Goal: Task Accomplishment & Management: Manage account settings

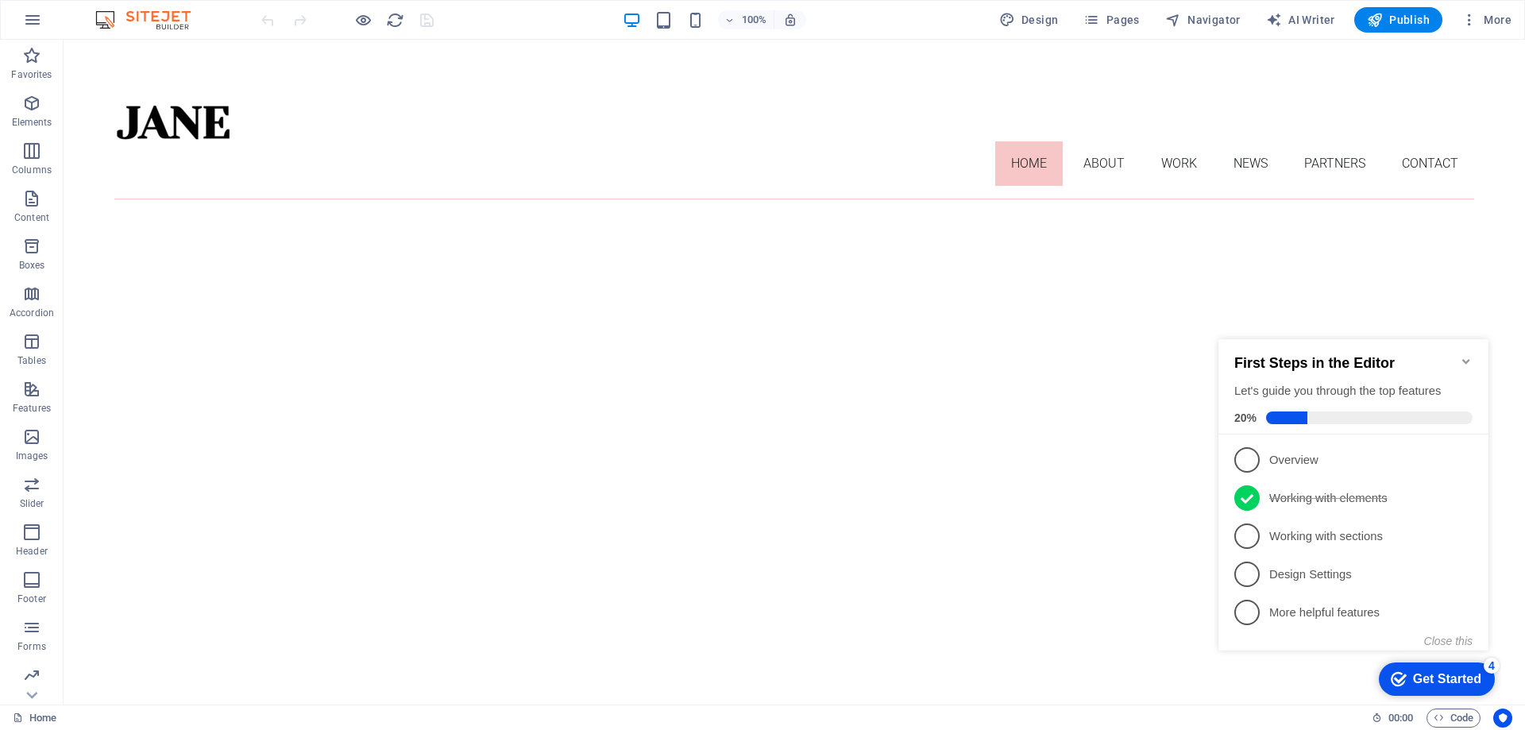
drag, startPoint x: 147, startPoint y: 40, endPoint x: 381, endPoint y: 65, distance: 235.7
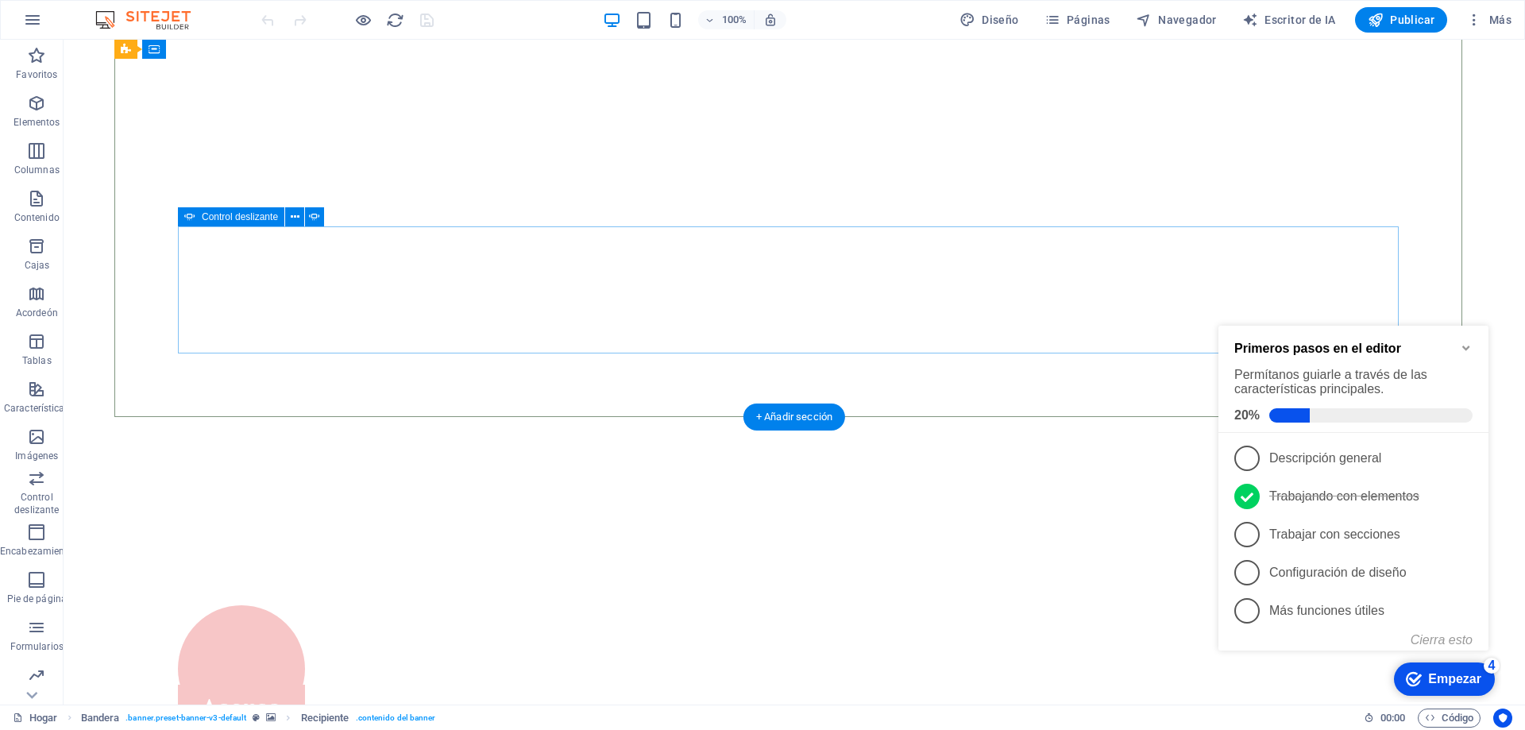
scroll to position [39, 0]
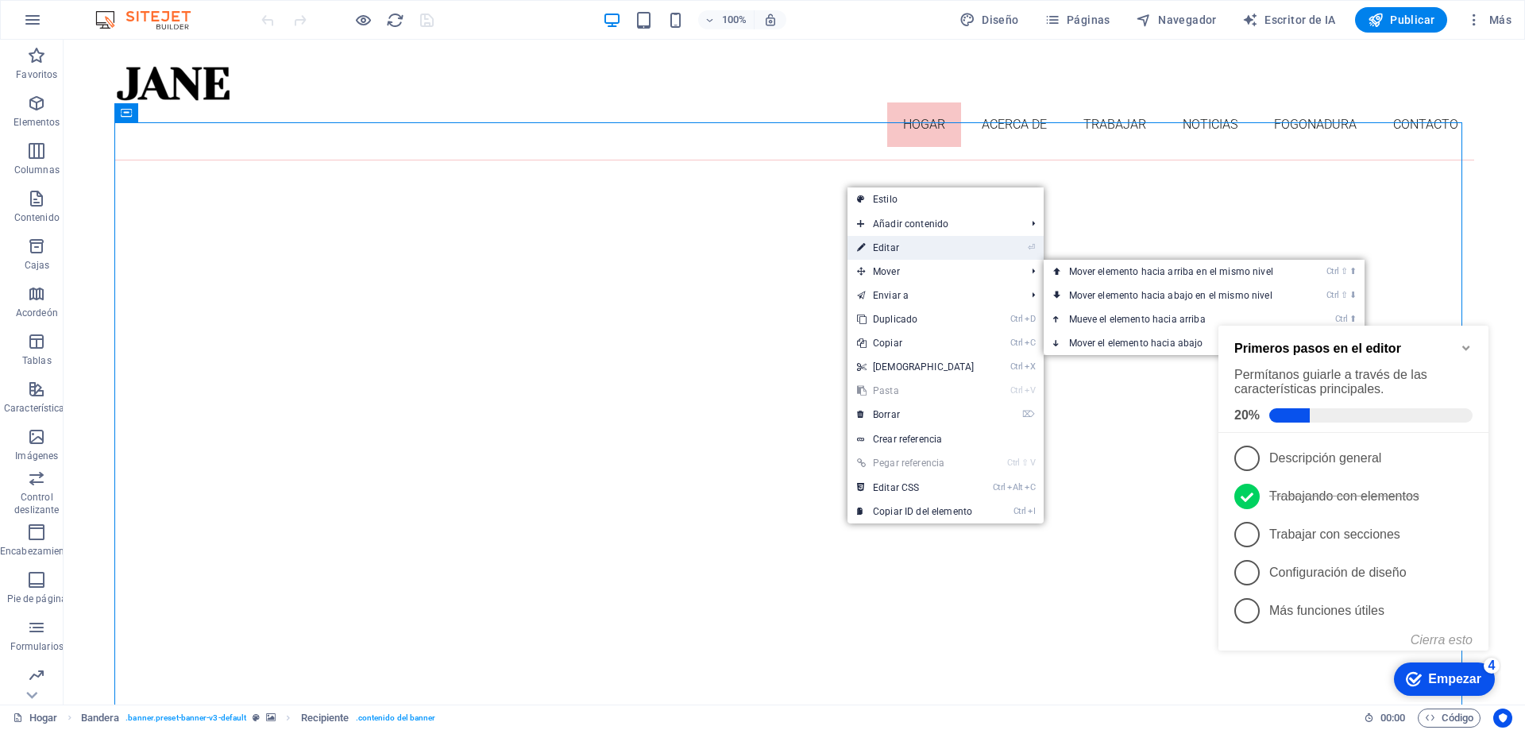
click at [895, 248] on font "Editar" at bounding box center [886, 247] width 26 height 11
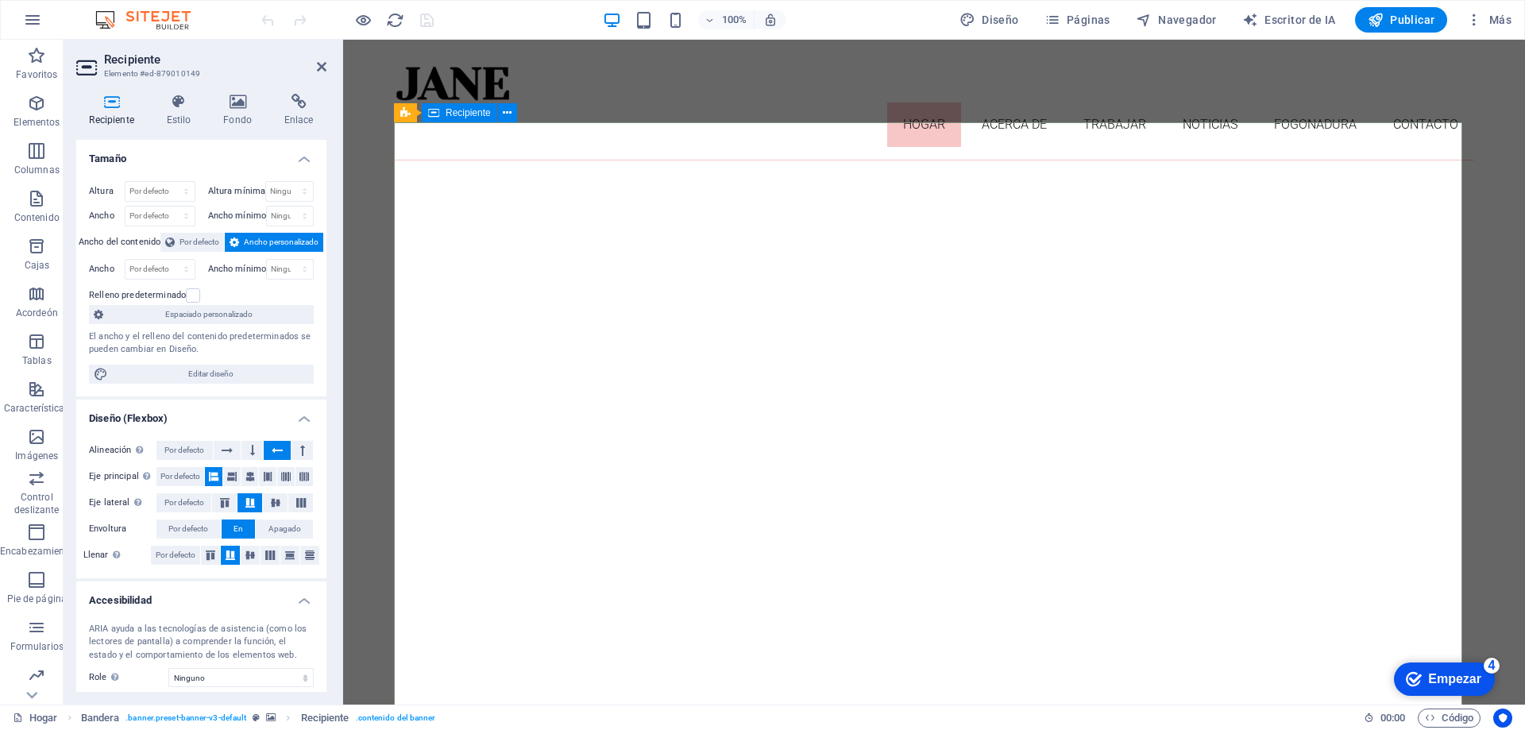
click at [189, 191] on select "Por defecto píxeles movimiento rápido del ojo % vh Volkswagen" at bounding box center [160, 191] width 69 height 19
select select "px"
click at [170, 182] on select "Por defecto píxeles movimiento rápido del ojo % vh Volkswagen" at bounding box center [160, 191] width 69 height 19
type input "753"
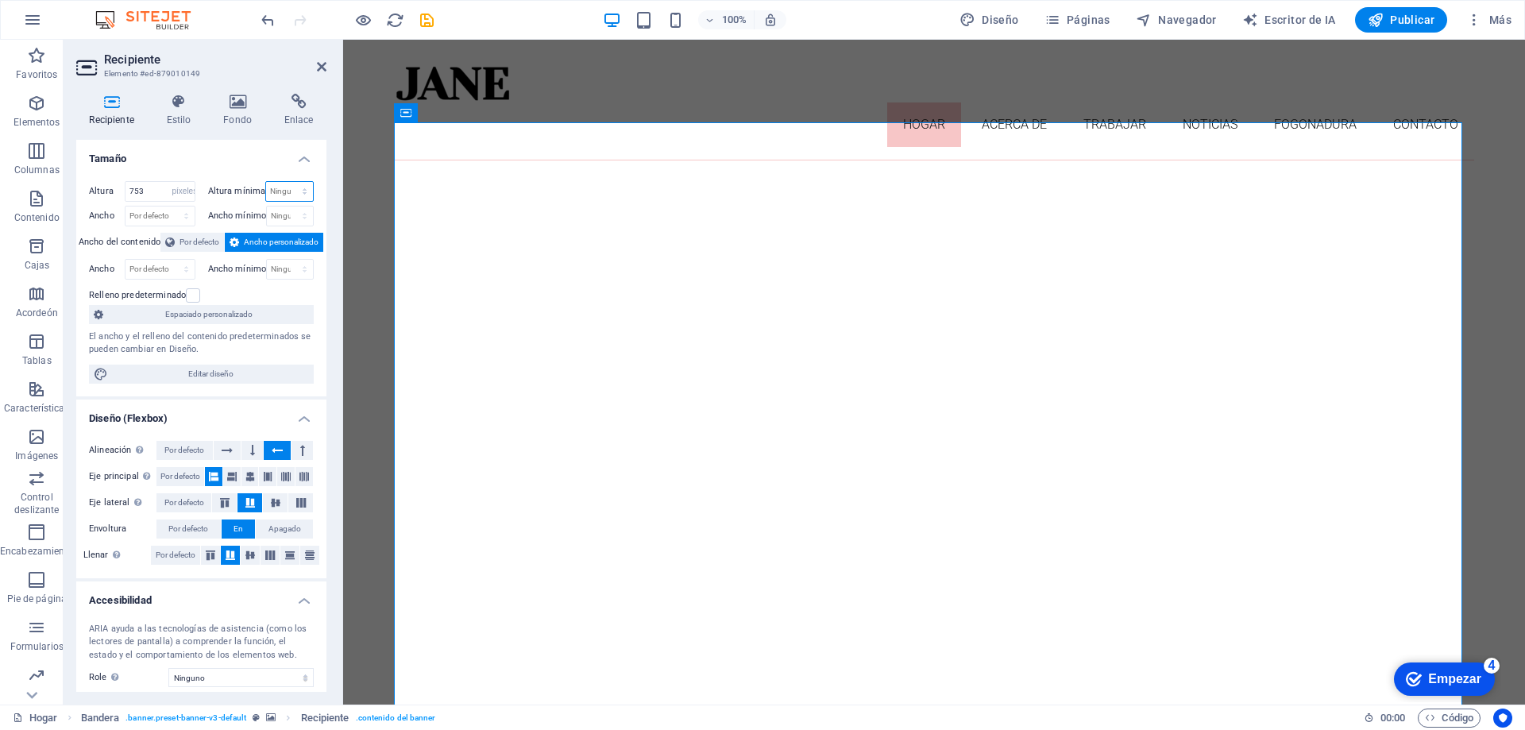
click at [280, 195] on select "Ninguno píxeles movimiento rápido del ojo % vh Volkswagen" at bounding box center [289, 191] width 47 height 19
select select "px"
click at [288, 182] on select "Ninguno píxeles movimiento rápido del ojo % vh Volkswagen" at bounding box center [289, 191] width 47 height 19
type input "0"
click at [182, 215] on select "Por defecto píxeles movimiento rápido del ojo % ellos vh Volkswagen" at bounding box center [160, 216] width 69 height 19
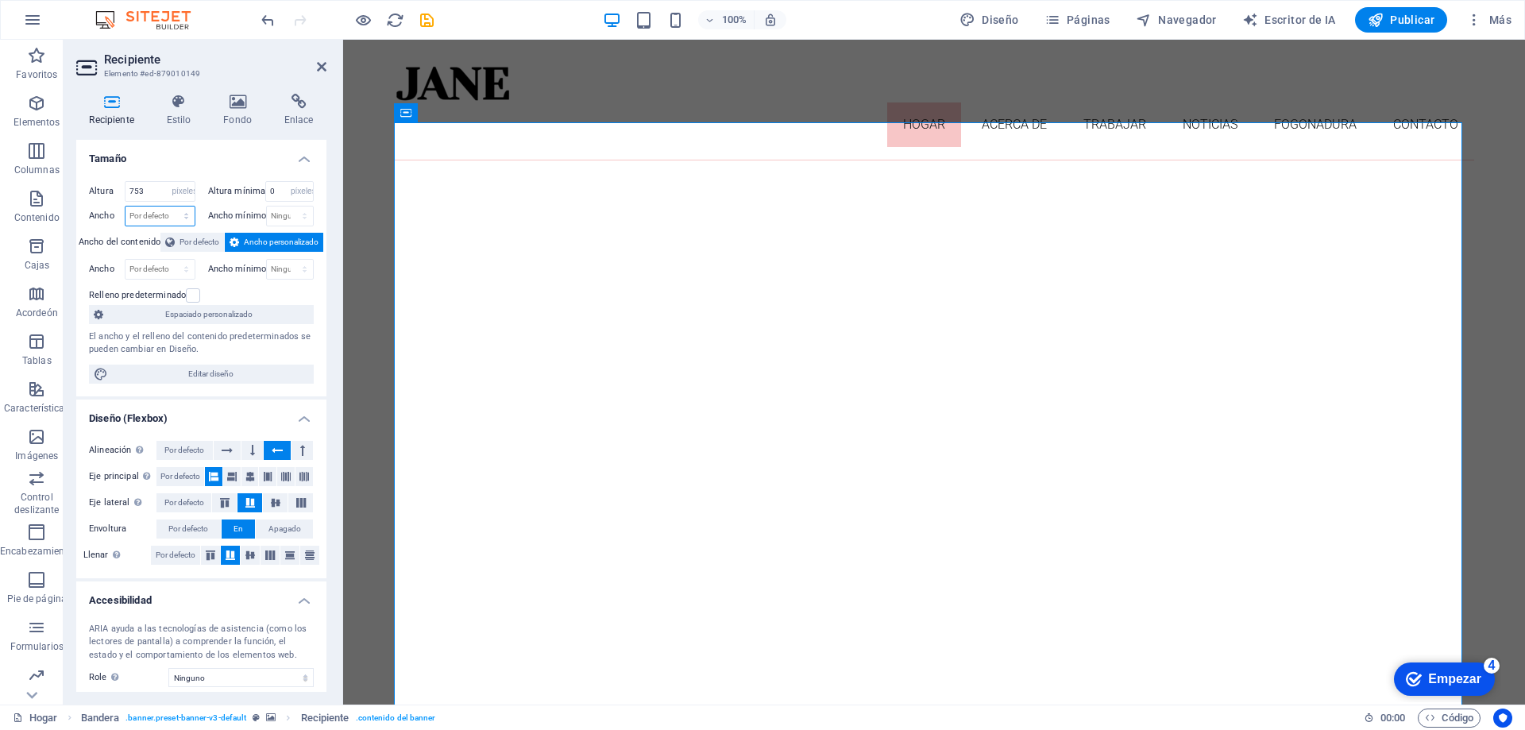
select select "px"
click at [170, 207] on select "Por defecto píxeles movimiento rápido del ojo % ellos vh Volkswagen" at bounding box center [160, 216] width 69 height 19
type input "1345"
click at [295, 217] on select "Ninguno píxeles movimiento rápido del ojo % vh Volkswagen" at bounding box center [290, 216] width 46 height 19
select select "px"
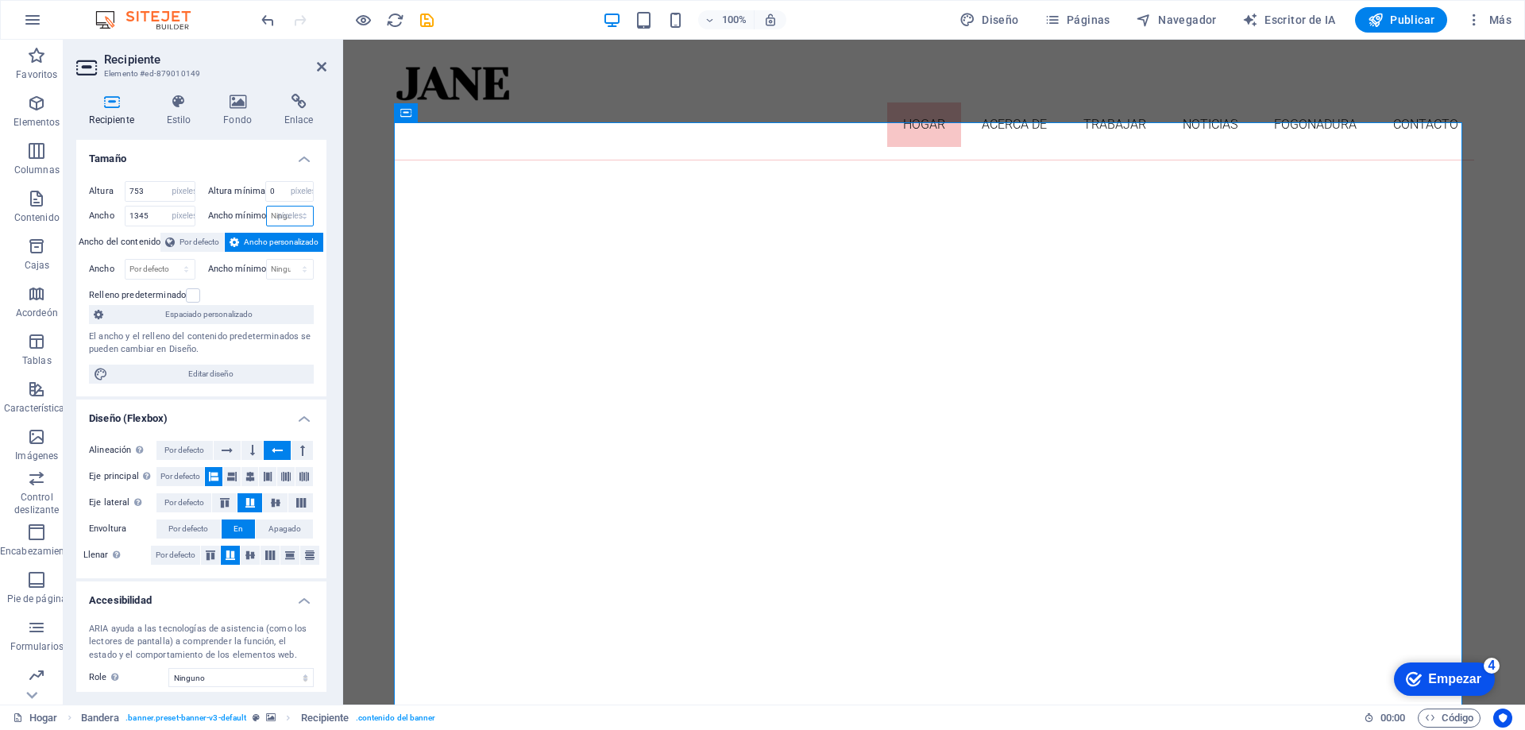
click at [288, 207] on select "Ninguno píxeles movimiento rápido del ojo % vh Volkswagen" at bounding box center [290, 216] width 46 height 19
type input "0"
click at [201, 239] on font "Por defecto" at bounding box center [200, 242] width 40 height 9
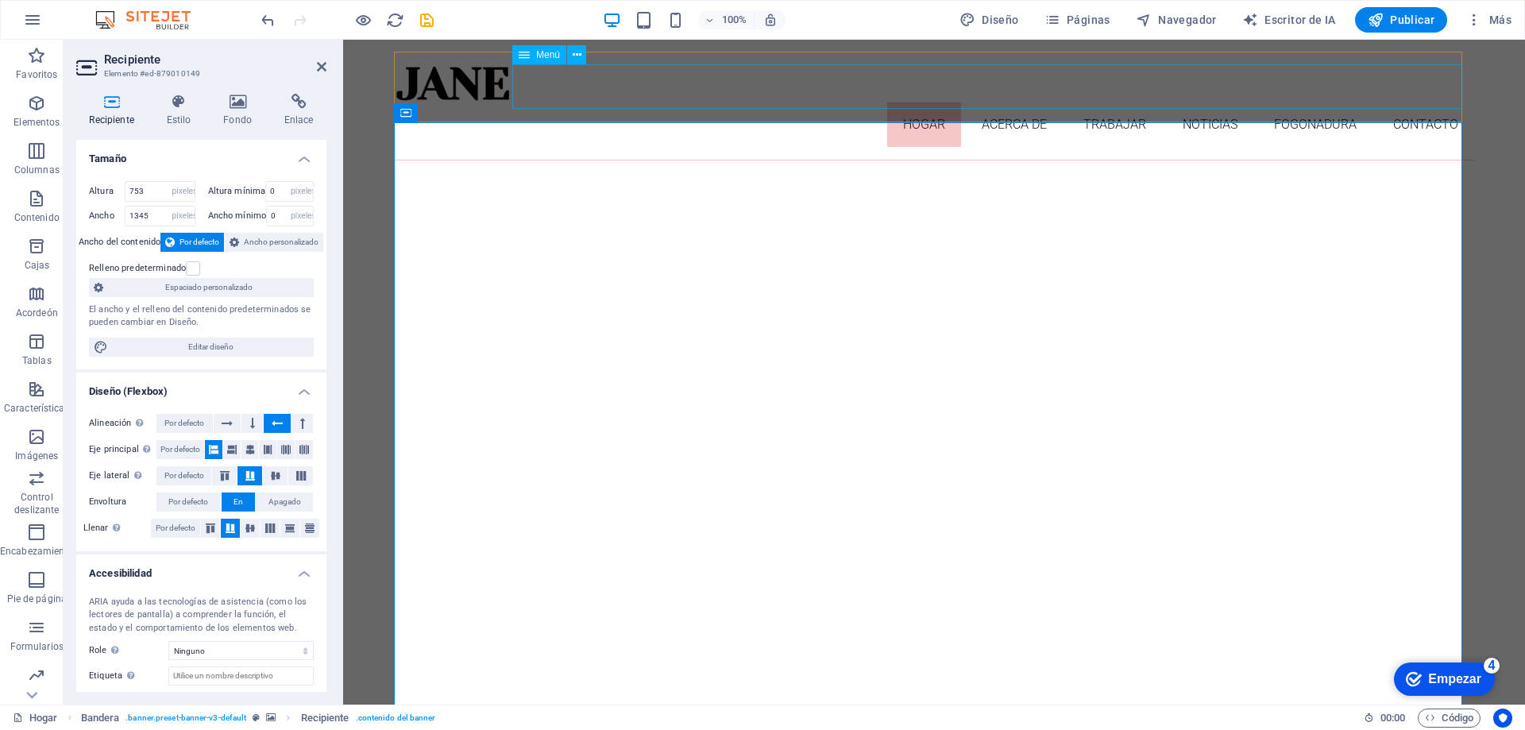
click at [566, 102] on nav "Hogar Acerca de Trabajar Noticias Fogonadura Contacto" at bounding box center [934, 124] width 1080 height 44
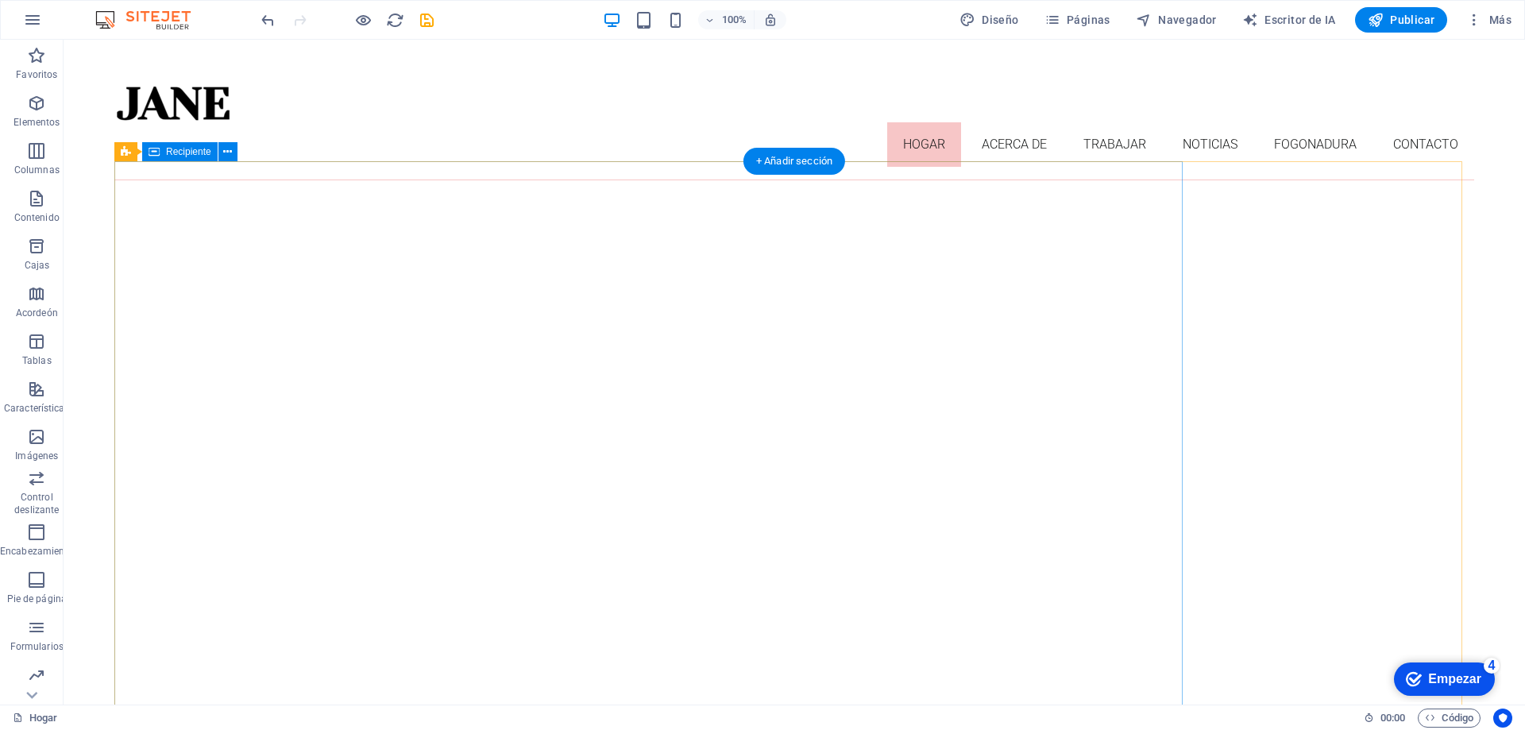
scroll to position [0, 0]
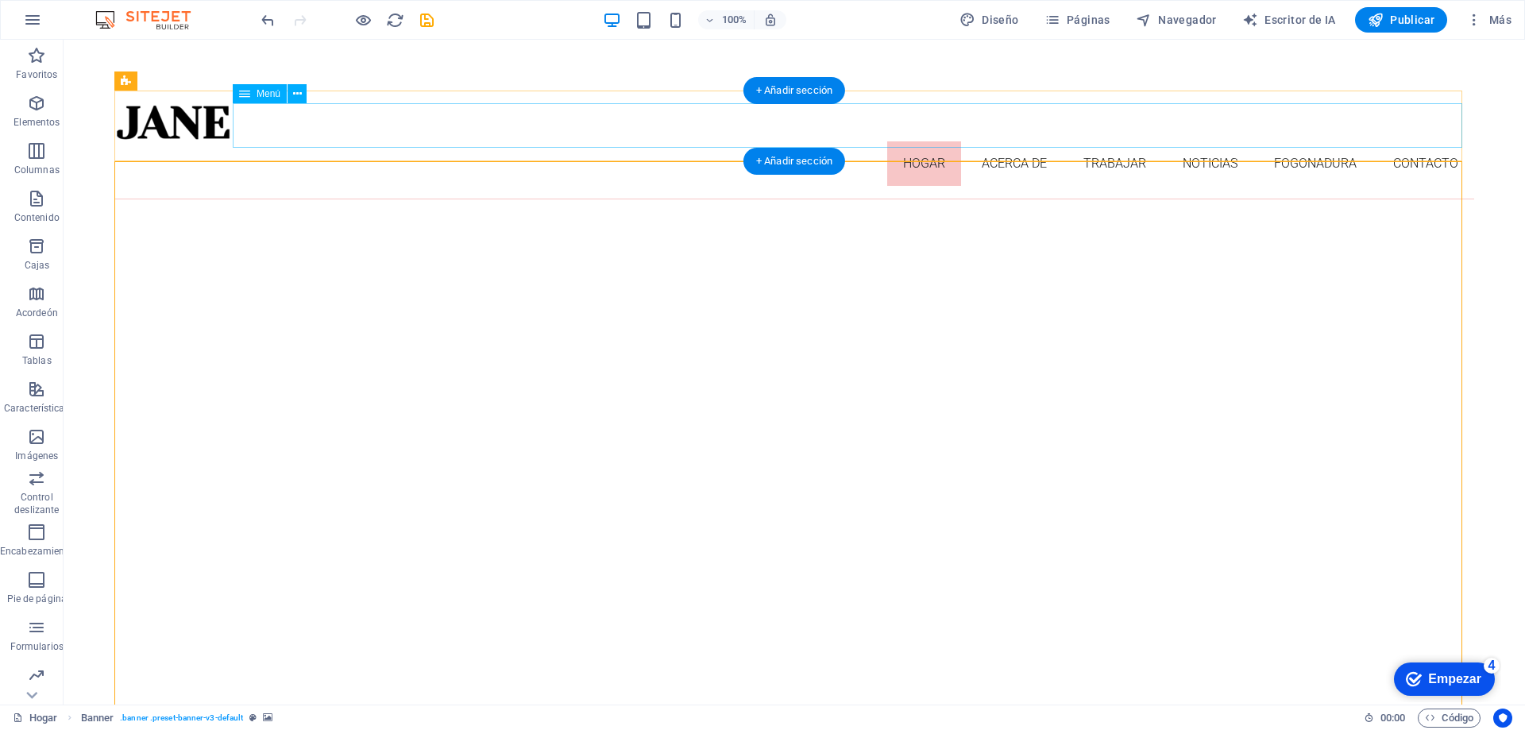
click at [1032, 141] on nav "Hogar Acerca de Trabajar Noticias Fogonadura Contacto" at bounding box center [794, 163] width 1360 height 44
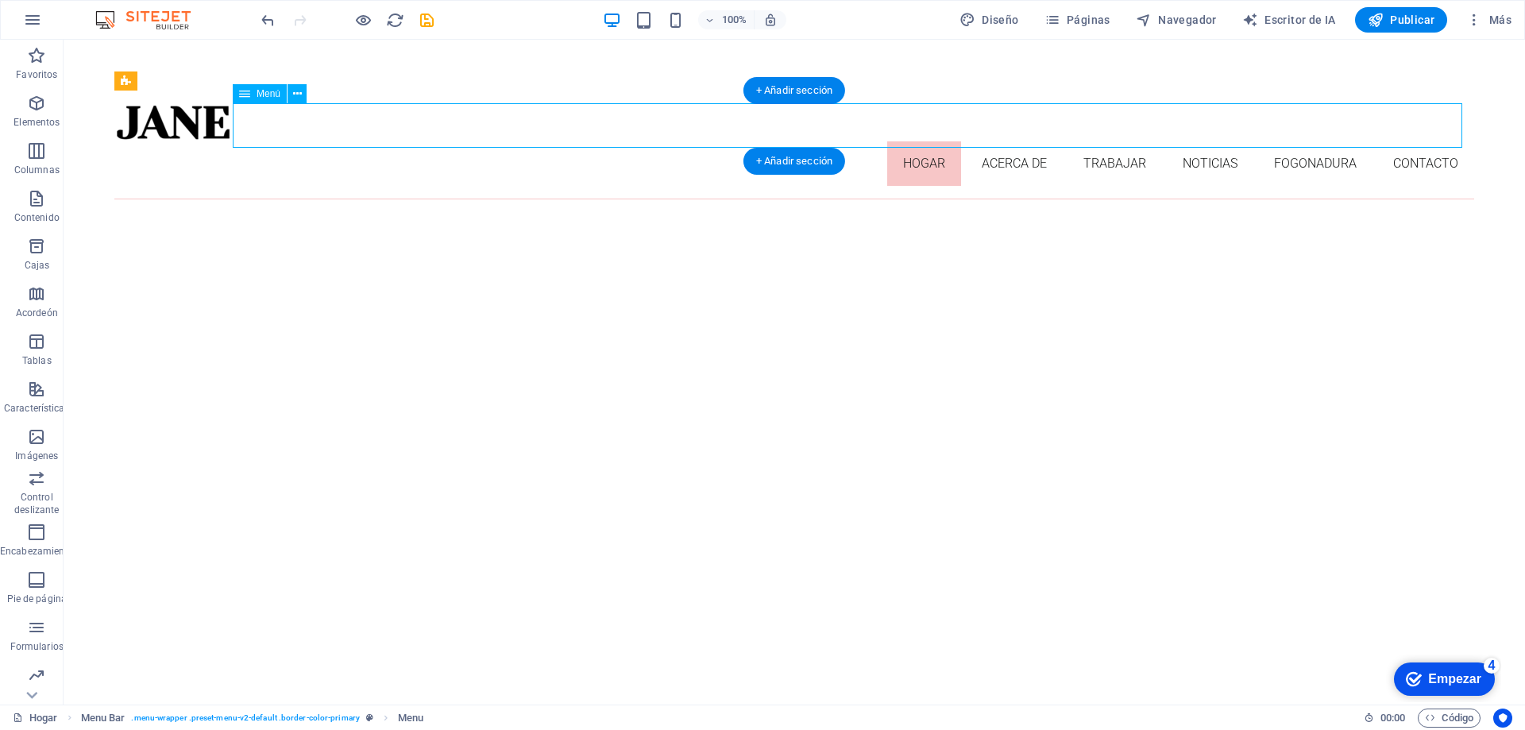
click at [1017, 141] on nav "Hogar Acerca de Trabajar Noticias Fogonadura Contacto" at bounding box center [794, 163] width 1360 height 44
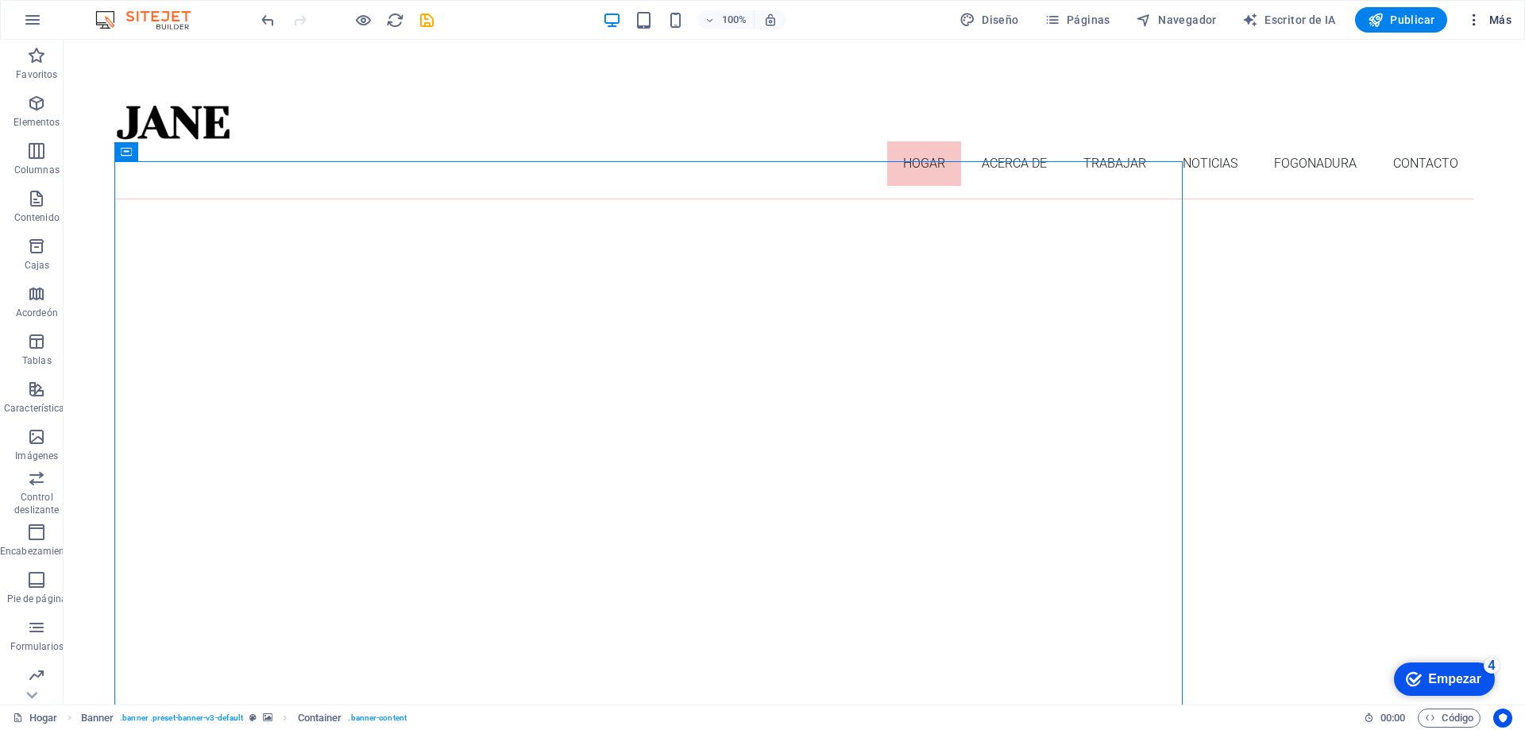
click at [1501, 15] on font "Más" at bounding box center [1501, 20] width 22 height 13
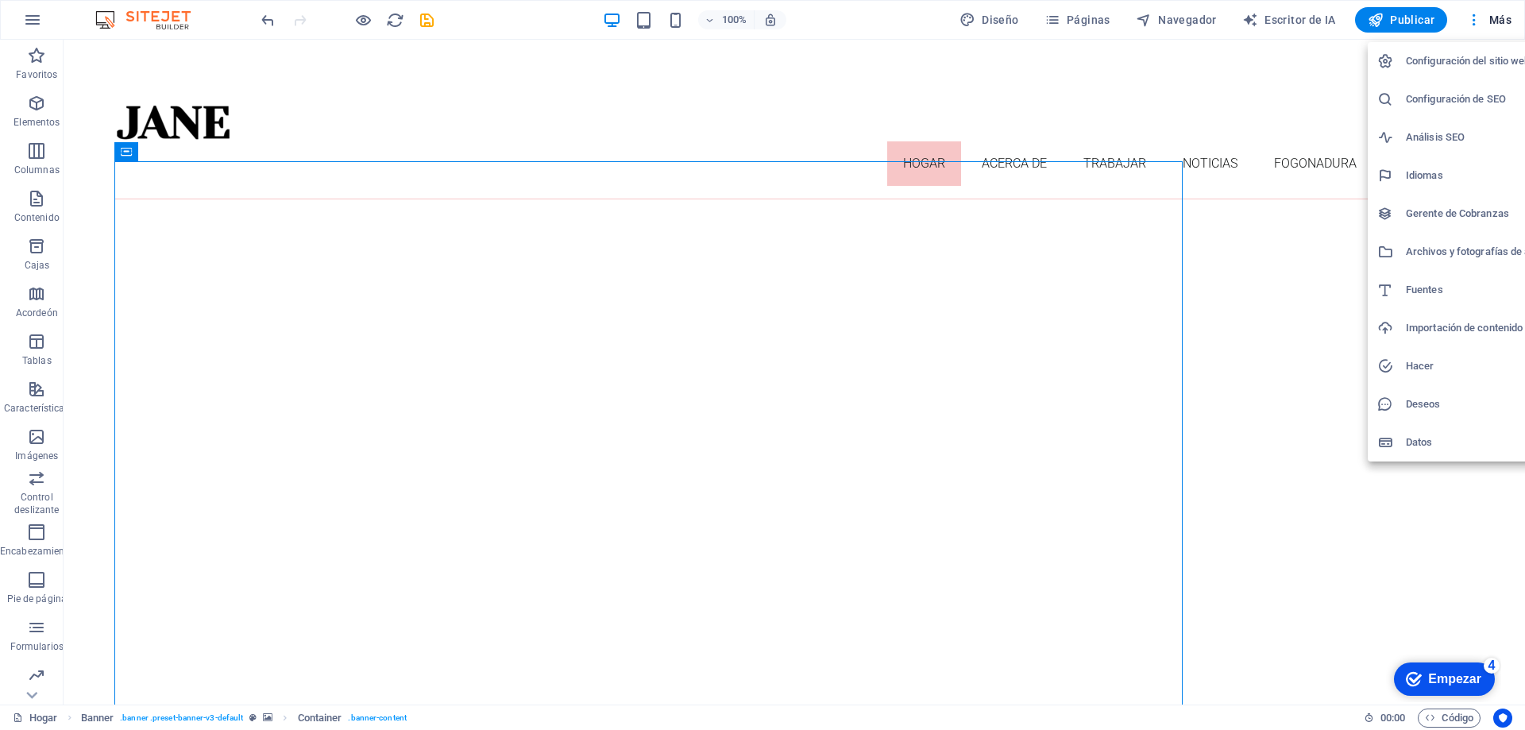
click at [1472, 19] on div at bounding box center [762, 365] width 1525 height 730
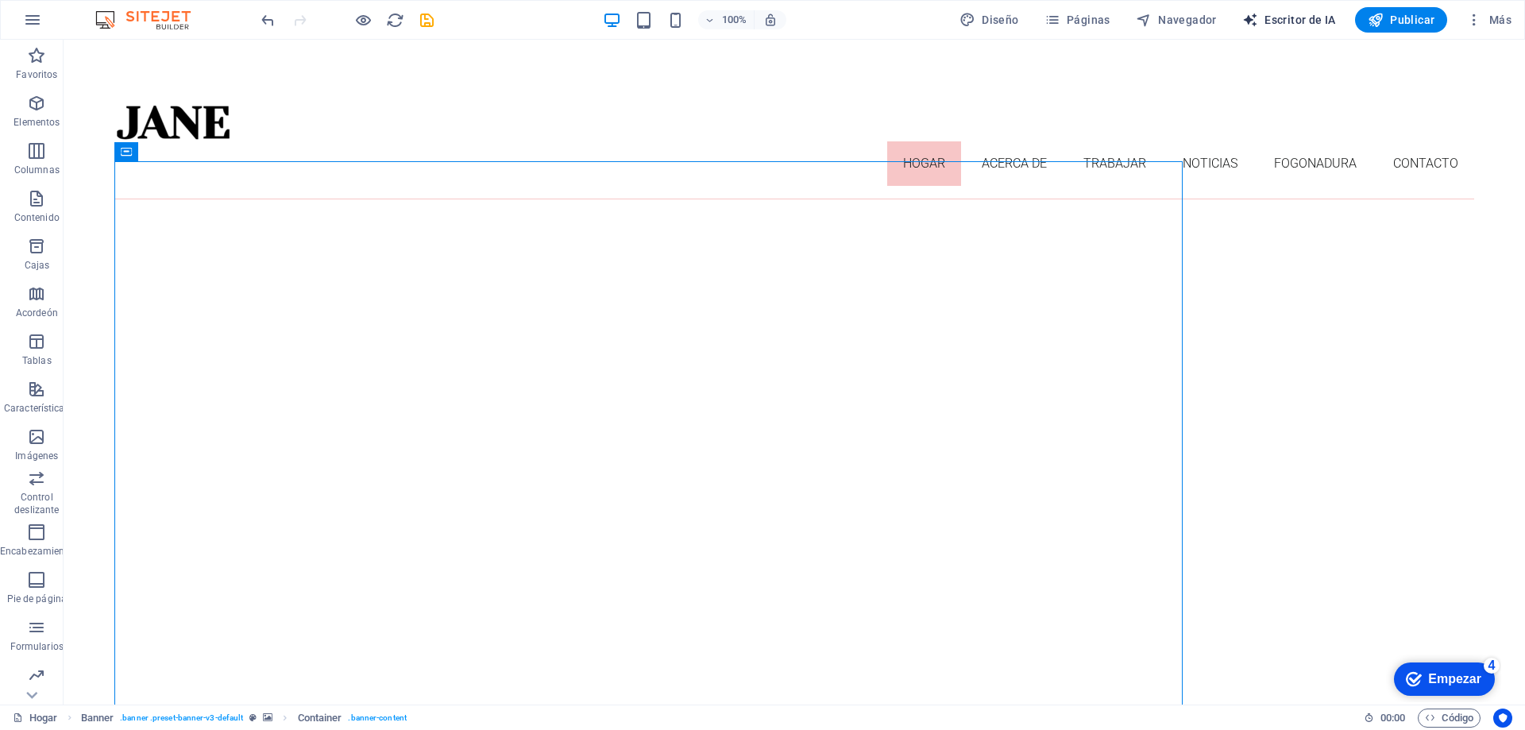
click at [1301, 21] on font "Escritor de IA" at bounding box center [1301, 20] width 72 height 13
select select "English"
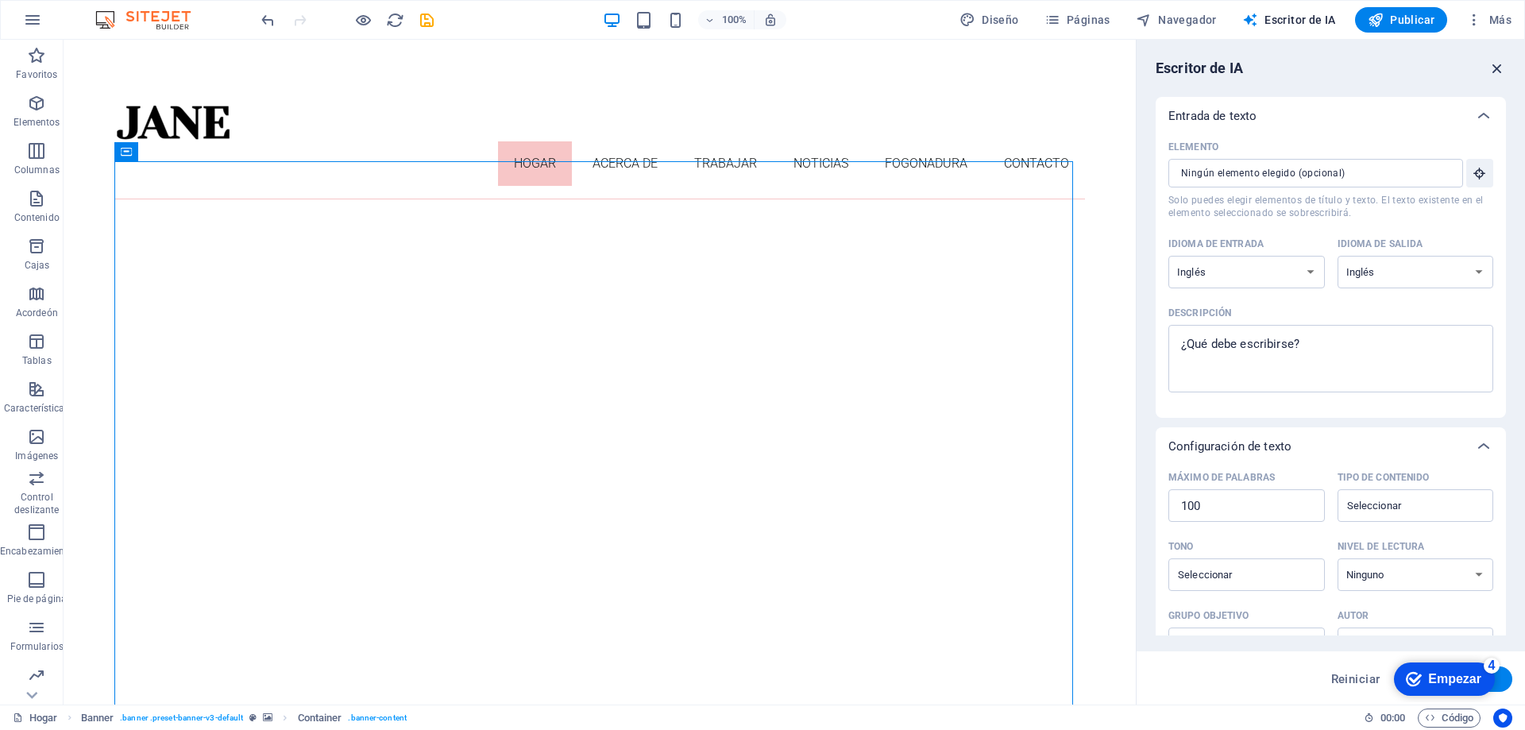
click at [1502, 68] on icon "button" at bounding box center [1497, 68] width 17 height 17
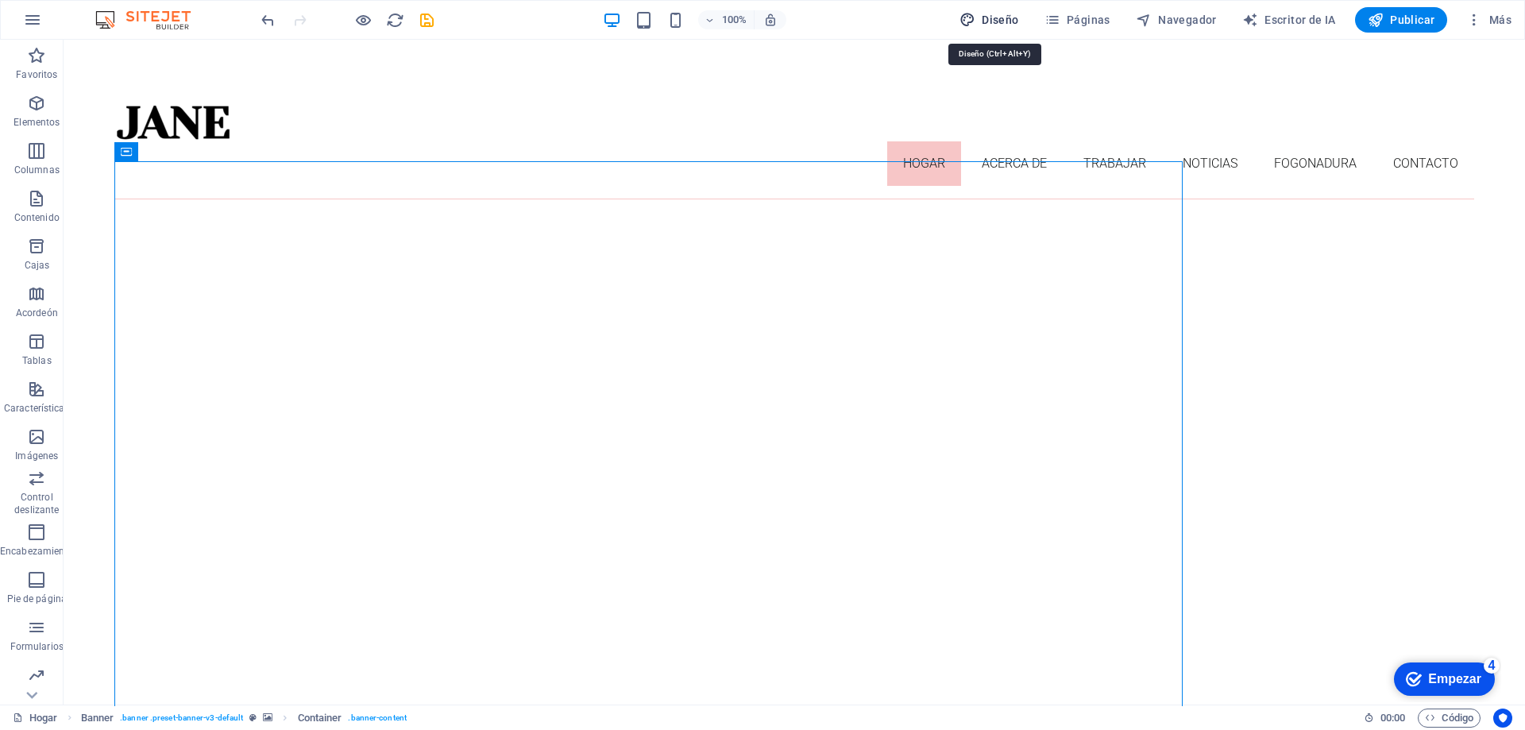
click at [994, 17] on font "Diseño" at bounding box center [1000, 20] width 37 height 13
select select "px"
select select "300"
select select "px"
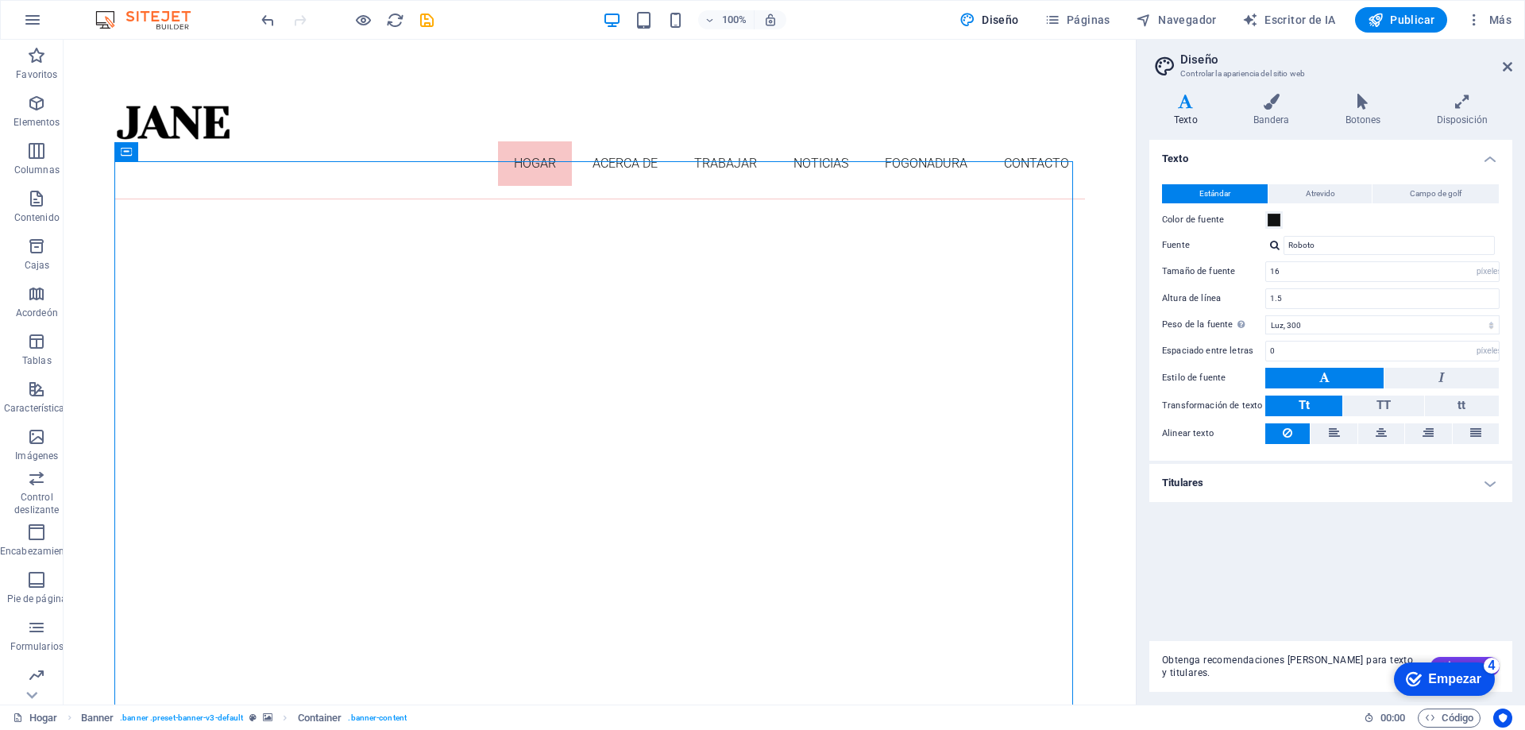
click at [1506, 56] on h2 "Diseño" at bounding box center [1347, 59] width 332 height 14
click at [1509, 67] on icon at bounding box center [1508, 66] width 10 height 13
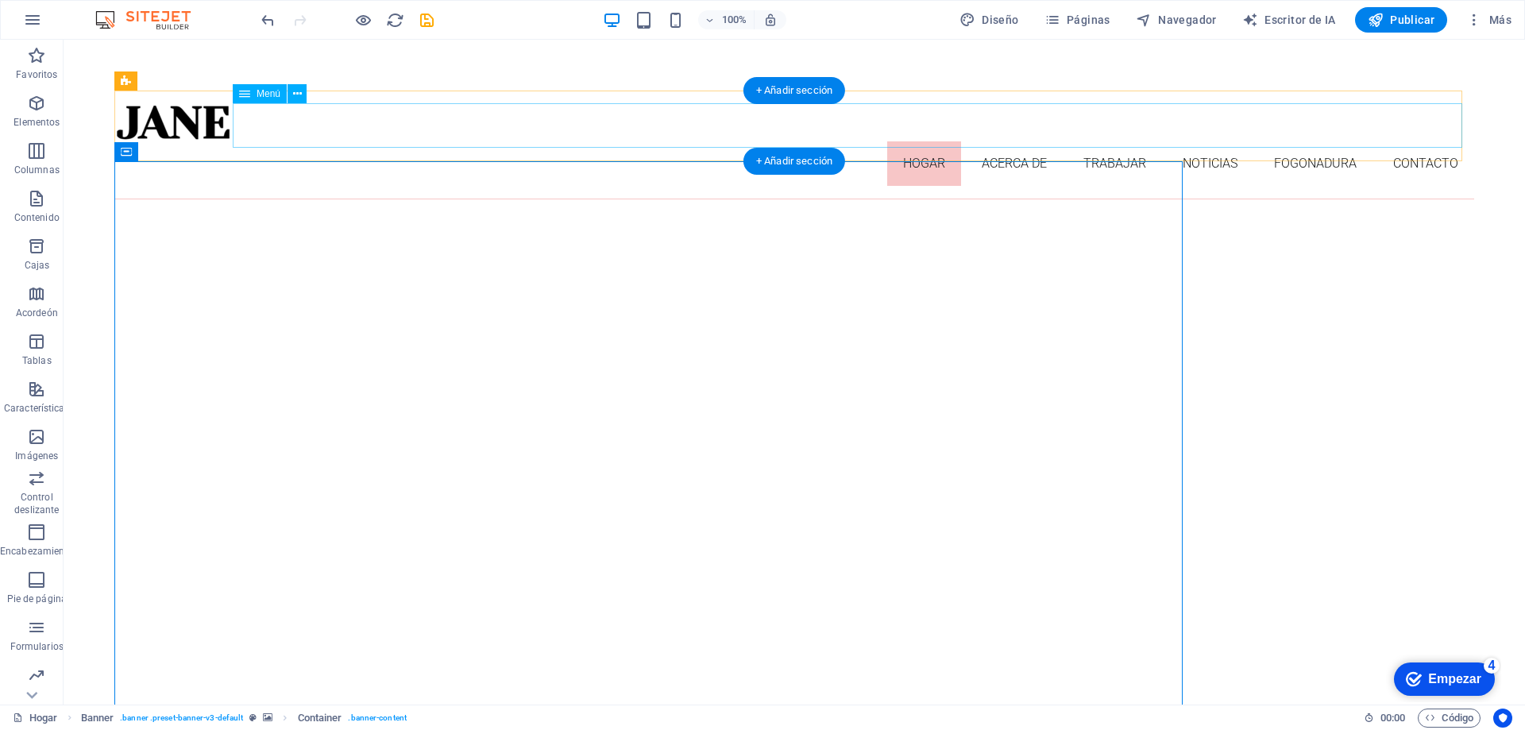
click at [893, 141] on nav "Hogar Acerca de Trabajar Noticias Fogonadura Contacto" at bounding box center [794, 163] width 1360 height 44
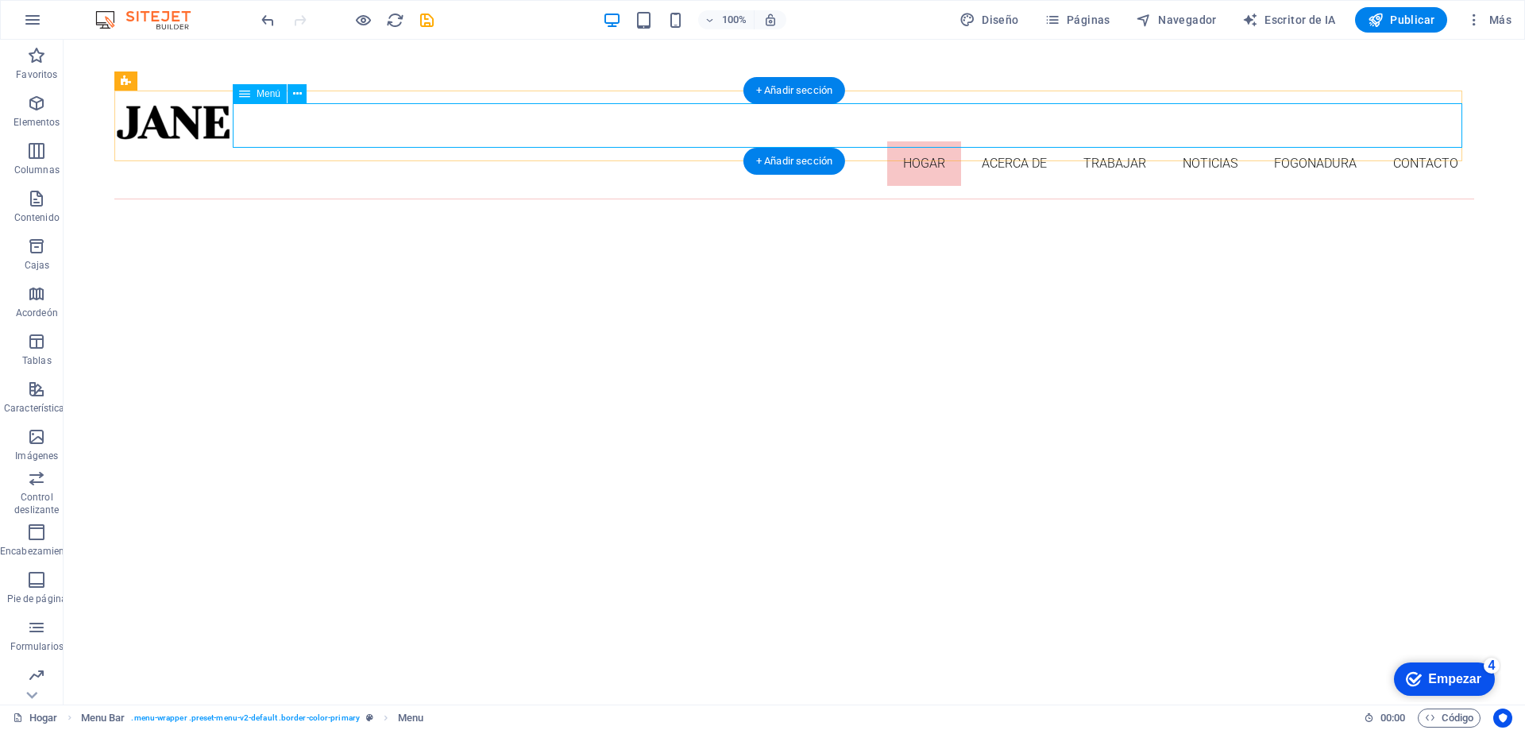
click at [305, 141] on nav "Hogar Acerca de Trabajar Noticias Fogonadura Contacto" at bounding box center [794, 163] width 1360 height 44
click at [250, 98] on div "Menú" at bounding box center [260, 93] width 54 height 19
click at [245, 88] on icon at bounding box center [244, 93] width 11 height 19
click at [299, 91] on icon at bounding box center [297, 94] width 9 height 17
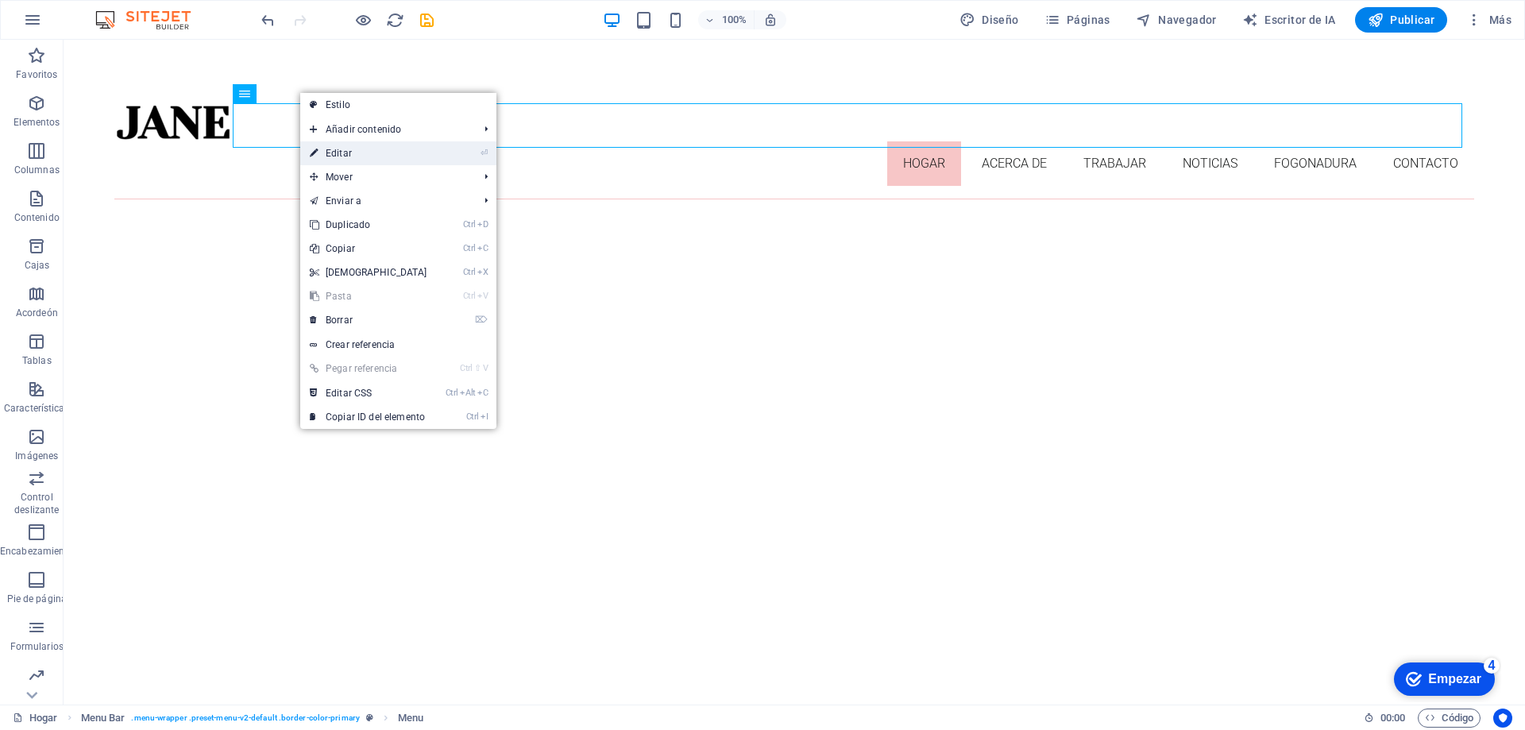
click at [344, 152] on font "Editar" at bounding box center [339, 153] width 26 height 11
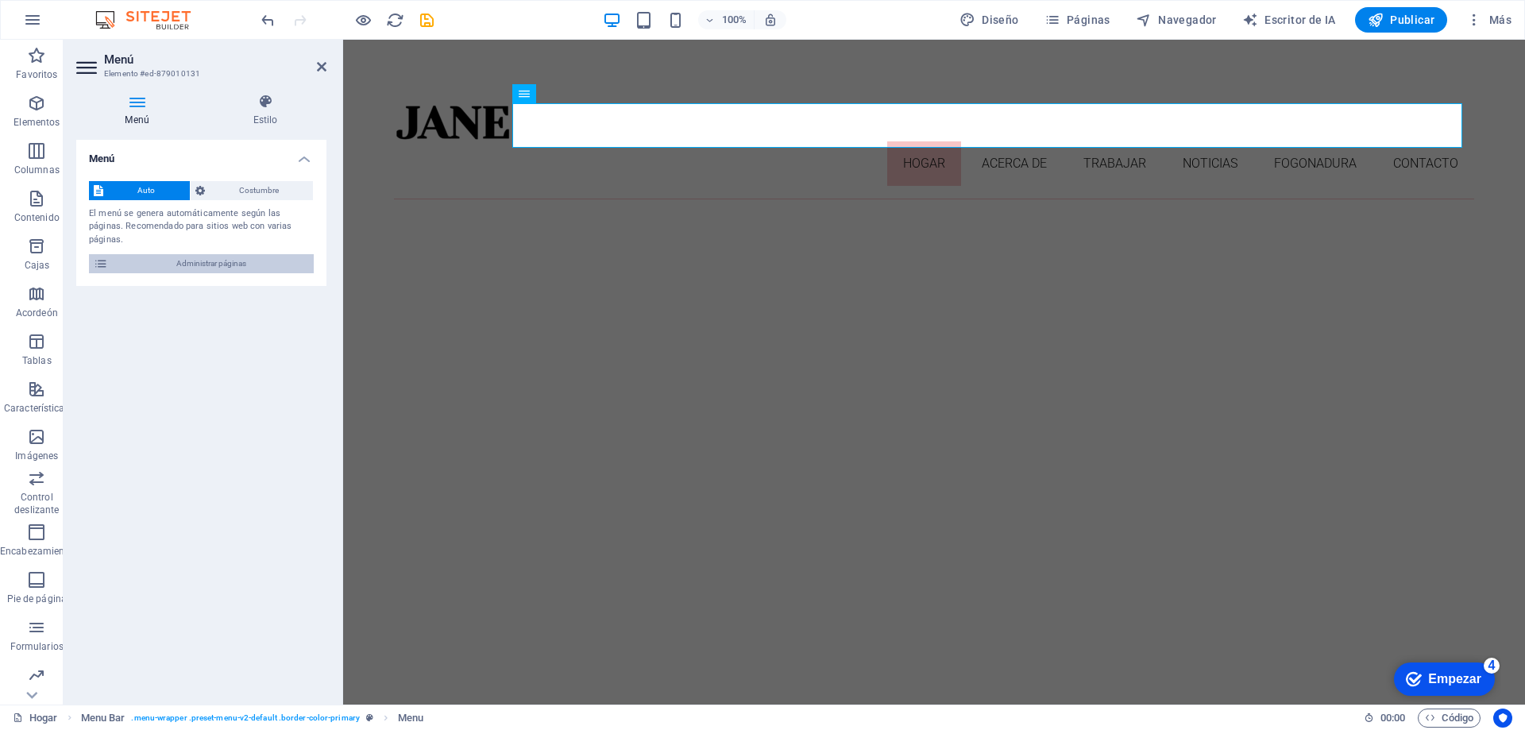
click at [233, 259] on font "Administrar páginas" at bounding box center [211, 263] width 70 height 9
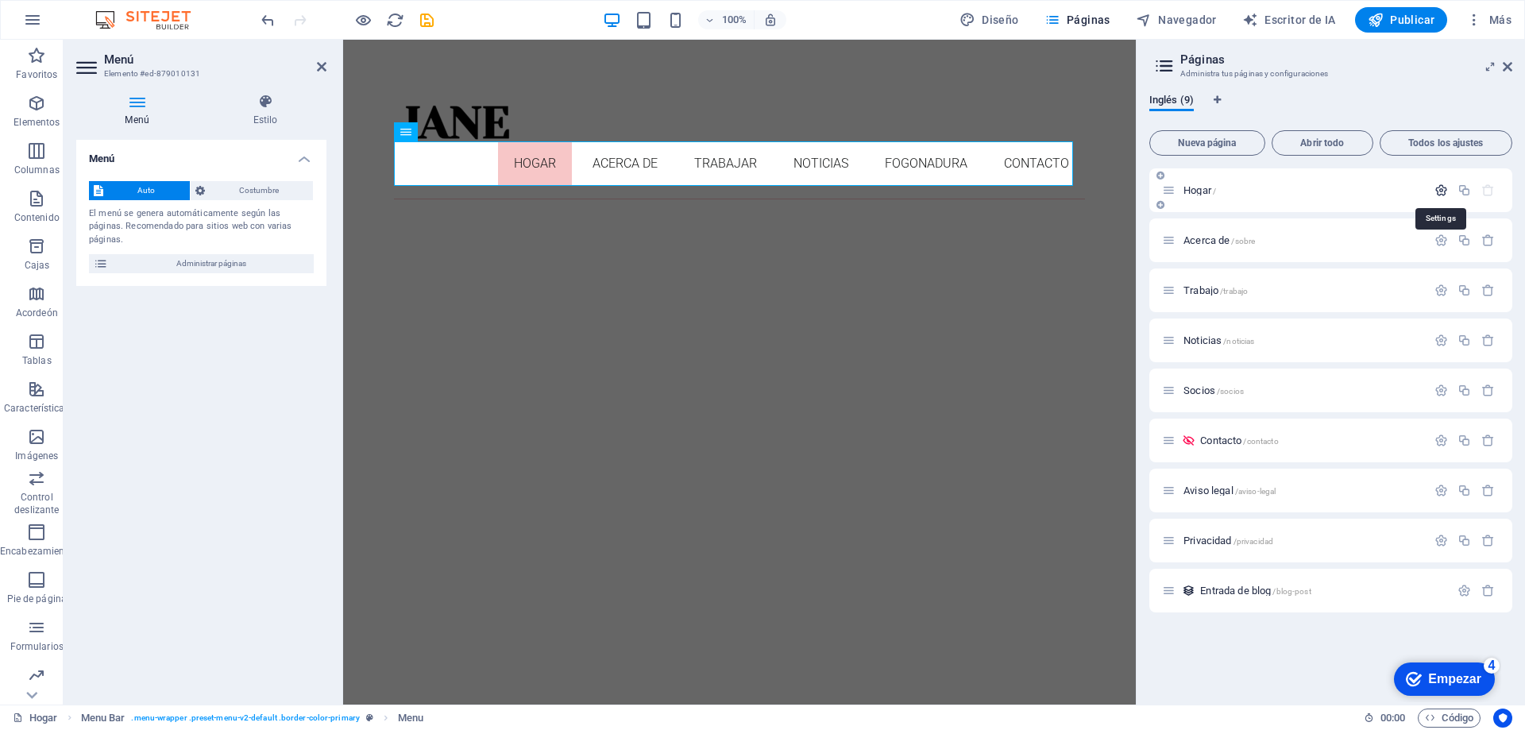
click at [1443, 194] on icon "button" at bounding box center [1442, 191] width 14 height 14
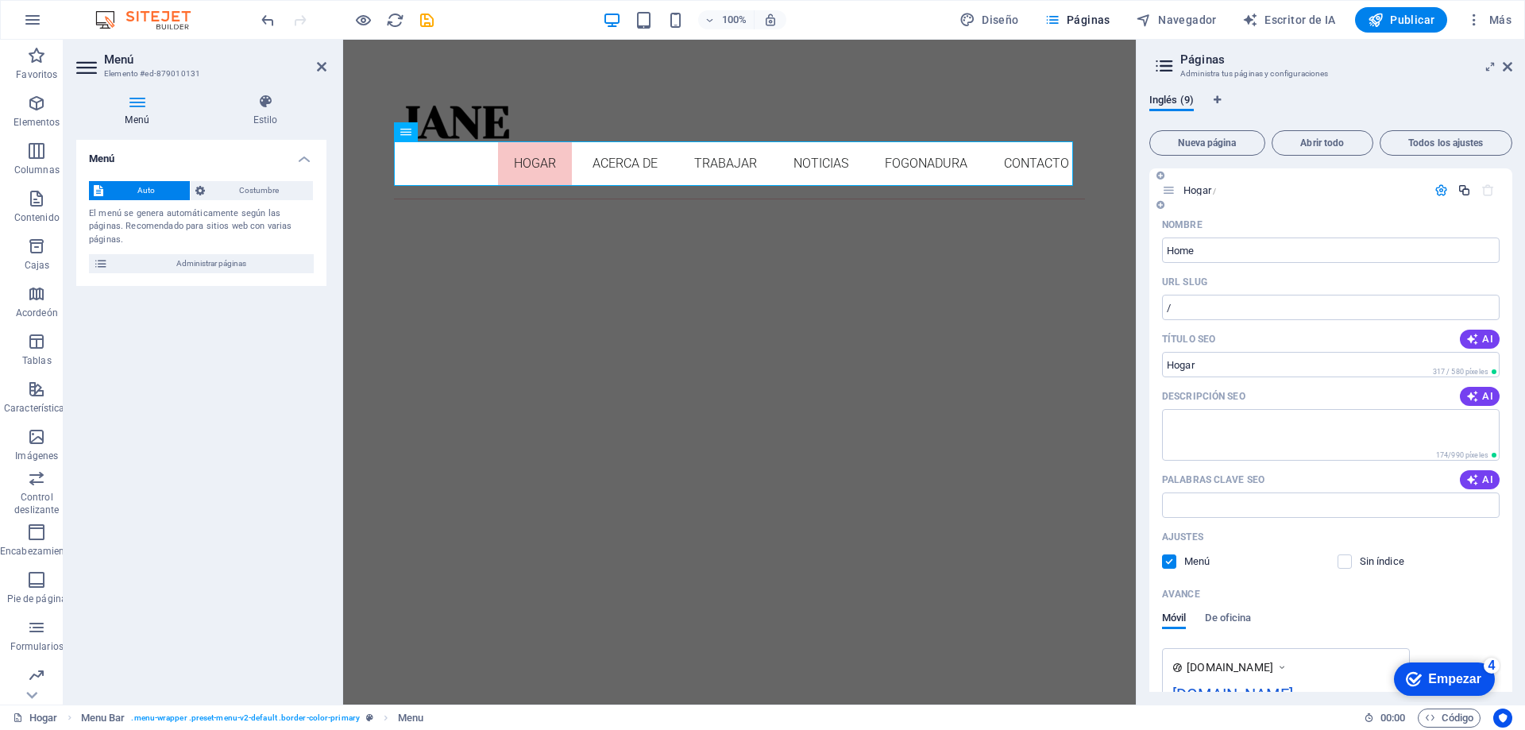
click at [1462, 191] on icon "button" at bounding box center [1465, 191] width 14 height 14
click at [1241, 244] on input "Home" at bounding box center [1331, 250] width 338 height 25
type input "H"
type input "inicio"
type input "/inicio"
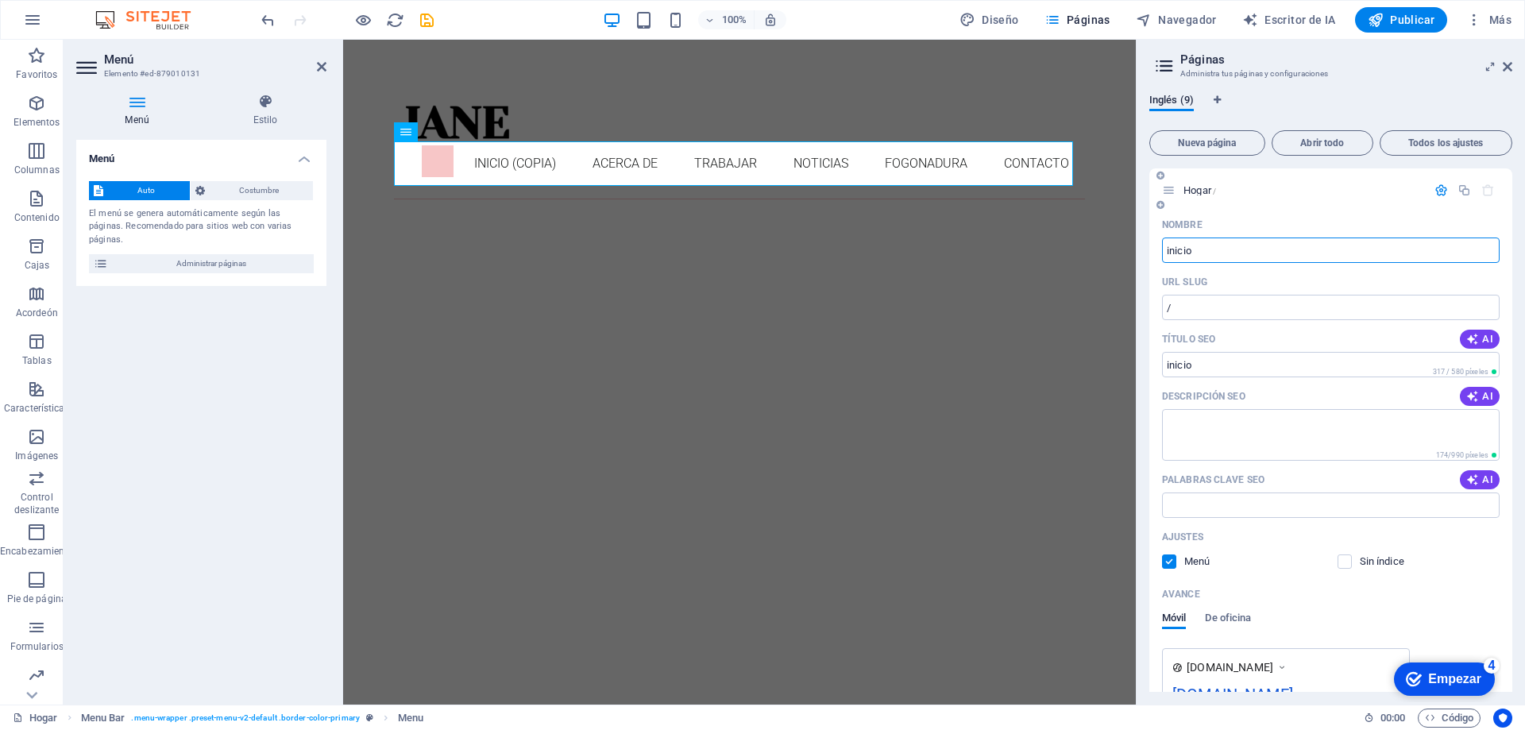
type input "inicio"
type input "INICIO"
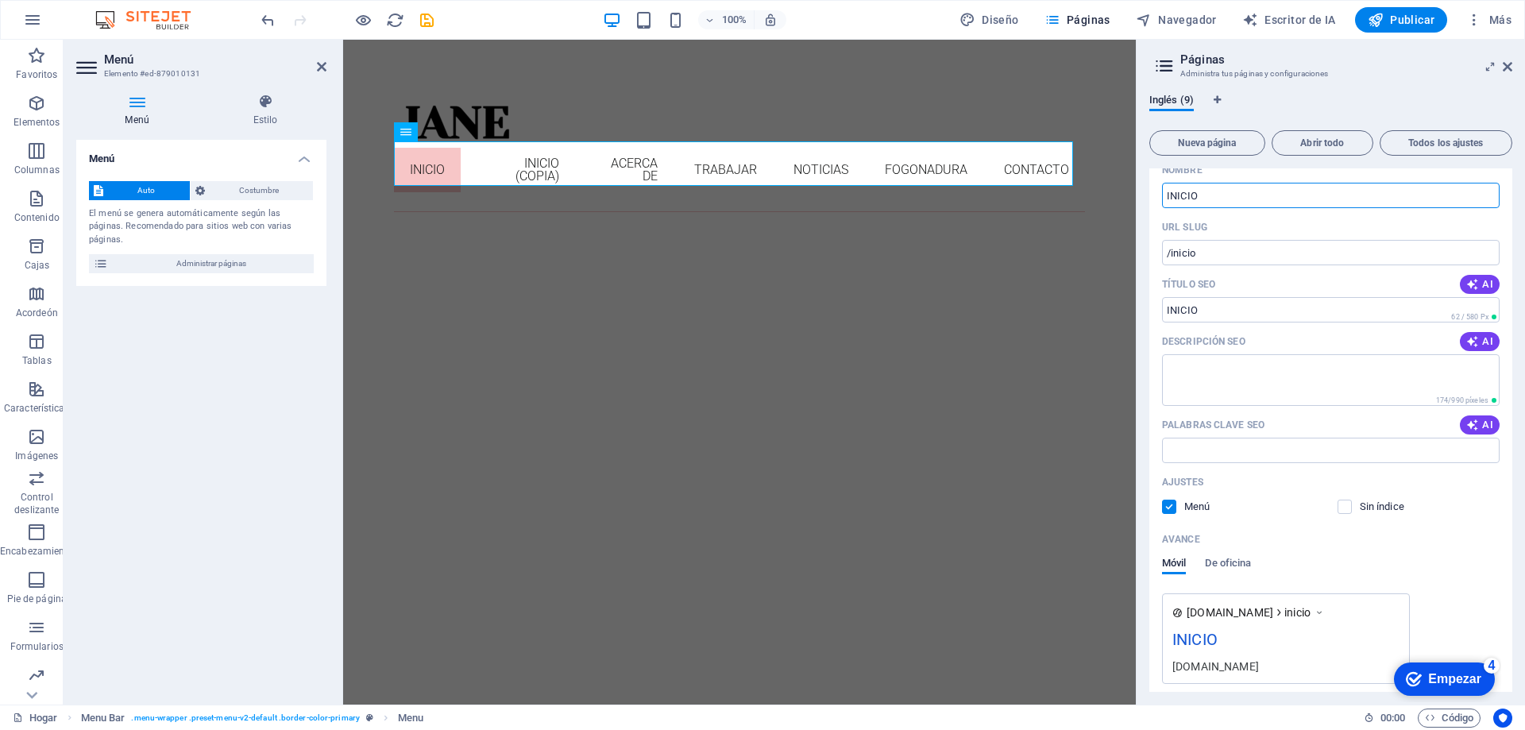
scroll to position [79, 0]
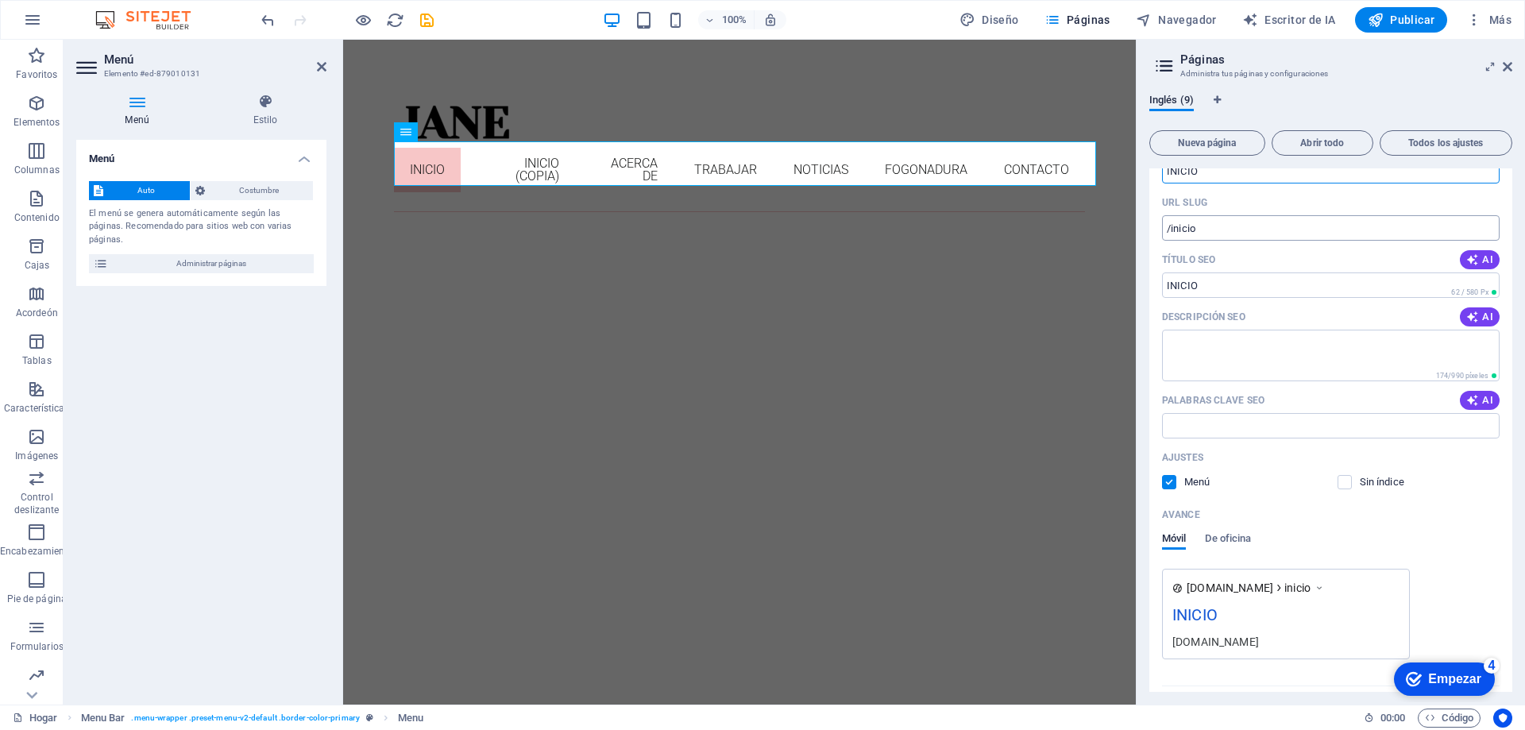
click at [1223, 222] on input "/inicio" at bounding box center [1331, 227] width 338 height 25
click at [1474, 259] on icon "button" at bounding box center [1473, 259] width 13 height 13
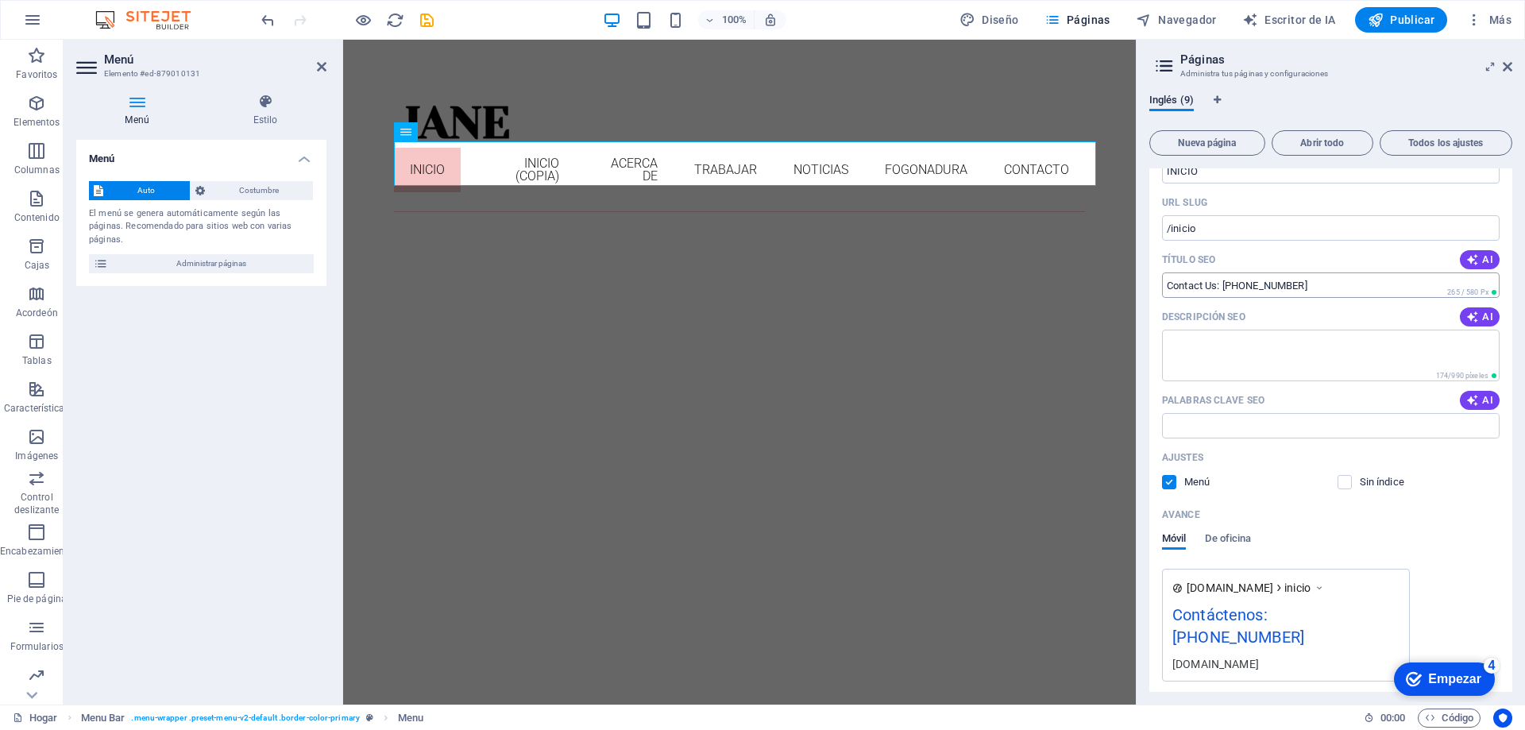
click at [1348, 287] on input "Contact Us: +34 123 456 789" at bounding box center [1331, 285] width 338 height 25
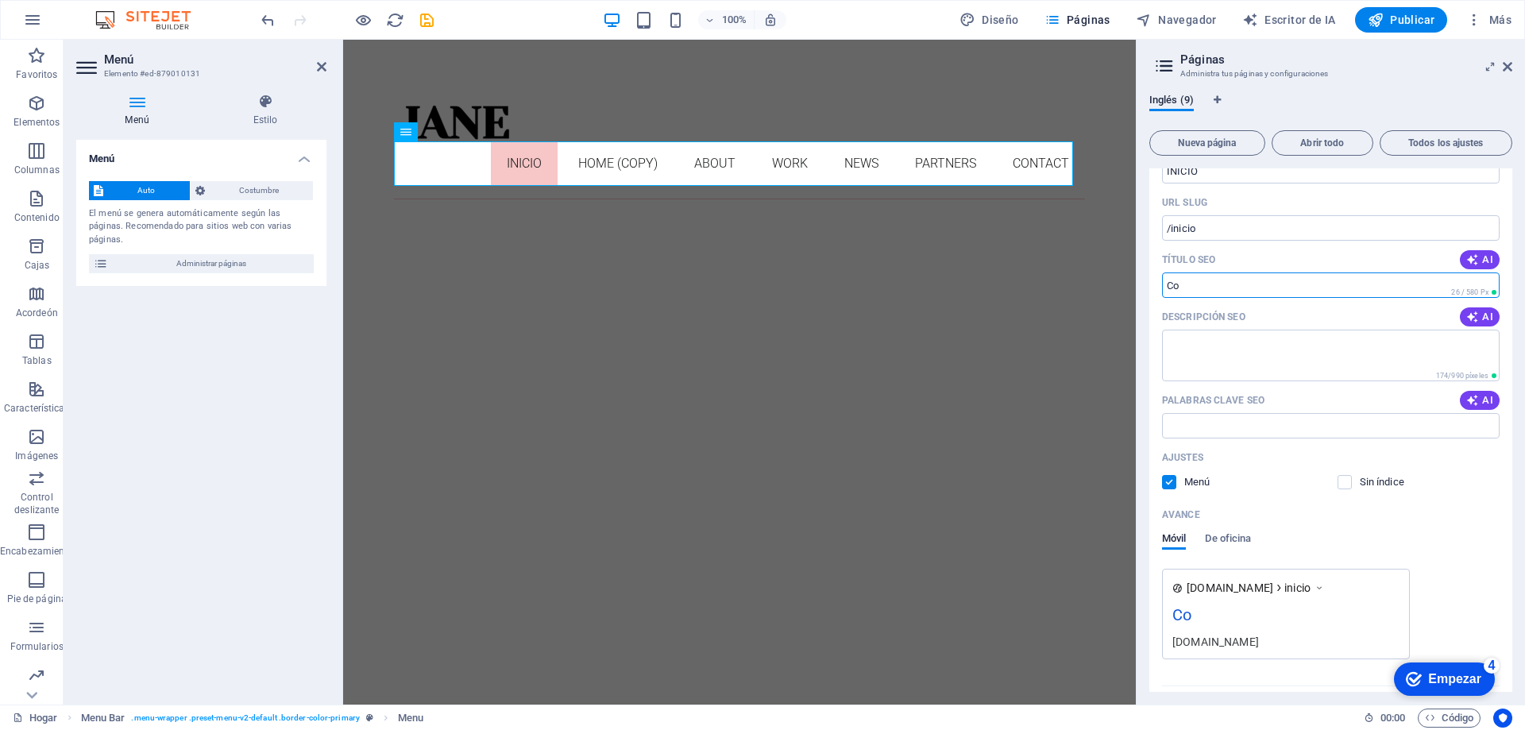
type input "C"
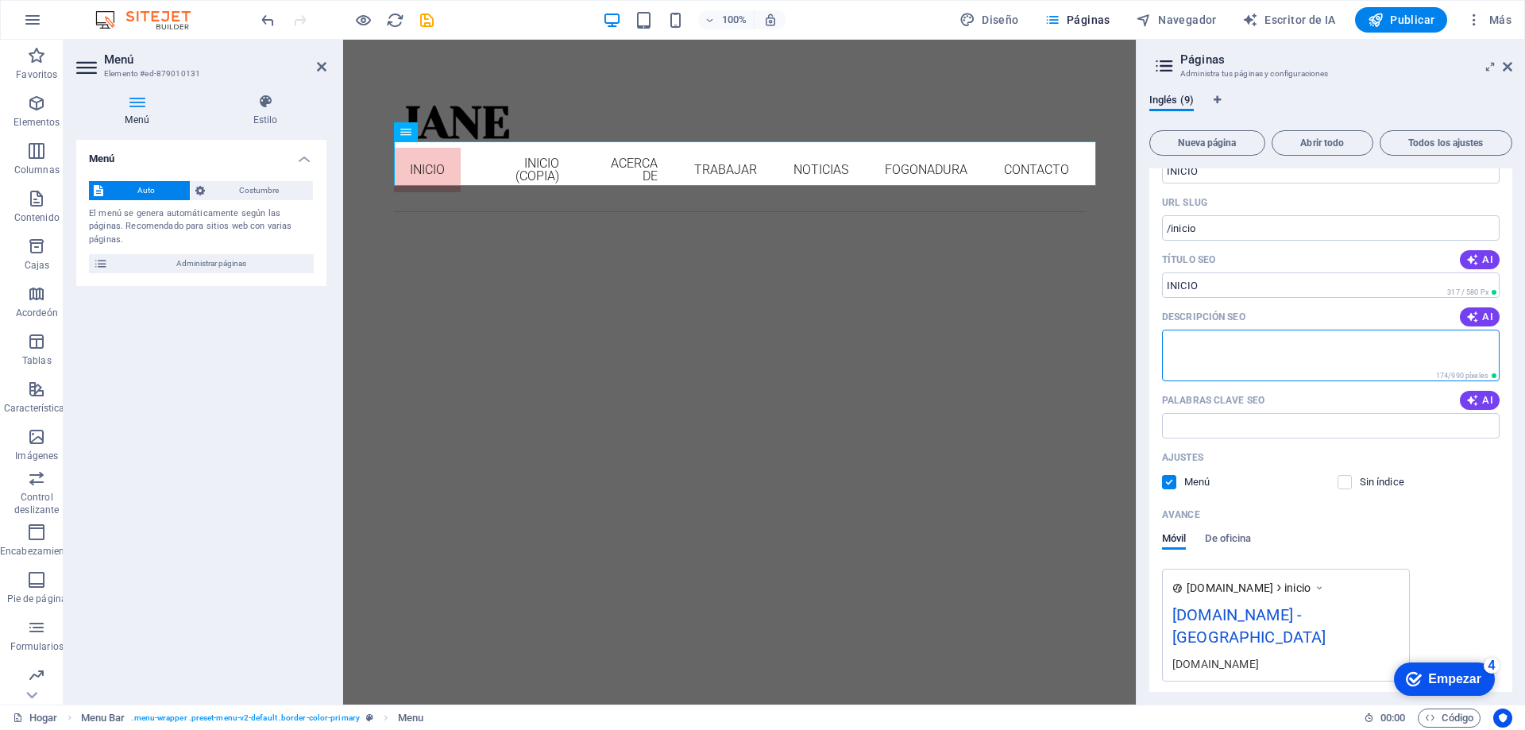
click at [1278, 350] on textarea "Descripción SEO" at bounding box center [1331, 356] width 338 height 52
click at [1277, 351] on textarea "Descripción SEO" at bounding box center [1331, 356] width 338 height 52
paste textarea "Academia de micropigmentación en [tu ciudad] con más de 23 años de experiencia,…"
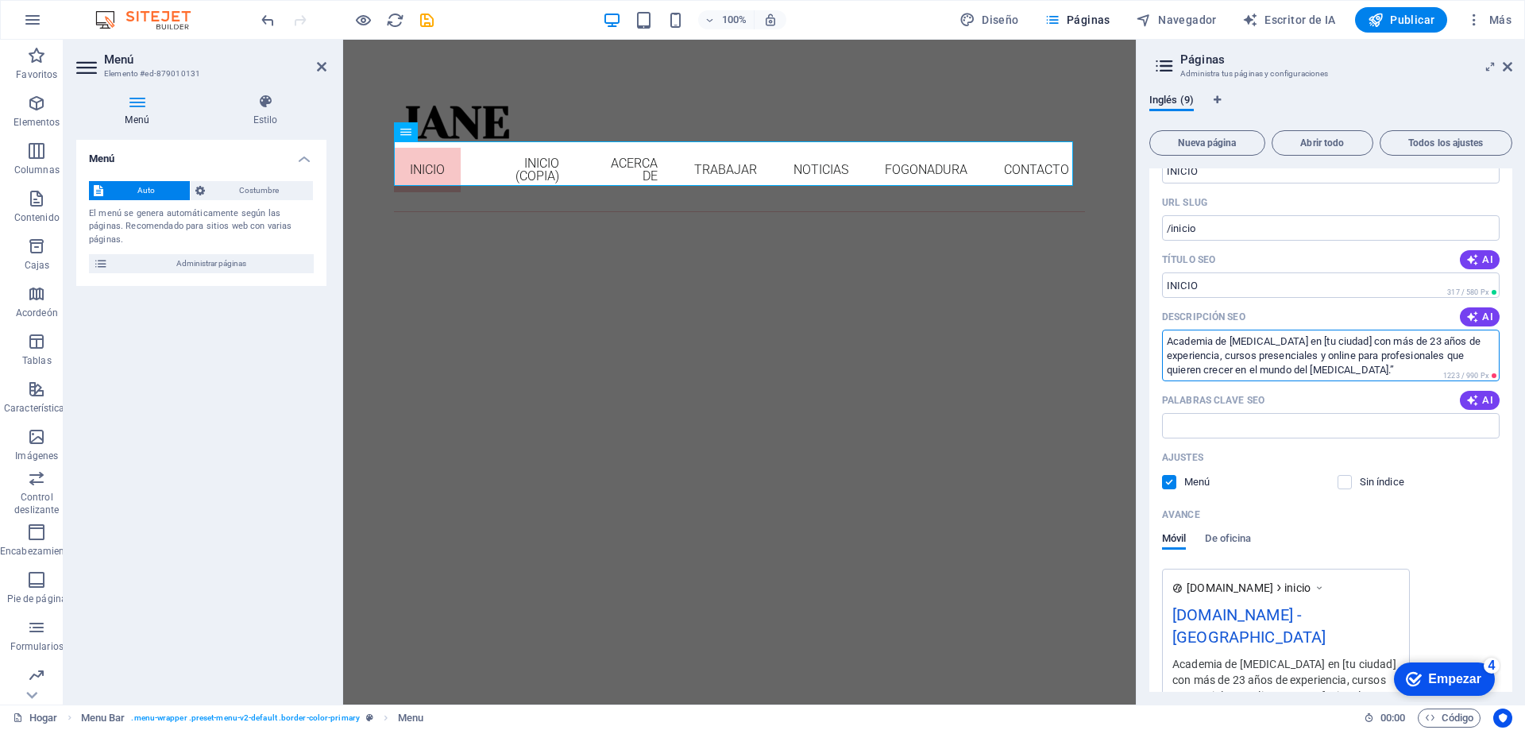
click at [1392, 336] on textarea "Academia de micropigmentación en [tu ciudad] con más de 23 años de experiencia,…" at bounding box center [1331, 356] width 338 height 52
type textarea "Academia de micropigmentación en Bogotá con más de 23 años de experiencia, curs…"
click at [1340, 431] on input "Palabras clave SEO" at bounding box center [1331, 425] width 338 height 25
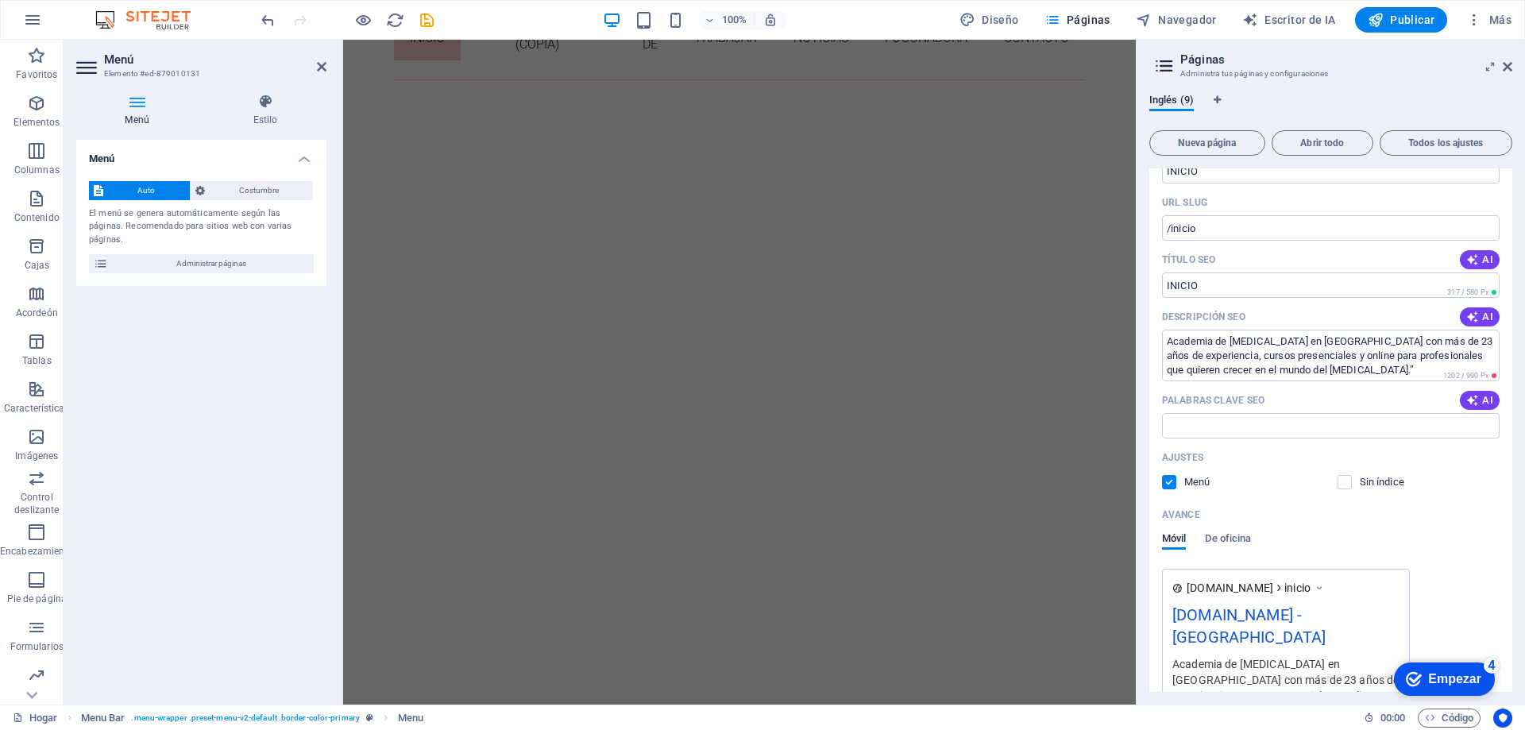
scroll to position [238, 0]
click at [1242, 418] on input "Palabras clave SEO" at bounding box center [1331, 425] width 338 height 25
paste input "“micropigmentación” “microblading” “cursos de cejas” “academia de maquillaje pe…"
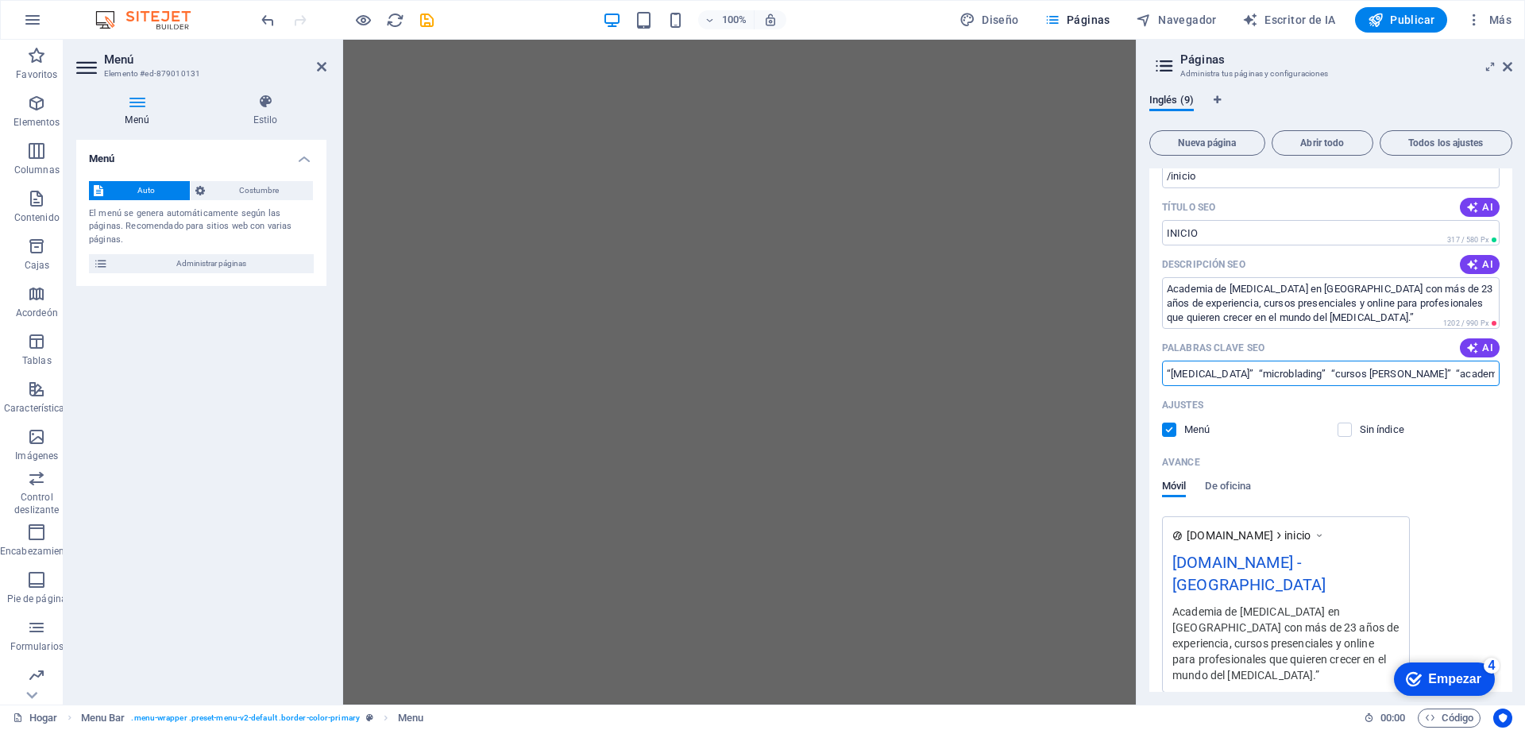
scroll to position [159, 0]
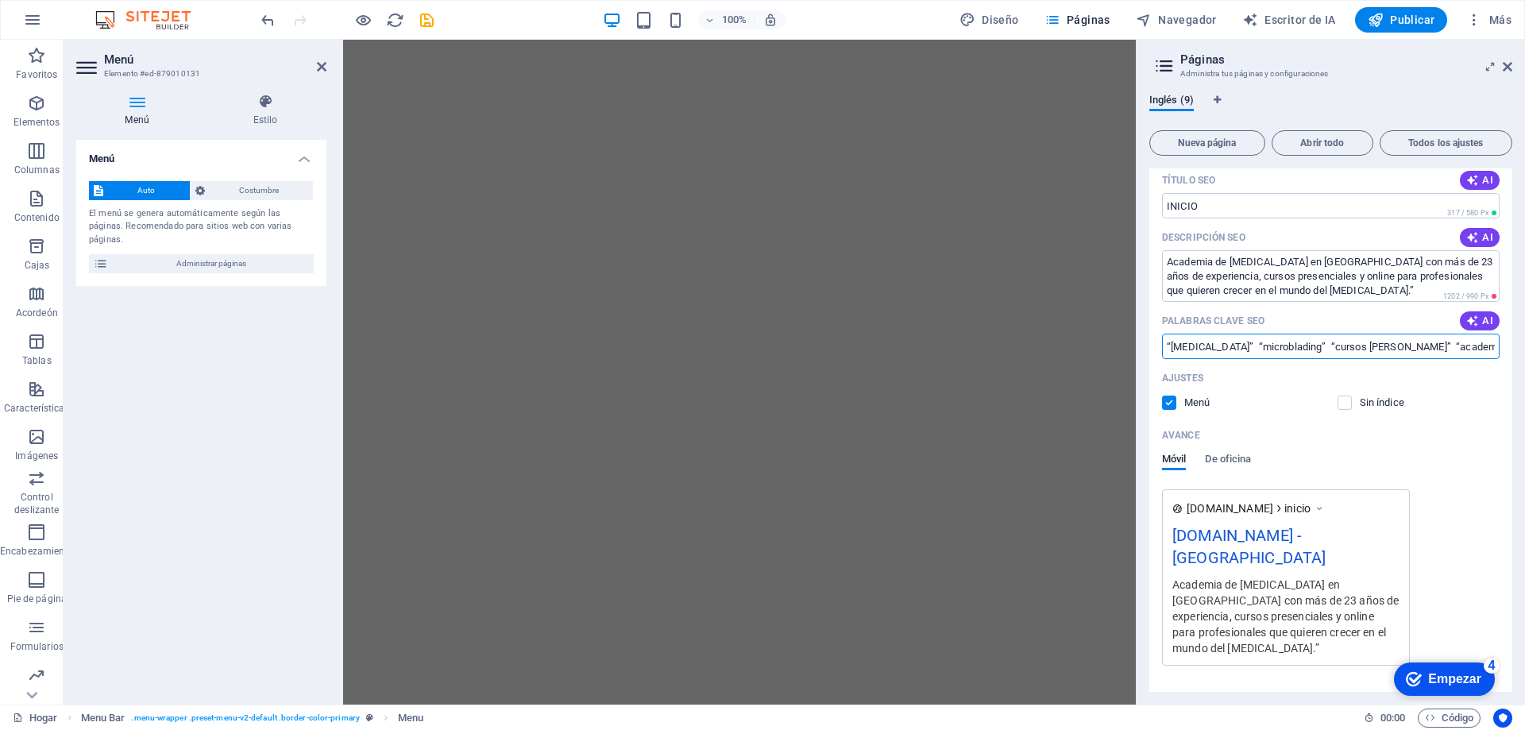
click at [1274, 341] on input "“micropigmentación” “microblading” “cursos de cejas” “academia de maquillaje pe…" at bounding box center [1331, 346] width 338 height 25
click at [1269, 345] on input "“micropigmentación” “microblading” “cursos de cejas” “academia de maquillaje pe…" at bounding box center [1331, 346] width 338 height 25
click at [1169, 344] on input "“micropigmentación “microblading” “cursos de cejas” “academia de maquillaje per…" at bounding box center [1331, 346] width 338 height 25
click at [1265, 342] on input "micropigmentación “microblading” “cursos de cejas” “academia de maquillaje perm…" at bounding box center [1331, 346] width 338 height 25
click at [1329, 343] on input "micropigmentación microblading” “cursos de cejas” “academia de maquillaje perma…" at bounding box center [1331, 346] width 338 height 25
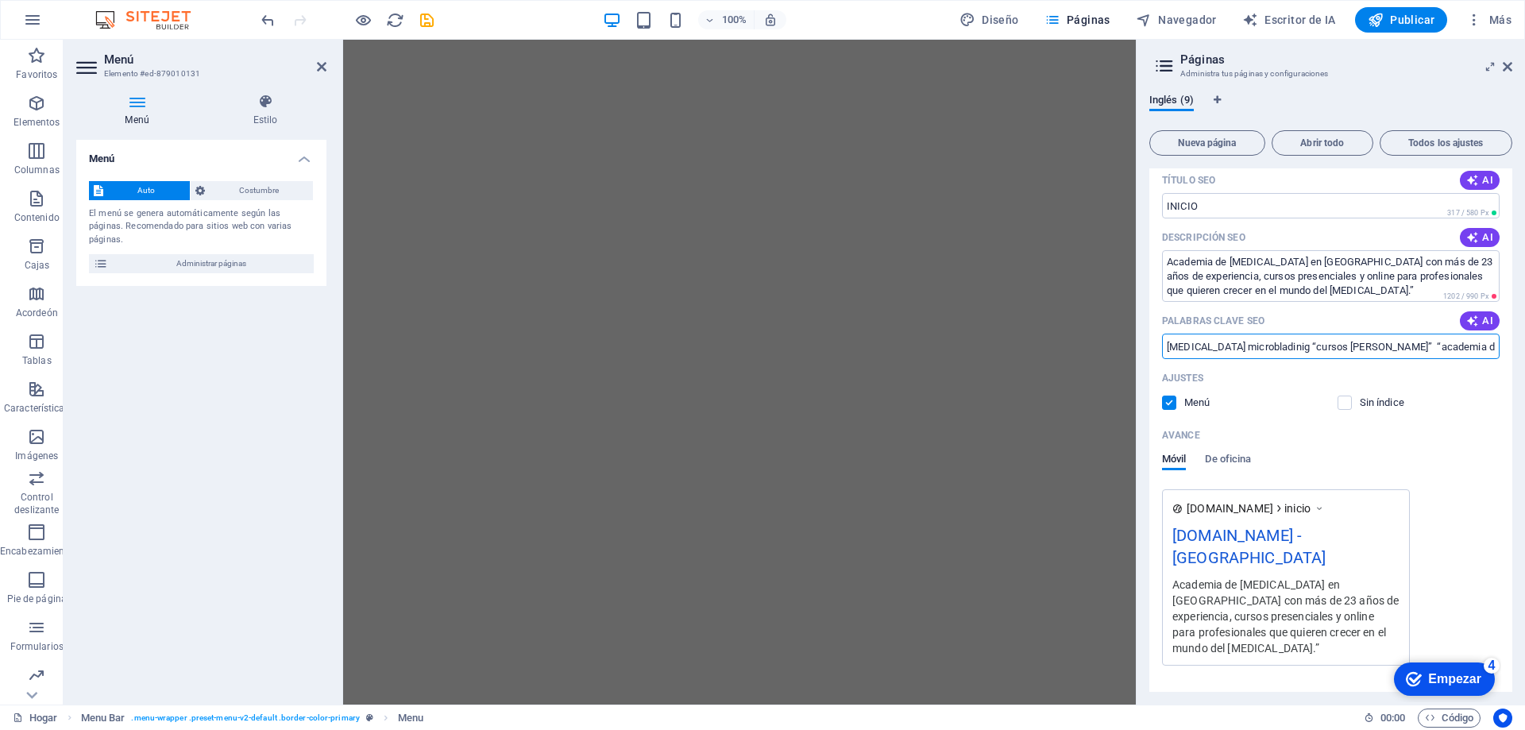
click at [1334, 347] on input "micropigmentación microbladinig “cursos de cejas” “academia de maquillaje perma…" at bounding box center [1331, 346] width 338 height 25
click at [1478, 346] on input "micropigmentación microbladinig cursos de cejas academia de maquillaje permanen…" at bounding box center [1331, 346] width 338 height 25
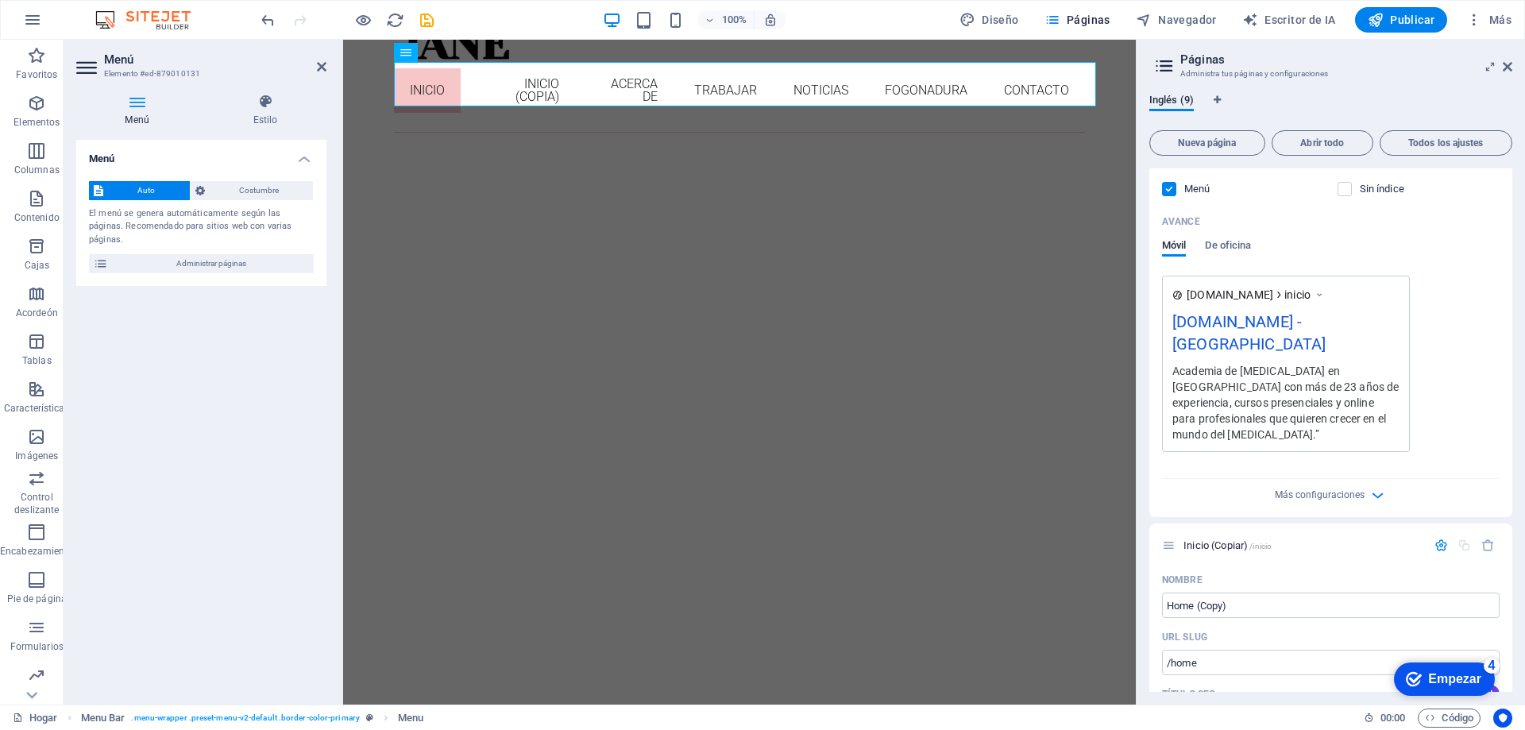
scroll to position [532, 0]
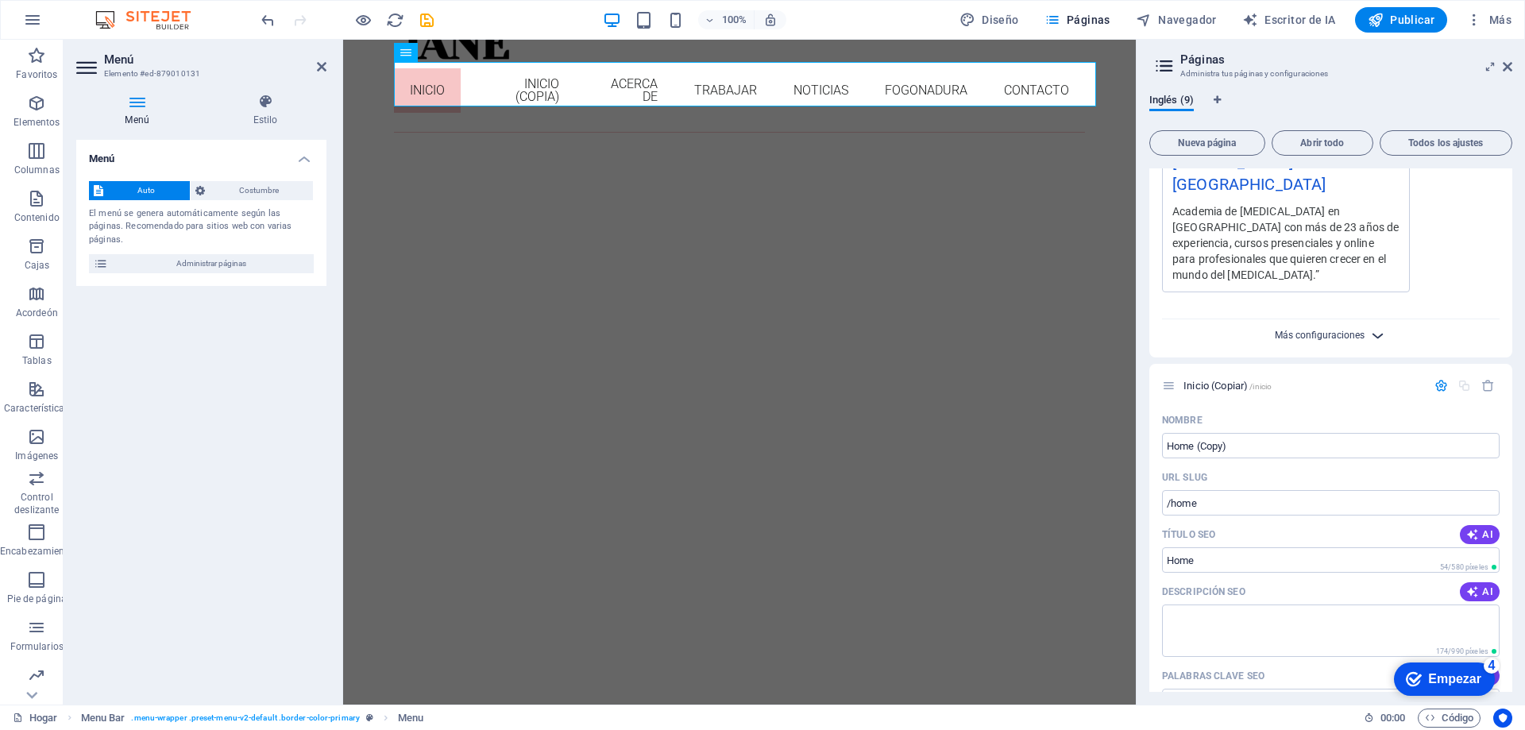
type input "[MEDICAL_DATA] microbladinig cursos [PERSON_NAME] academia de [MEDICAL_DATA] cu…"
click at [1353, 337] on font "Más configuraciones" at bounding box center [1320, 335] width 90 height 11
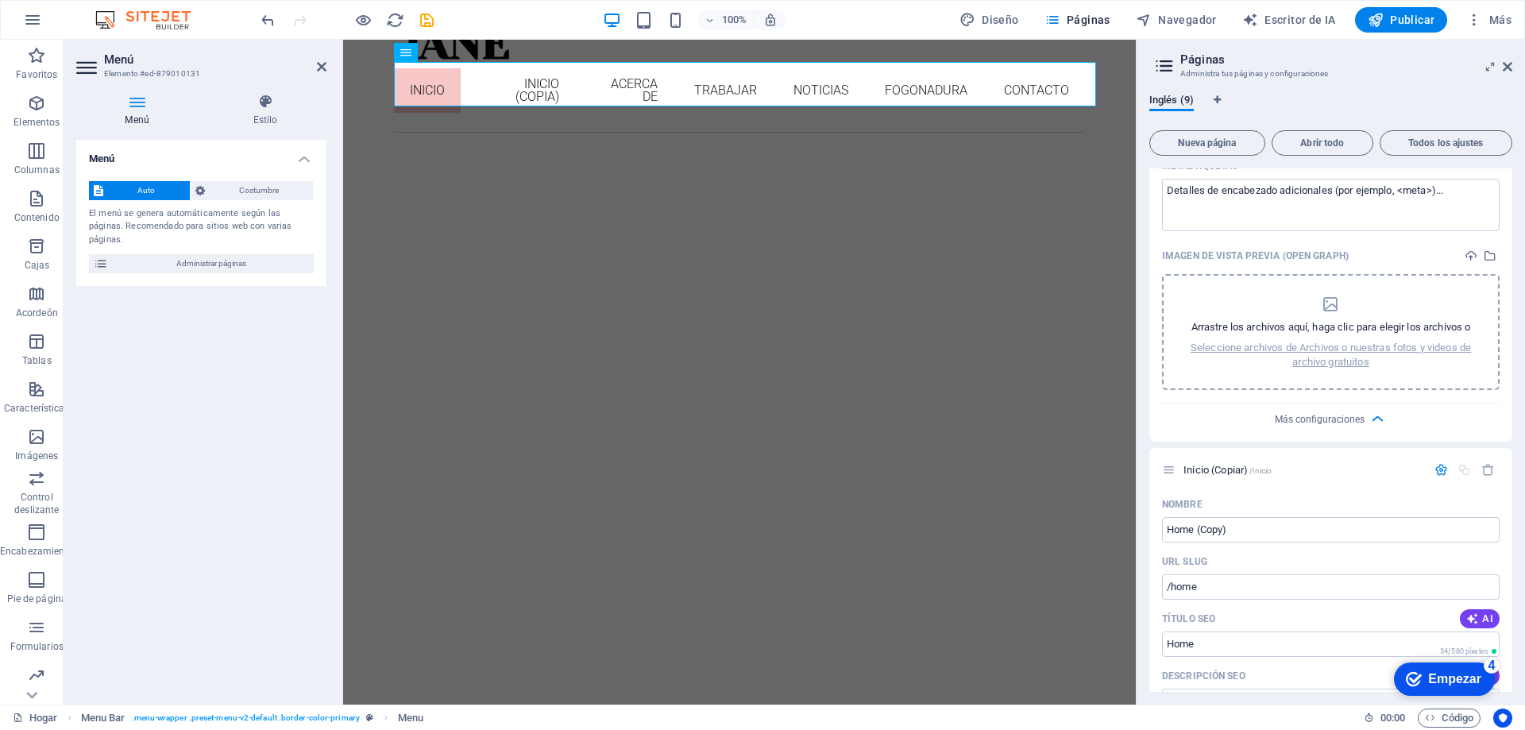
scroll to position [771, 0]
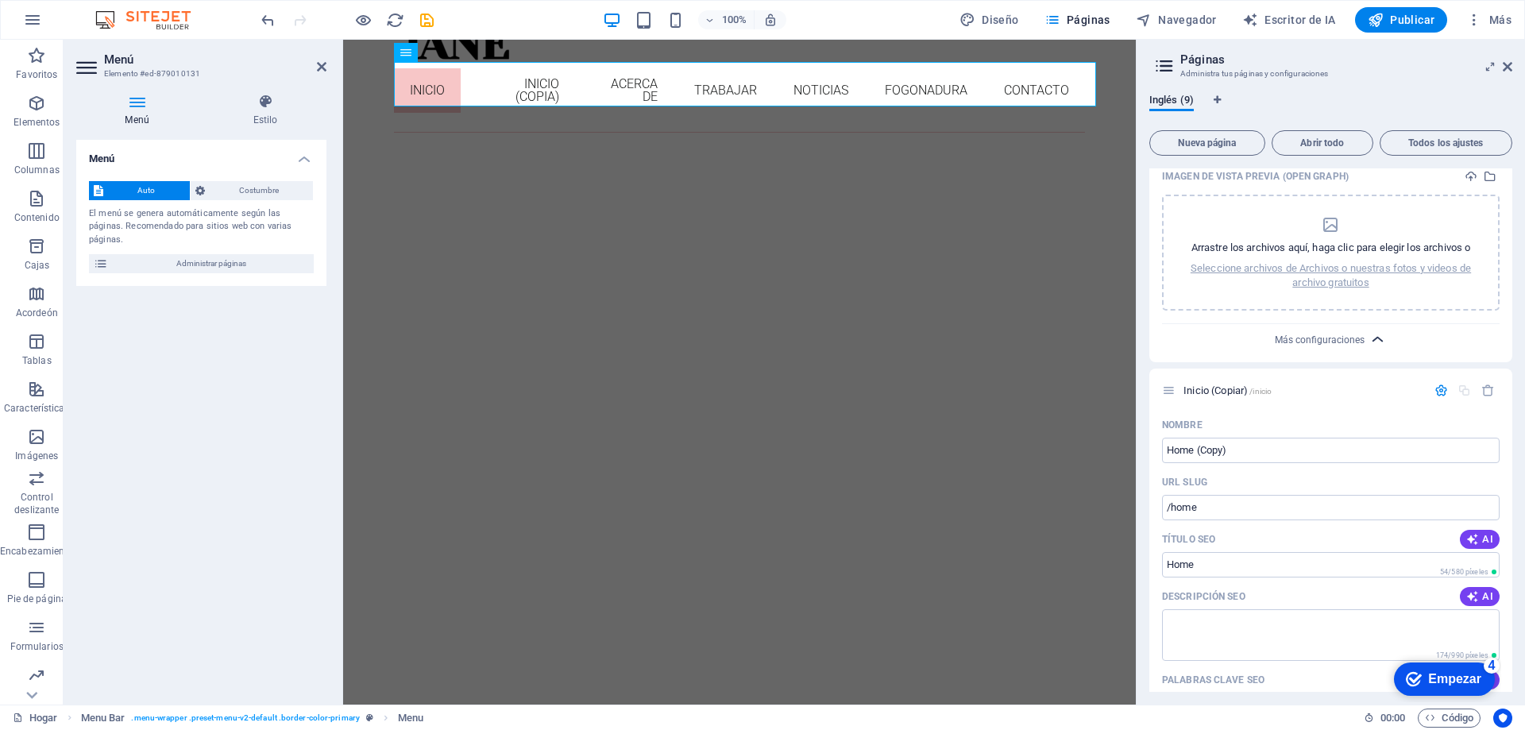
click at [1369, 343] on icon "button" at bounding box center [1378, 339] width 18 height 18
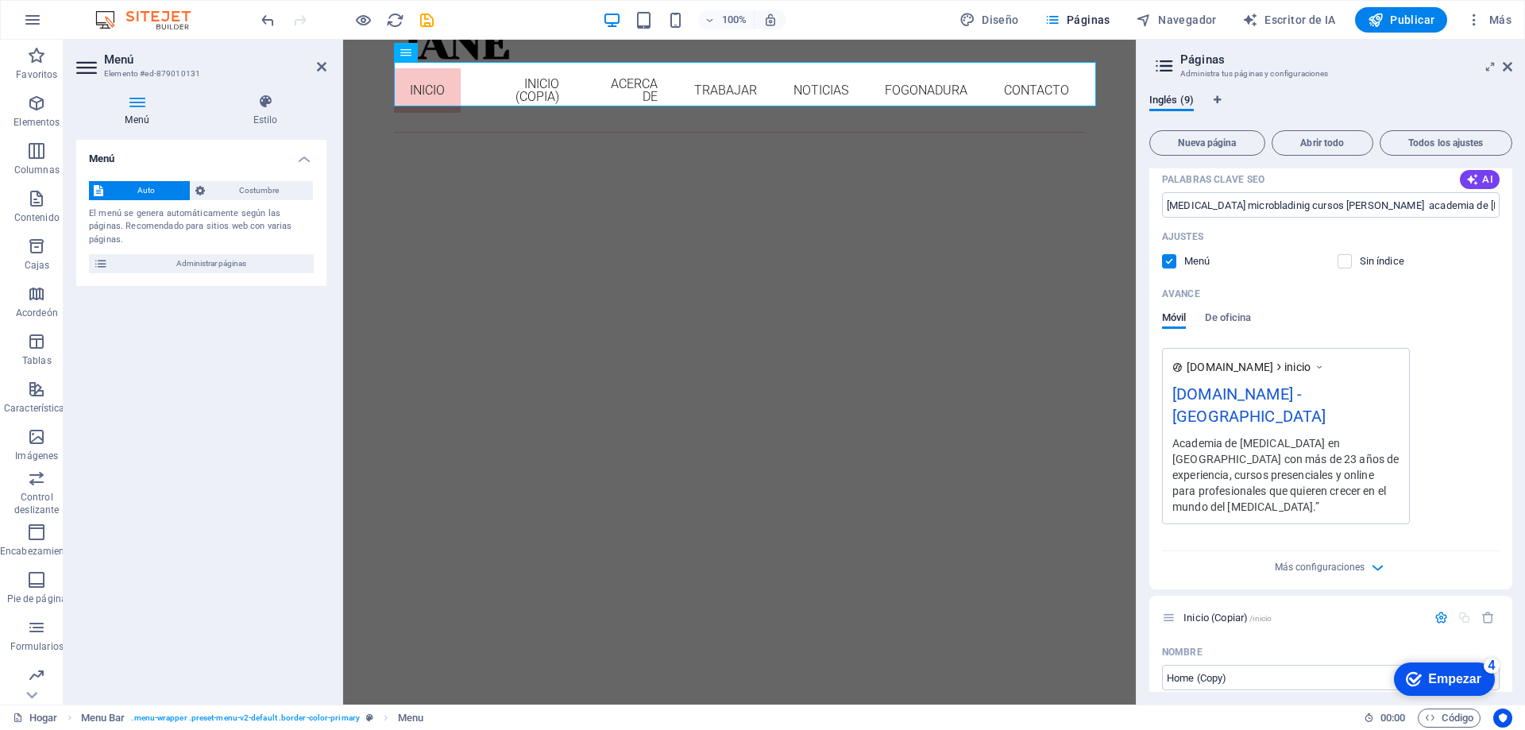
scroll to position [294, 0]
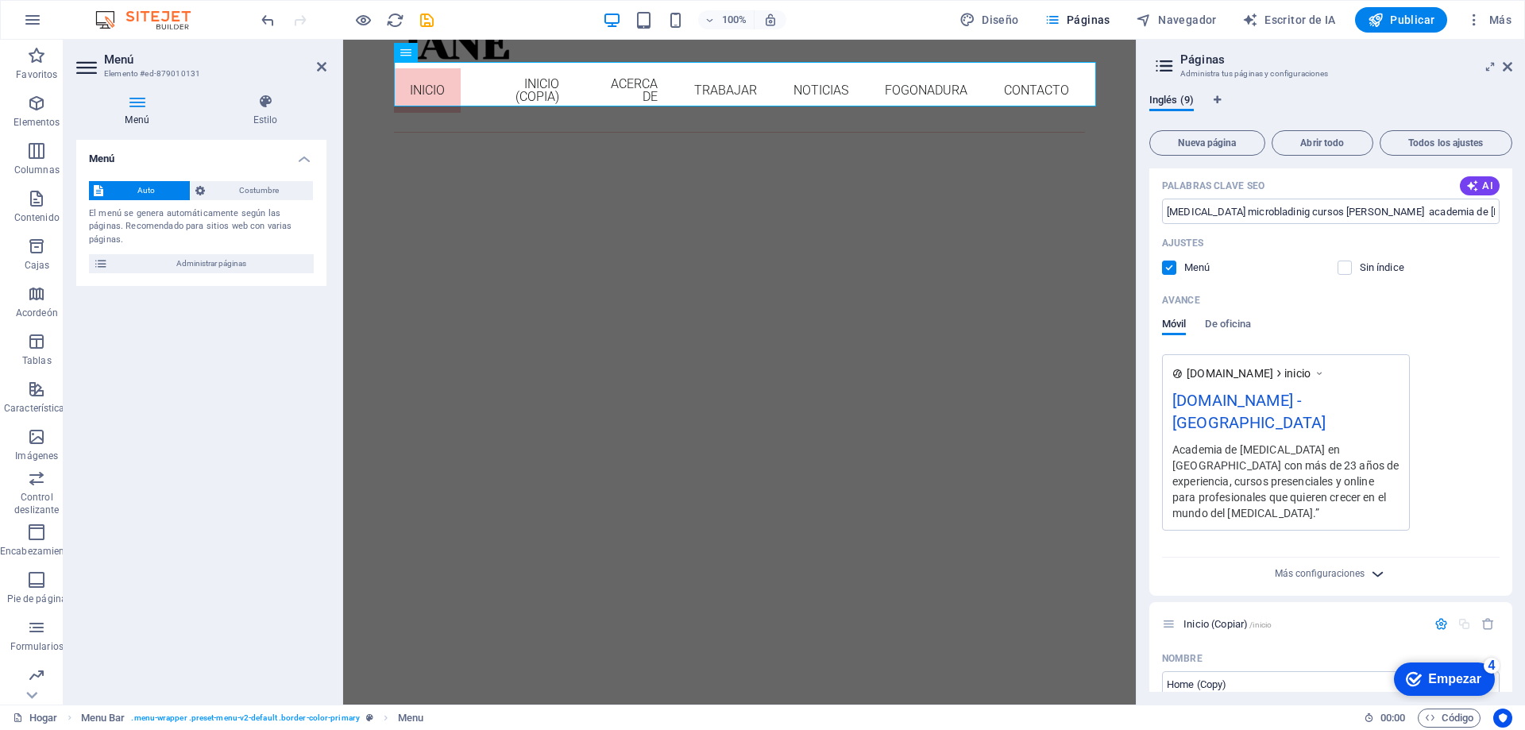
click at [1378, 574] on icon "button" at bounding box center [1378, 574] width 18 height 18
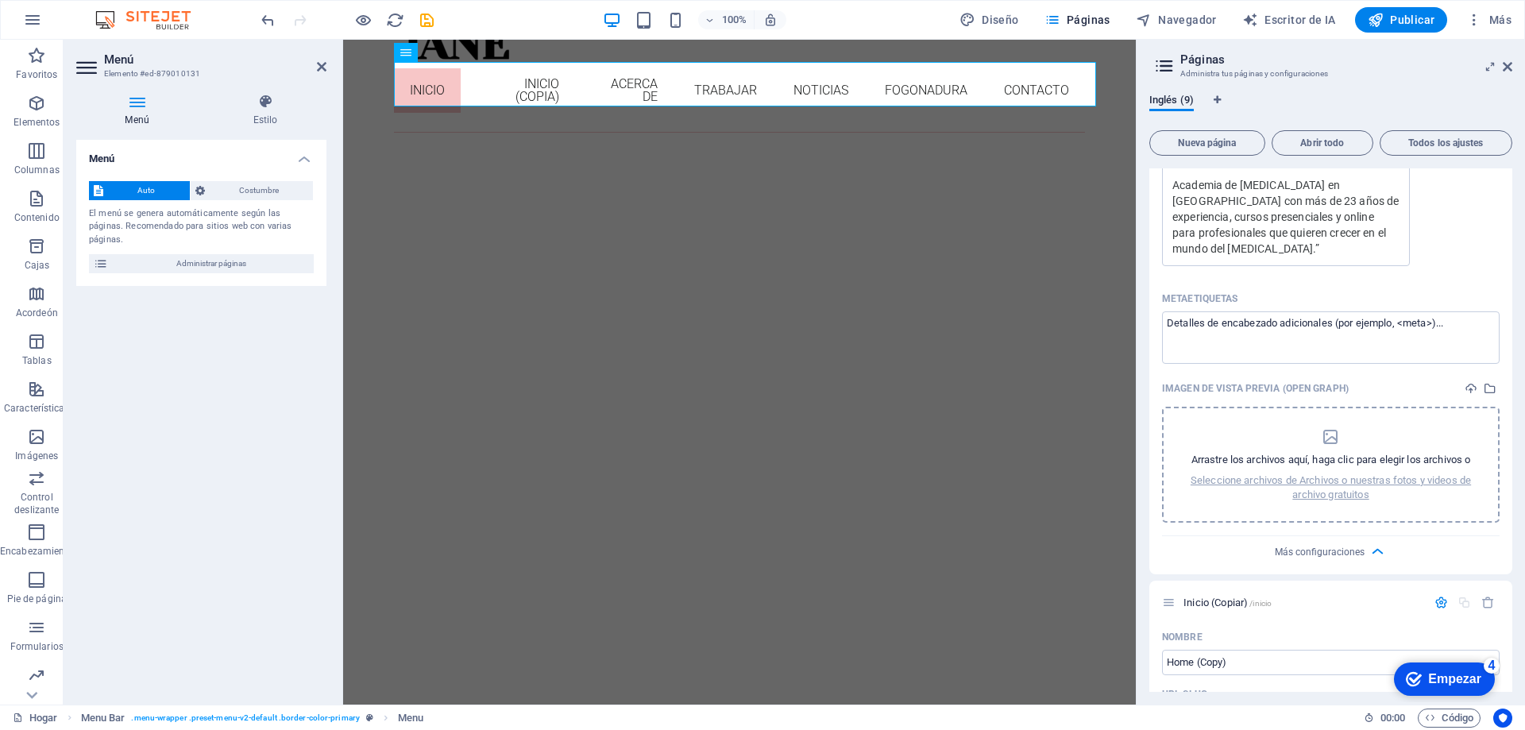
scroll to position [612, 0]
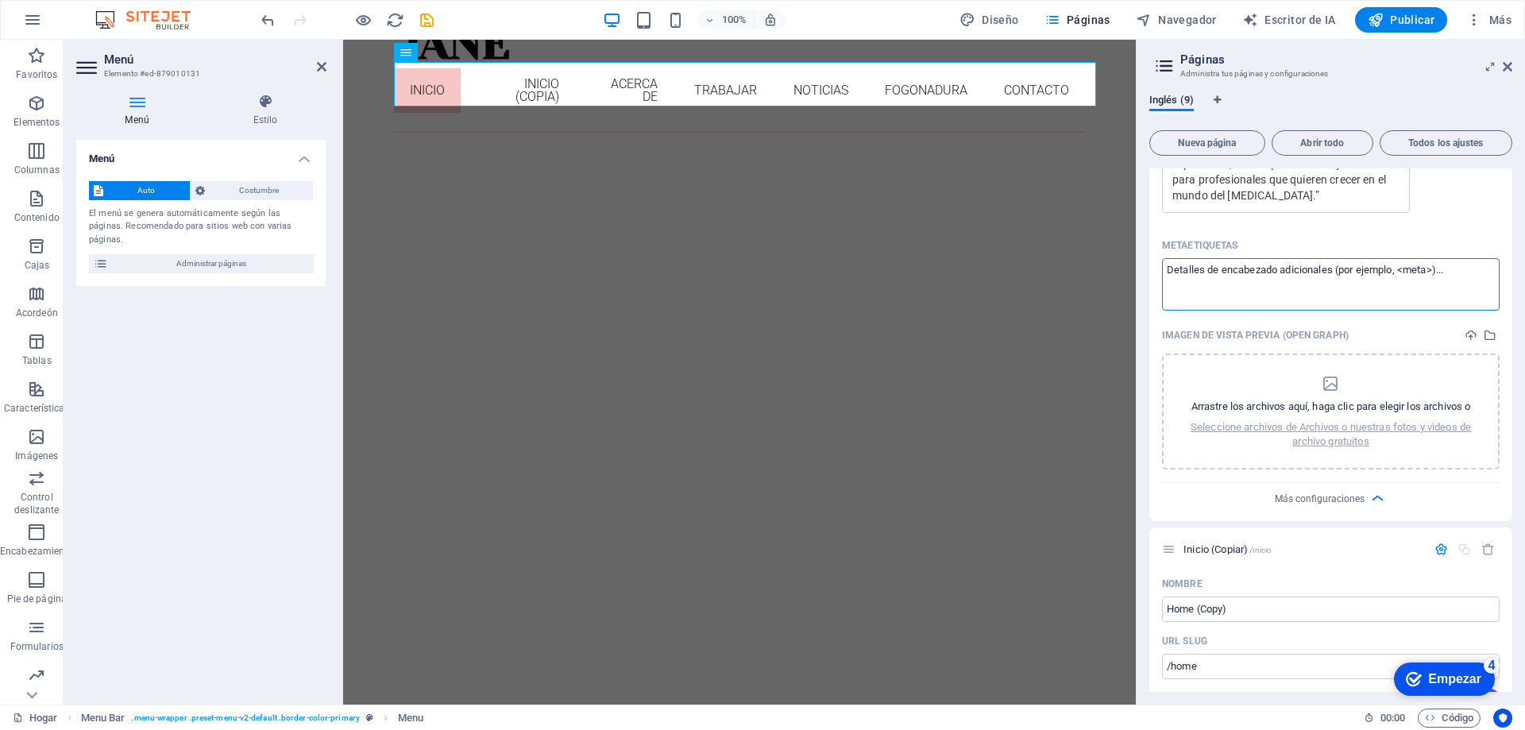
click at [1227, 280] on textarea "Metaetiquetas ​" at bounding box center [1331, 284] width 338 height 52
paste textarea "<head> <meta charset="UTF-8"> <meta name="viewport" content="width=device-width…"
click at [1428, 301] on textarea "Metaetiquetas ​" at bounding box center [1331, 284] width 338 height 52
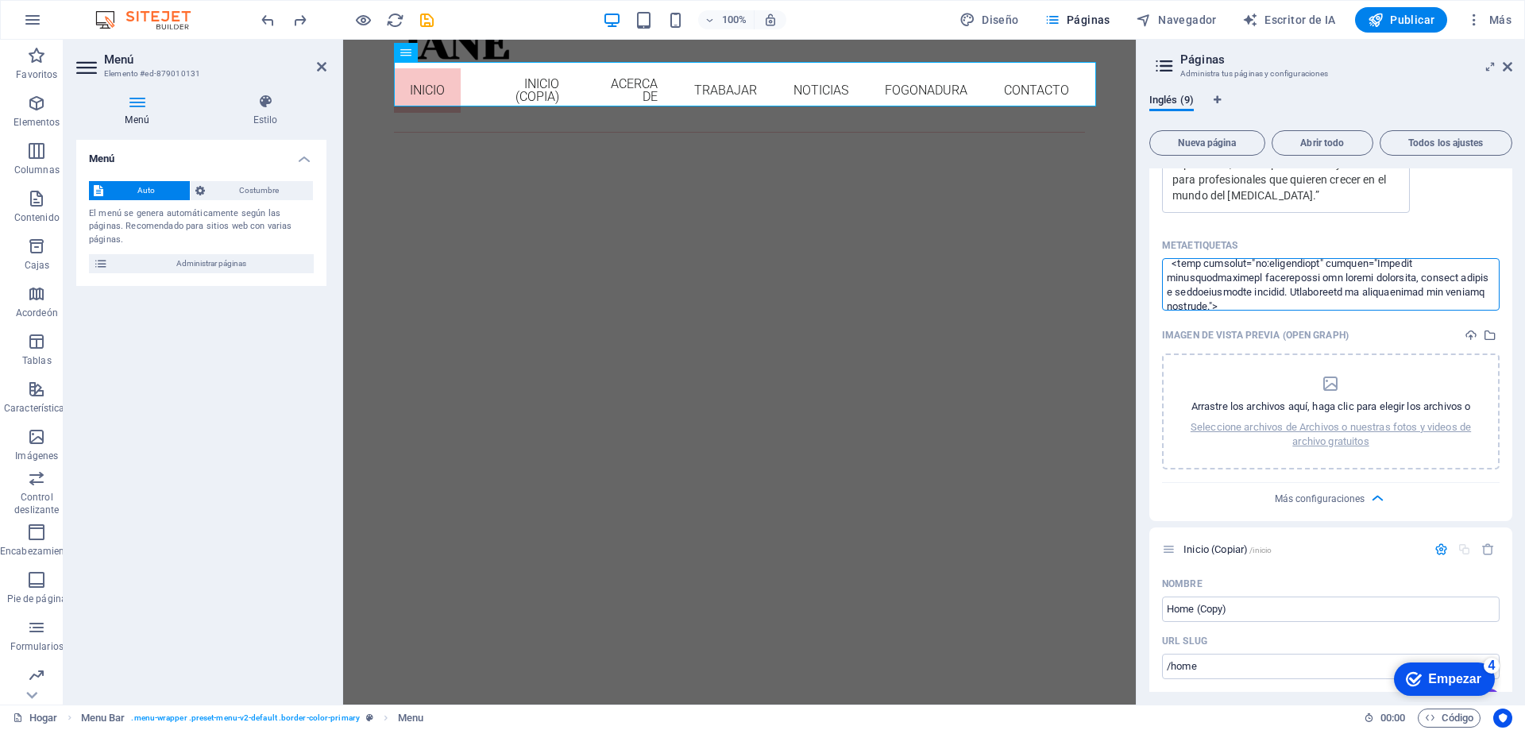
drag, startPoint x: 1468, startPoint y: 291, endPoint x: 1177, endPoint y: 292, distance: 290.8
click at [1177, 292] on textarea "Metaetiquetas ​" at bounding box center [1331, 284] width 338 height 52
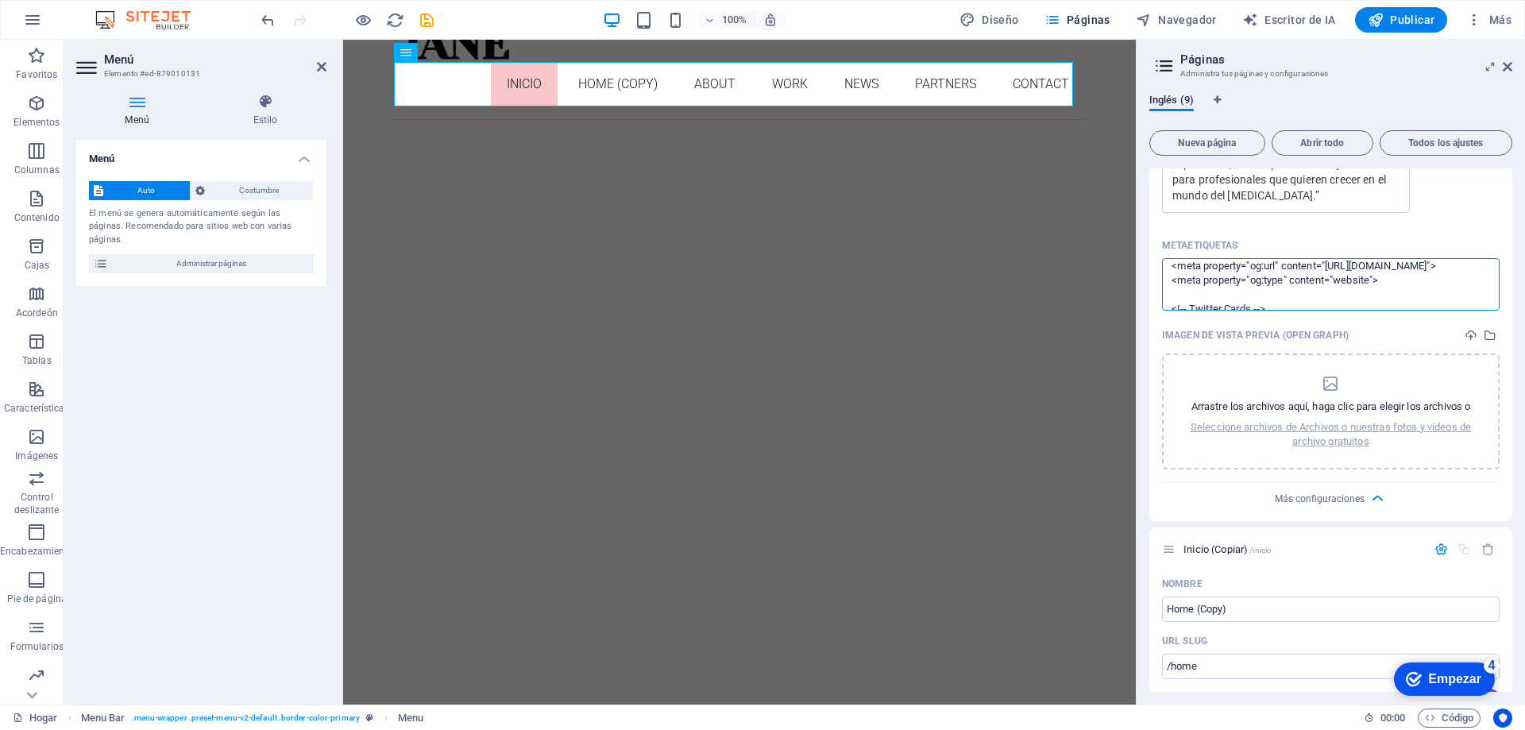
scroll to position [106, 0]
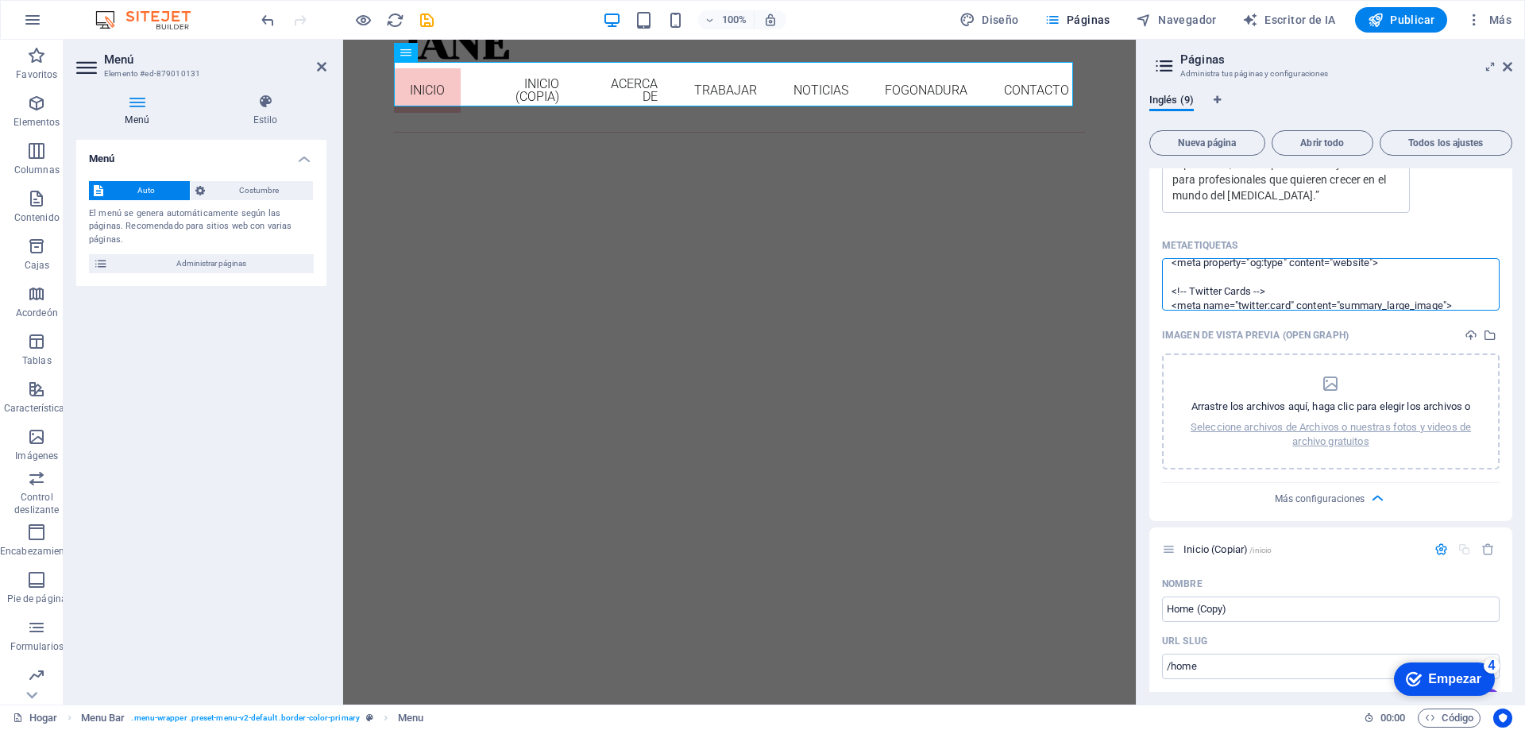
drag, startPoint x: 1444, startPoint y: 290, endPoint x: 1191, endPoint y: 293, distance: 252.7
click at [1191, 293] on textarea "<head> <meta charset="UTF-8">meta property="og:description" content="Aprende mi…" at bounding box center [1331, 284] width 338 height 52
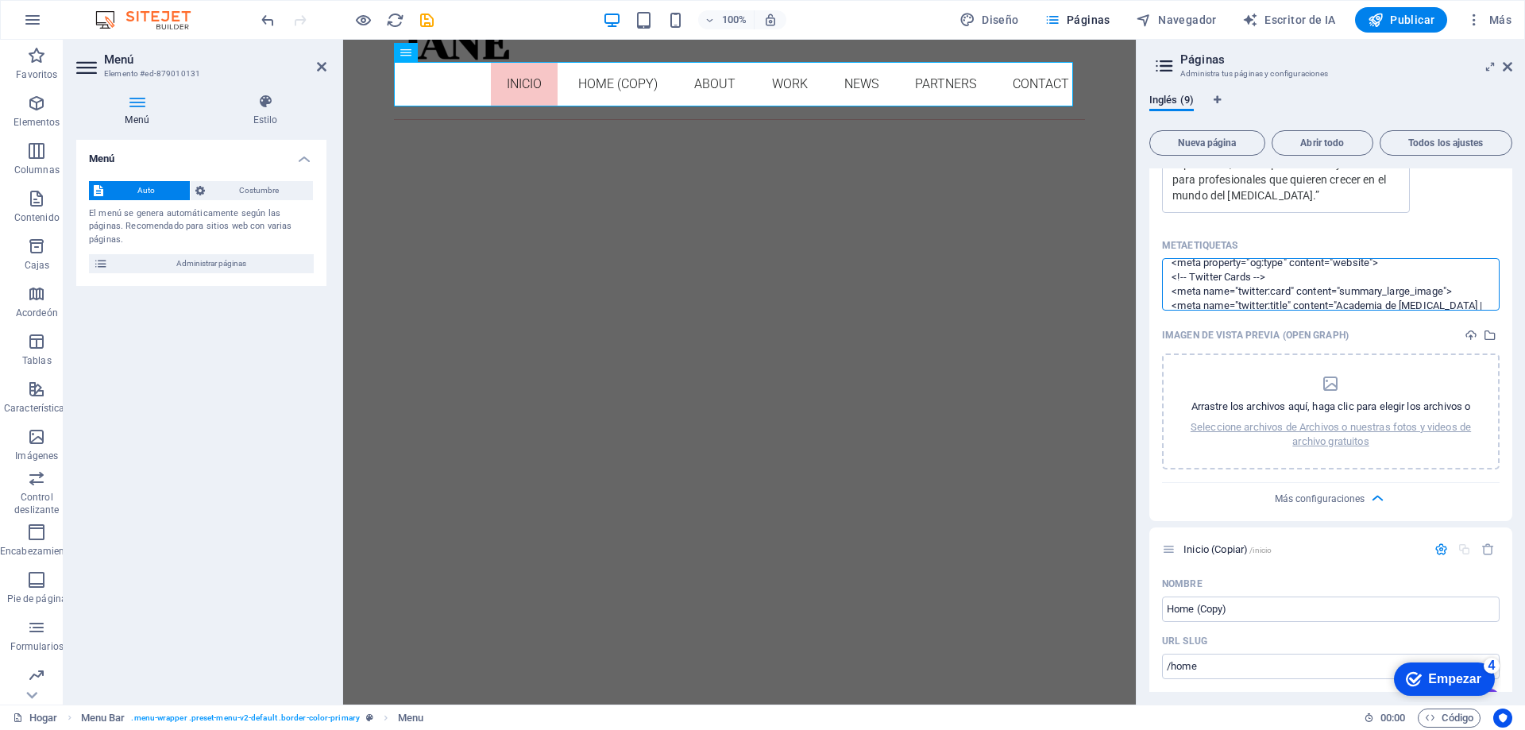
drag, startPoint x: 1521, startPoint y: 315, endPoint x: 1073, endPoint y: 276, distance: 449.8
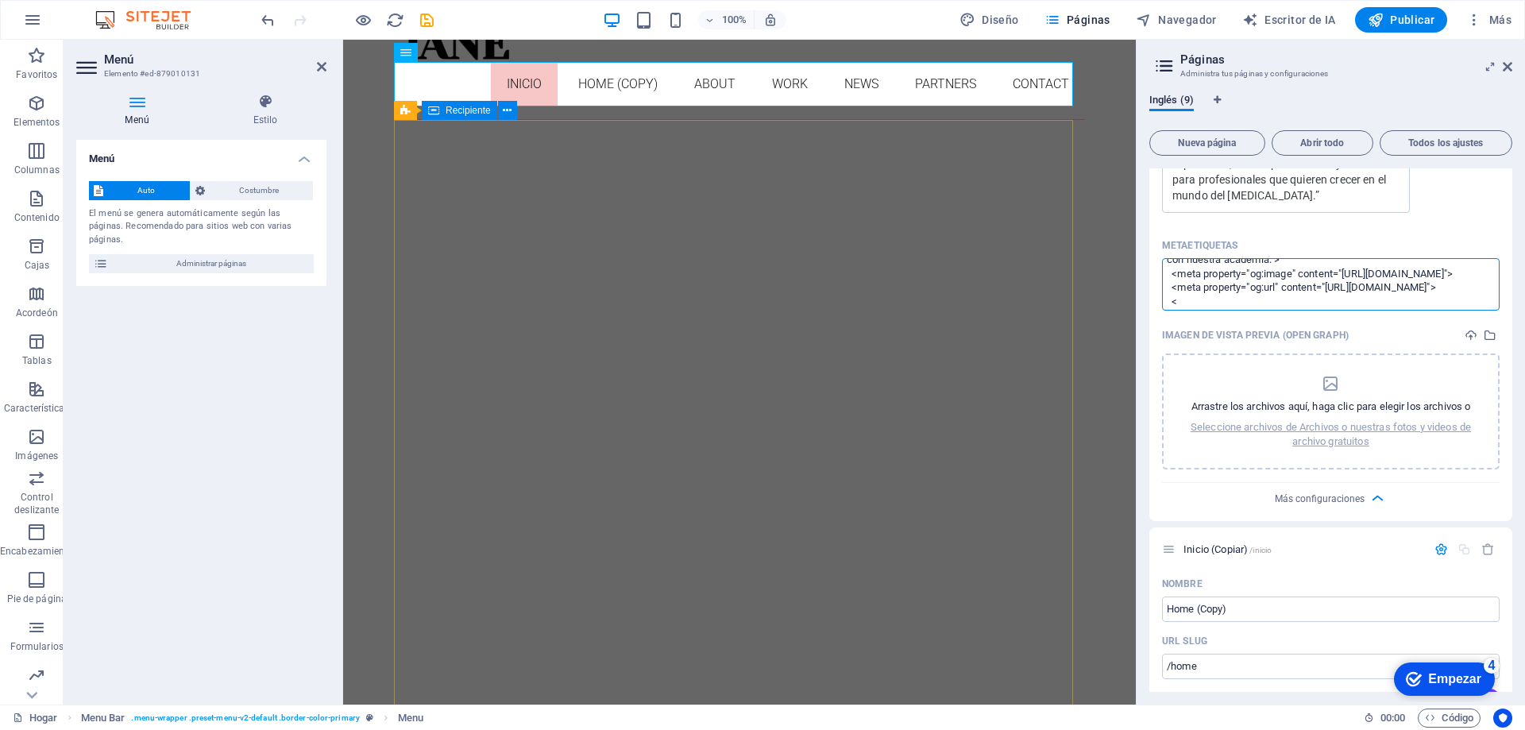
drag, startPoint x: 1561, startPoint y: 308, endPoint x: 1057, endPoint y: 269, distance: 505.3
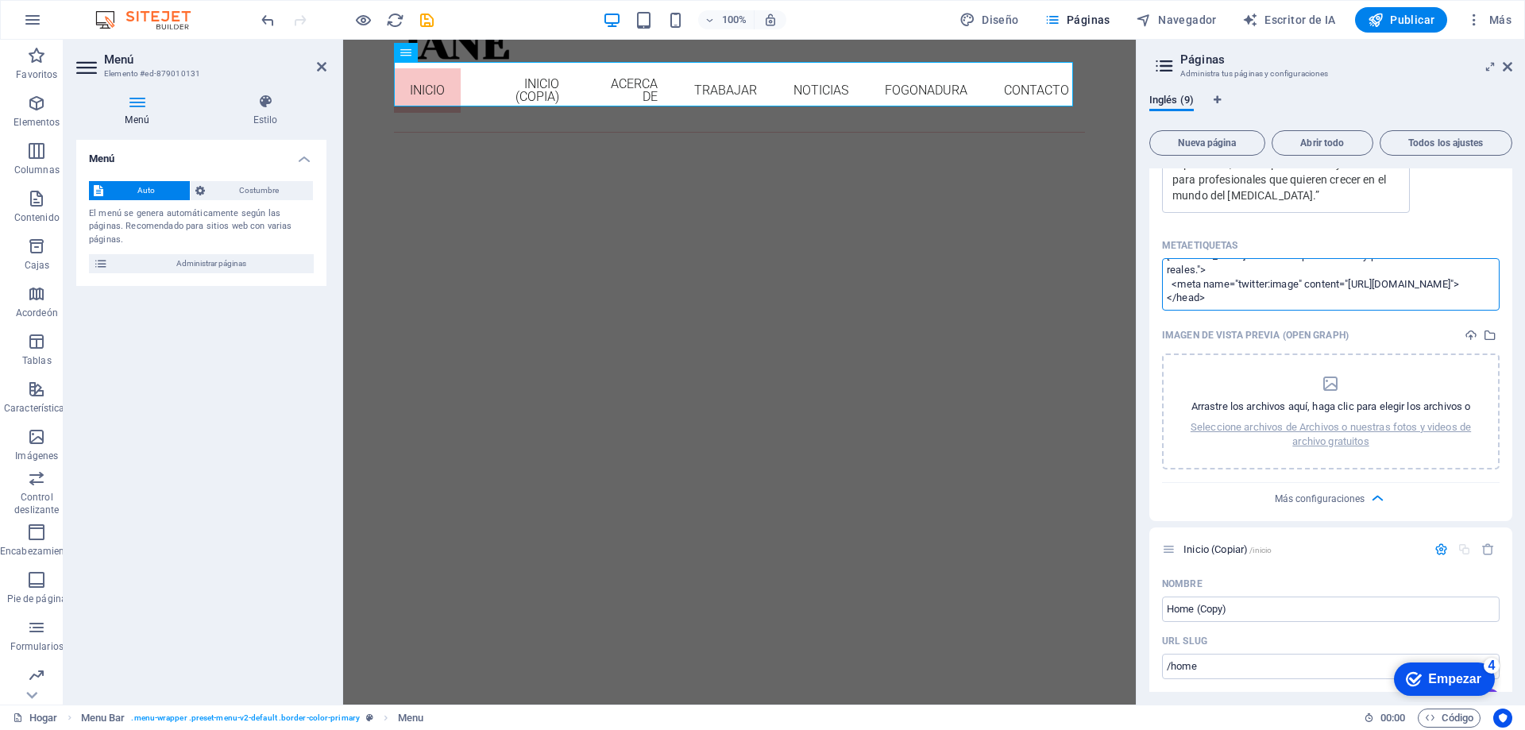
scroll to position [241, 0]
drag, startPoint x: 1427, startPoint y: 291, endPoint x: 1243, endPoint y: 298, distance: 184.5
click at [1243, 298] on textarea "<head> <meta charset="UTF-8">meta property="og:description" content="Aprende mi…" at bounding box center [1331, 284] width 338 height 52
drag, startPoint x: 1436, startPoint y: 287, endPoint x: 1178, endPoint y: 264, distance: 258.4
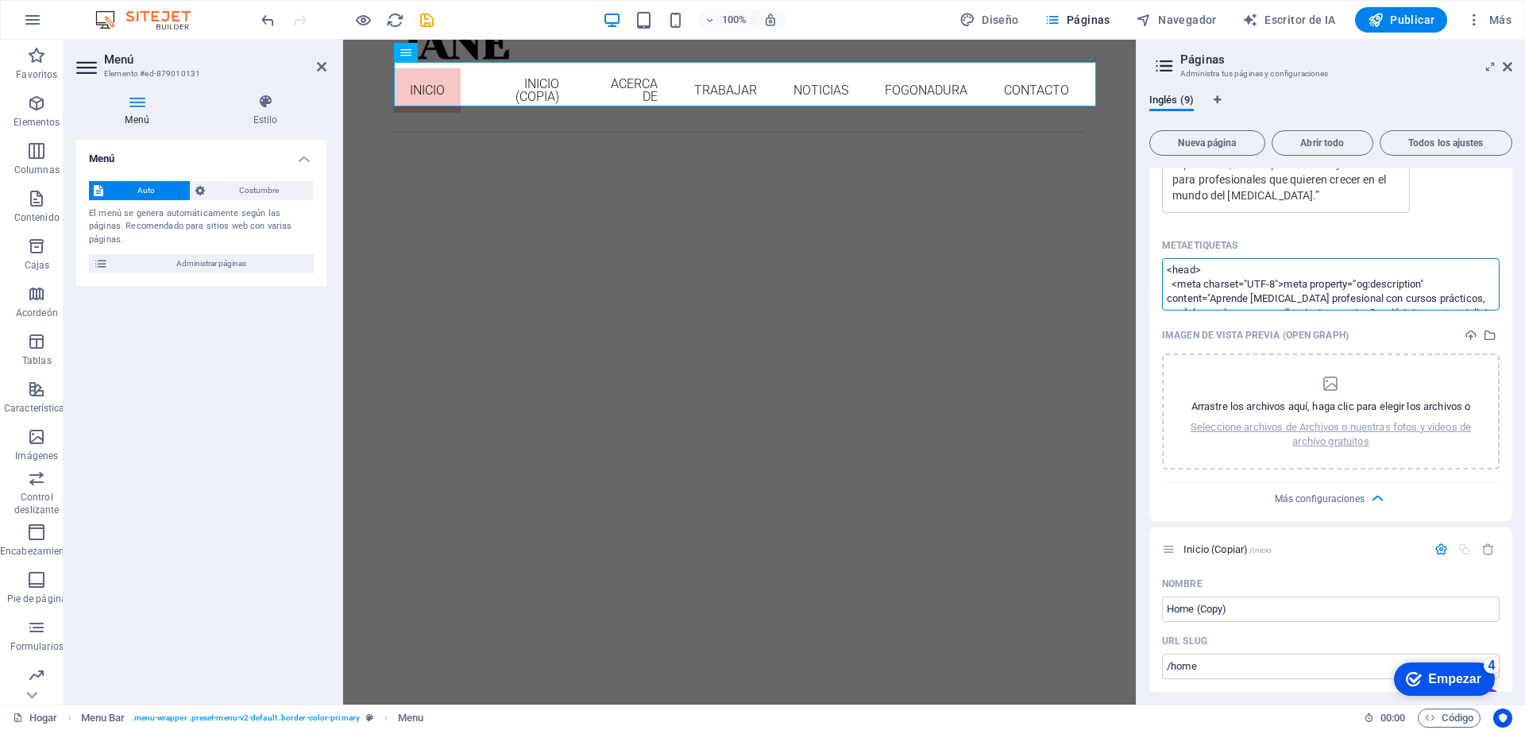
click at [1178, 264] on textarea "<head> <meta charset="UTF-8">meta property="og:description" content="Aprende mi…" at bounding box center [1331, 284] width 338 height 52
type textarea "<h"
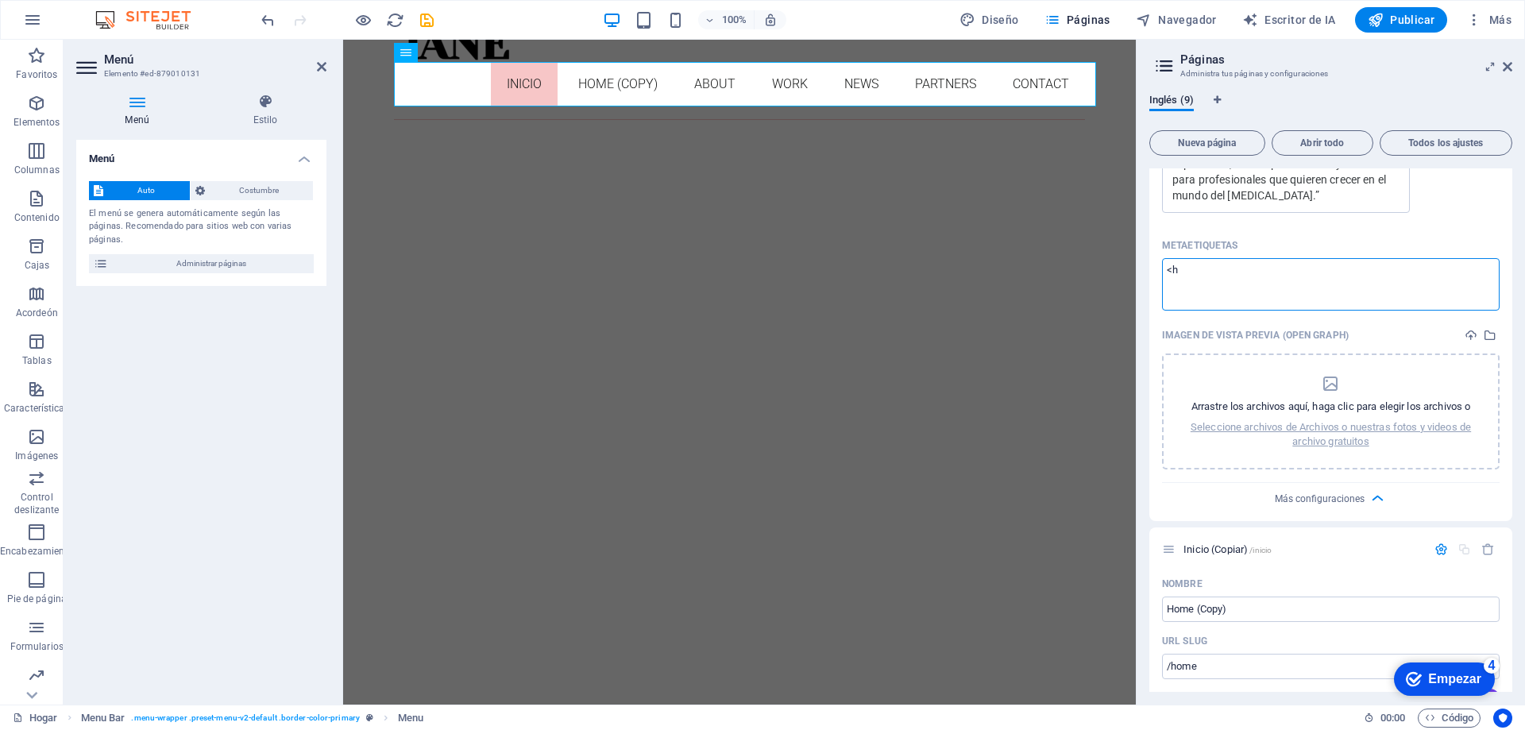
drag, startPoint x: 1470, startPoint y: 334, endPoint x: 1117, endPoint y: 292, distance: 355.3
drag, startPoint x: 1187, startPoint y: 261, endPoint x: 1141, endPoint y: 265, distance: 46.3
click at [1142, 268] on div "Inglés (9) Nueva página Abrir todo Todos los ajustes Hogar /inicio Nombre INICI…" at bounding box center [1331, 393] width 388 height 624
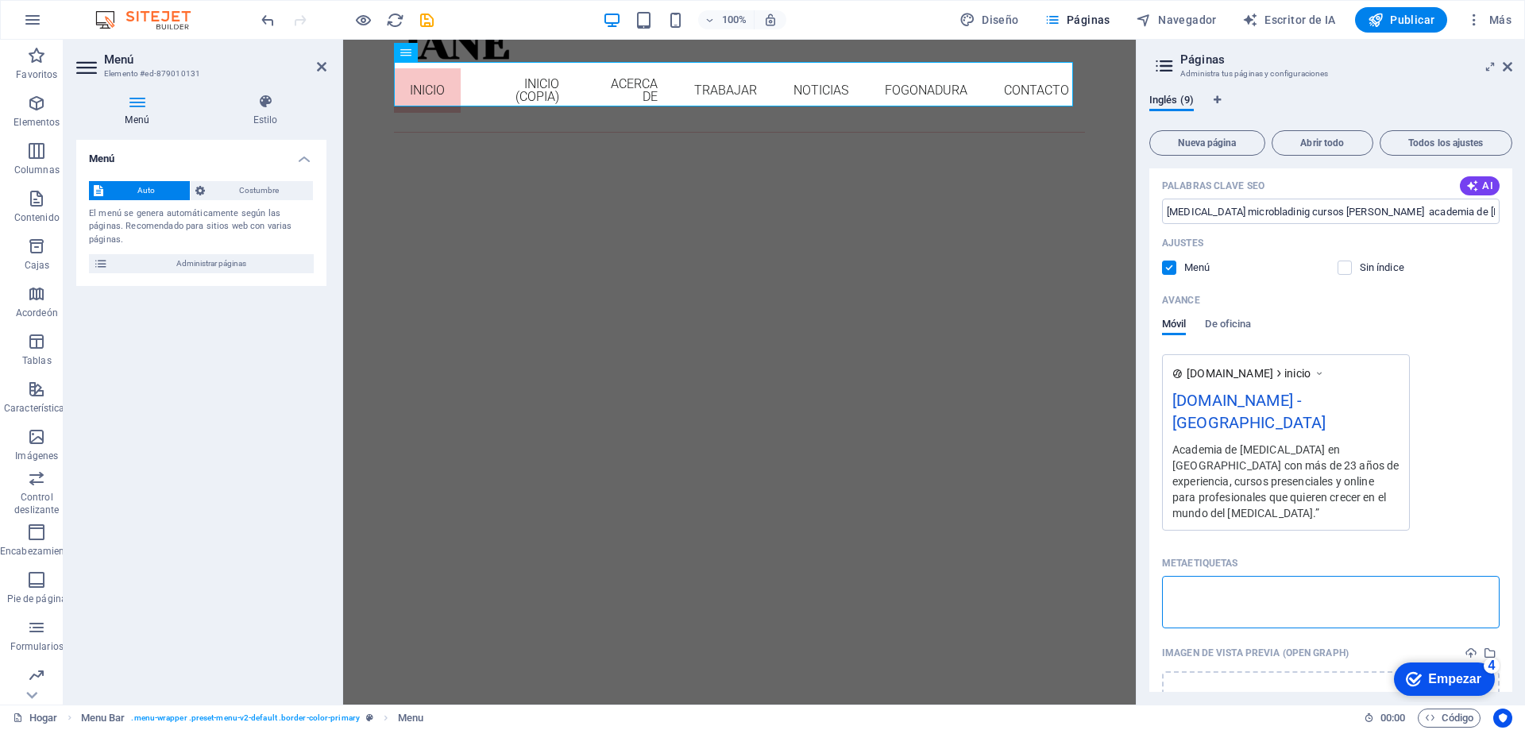
scroll to position [453, 0]
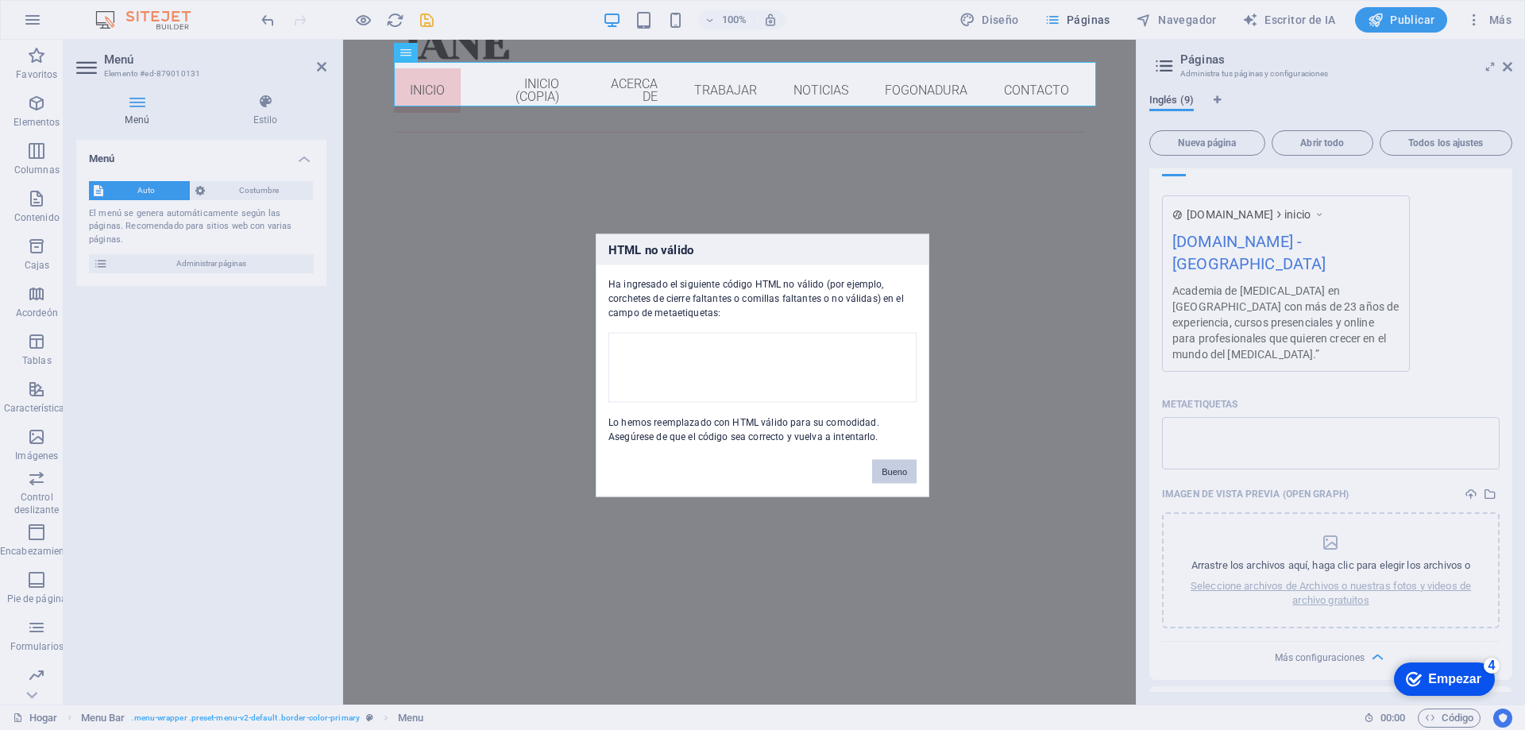
click at [891, 475] on font "Bueno" at bounding box center [894, 471] width 25 height 10
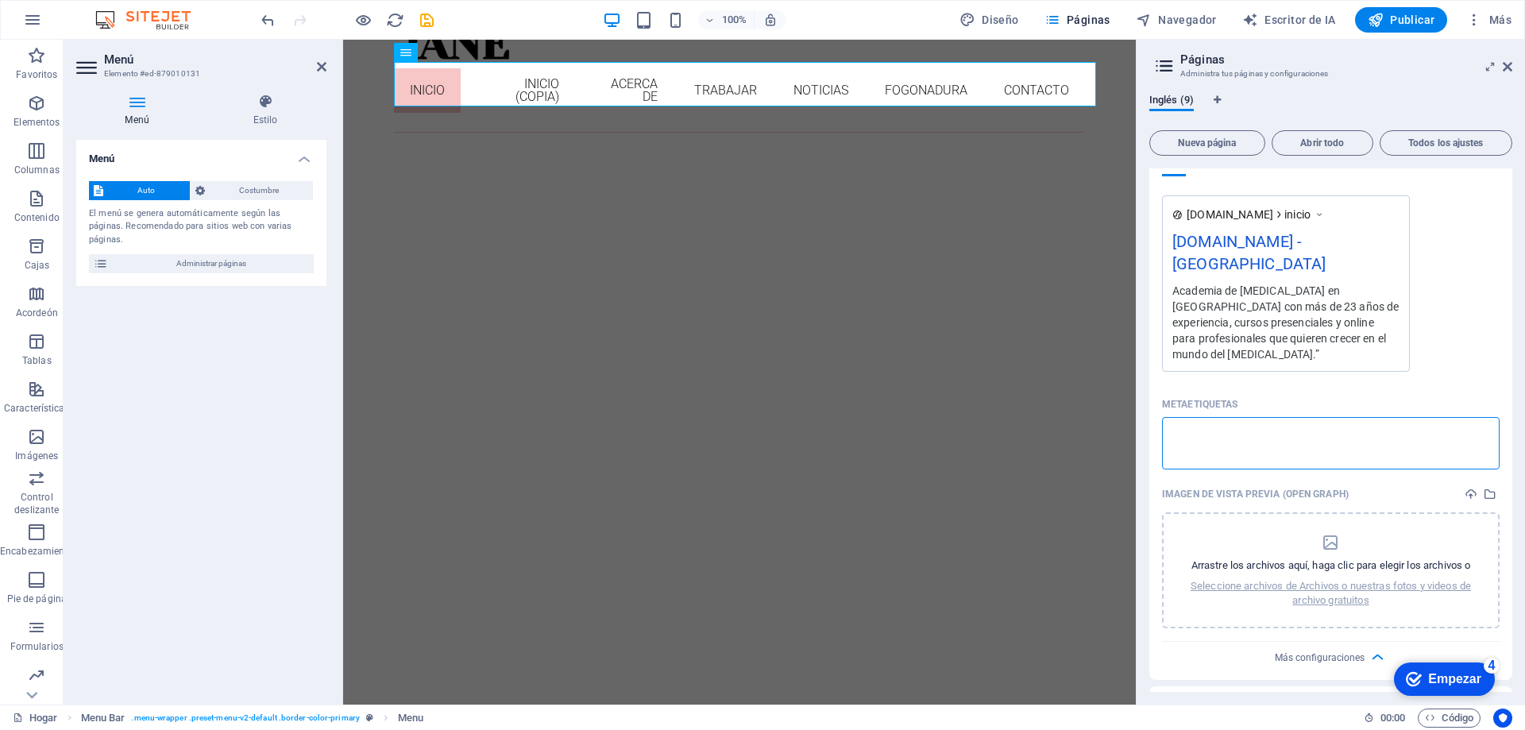
scroll to position [294, 0]
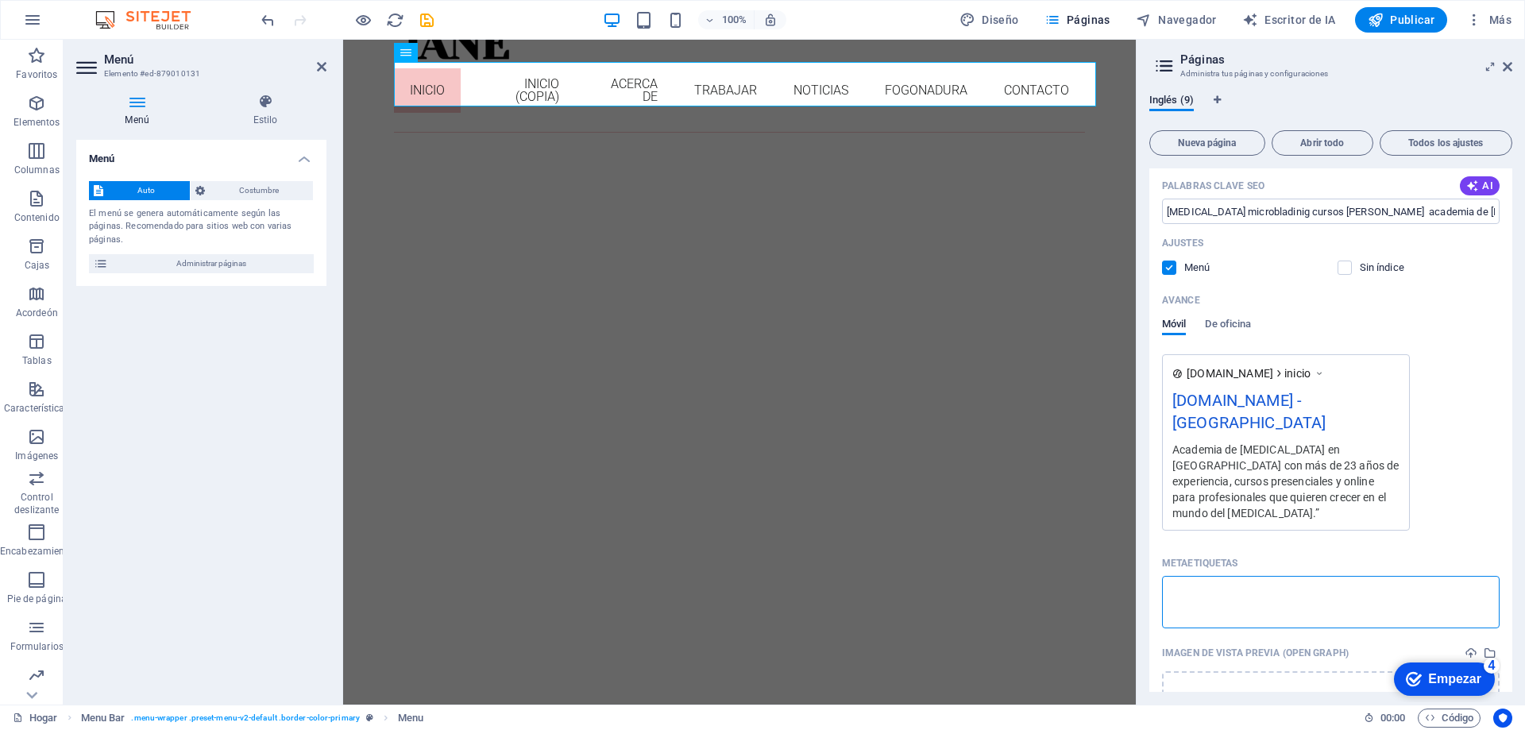
click at [1235, 600] on textarea "Metaetiquetas ​" at bounding box center [1331, 602] width 338 height 52
click at [1463, 590] on textarea "Metaetiquetas ​" at bounding box center [1331, 602] width 338 height 52
drag, startPoint x: 1420, startPoint y: 592, endPoint x: 1140, endPoint y: 591, distance: 279.7
click at [1140, 591] on div "Inglés (9) Nueva página Abrir todo Todos los ajustes Hogar /inicio Nombre INICI…" at bounding box center [1331, 393] width 388 height 624
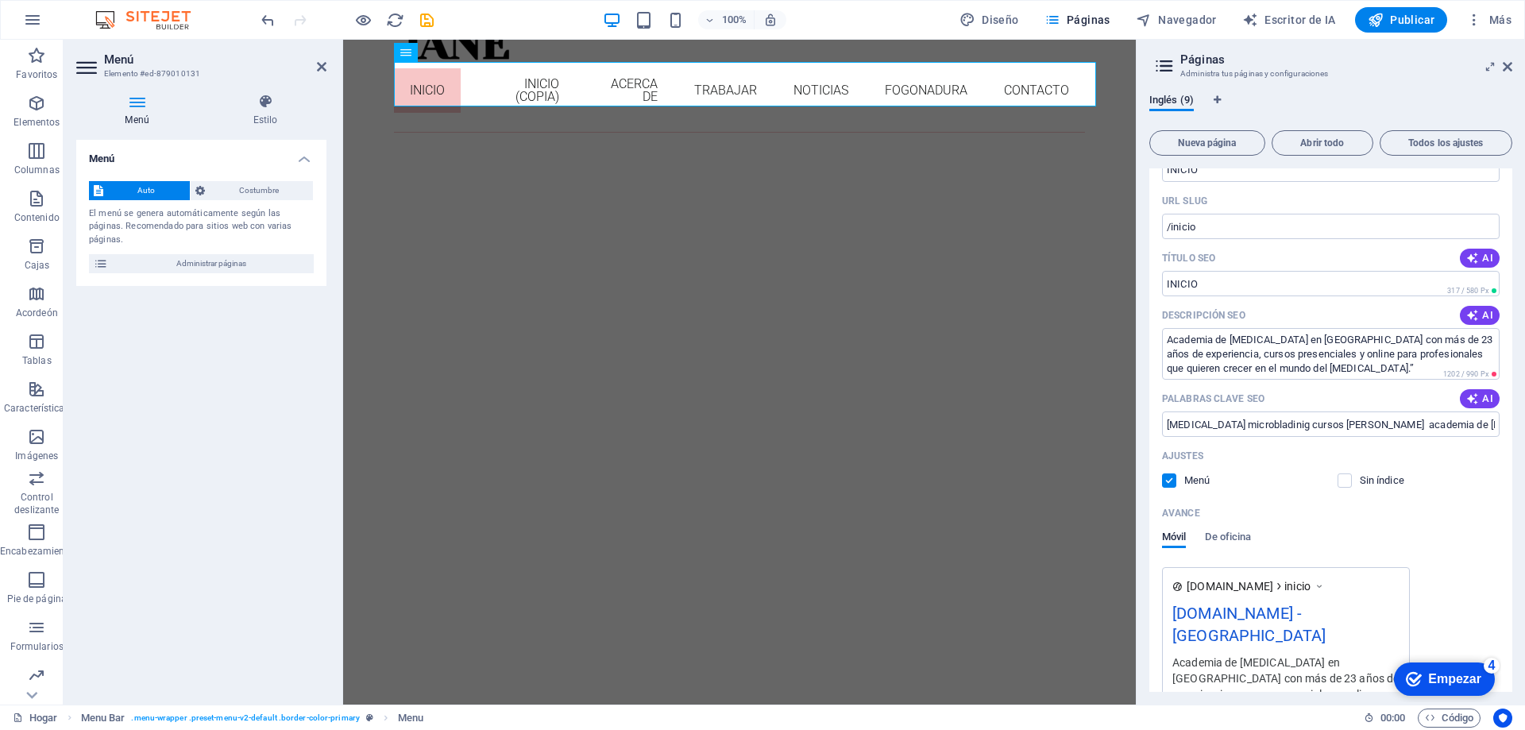
scroll to position [0, 0]
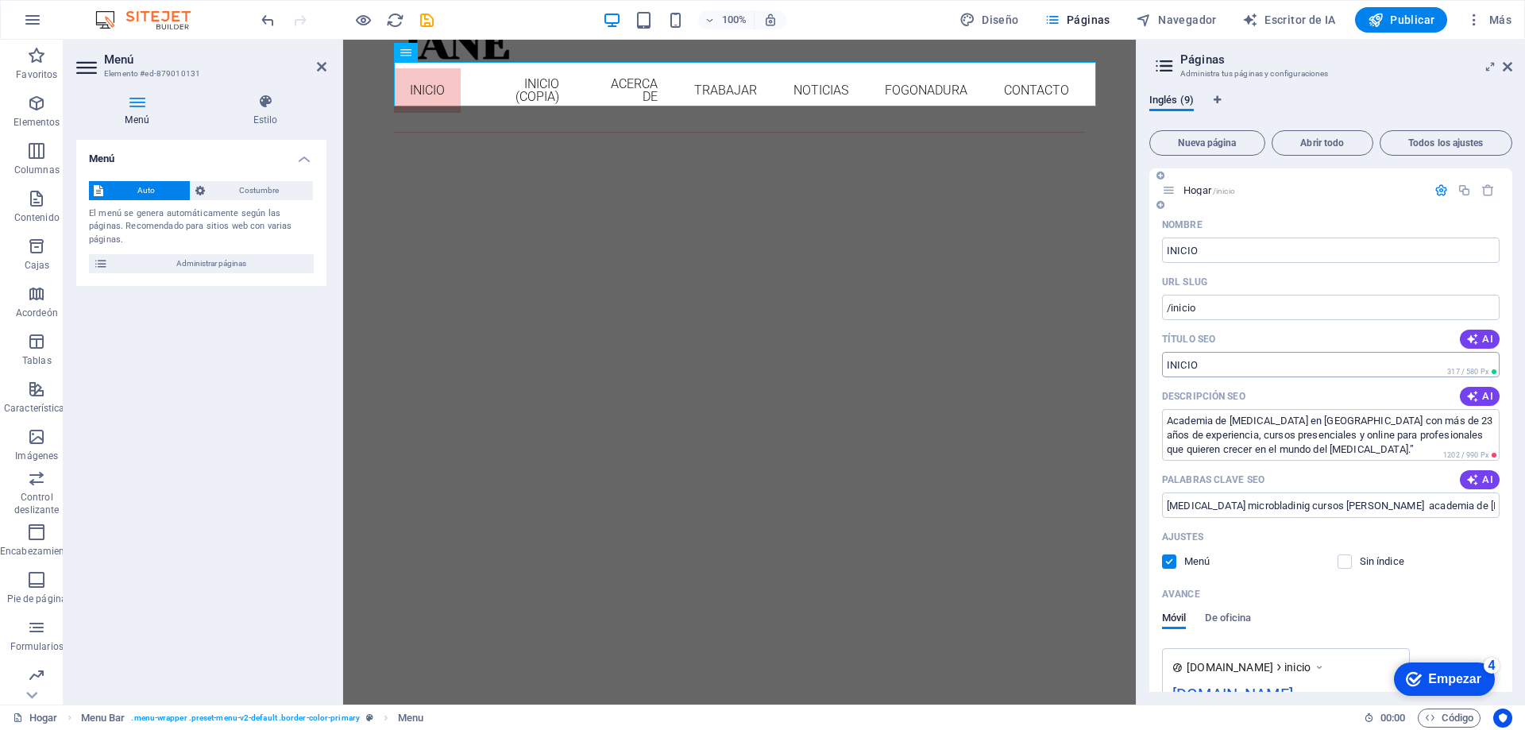
click at [1253, 367] on input "Título SEO" at bounding box center [1331, 364] width 338 height 25
click at [1222, 361] on input "Título SEO" at bounding box center [1331, 364] width 338 height 25
paste input "Academia de [MEDICAL_DATA] | Cursos de Microblading y Cejas"
click at [1331, 357] on input "Academia de [MEDICAL_DATA] | Cursos de Microblading y Cejas" at bounding box center [1331, 364] width 338 height 25
click at [1325, 358] on input "Academia de [MEDICAL_DATA] Cursos de Microblading y Cejas" at bounding box center [1331, 364] width 338 height 25
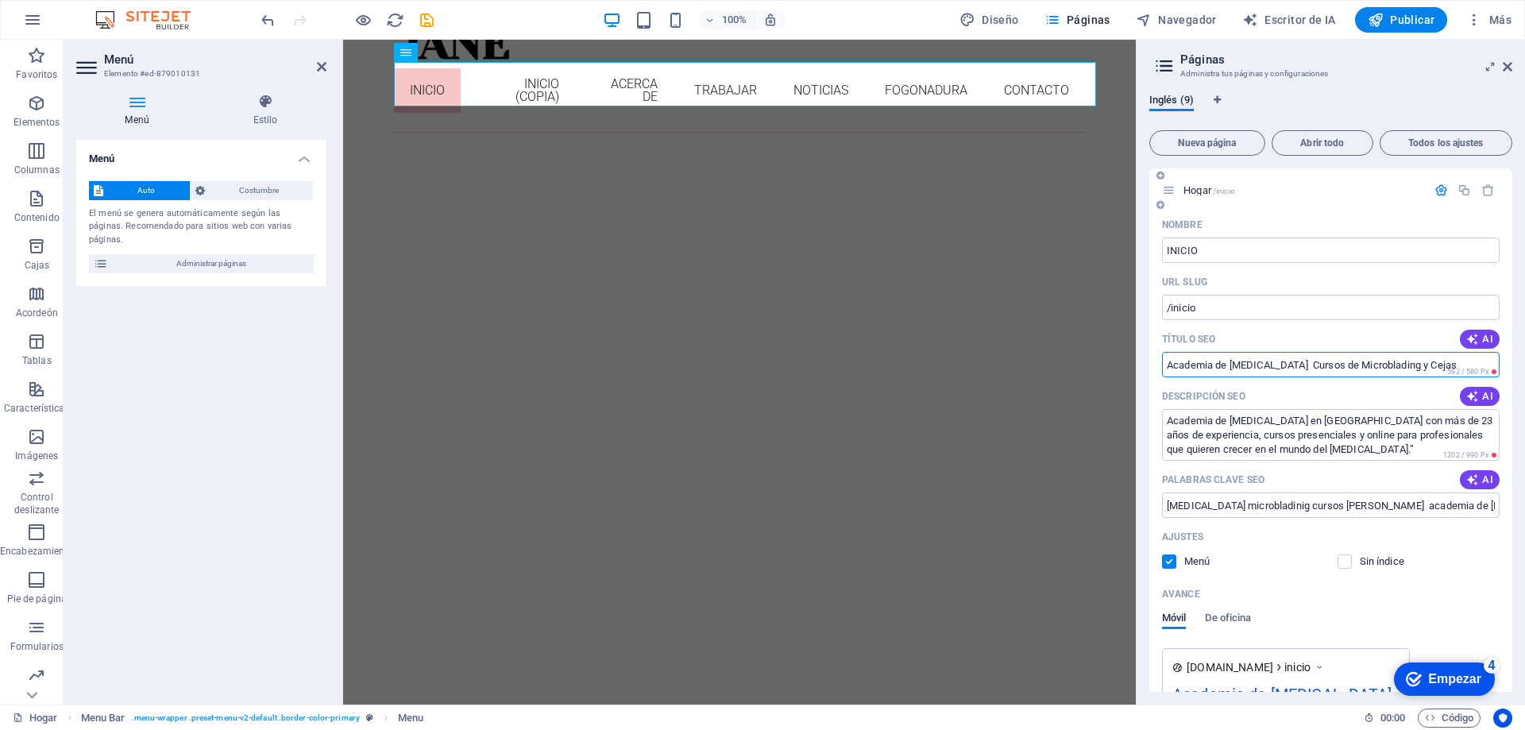
click at [1476, 365] on input "Academia de [MEDICAL_DATA] Cursos de Microblading y Cejas" at bounding box center [1331, 364] width 338 height 25
type input "Academia de Micropigmentación en Bogotá curso microblading"
click at [1420, 438] on textarea "Academia de micropigmentación en Bogotá con más de 23 años de experiencia, curs…" at bounding box center [1331, 435] width 338 height 52
click at [1437, 448] on textarea "Academia de micropigmentación en Bogotá con más de 23 años de experiencia, curs…" at bounding box center [1331, 435] width 338 height 52
click at [1278, 450] on textarea "Academia de micropigmentación en Bogotá con más de 23 años de experiencia, curs…" at bounding box center [1331, 435] width 338 height 52
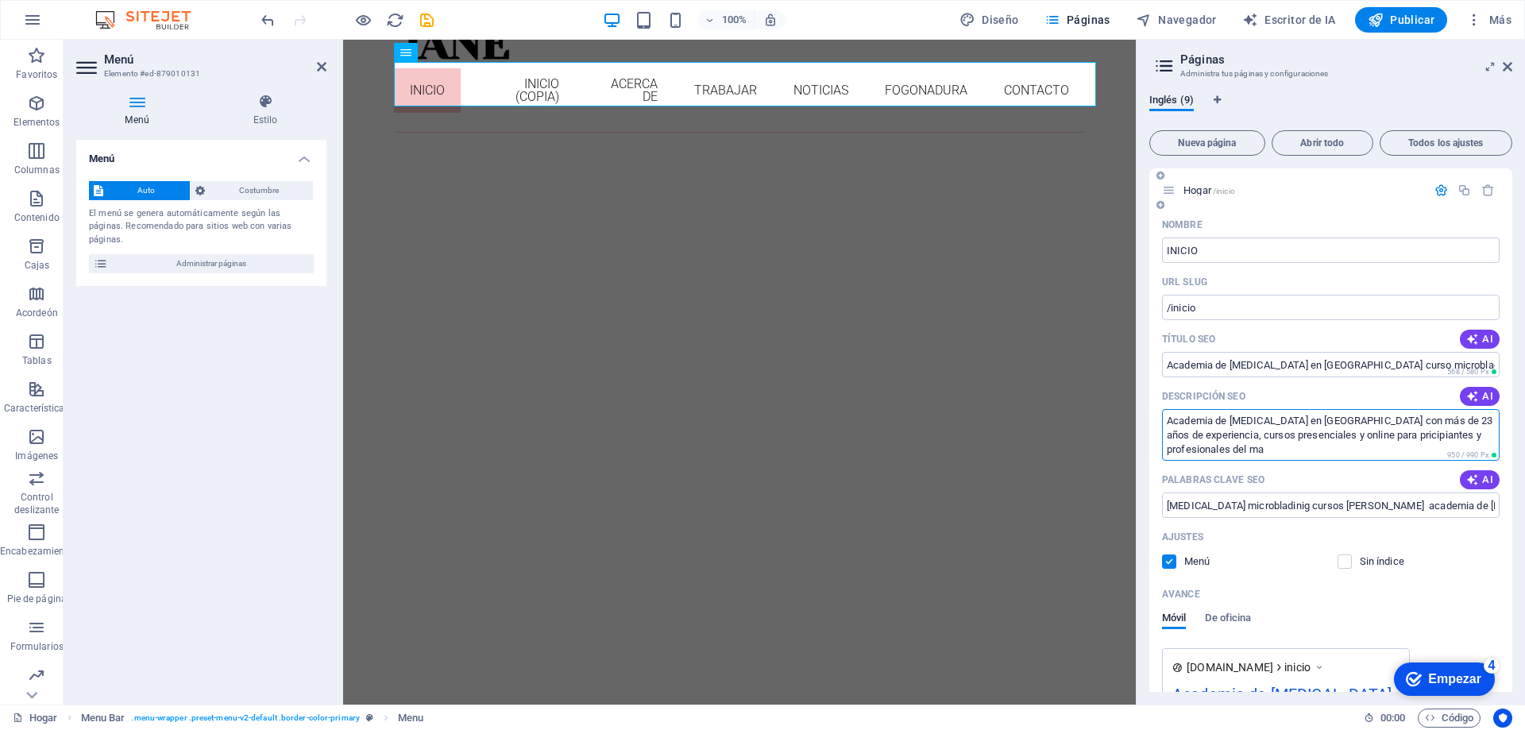
click at [1398, 432] on textarea "Academia de micropigmentación en Bogotá con más de 23 años de experiencia, curs…" at bounding box center [1331, 435] width 338 height 52
click at [1358, 480] on div "Palabras clave SEO AI" at bounding box center [1331, 479] width 338 height 25
click at [1273, 444] on textarea "Academia de micropigmentación en Bogotá con más de 23 años de experiencia, curs…" at bounding box center [1331, 435] width 338 height 52
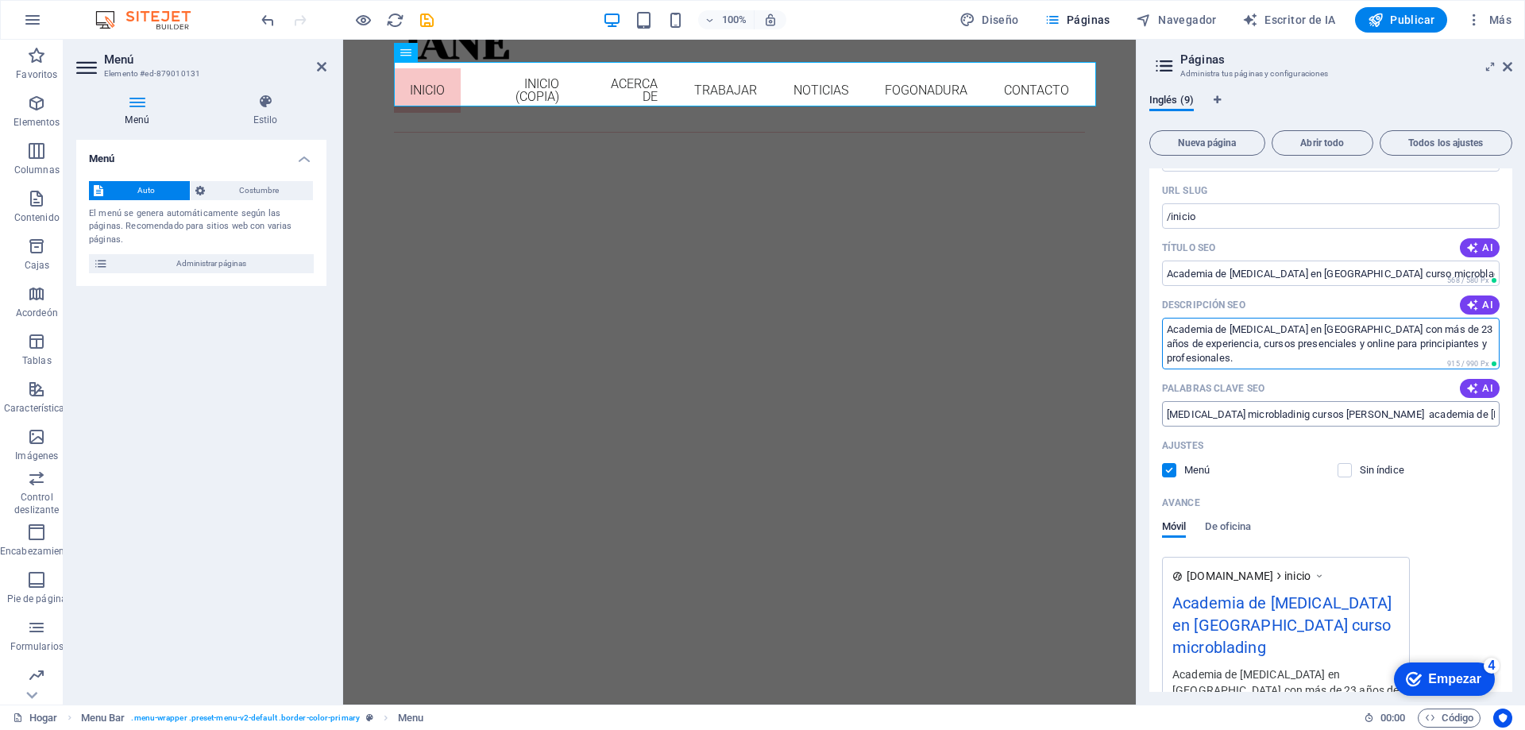
scroll to position [79, 0]
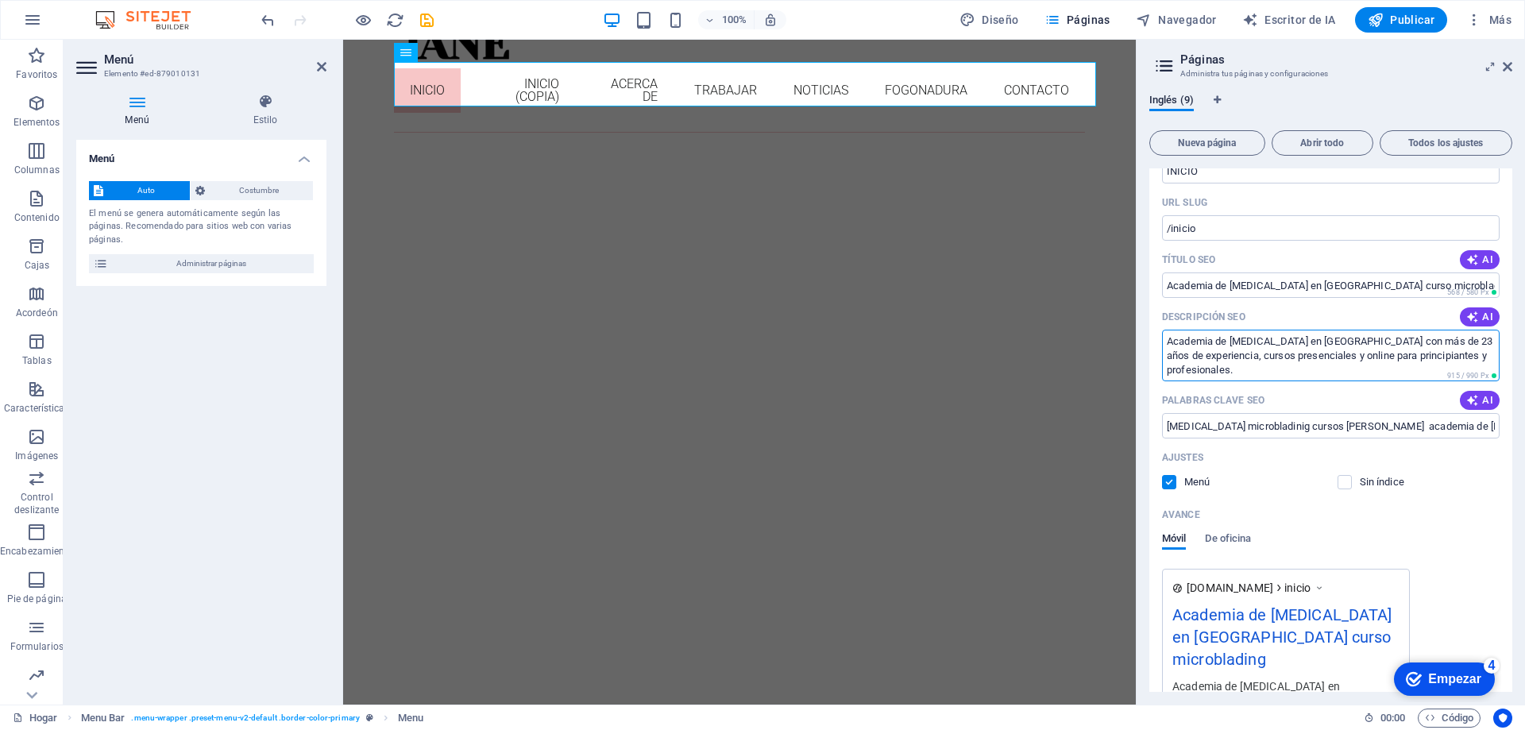
click at [1266, 372] on textarea "Academia de [MEDICAL_DATA] en [GEOGRAPHIC_DATA] con más de 23 años de experienc…" at bounding box center [1331, 356] width 338 height 52
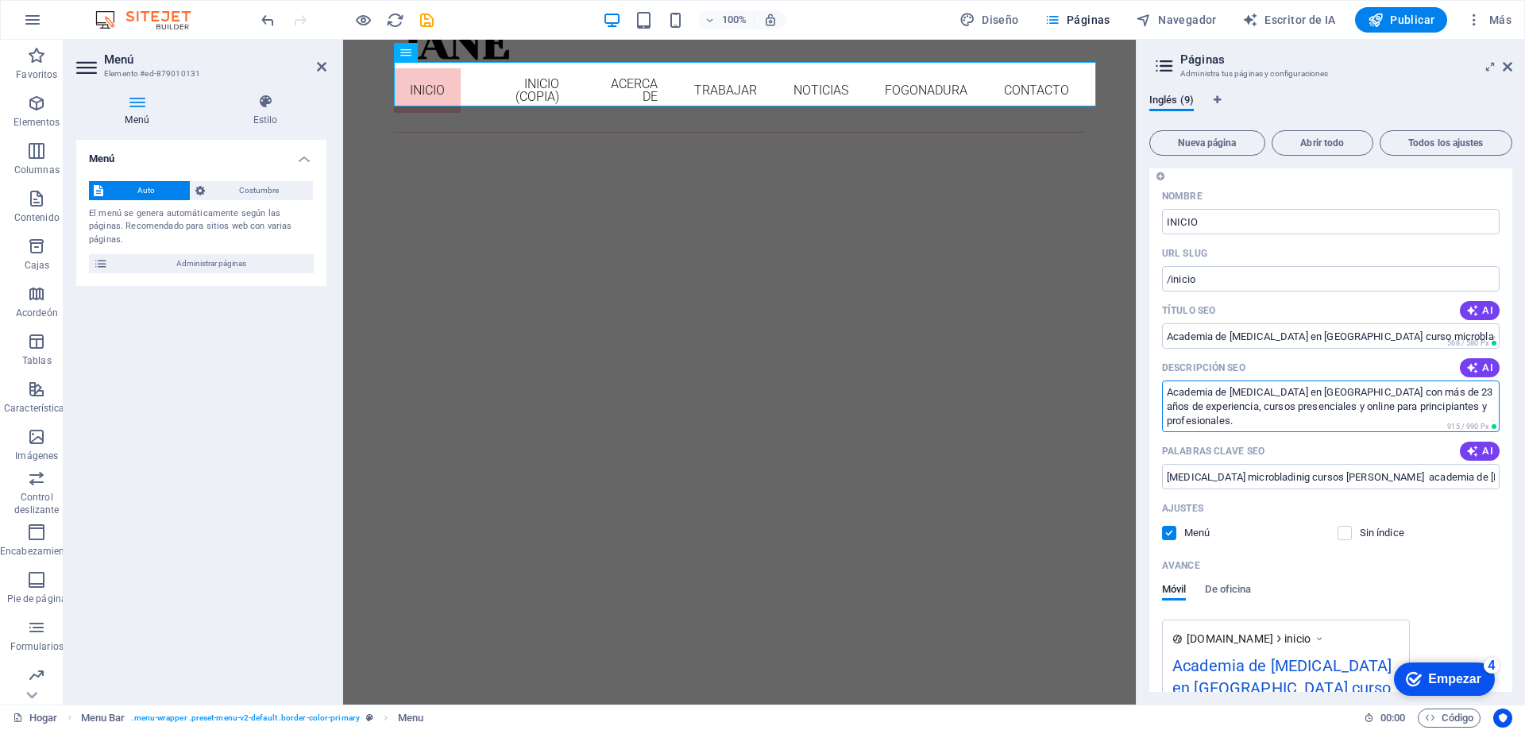
scroll to position [0, 0]
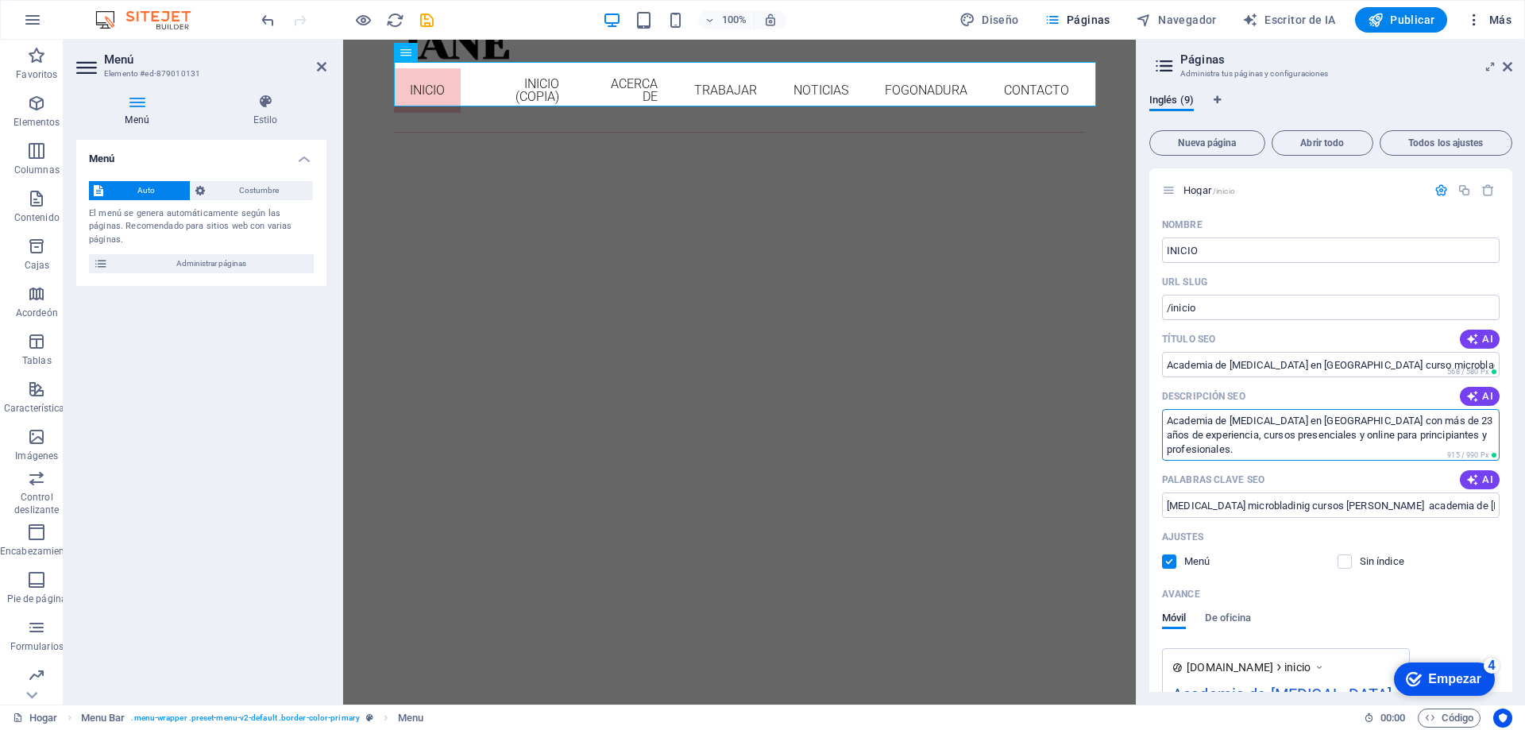
type textarea "Academia de [MEDICAL_DATA] en [GEOGRAPHIC_DATA] con más de 23 años de experienc…"
click at [1471, 19] on icon "button" at bounding box center [1475, 20] width 16 height 16
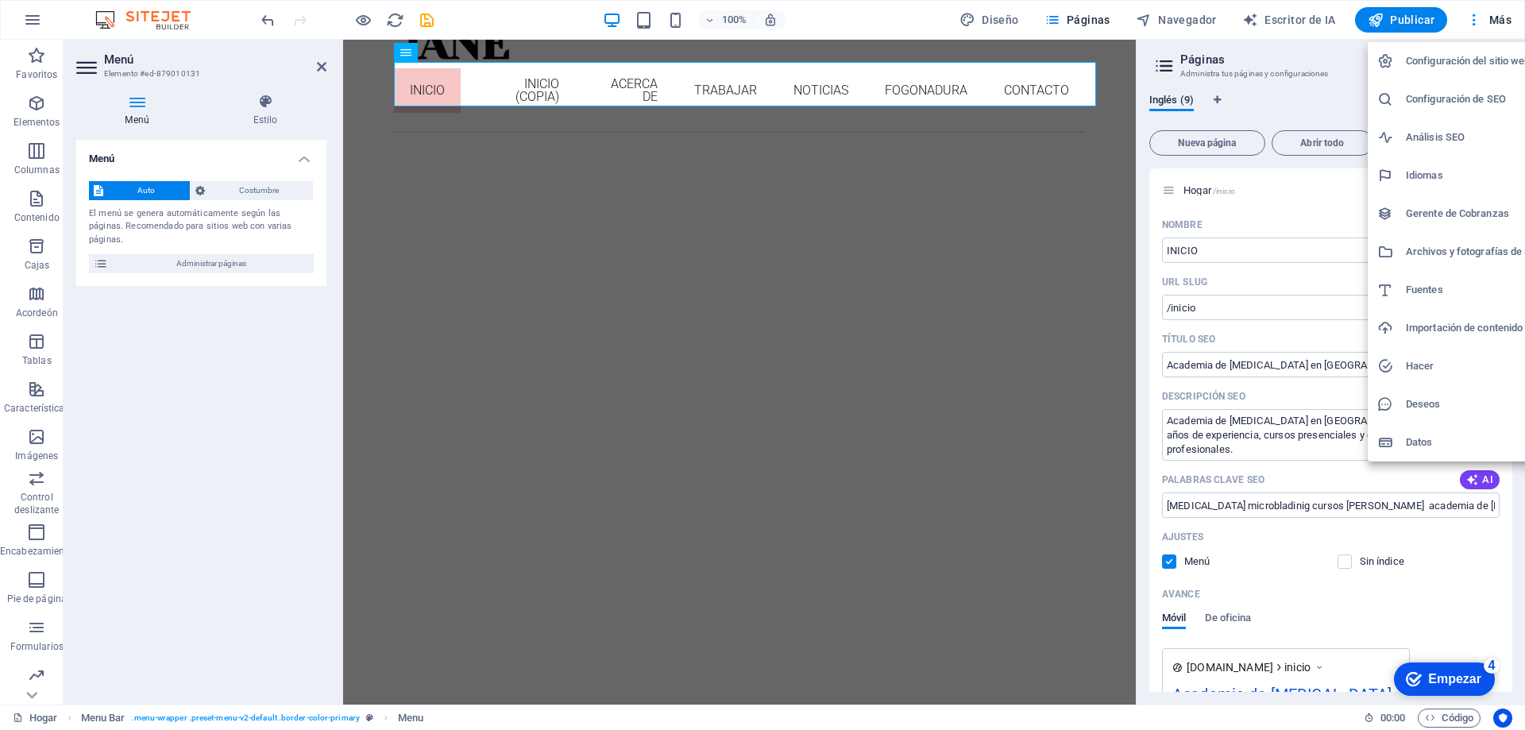
click at [1463, 593] on div at bounding box center [762, 365] width 1525 height 730
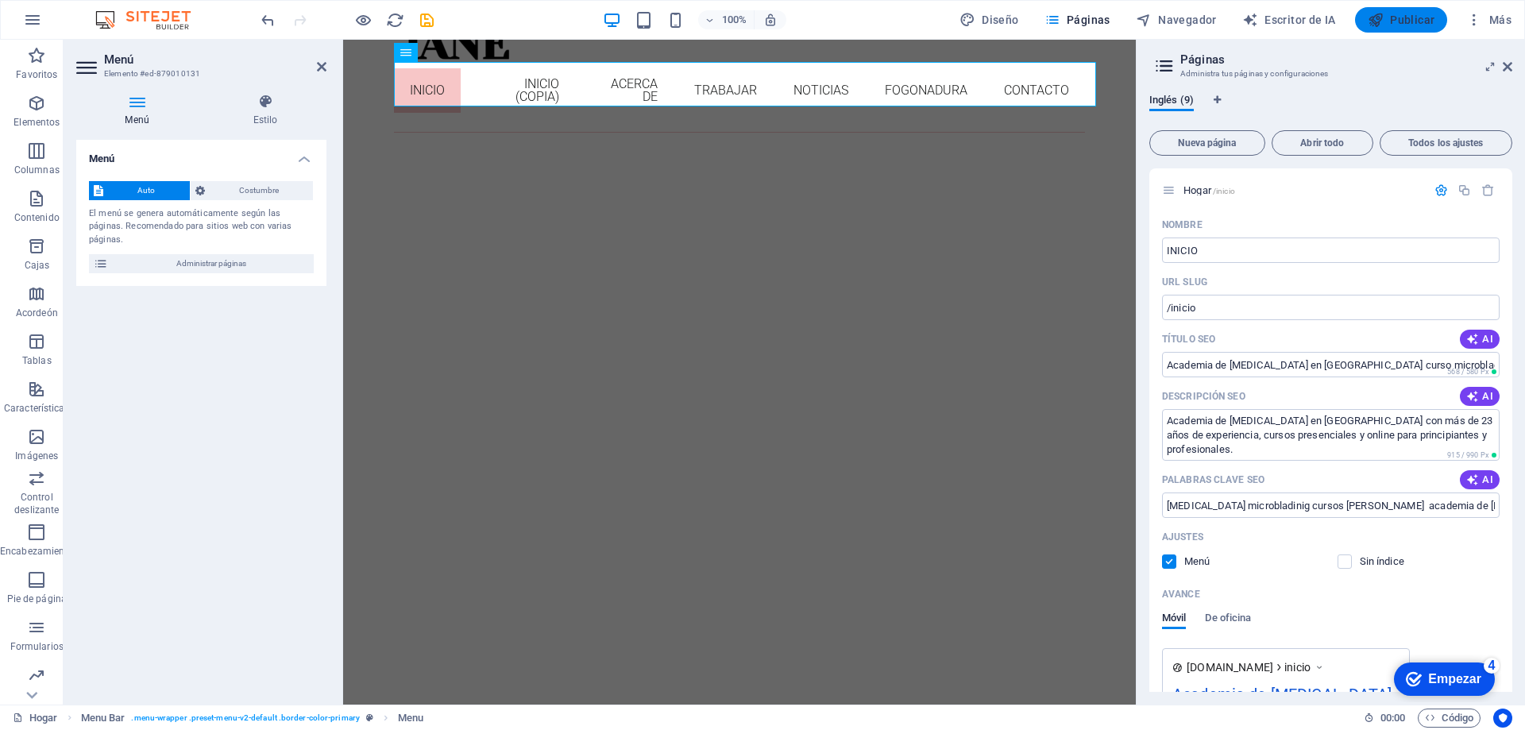
click at [1393, 20] on font "Publicar" at bounding box center [1412, 20] width 44 height 13
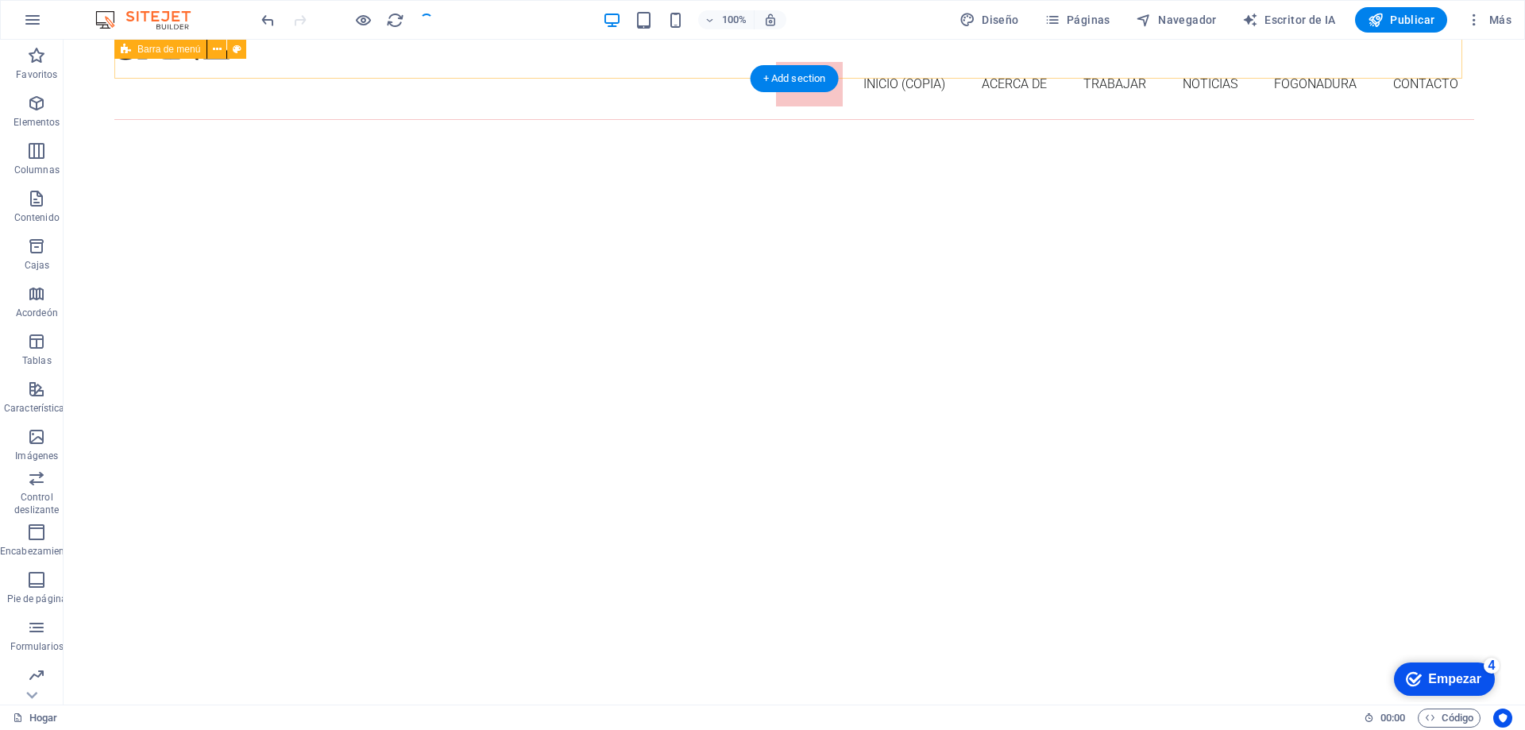
scroll to position [83, 0]
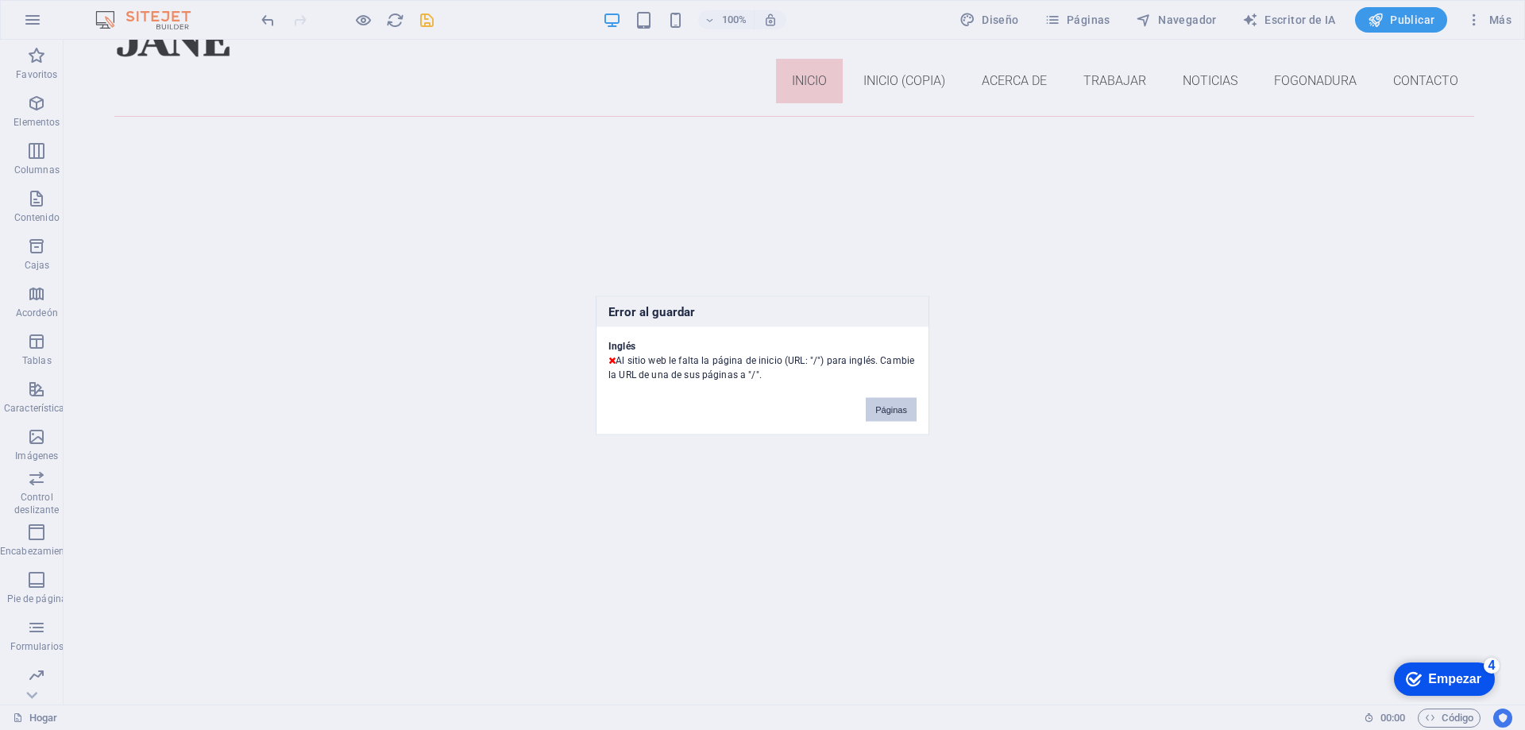
click at [886, 412] on font "Páginas" at bounding box center [892, 409] width 32 height 10
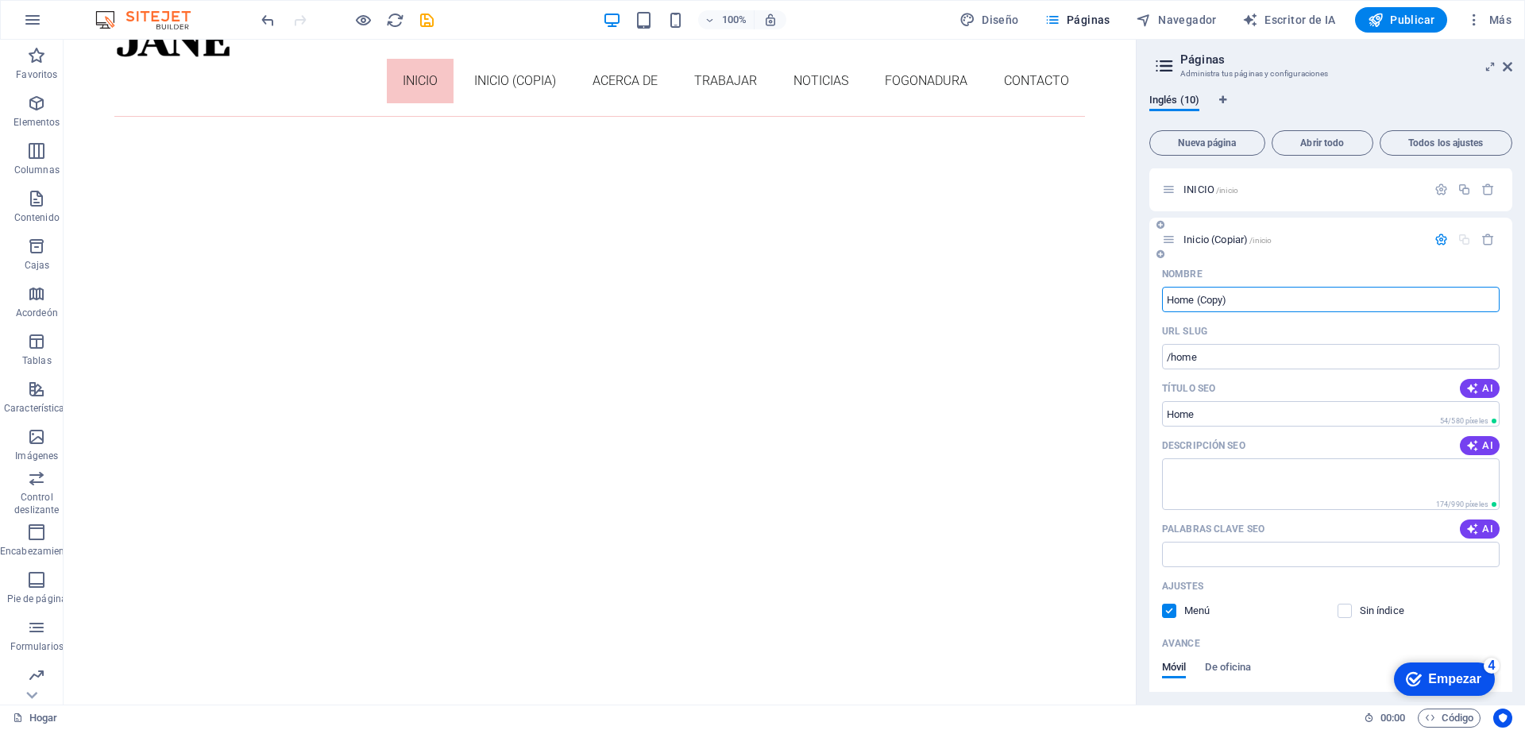
scroll to position [0, 0]
click at [1270, 364] on input "/home" at bounding box center [1331, 357] width 338 height 25
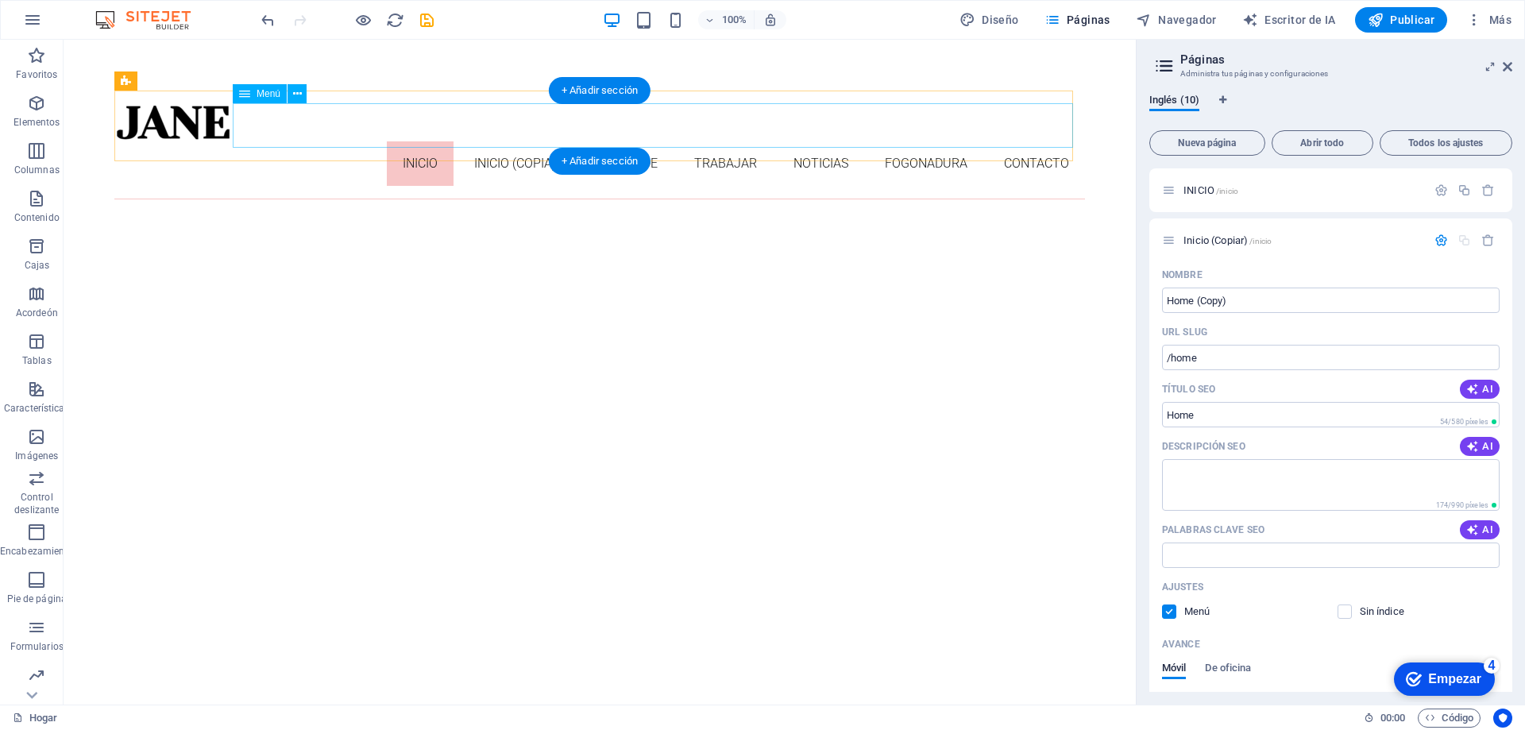
click at [494, 141] on nav "INICIO Inicio (Copia) Acerca de Trabajar Noticias Fogonadura Contacto" at bounding box center [599, 163] width 971 height 44
click at [416, 141] on nav "INICIO Inicio (Copia) Acerca de Trabajar Noticias Fogonadura Contacto" at bounding box center [599, 163] width 971 height 44
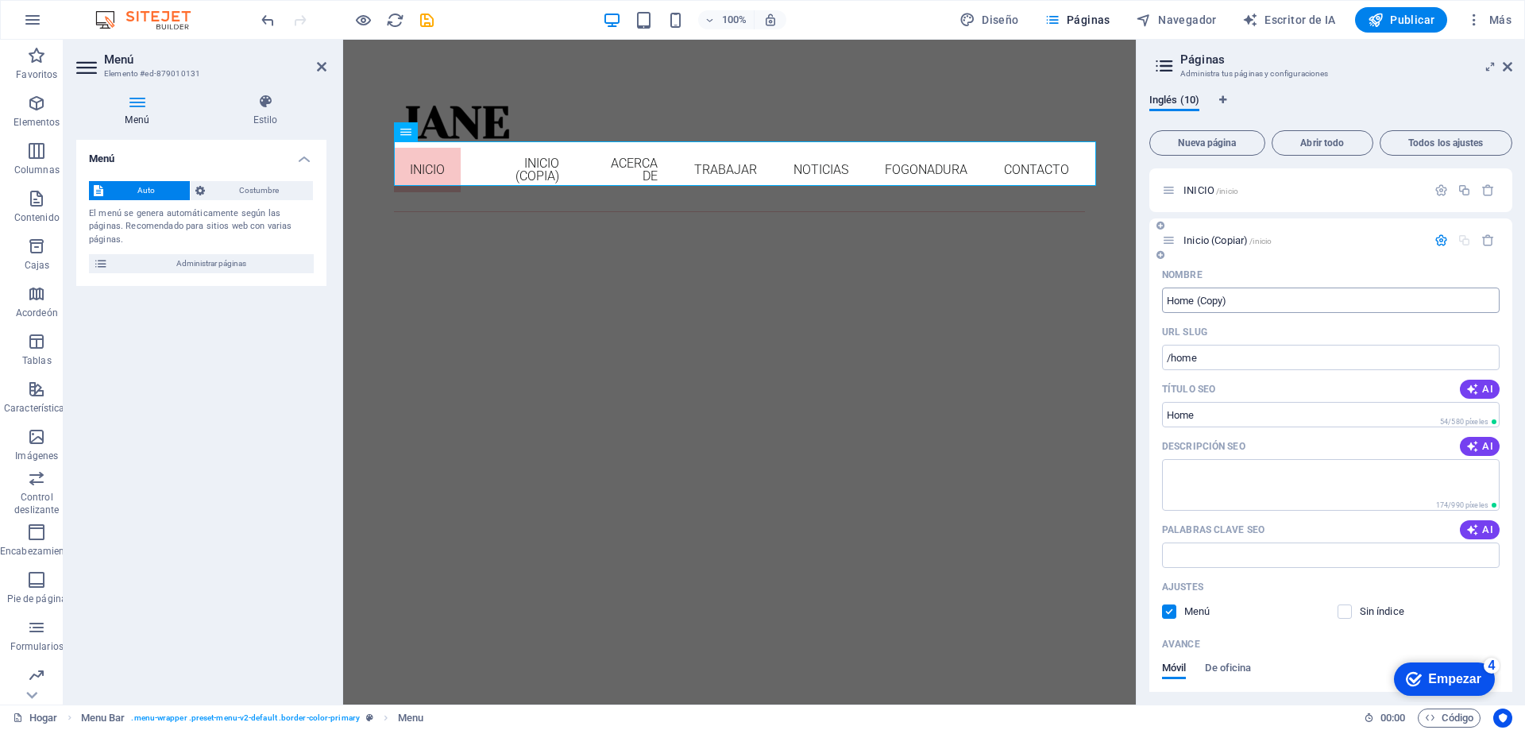
click at [1424, 300] on input "Home (Copy)" at bounding box center [1331, 300] width 338 height 25
click at [1463, 194] on icon "button" at bounding box center [1465, 191] width 14 height 14
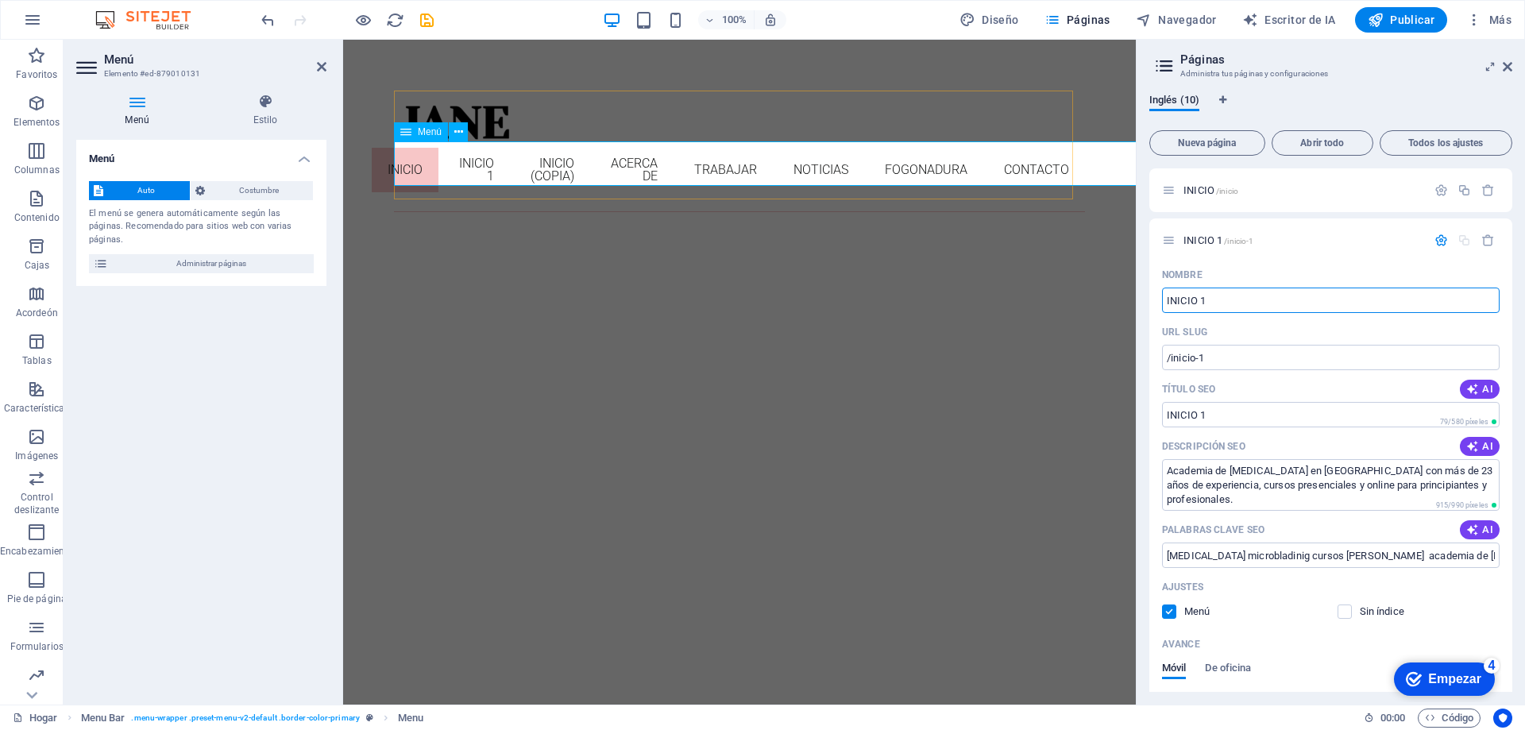
click at [509, 160] on nav "INICIO INICIO 1 Inicio (Copia) Acerca de Trabajar Noticias Fogonadura Contacto" at bounding box center [739, 169] width 691 height 57
click at [1316, 188] on p "INICIO /inicio" at bounding box center [1303, 190] width 238 height 10
click at [1248, 358] on input "/inicio-1" at bounding box center [1331, 357] width 338 height 25
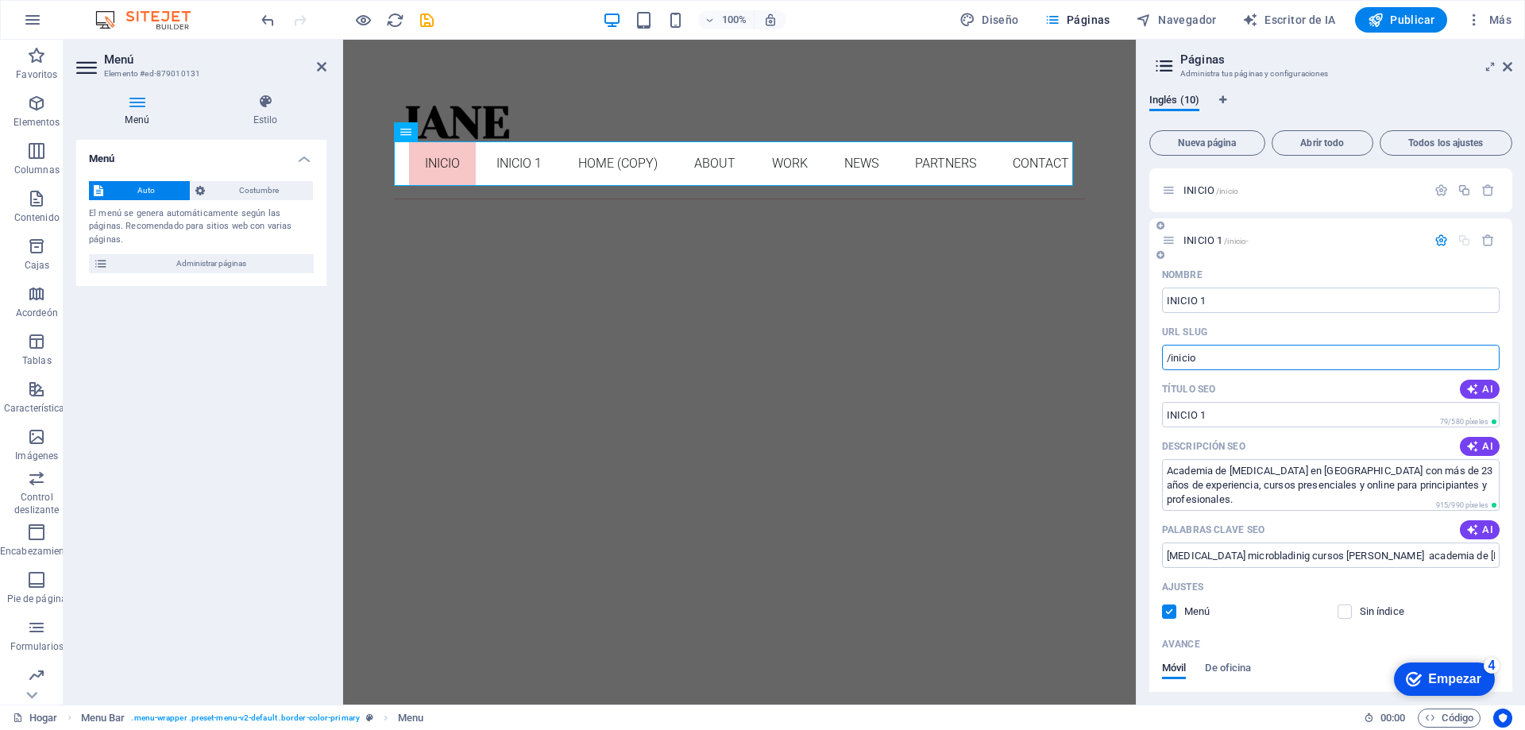
type input "/inicio"
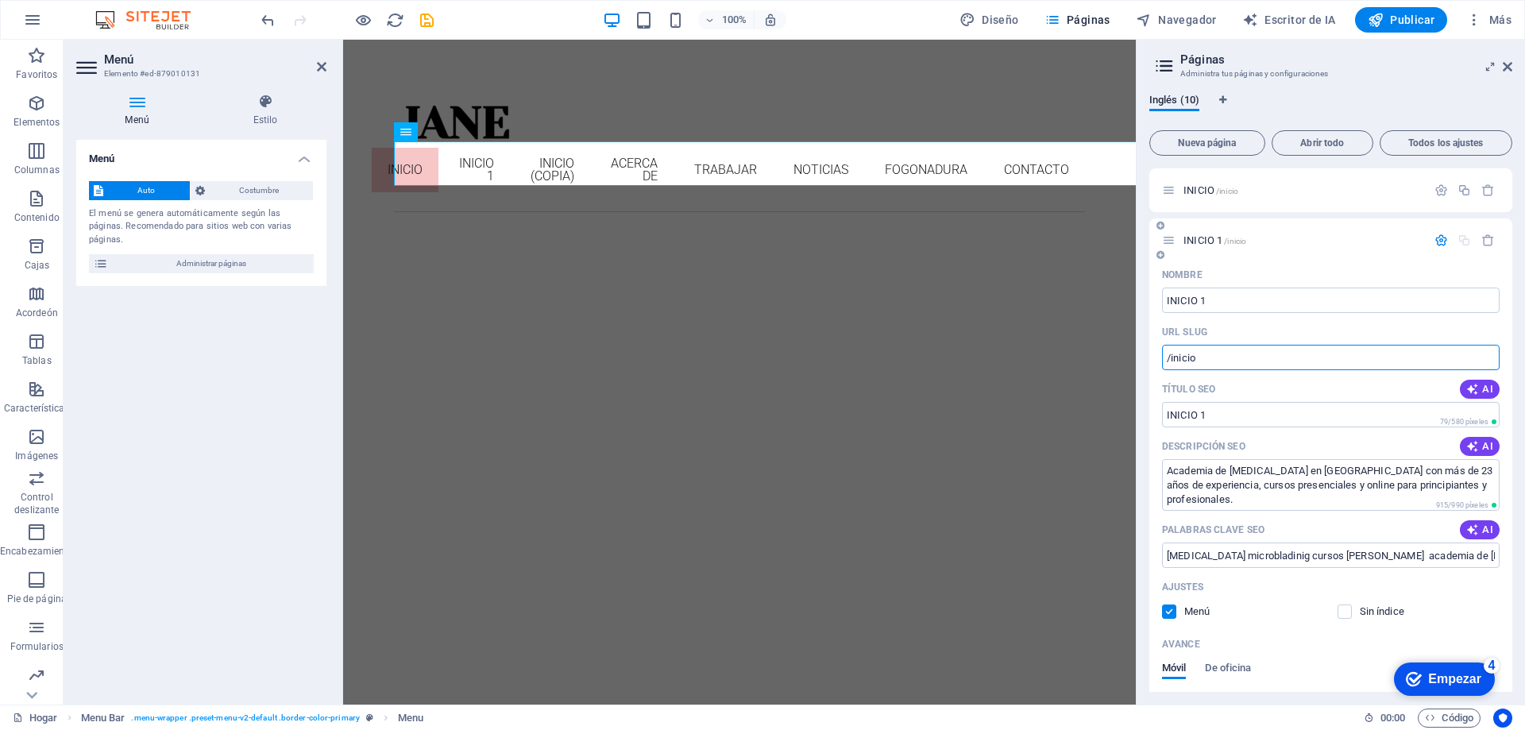
click at [1442, 237] on icon "button" at bounding box center [1442, 241] width 14 height 14
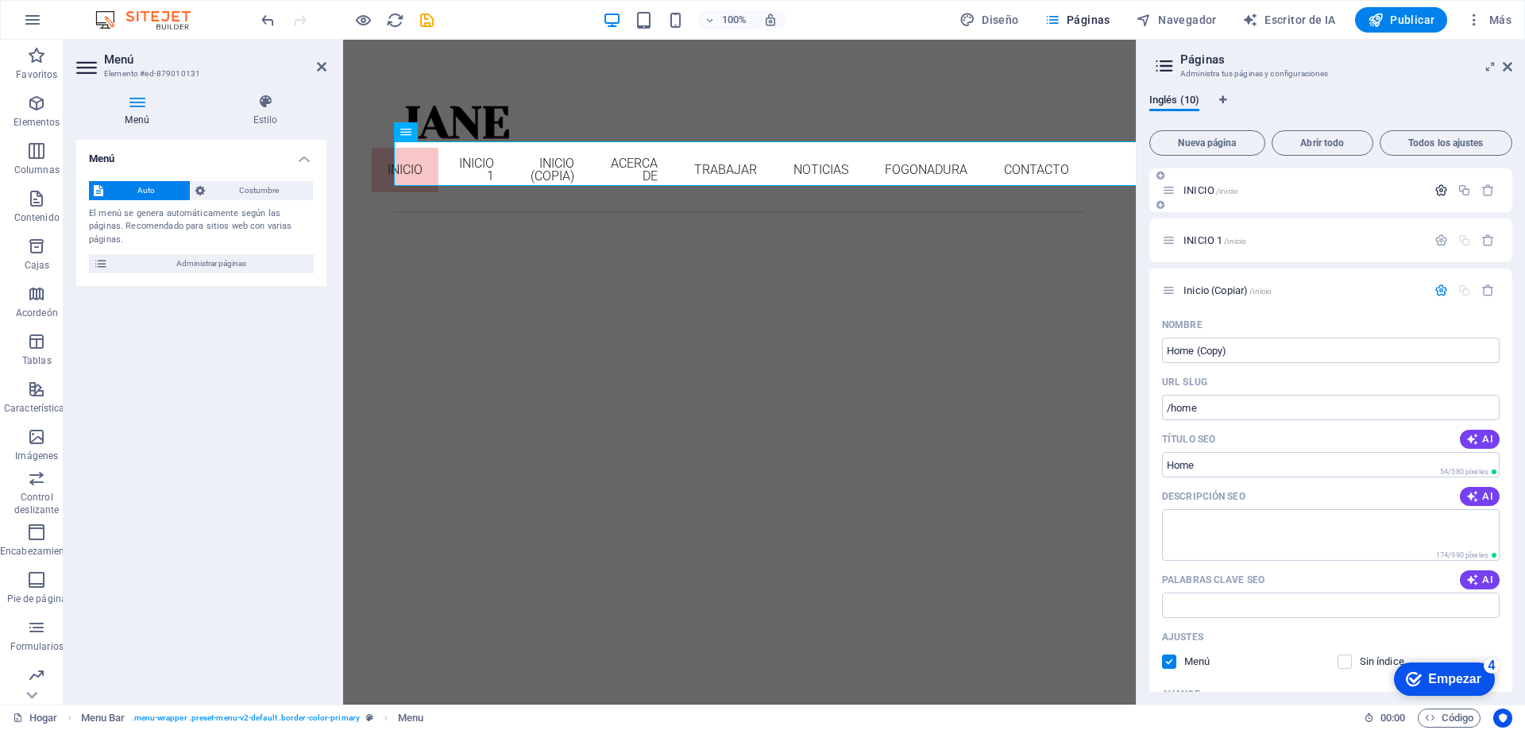
click at [1438, 189] on icon "button" at bounding box center [1442, 191] width 14 height 14
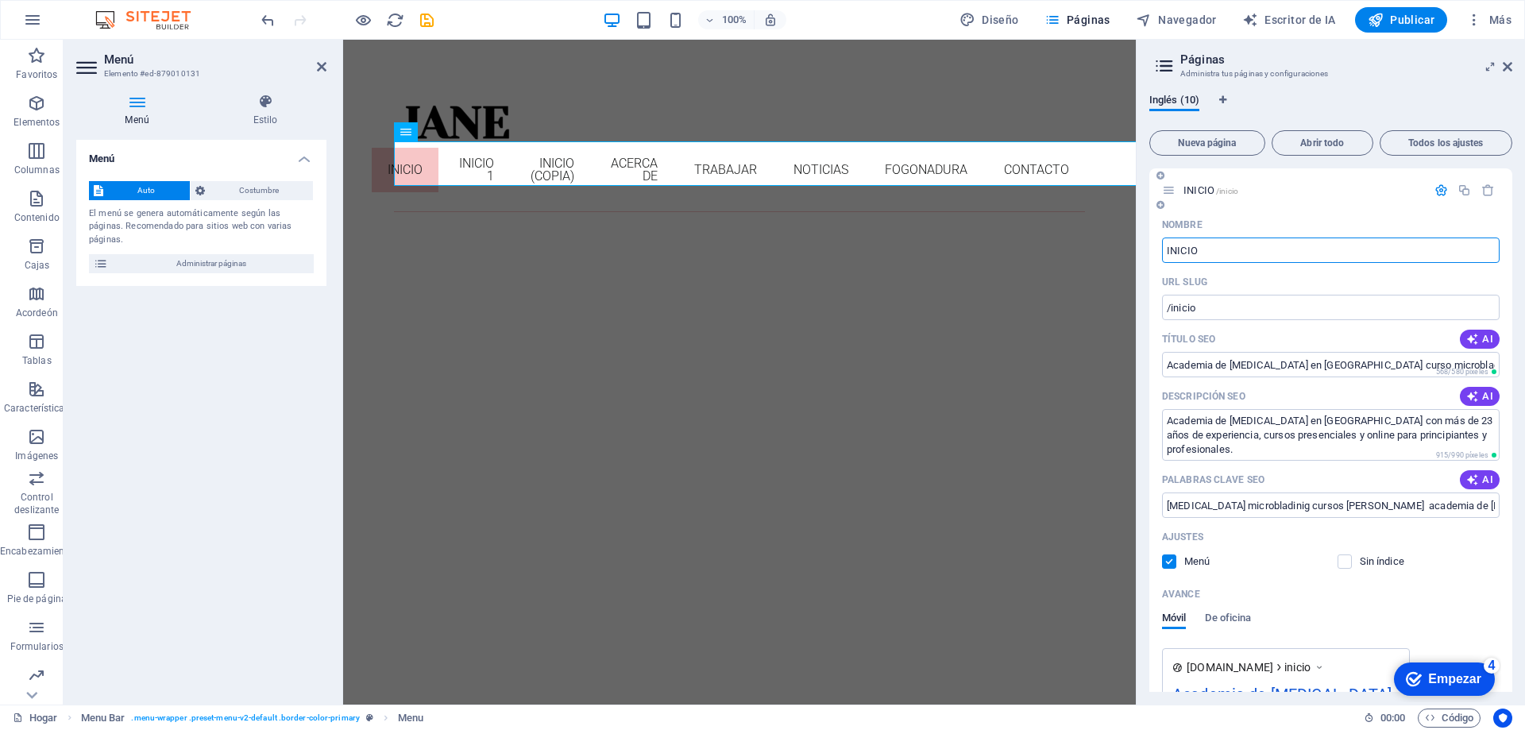
click at [1234, 271] on div "URL SLUG" at bounding box center [1331, 281] width 338 height 25
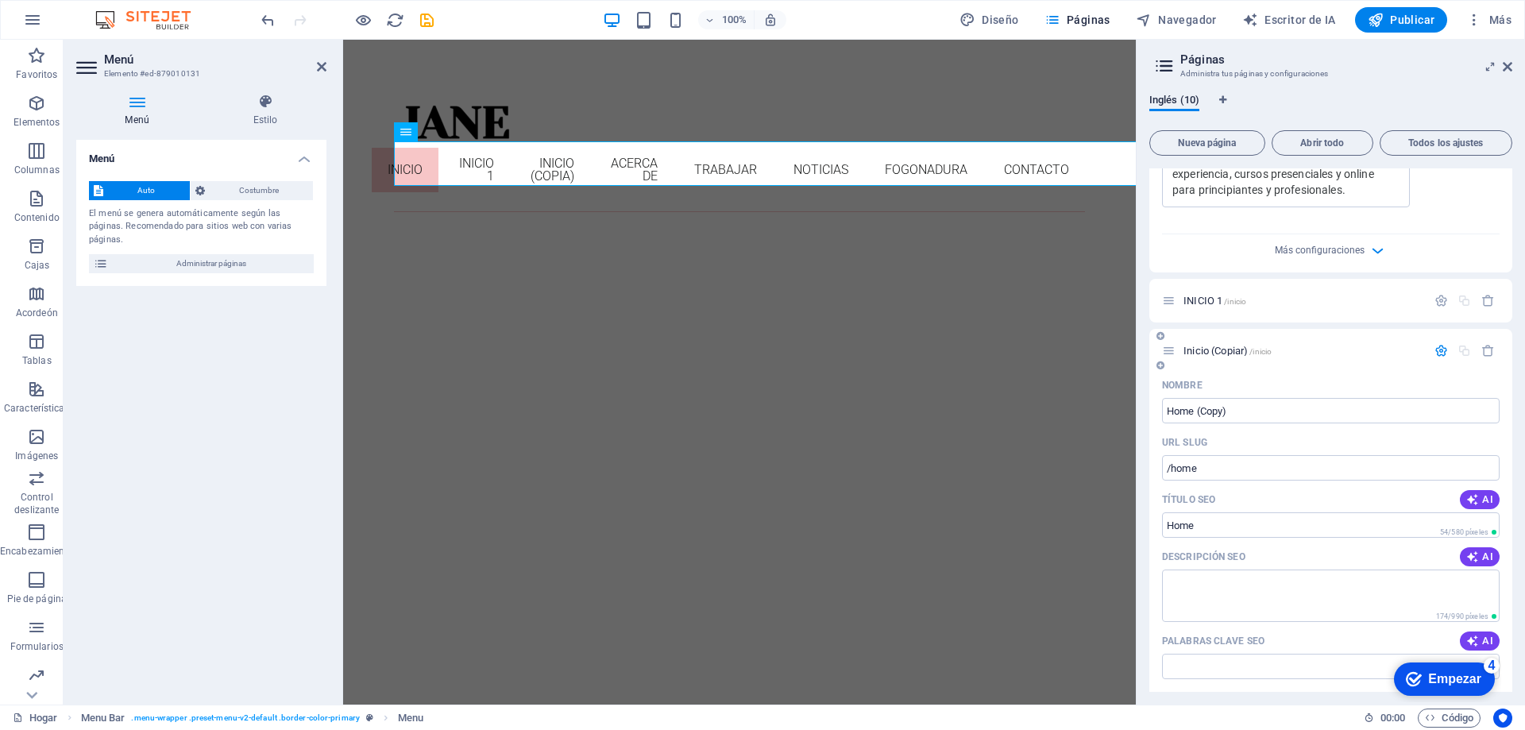
scroll to position [636, 0]
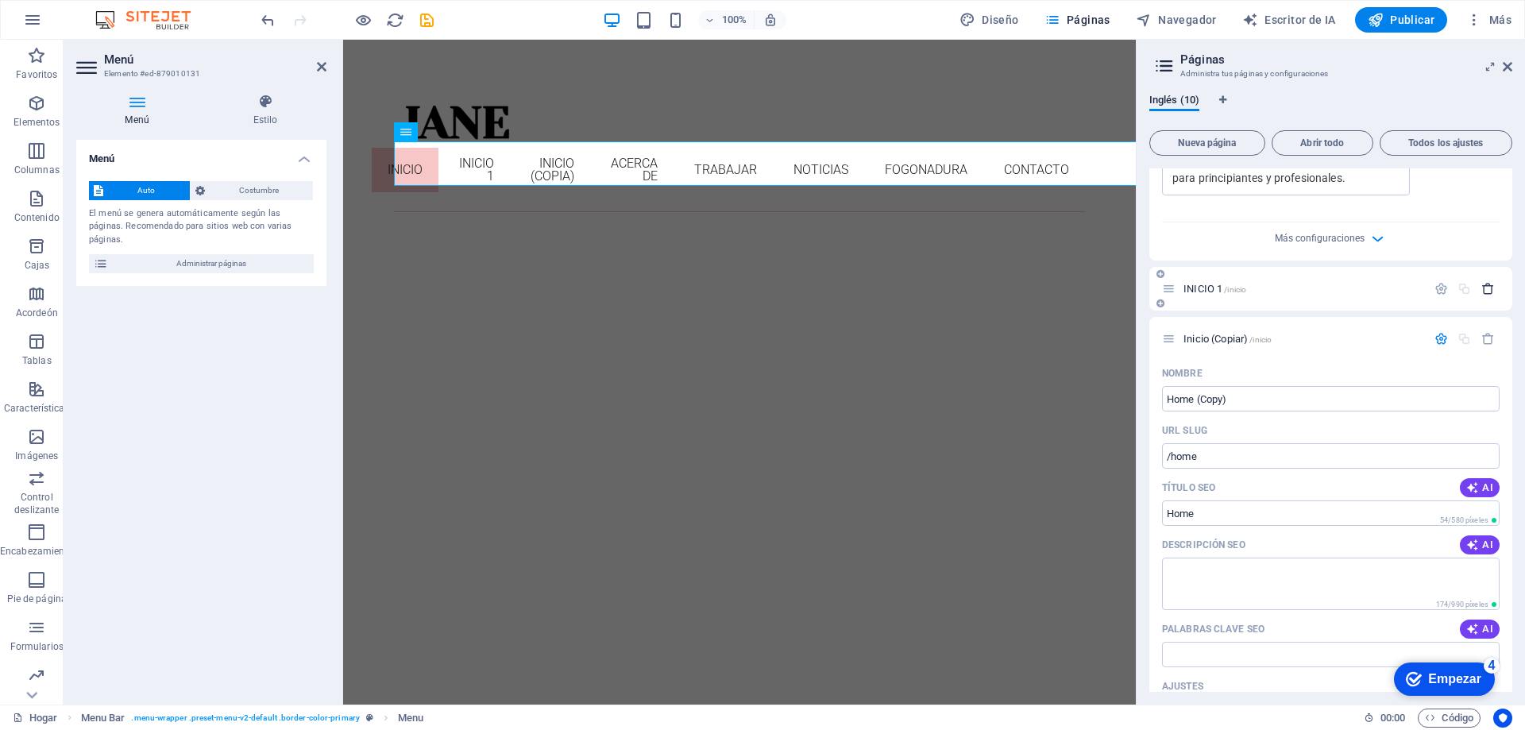
click at [1490, 294] on icon "button" at bounding box center [1489, 289] width 14 height 14
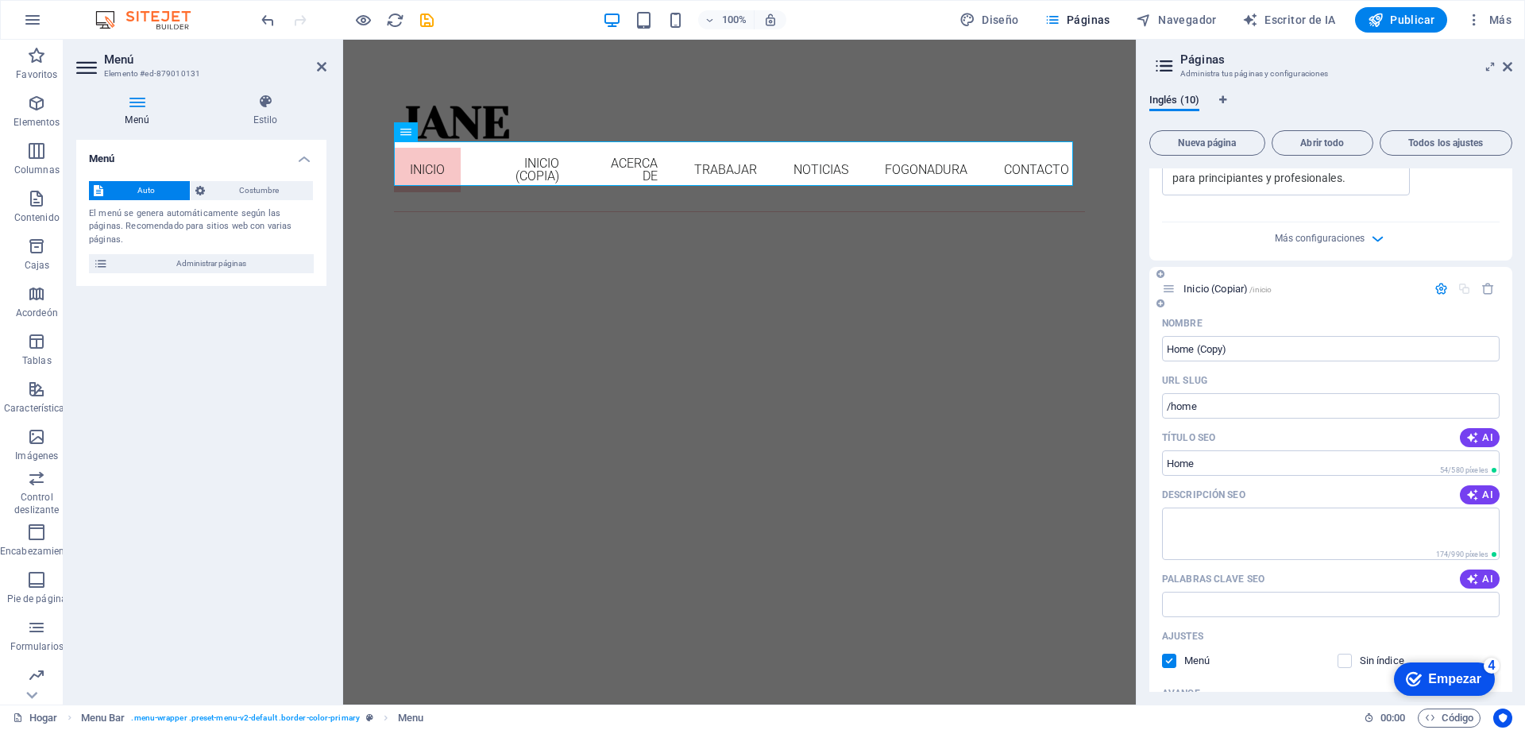
scroll to position [715, 0]
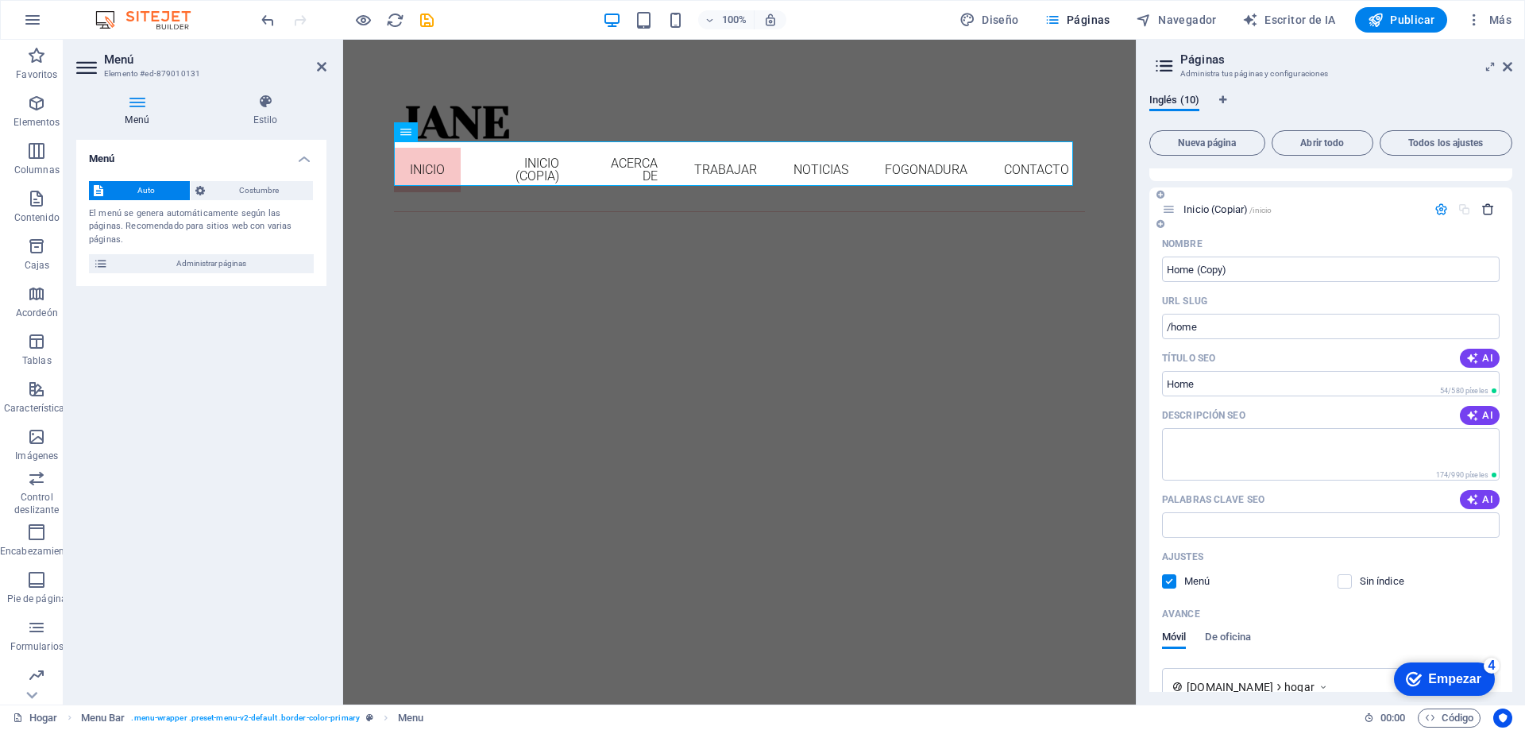
click at [1484, 206] on icon "button" at bounding box center [1489, 210] width 14 height 14
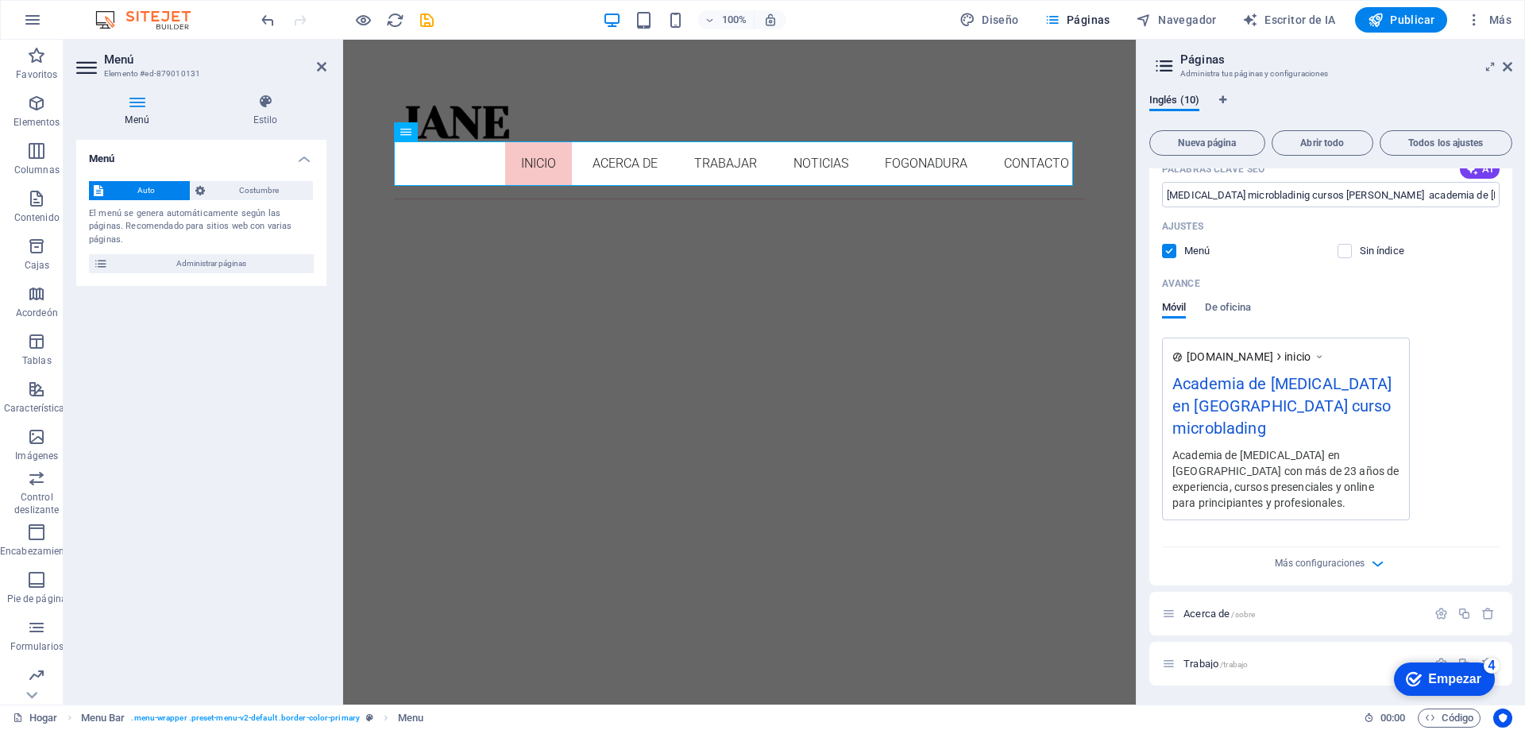
scroll to position [397, 0]
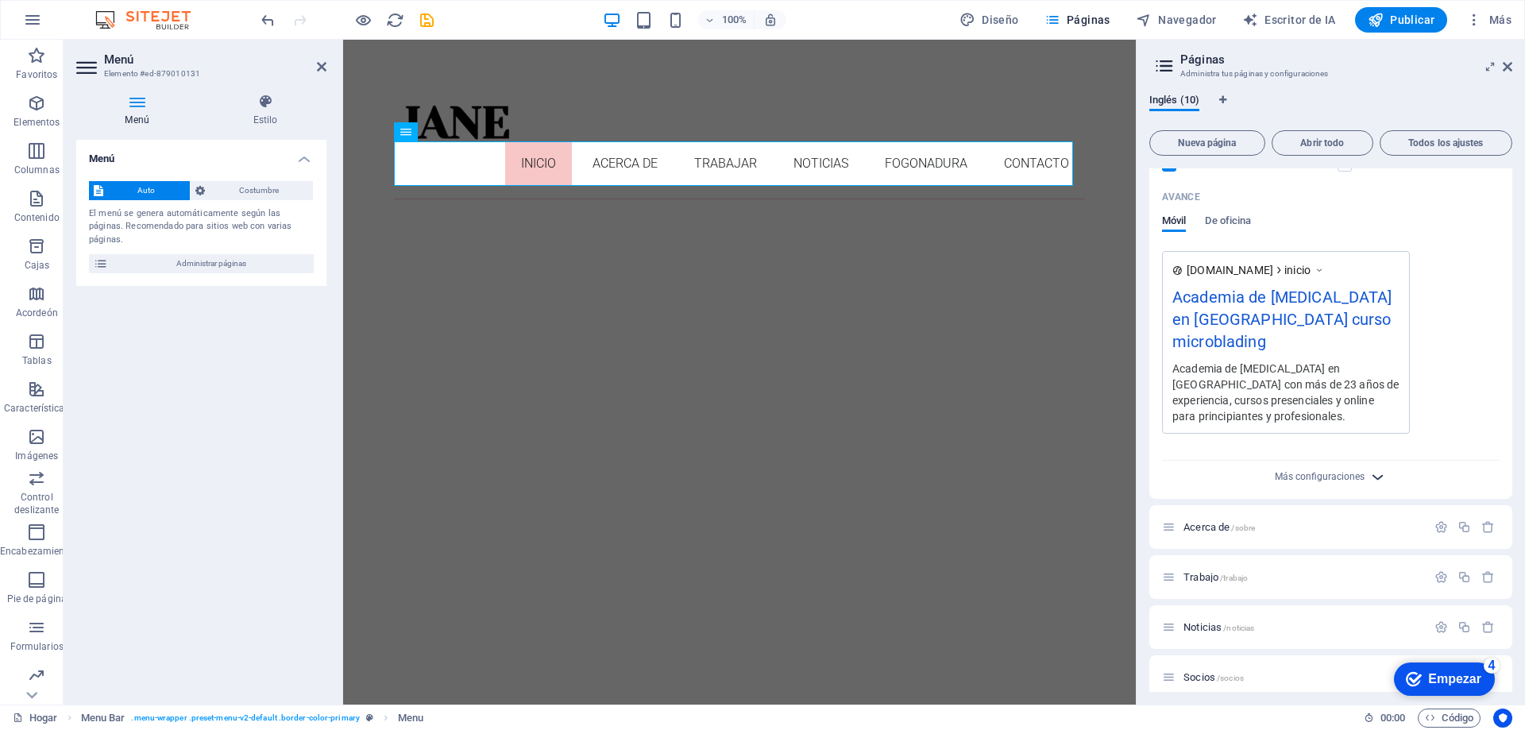
click at [1370, 473] on icon "button" at bounding box center [1378, 477] width 18 height 18
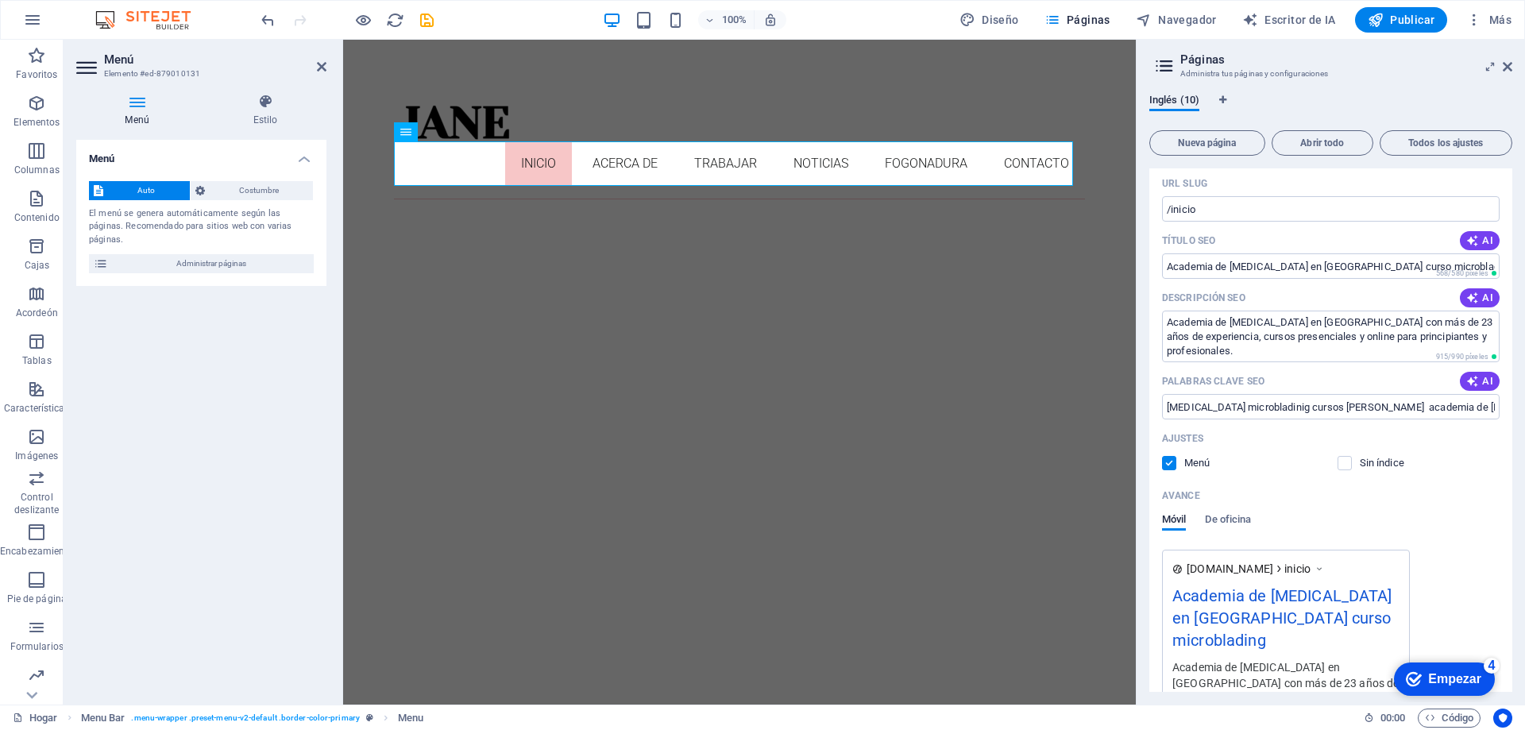
scroll to position [0, 0]
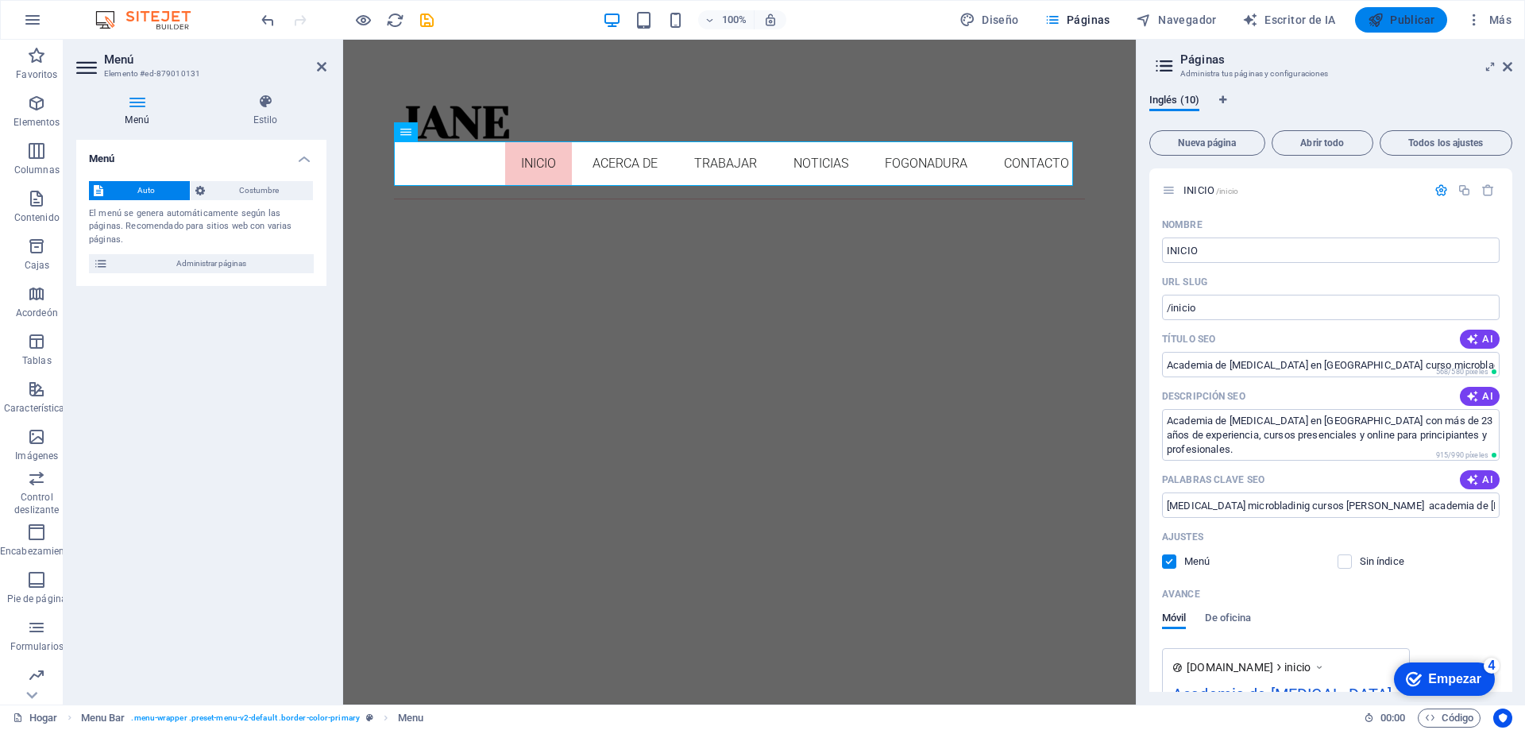
click at [1384, 20] on icon "button" at bounding box center [1376, 20] width 16 height 16
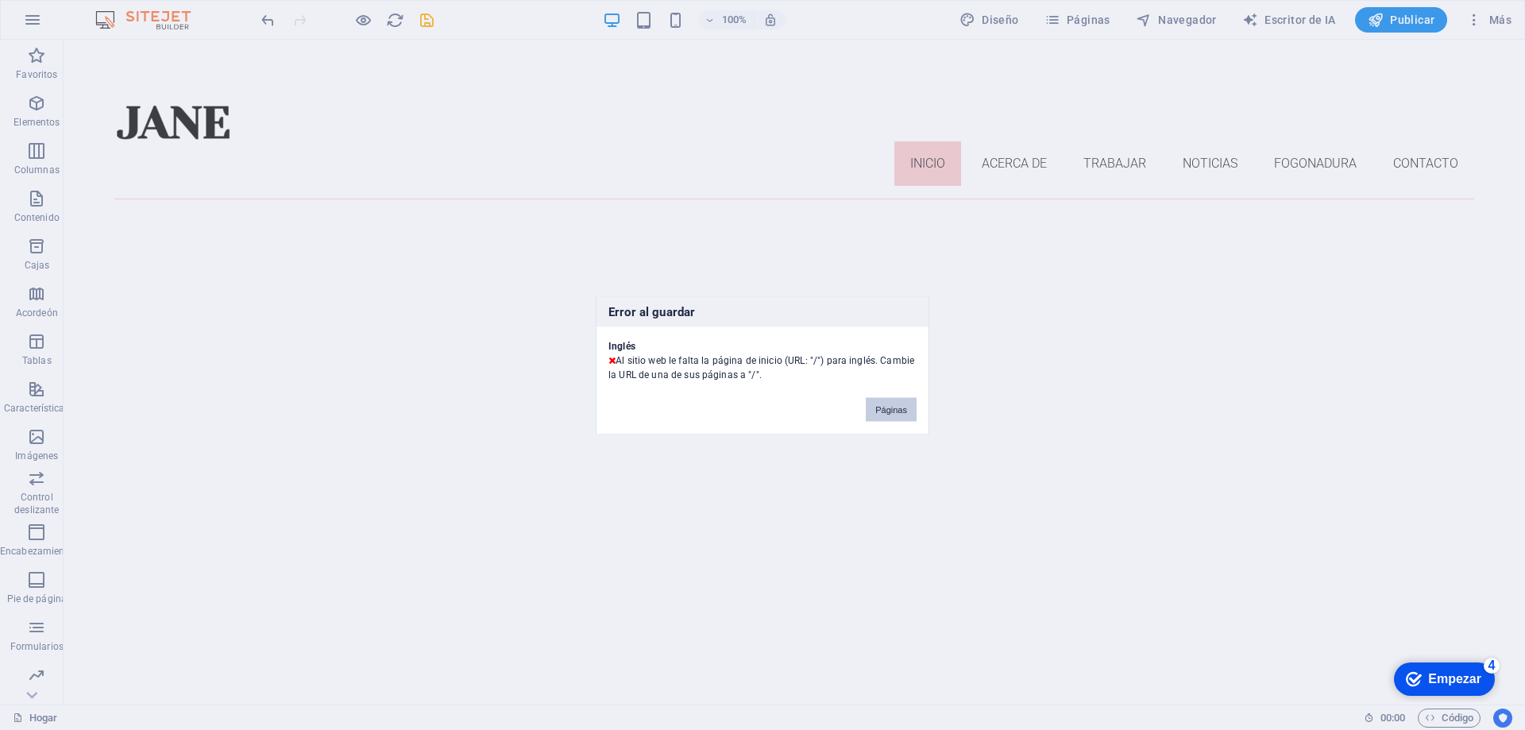
click at [880, 408] on font "Páginas" at bounding box center [892, 409] width 32 height 10
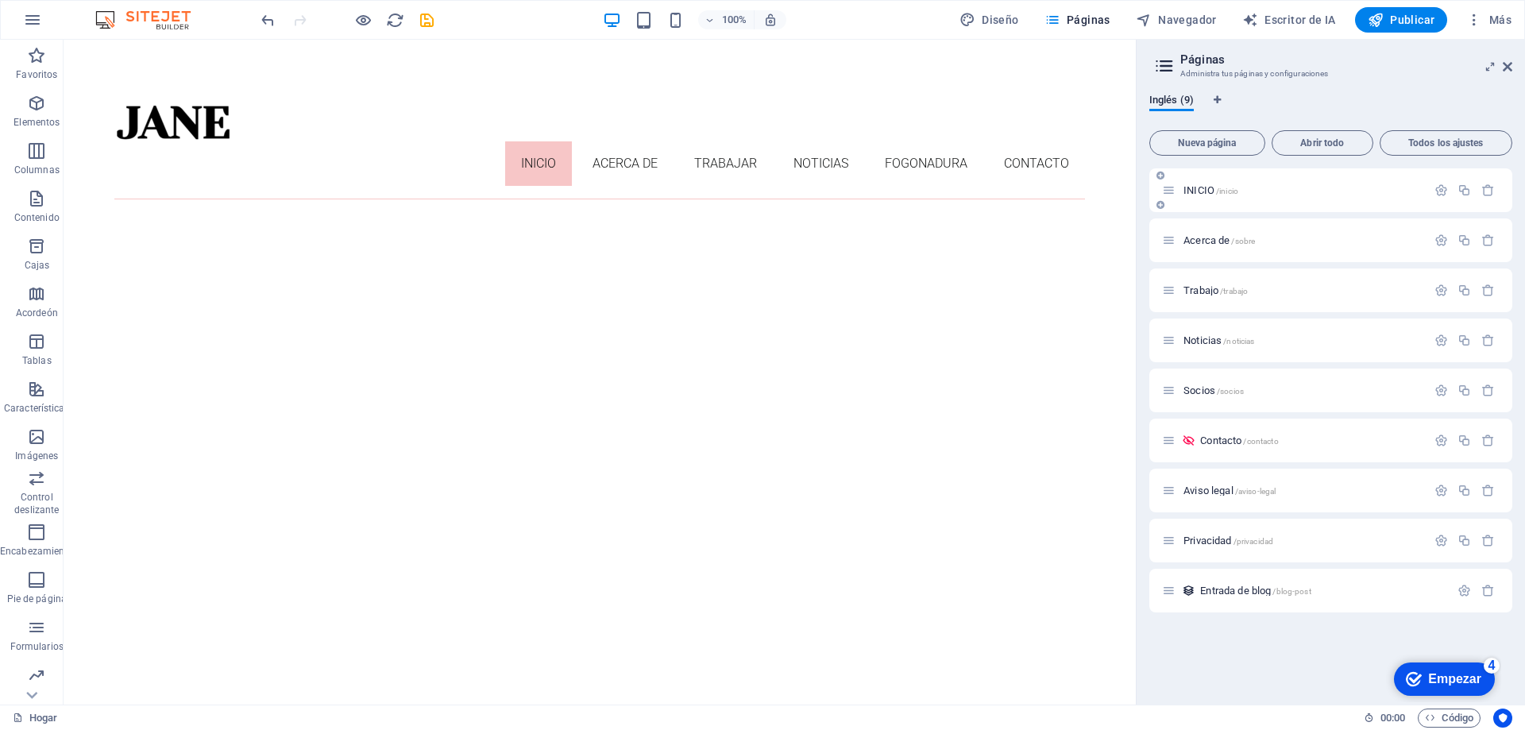
click at [1301, 187] on p "INICIO /inicio" at bounding box center [1303, 190] width 238 height 10
click at [1439, 185] on icon "button" at bounding box center [1442, 191] width 14 height 14
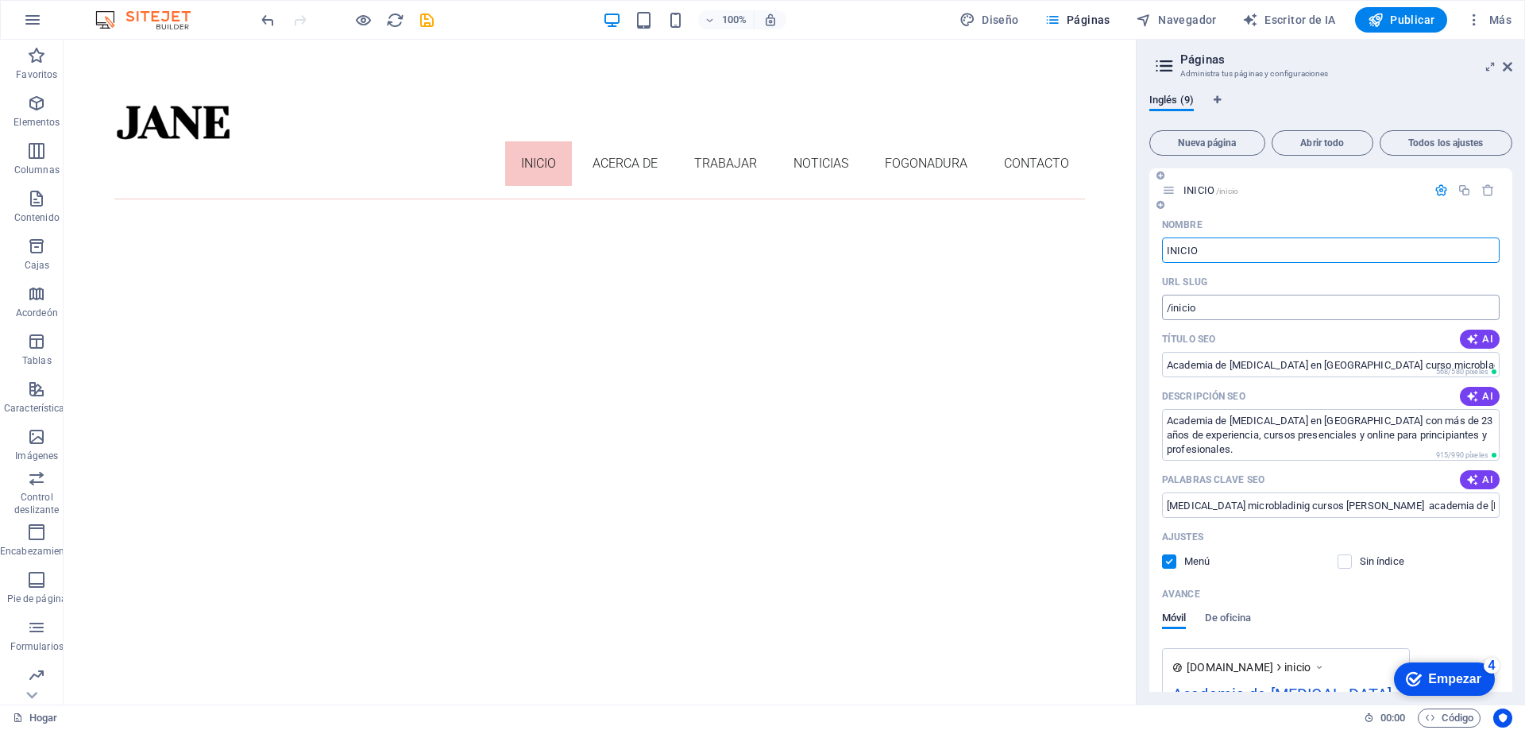
click at [1287, 315] on input "/inicio" at bounding box center [1331, 307] width 338 height 25
type input "/"
click at [1475, 337] on icon "button" at bounding box center [1473, 339] width 13 height 13
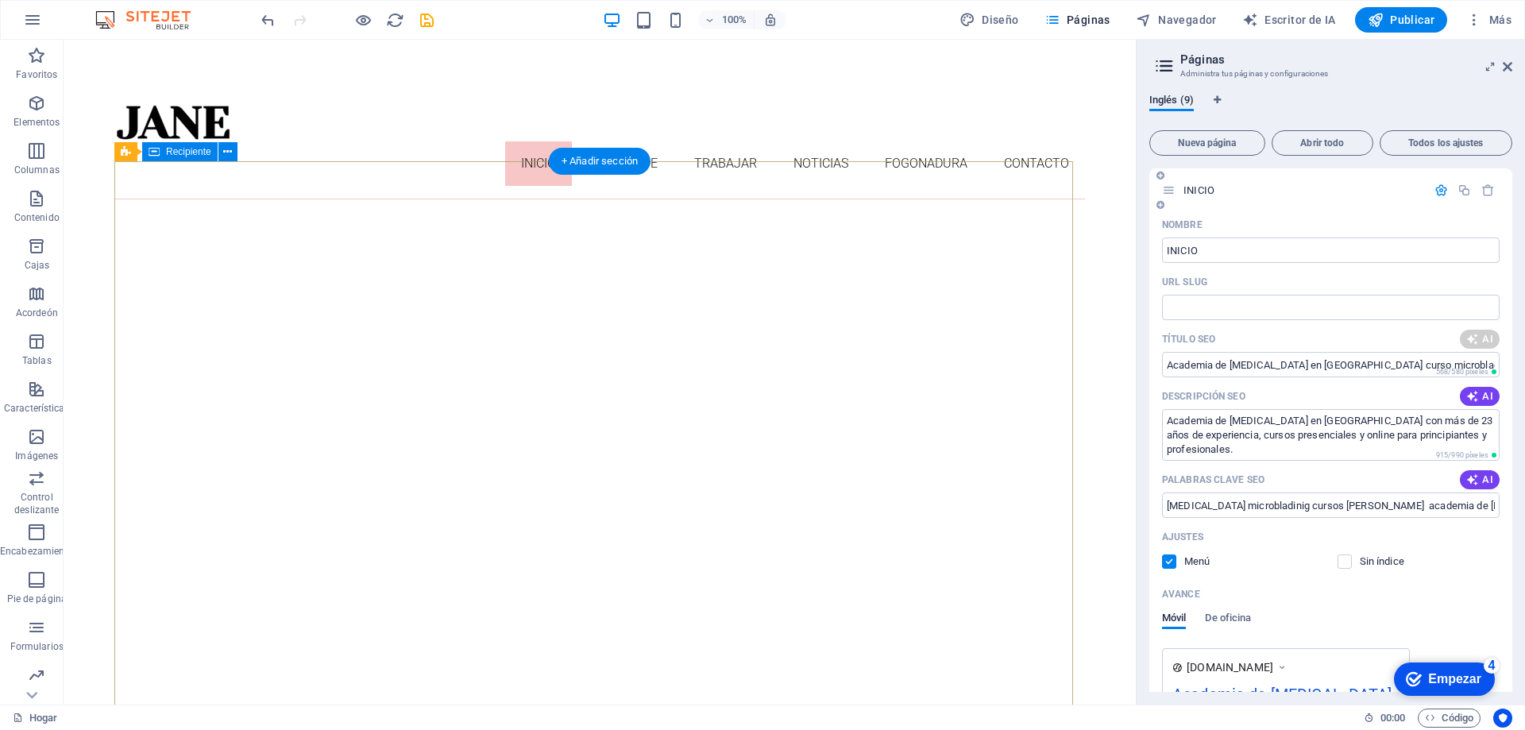
type input "Contact Us: Call [PHONE_NUMBER]"
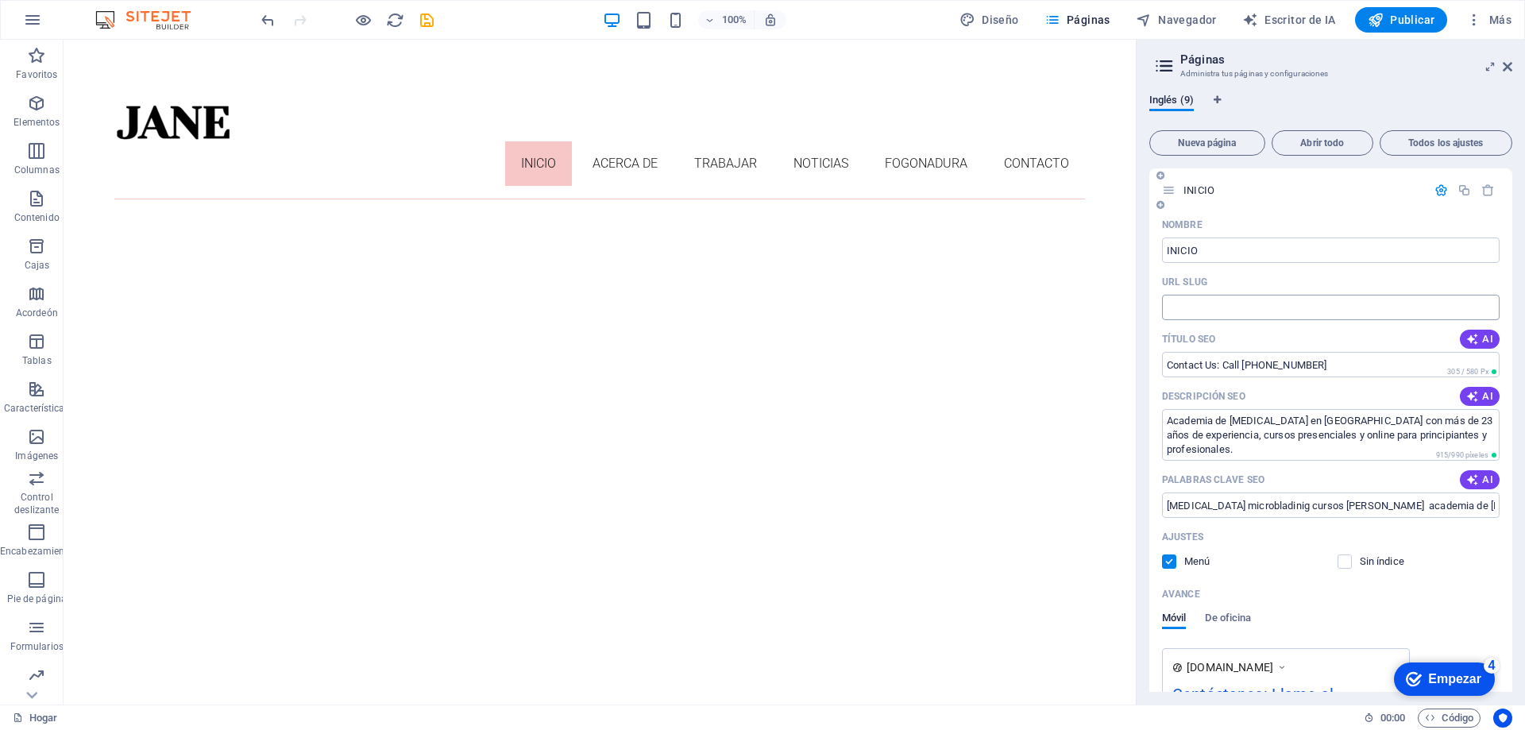
click at [1246, 298] on input "URL SLUG" at bounding box center [1331, 307] width 338 height 25
type input "/home"
click at [1399, 22] on font "Publicar" at bounding box center [1412, 20] width 44 height 13
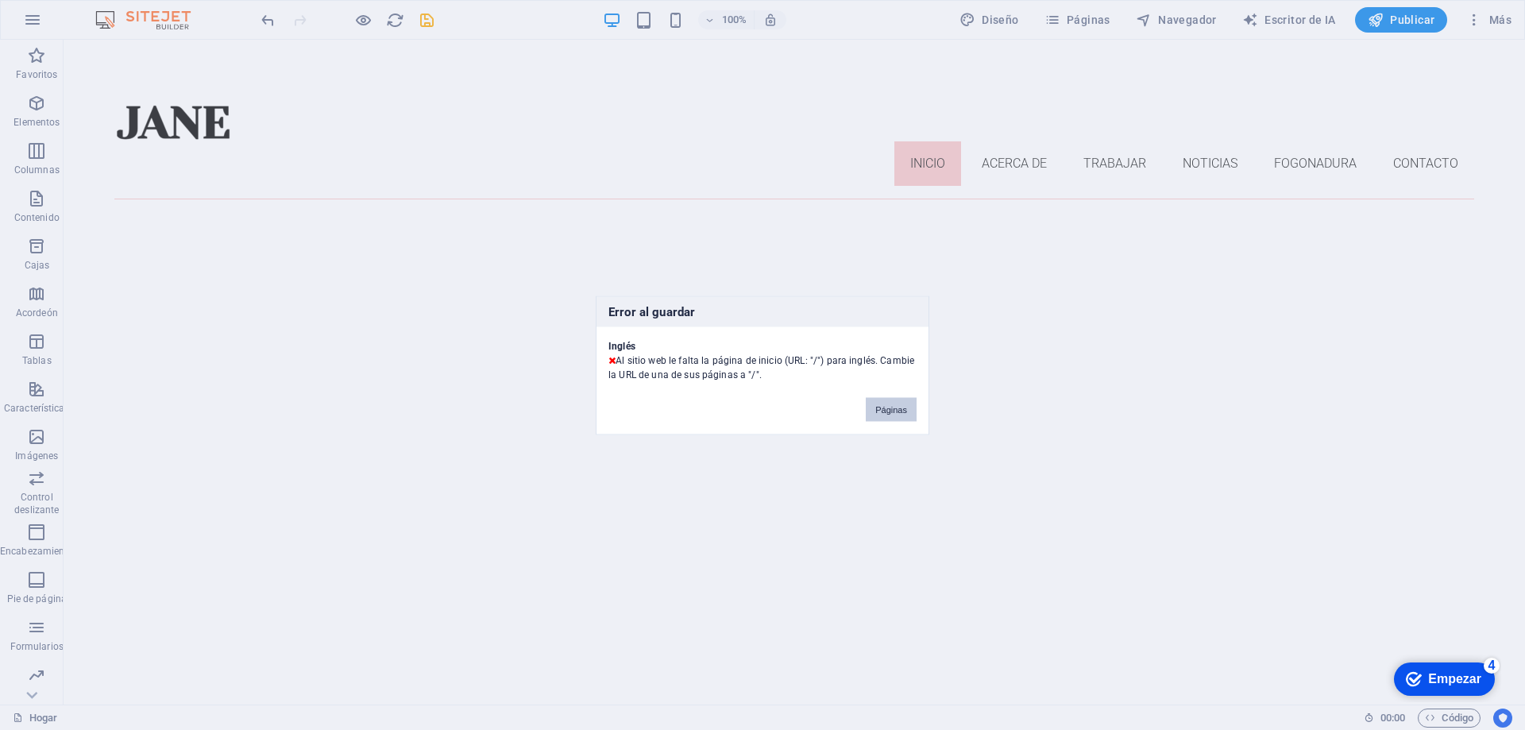
click at [894, 411] on font "Páginas" at bounding box center [892, 409] width 32 height 10
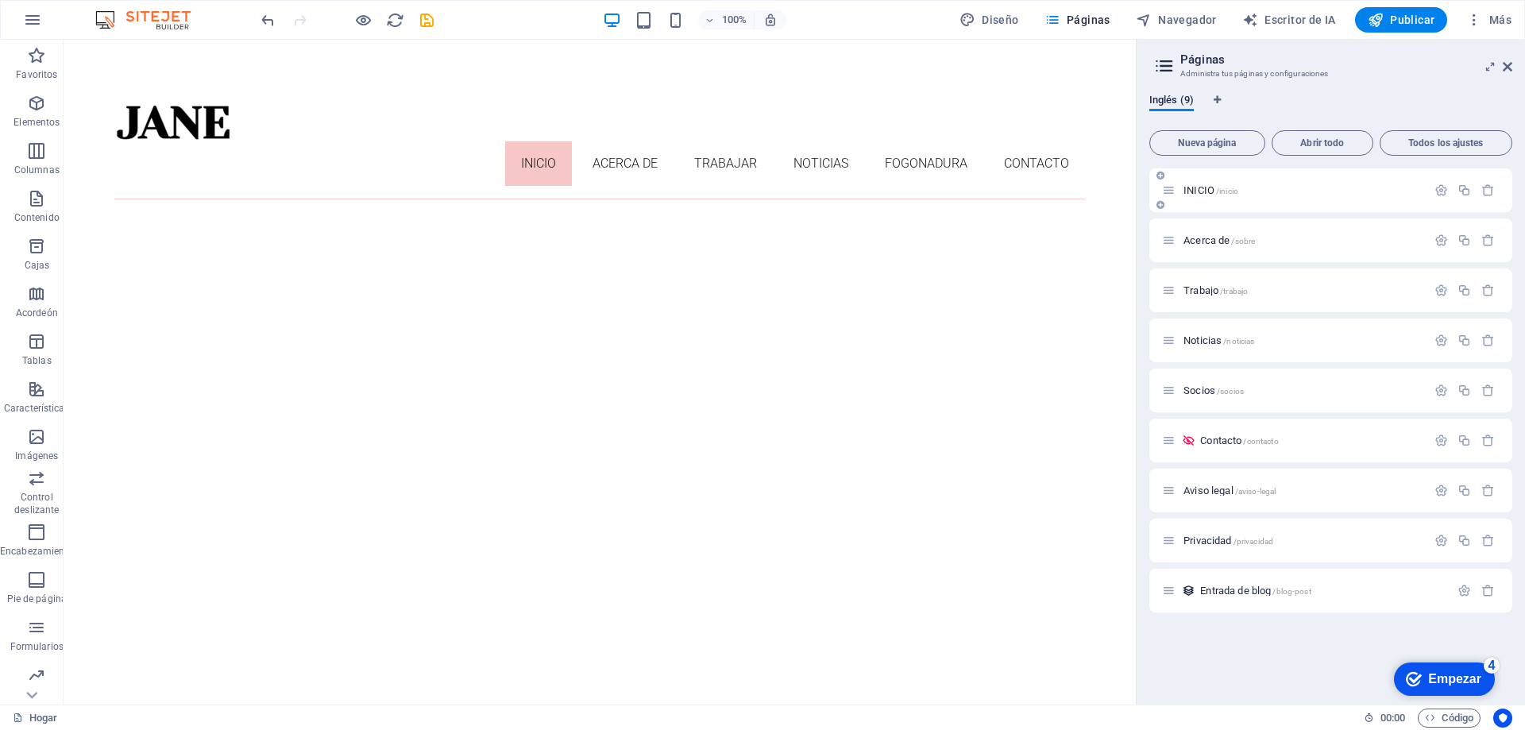
click at [1258, 197] on div "INICIO /inicio" at bounding box center [1294, 190] width 265 height 18
click at [1463, 193] on icon "button" at bounding box center [1465, 191] width 14 height 14
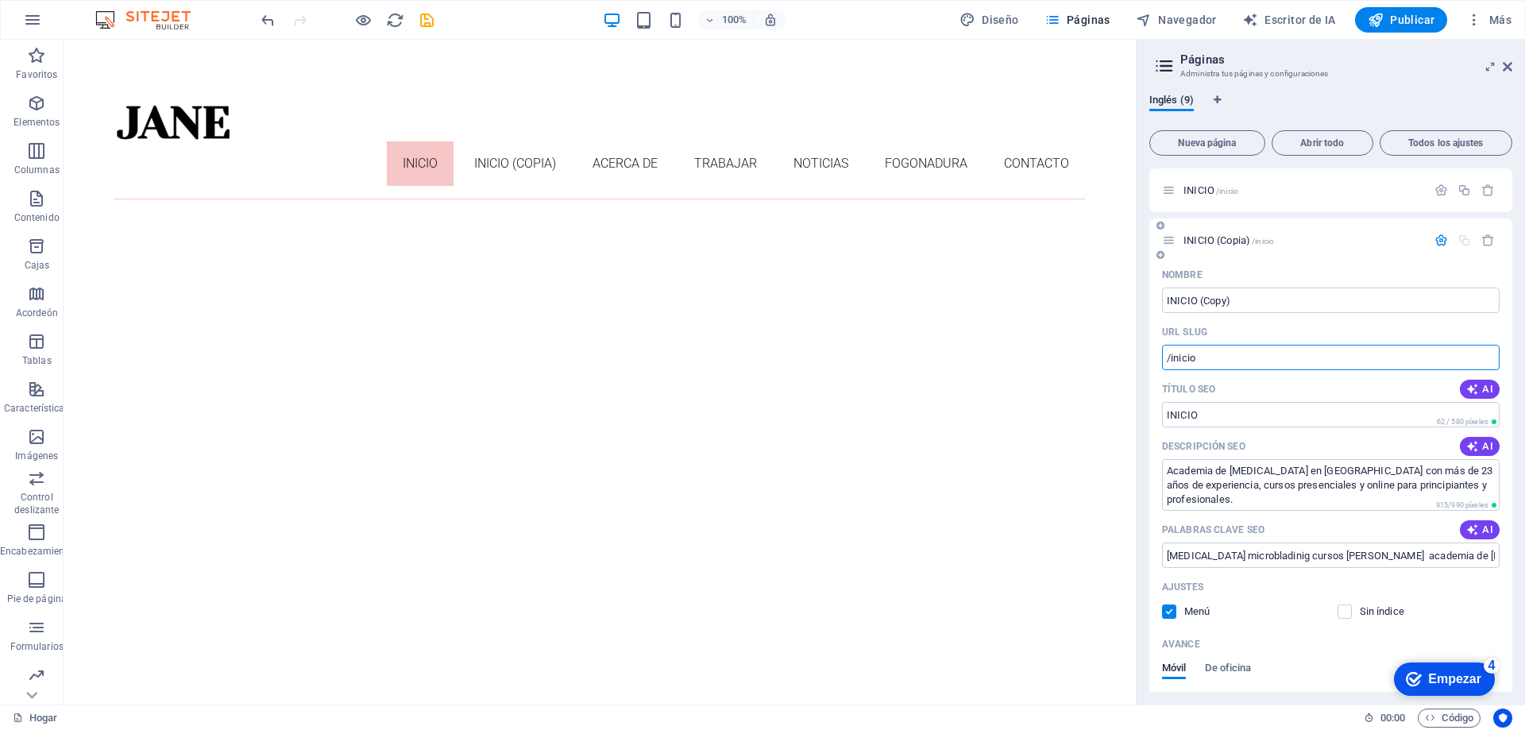
click at [1209, 361] on input "/inicio" at bounding box center [1331, 357] width 338 height 25
type input "/"
click at [1209, 363] on input "URL SLUG" at bounding box center [1331, 357] width 338 height 25
click at [1204, 354] on input "URL SLUG" at bounding box center [1331, 357] width 338 height 25
type input "/"
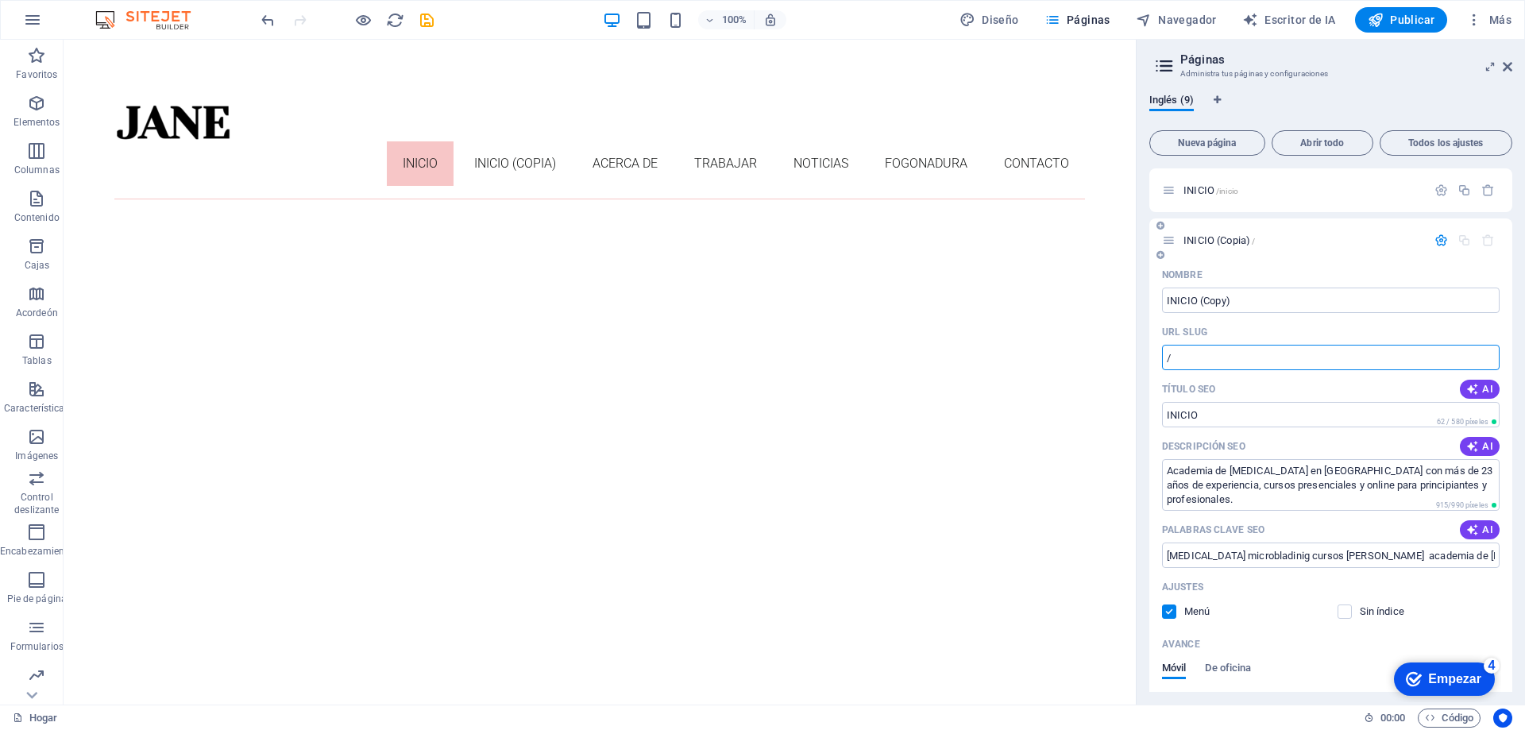
scroll to position [79, 0]
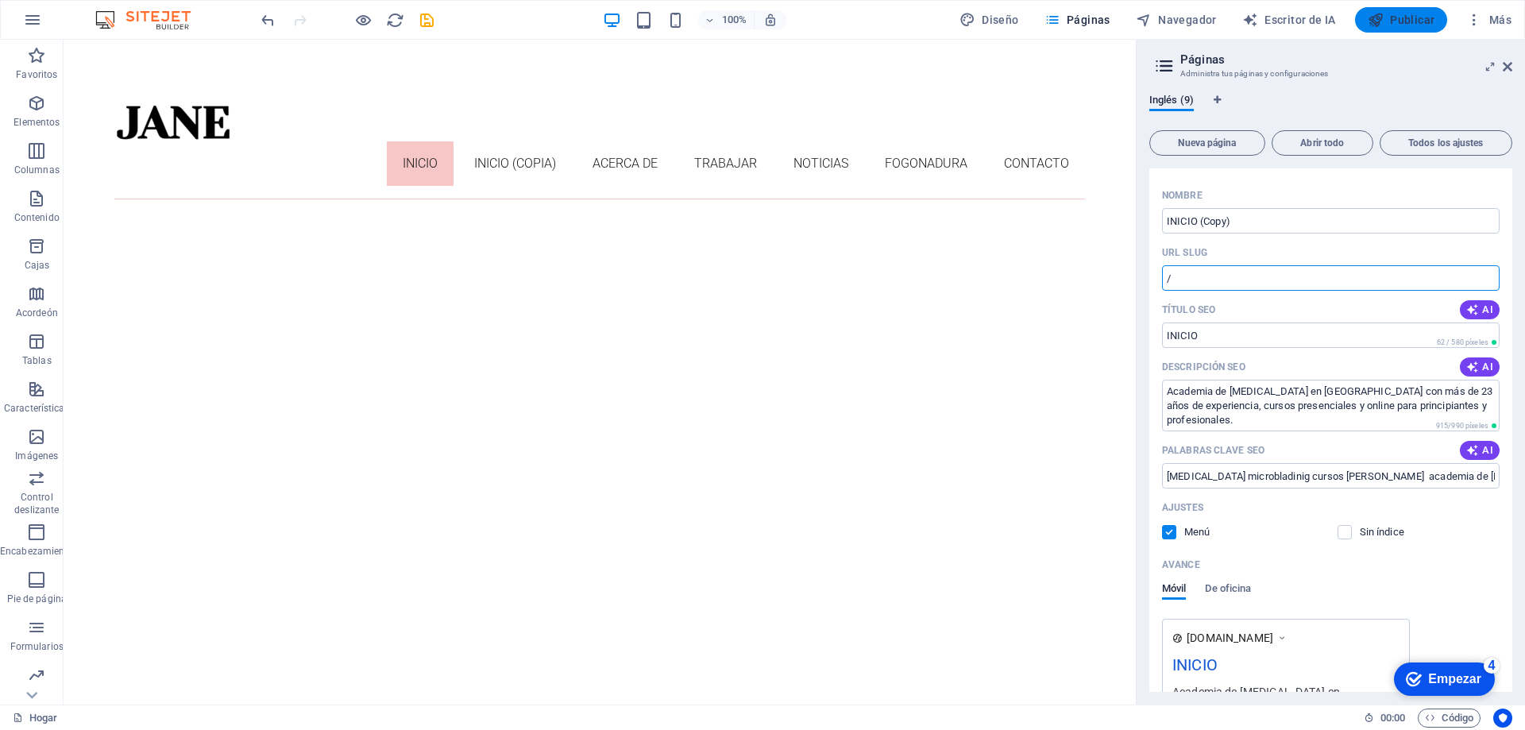
click at [1413, 16] on font "Publicar" at bounding box center [1412, 20] width 44 height 13
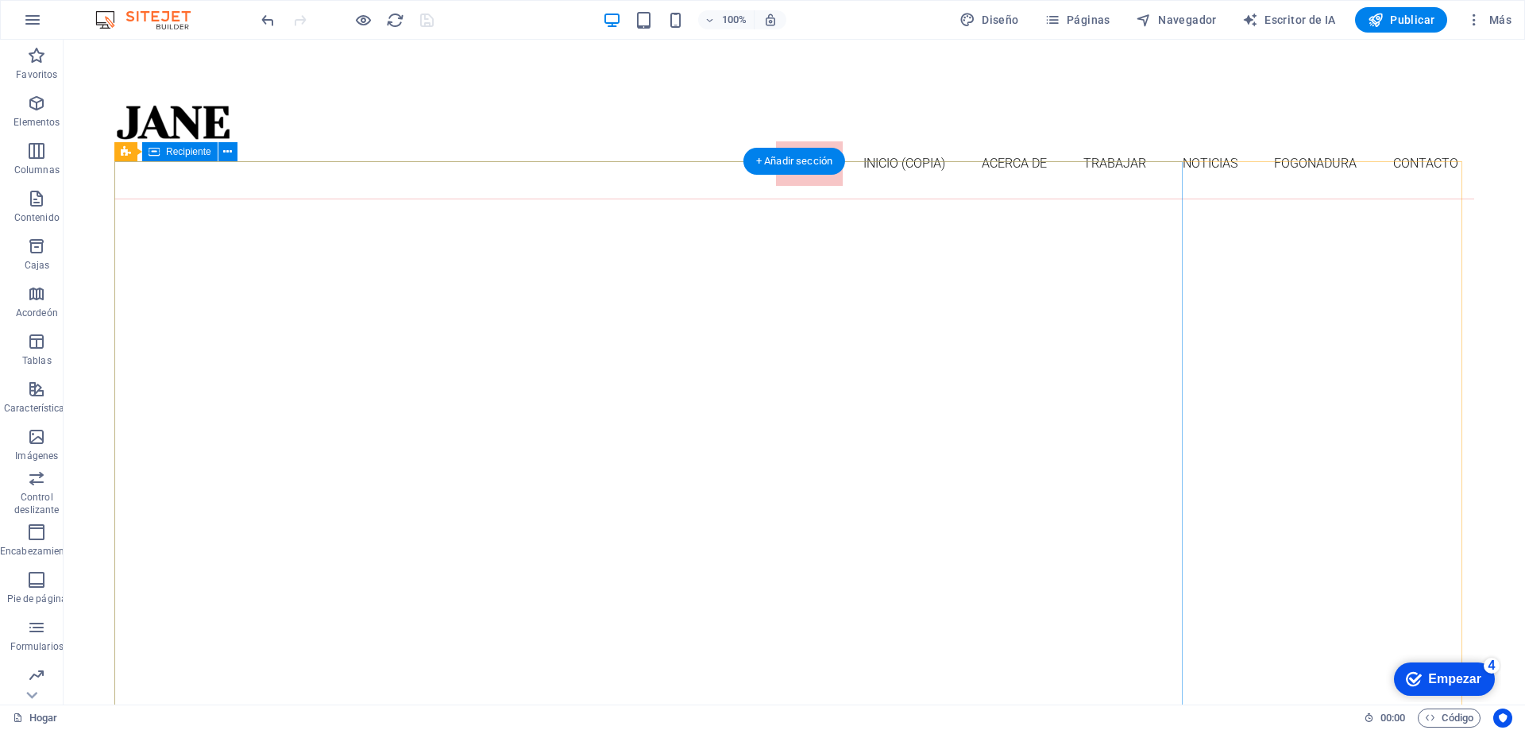
scroll to position [158, 0]
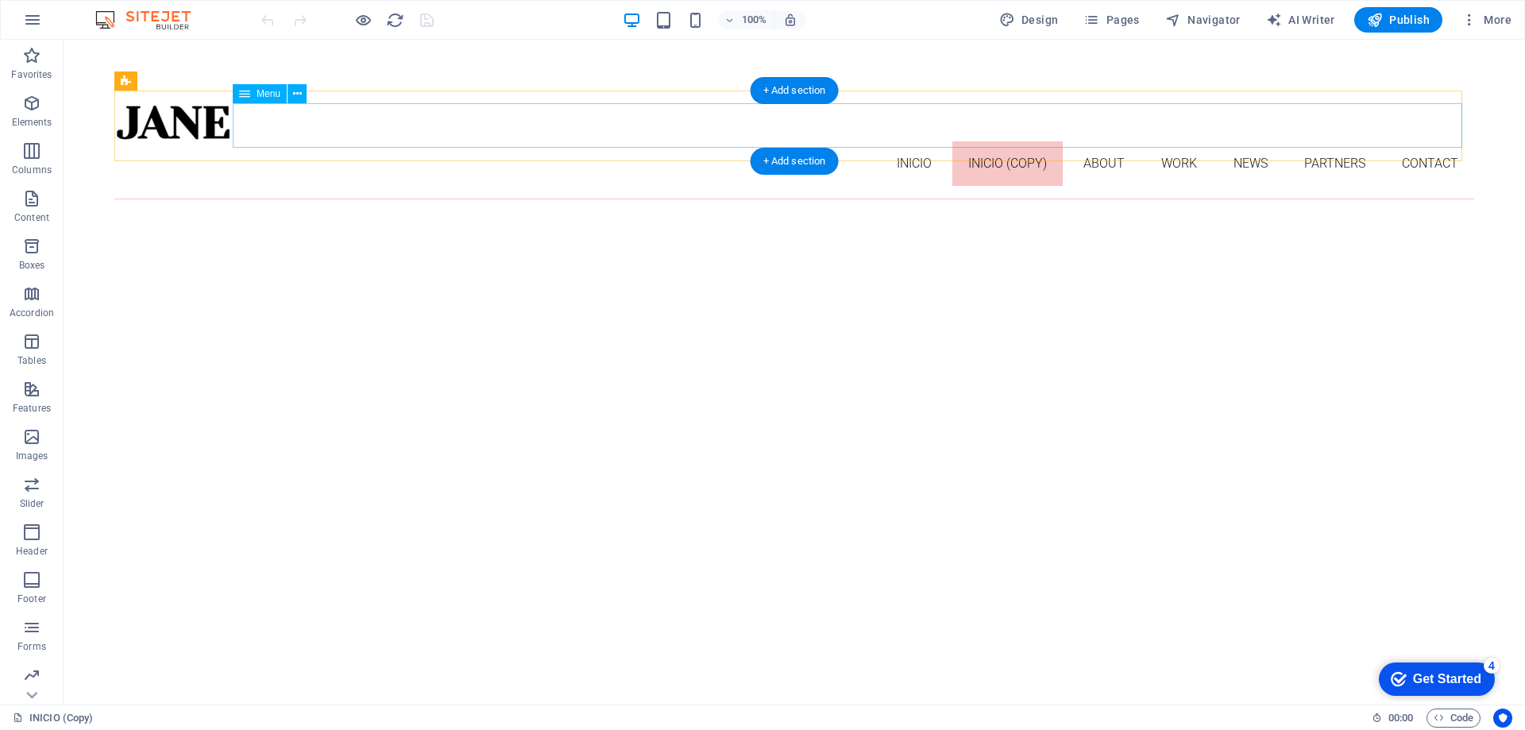
click at [908, 141] on nav "INICIO INICIO (Copy) About Work News Partners Contact" at bounding box center [794, 163] width 1360 height 44
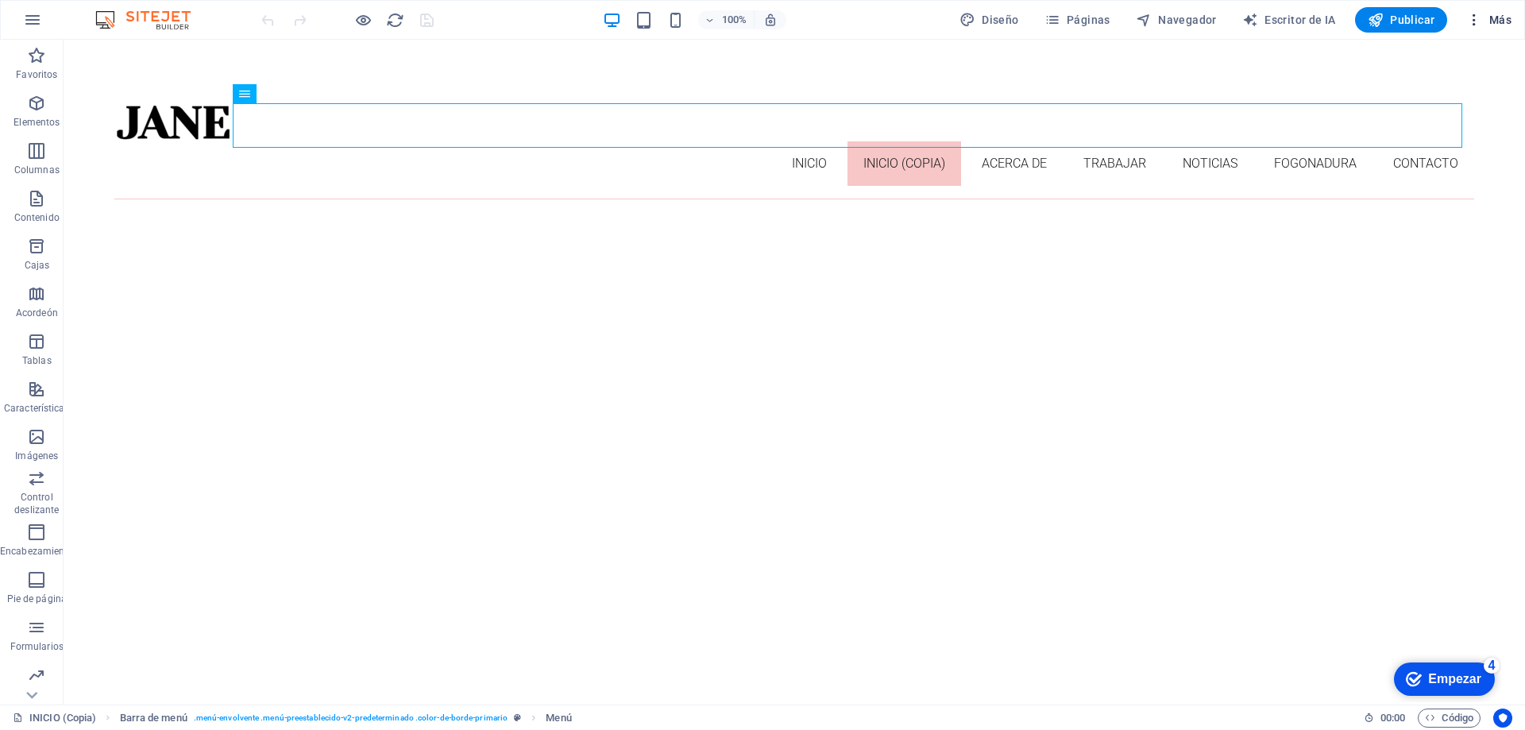
click at [1476, 19] on icon "button" at bounding box center [1475, 20] width 16 height 16
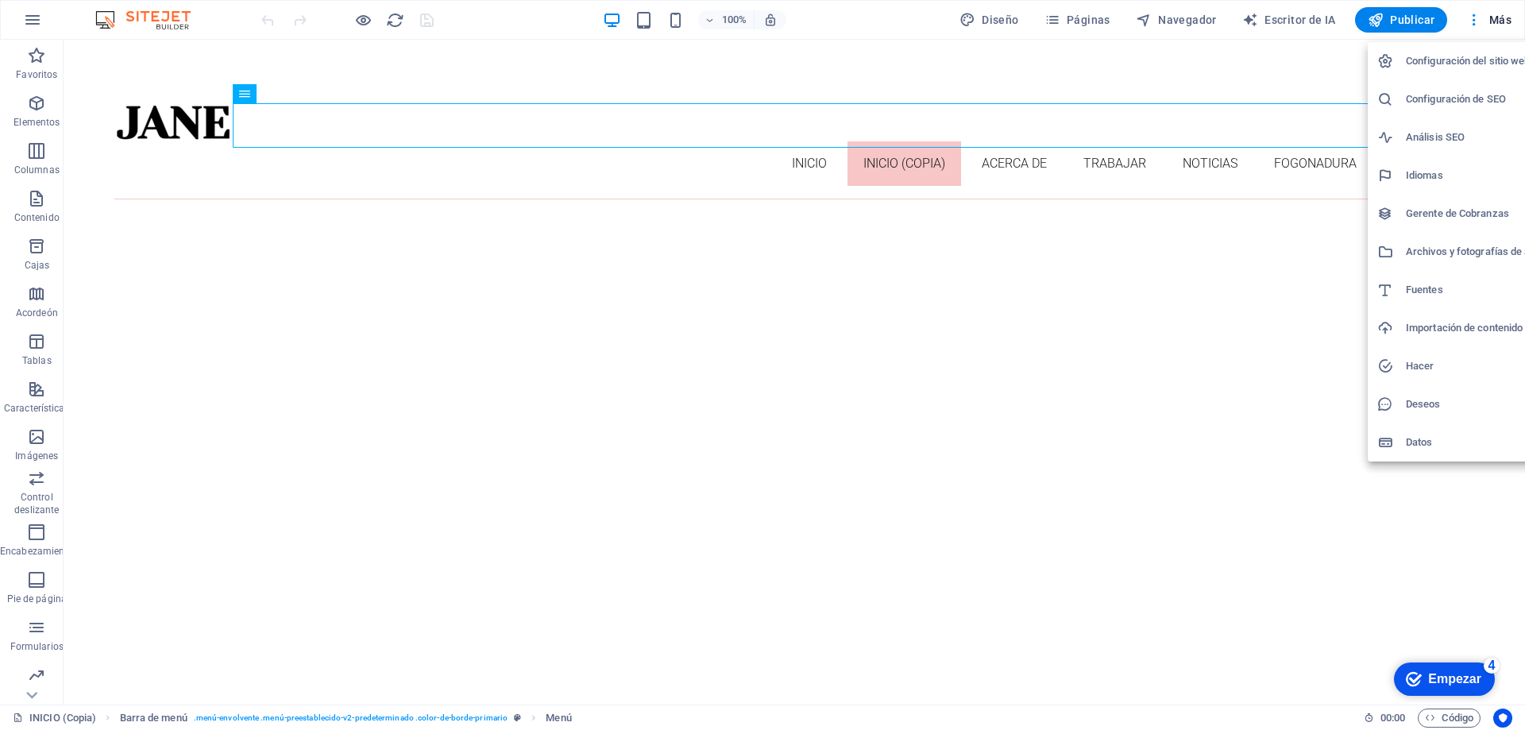
click at [1502, 525] on div at bounding box center [762, 365] width 1525 height 730
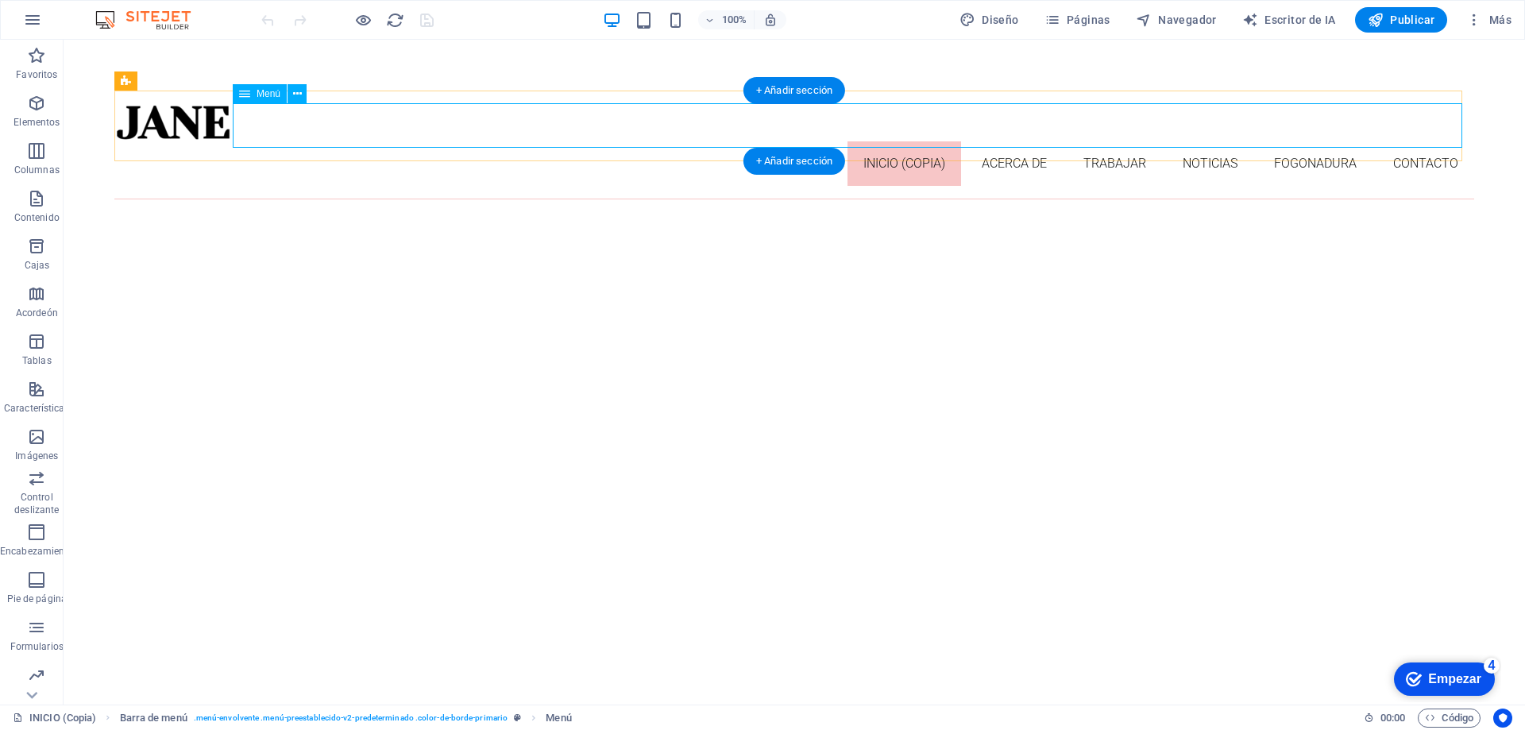
click at [809, 141] on nav "INICIO INICIO (Copia) Acerca de Trabajar Noticias Fogonadura Contacto" at bounding box center [794, 163] width 1360 height 44
click at [798, 141] on nav "INICIO INICIO (Copia) Acerca de Trabajar Noticias Fogonadura Contacto" at bounding box center [794, 163] width 1360 height 44
click at [296, 90] on icon at bounding box center [297, 94] width 9 height 17
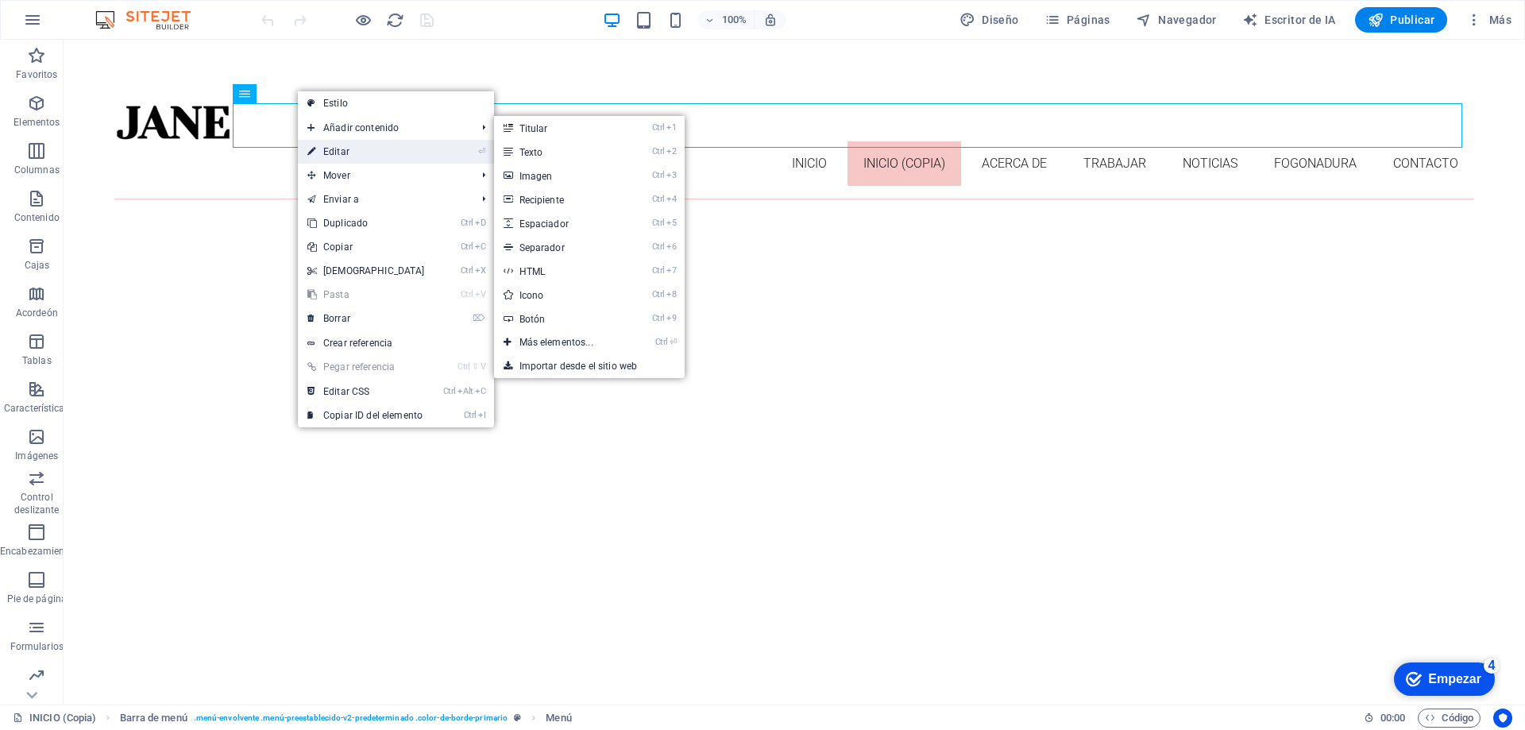
click at [361, 146] on link "⏎ Editar" at bounding box center [366, 152] width 137 height 24
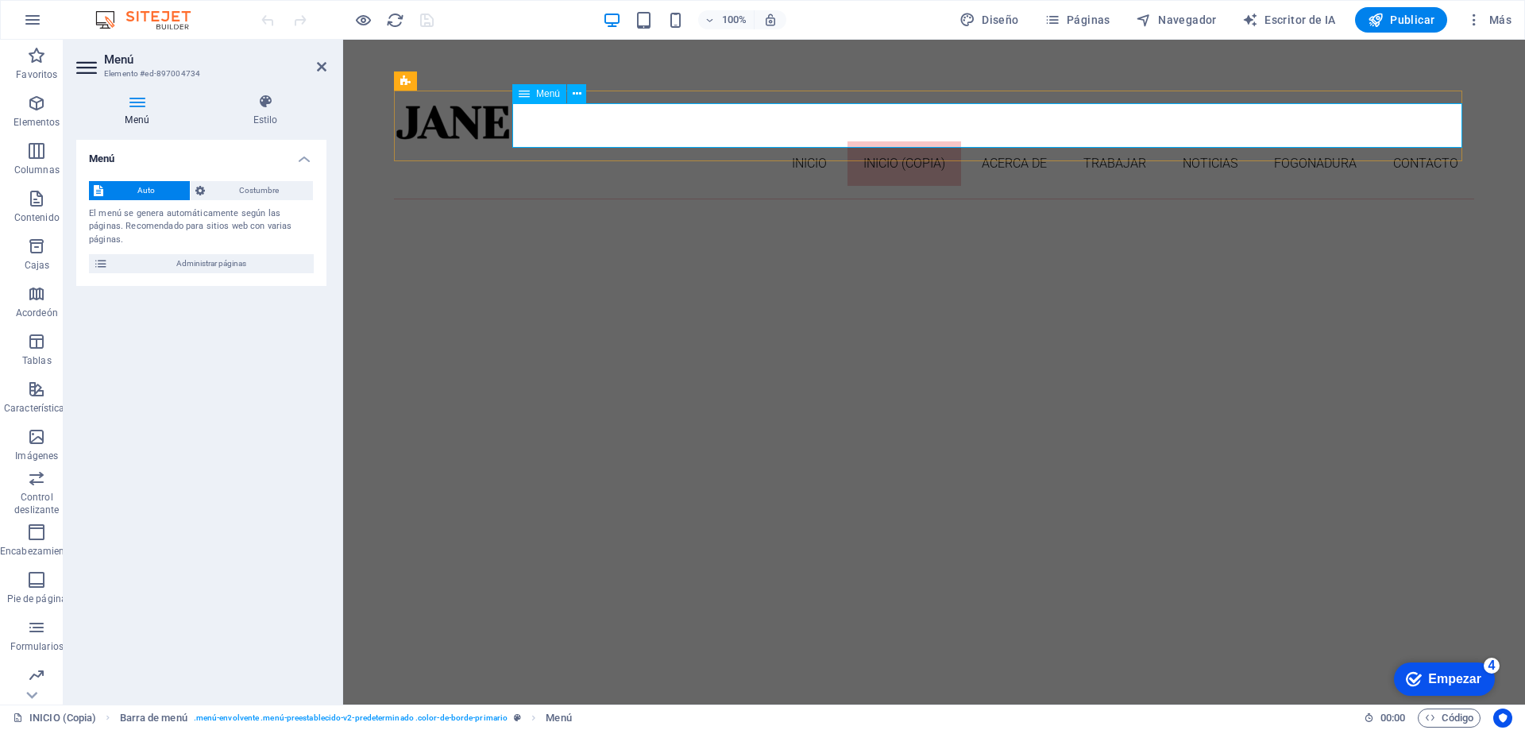
click at [799, 141] on nav "INICIO INICIO (Copia) Acerca de Trabajar Noticias Fogonadura Contacto" at bounding box center [934, 163] width 1080 height 44
click at [582, 86] on button at bounding box center [576, 93] width 19 height 19
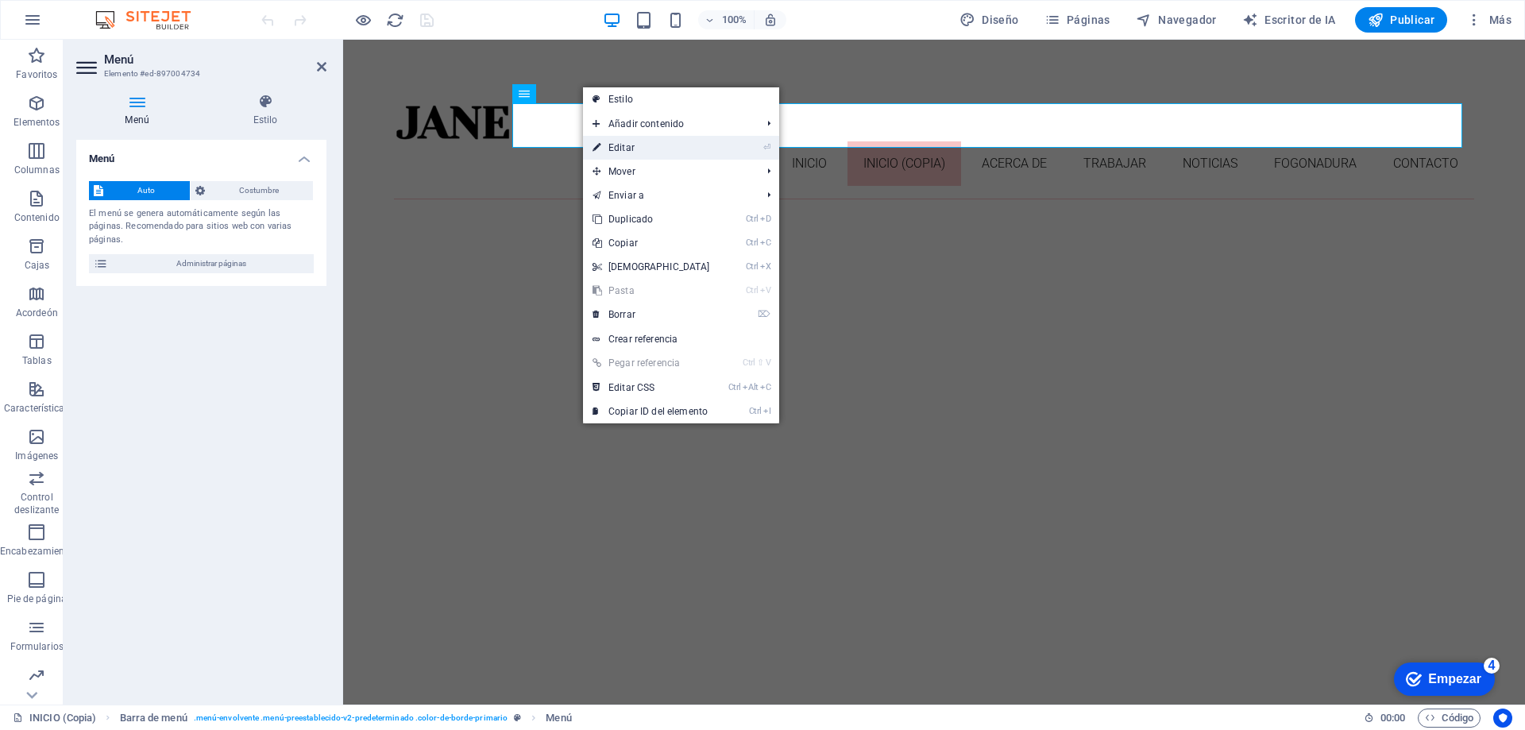
click at [628, 145] on font "Editar" at bounding box center [622, 147] width 26 height 11
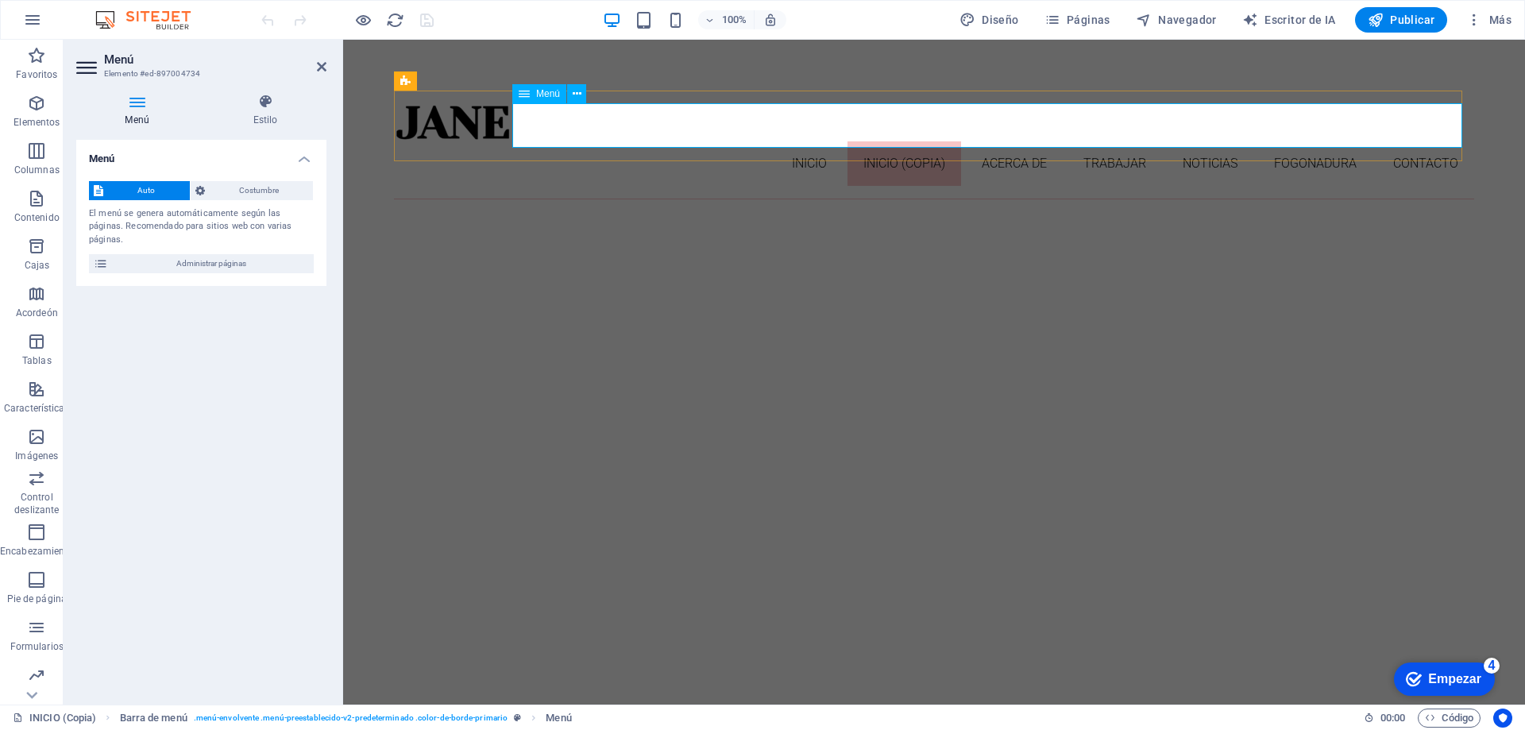
click at [747, 141] on nav "INICIO INICIO (Copia) Acerca de Trabajar Noticias Fogonadura Contacto" at bounding box center [934, 163] width 1080 height 44
click at [143, 99] on icon at bounding box center [137, 102] width 122 height 16
click at [137, 102] on icon at bounding box center [137, 102] width 122 height 16
click at [89, 63] on icon at bounding box center [88, 67] width 24 height 25
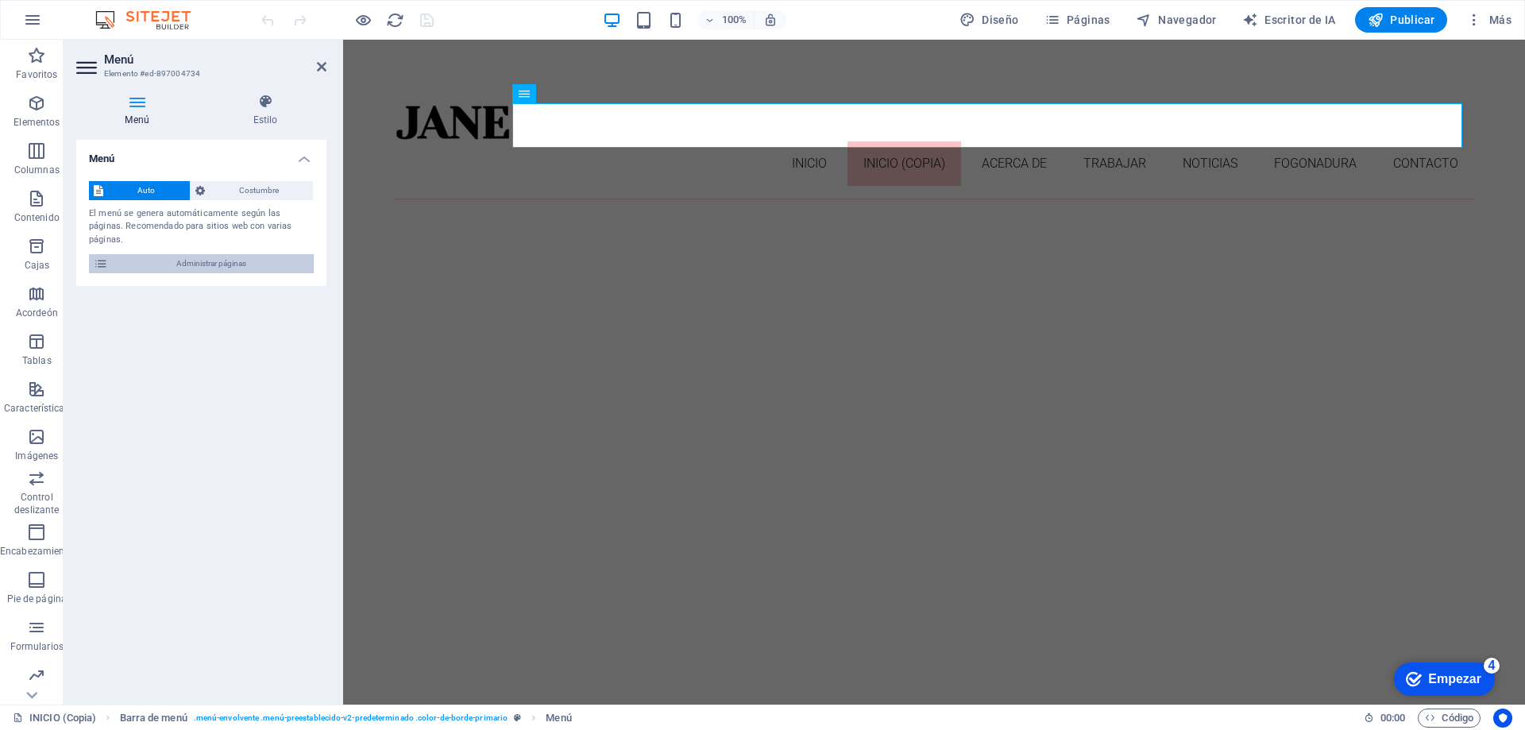
click at [205, 259] on font "Administrar páginas" at bounding box center [211, 263] width 70 height 9
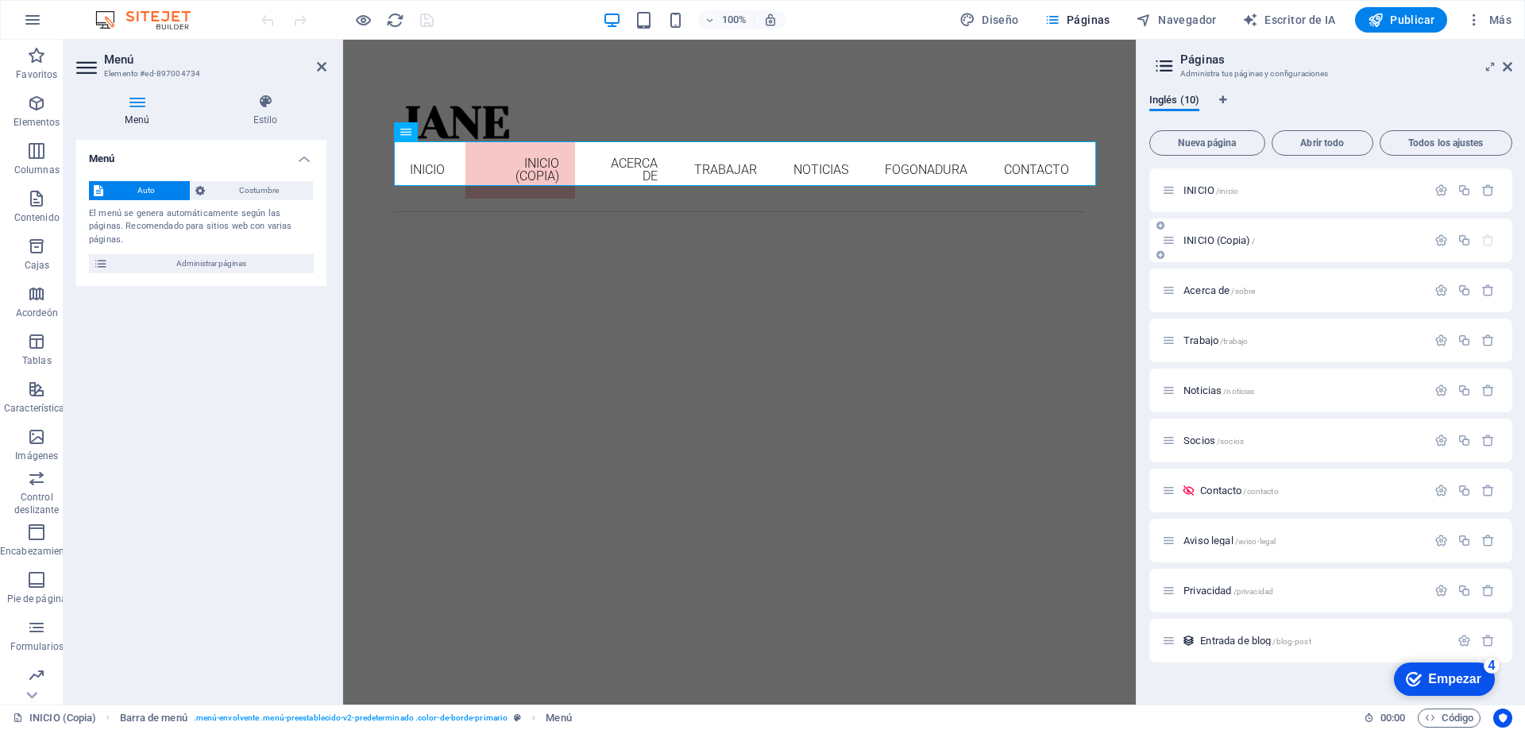
click at [1487, 245] on icon "button" at bounding box center [1489, 241] width 14 height 14
click at [1266, 187] on p "INICIO /inicio" at bounding box center [1303, 190] width 238 height 10
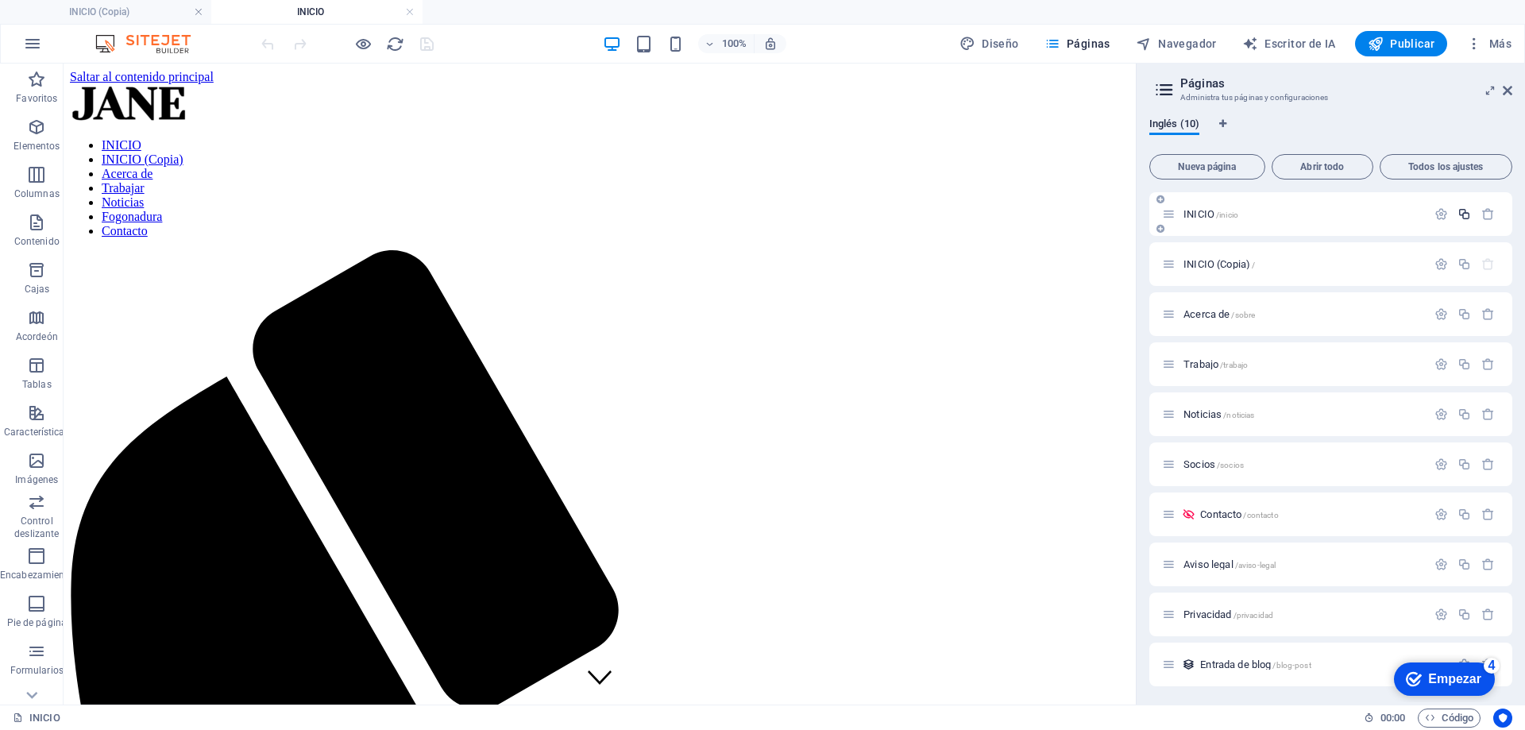
click at [1465, 219] on icon "button" at bounding box center [1465, 214] width 14 height 14
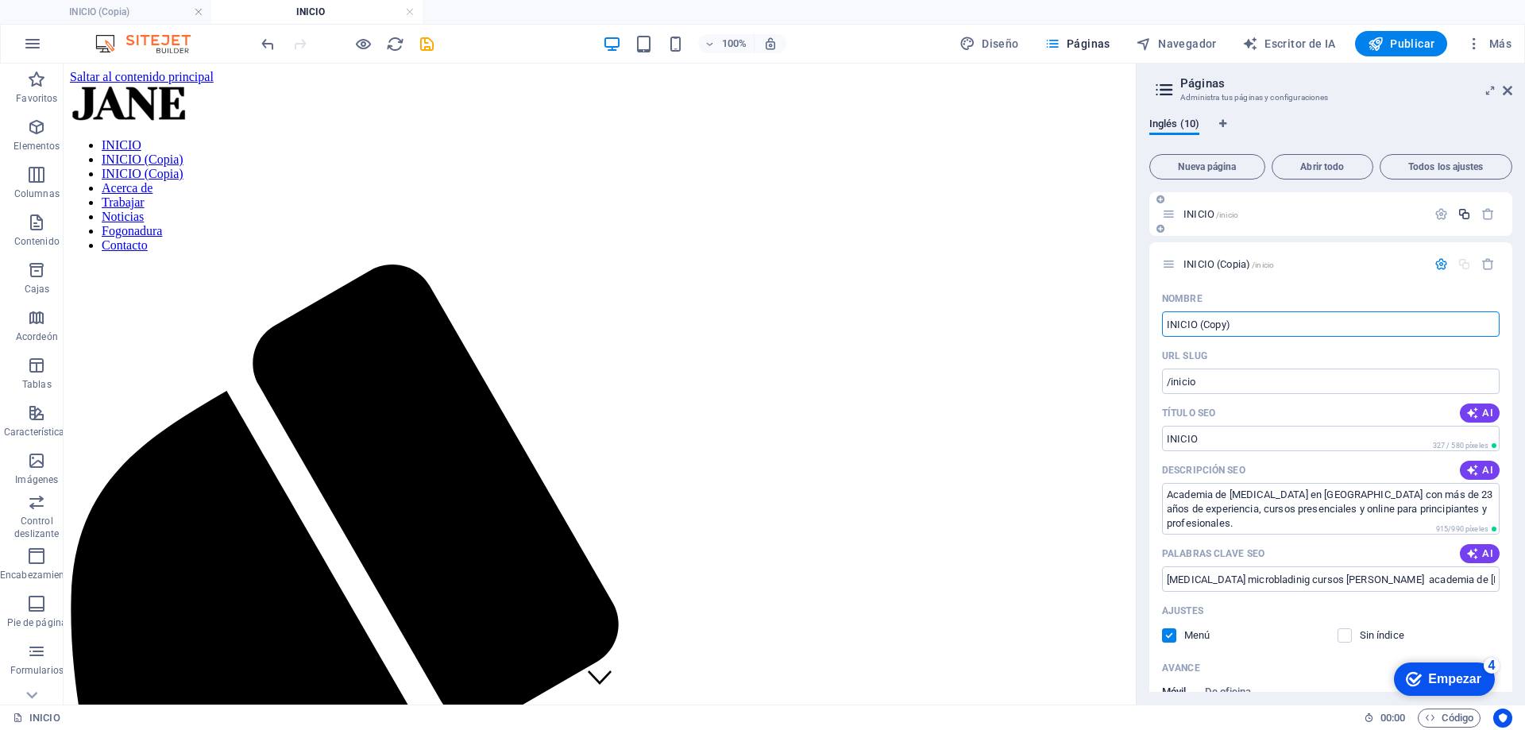
click at [1467, 212] on icon "button" at bounding box center [1465, 214] width 14 height 14
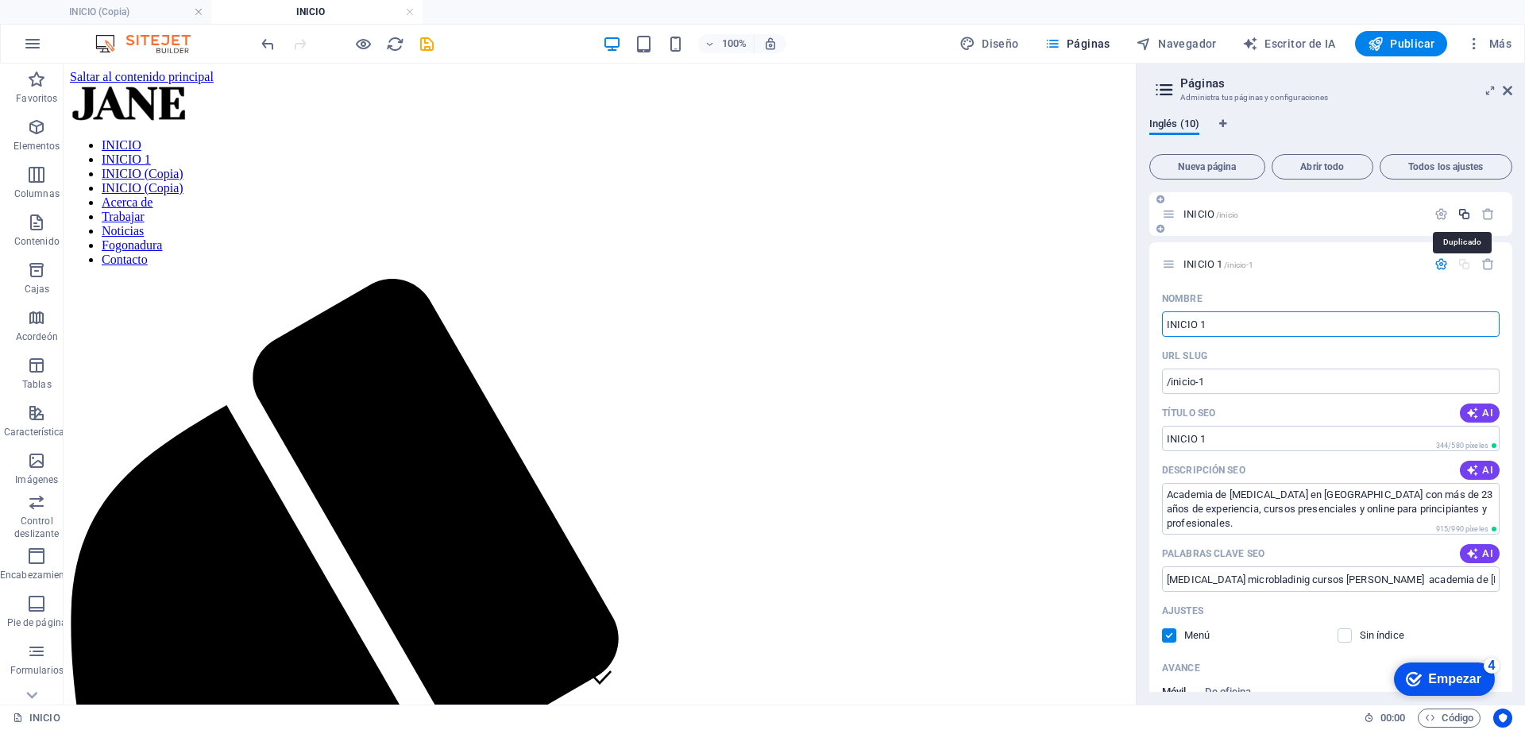
click at [1463, 218] on icon "button" at bounding box center [1465, 214] width 14 height 14
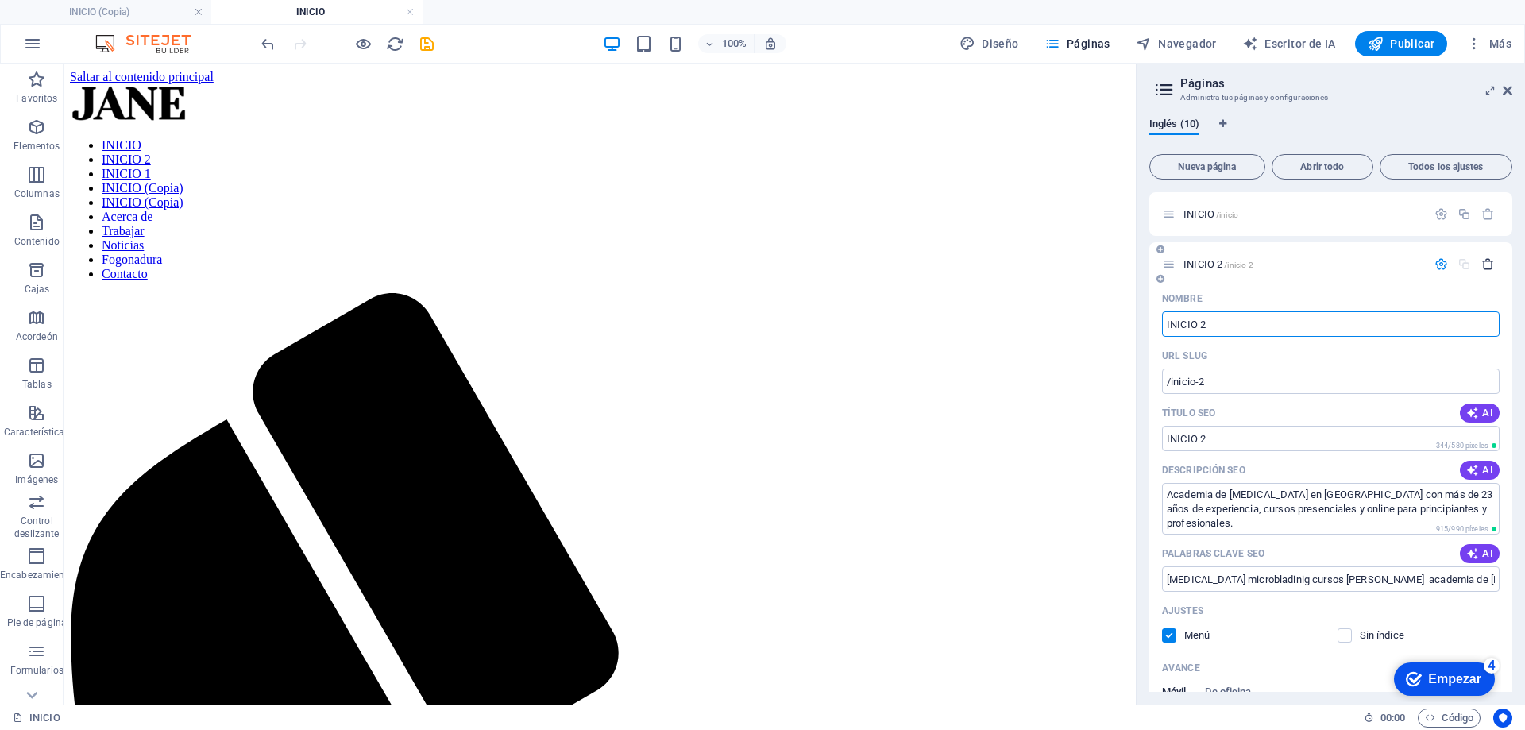
click at [1482, 264] on icon "button" at bounding box center [1489, 264] width 14 height 14
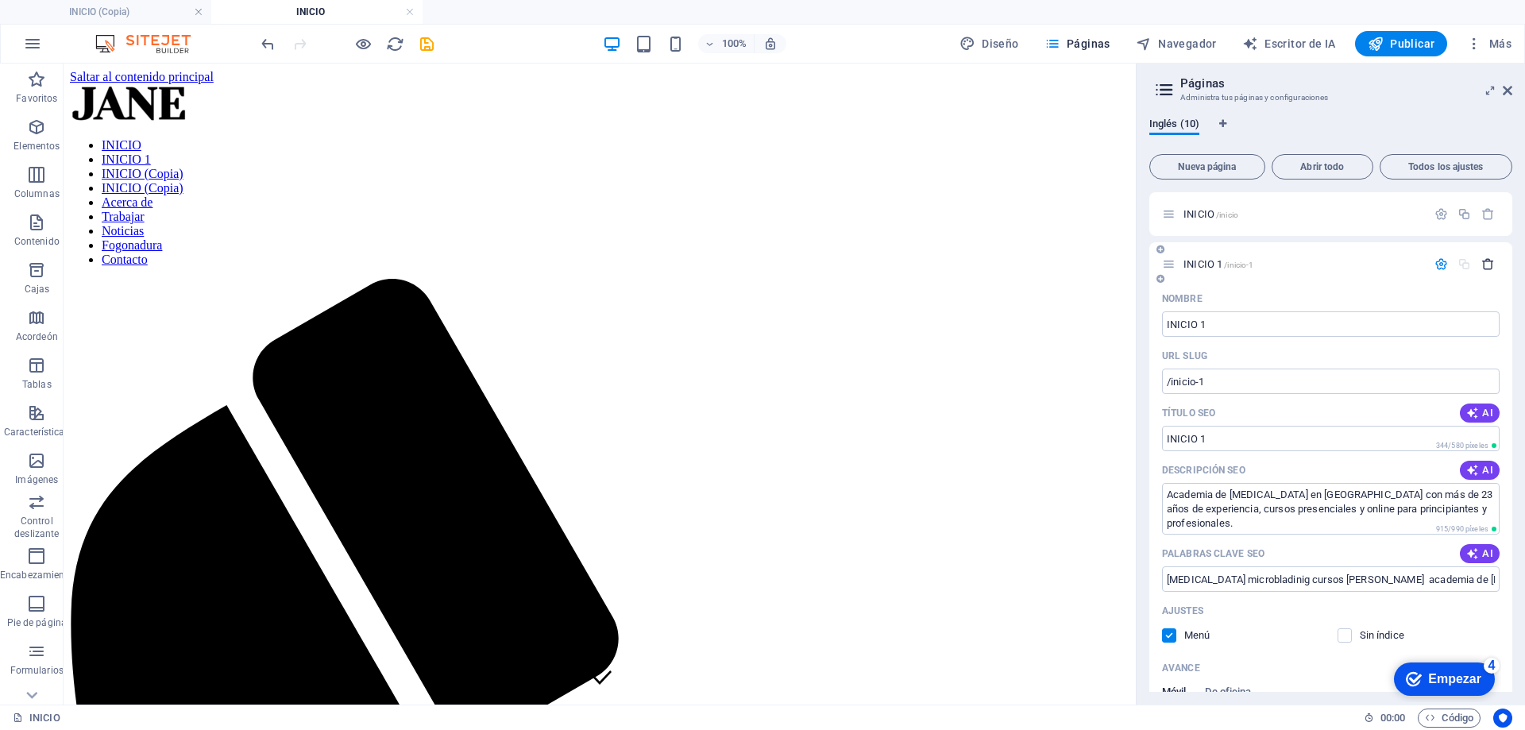
click at [1482, 267] on icon "button" at bounding box center [1489, 264] width 14 height 14
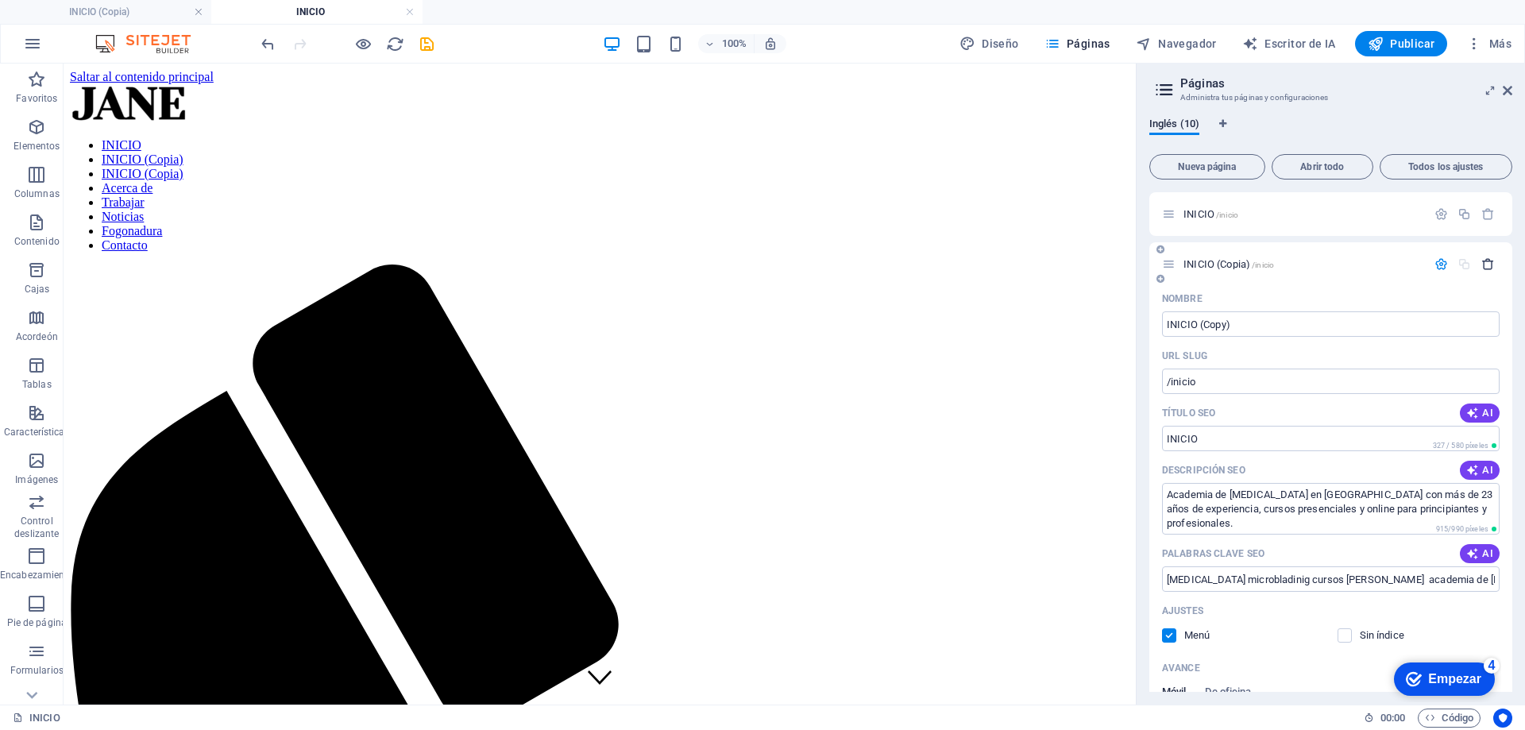
click at [1489, 267] on icon "button" at bounding box center [1489, 264] width 14 height 14
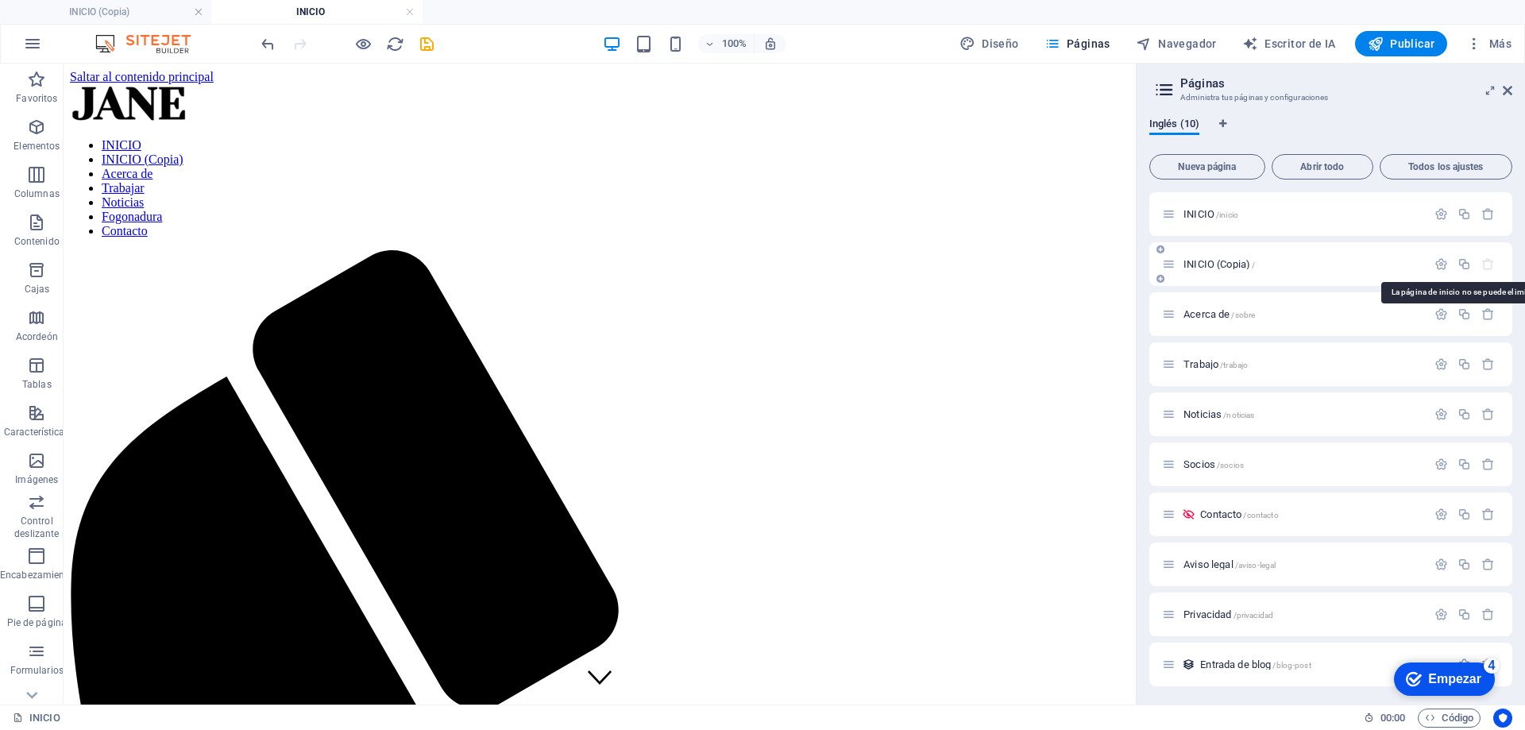
click at [1483, 265] on icon "button" at bounding box center [1489, 264] width 14 height 14
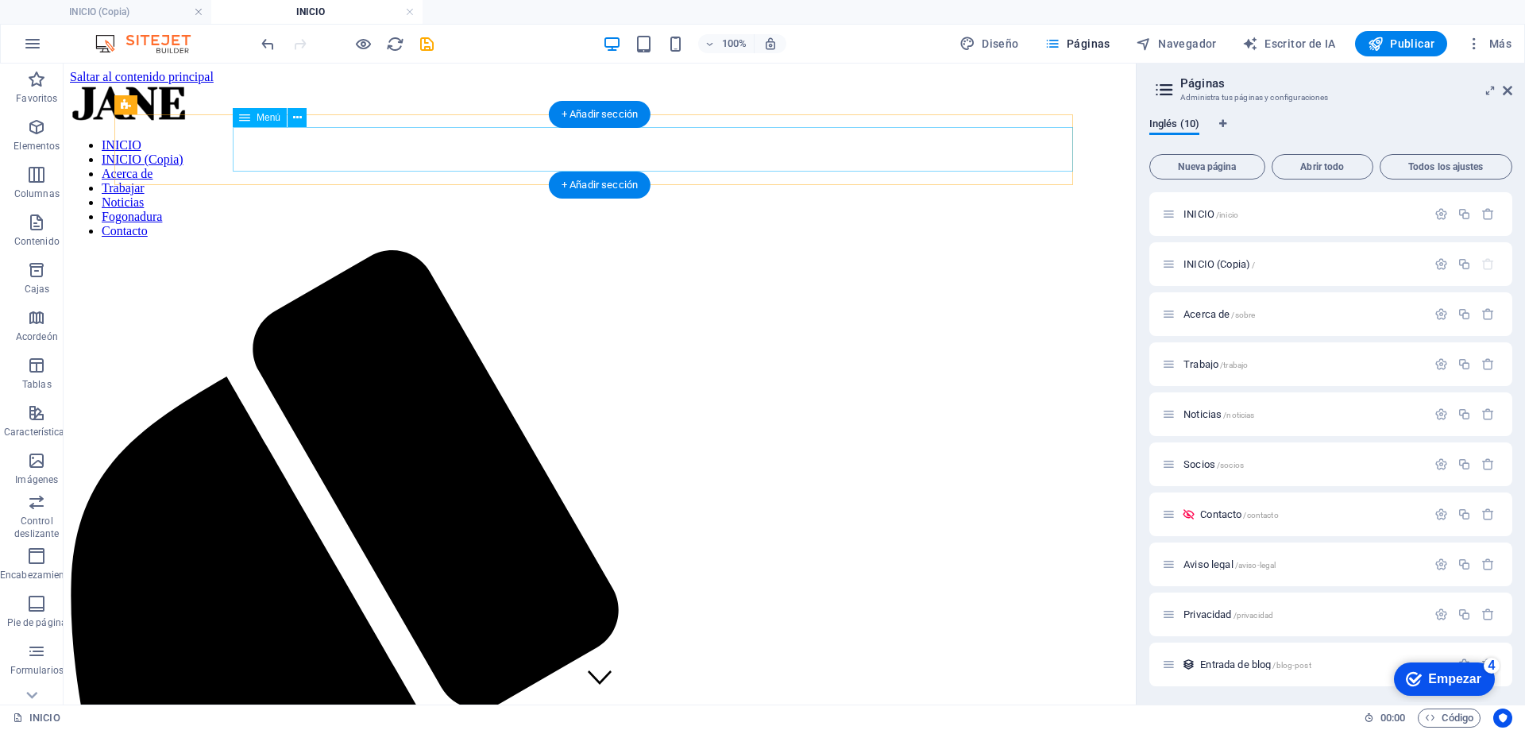
click at [513, 149] on nav "INICIO INICIO (Copia) Acerca de Trabajar Noticias Fogonadura Contacto" at bounding box center [600, 188] width 1060 height 100
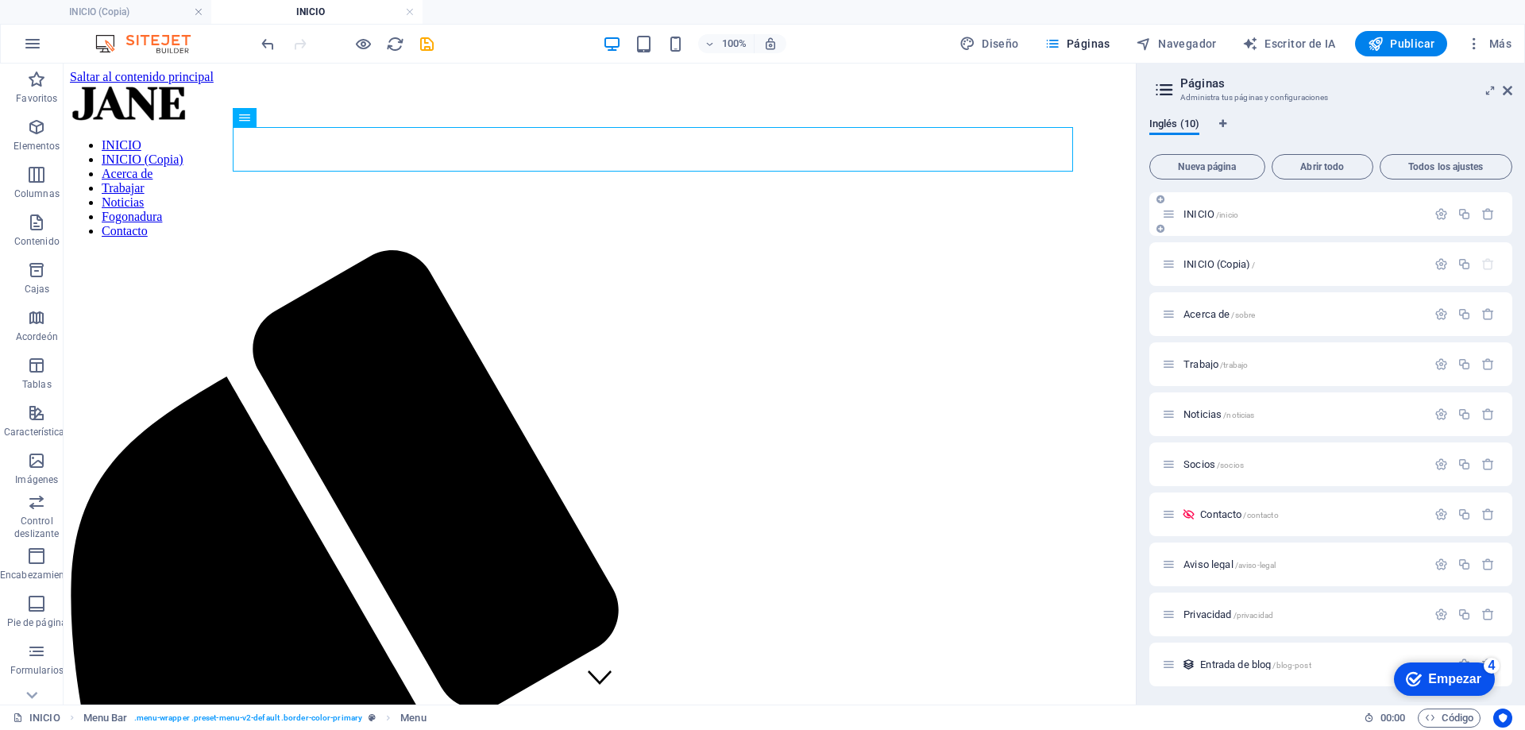
click at [1245, 212] on p "INICIO /inicio" at bounding box center [1303, 214] width 238 height 10
click at [1264, 218] on p "INICIO /inicio" at bounding box center [1303, 214] width 238 height 10
click at [1435, 212] on icon "button" at bounding box center [1442, 214] width 14 height 14
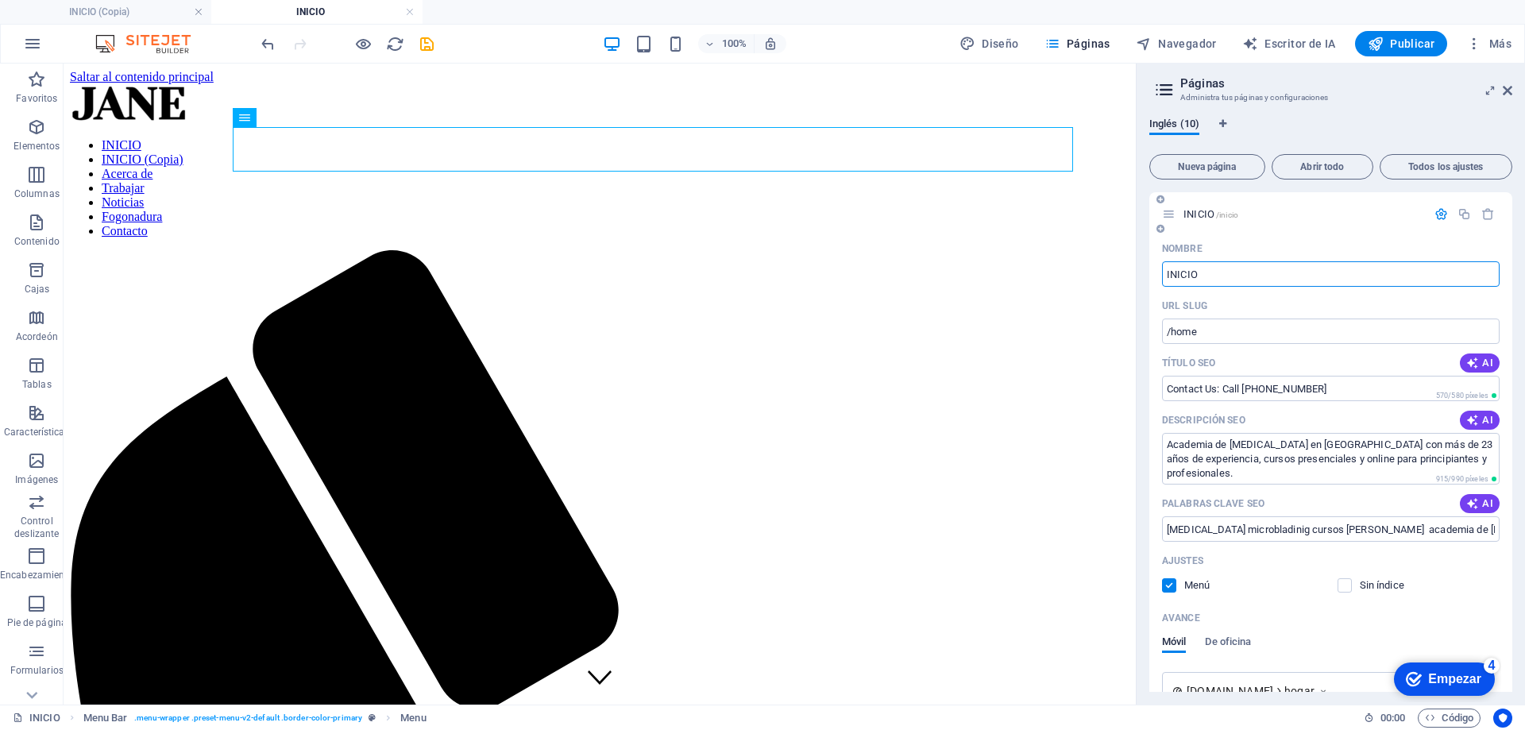
click at [1196, 207] on div "INICIO /inicio" at bounding box center [1294, 214] width 265 height 18
click at [1171, 210] on icon at bounding box center [1169, 214] width 14 height 14
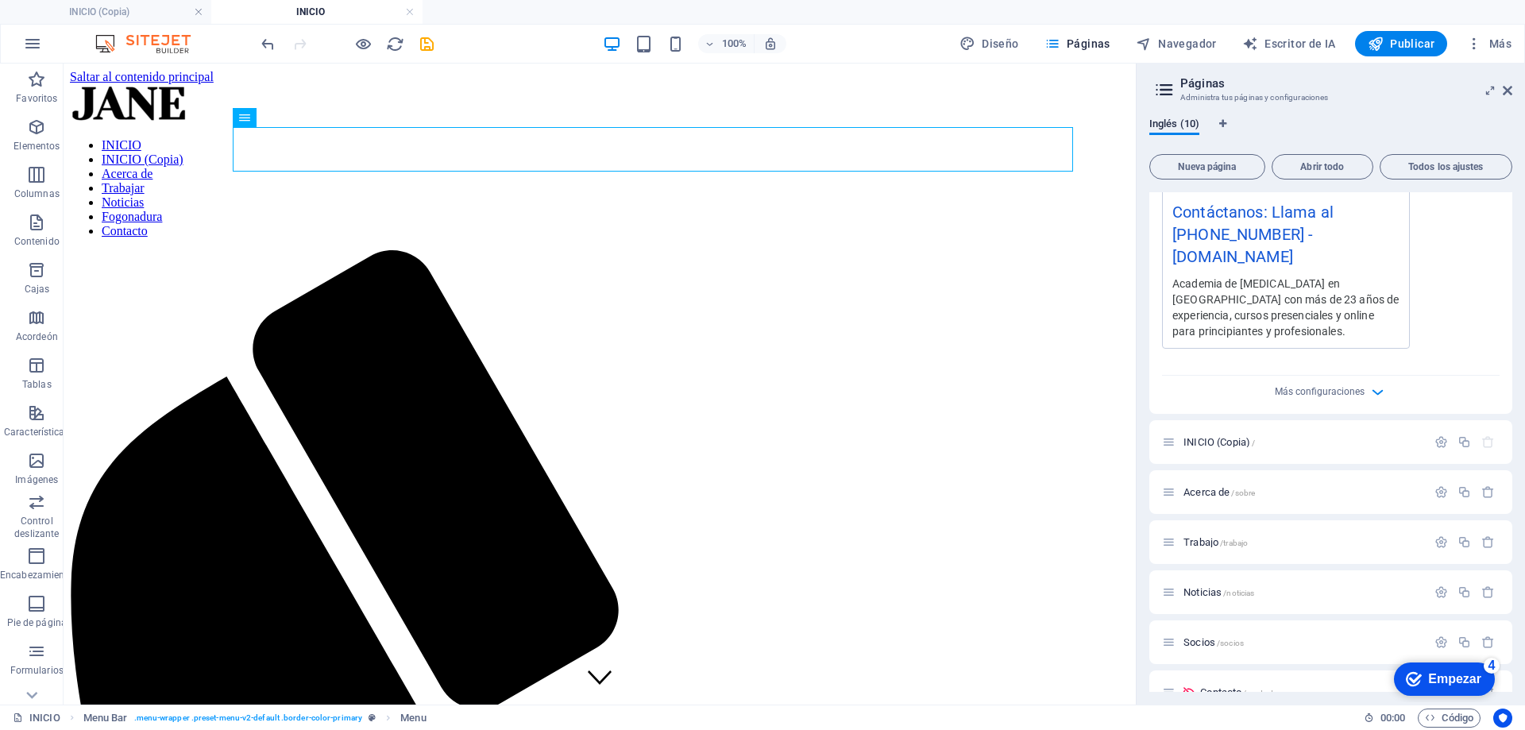
scroll to position [685, 0]
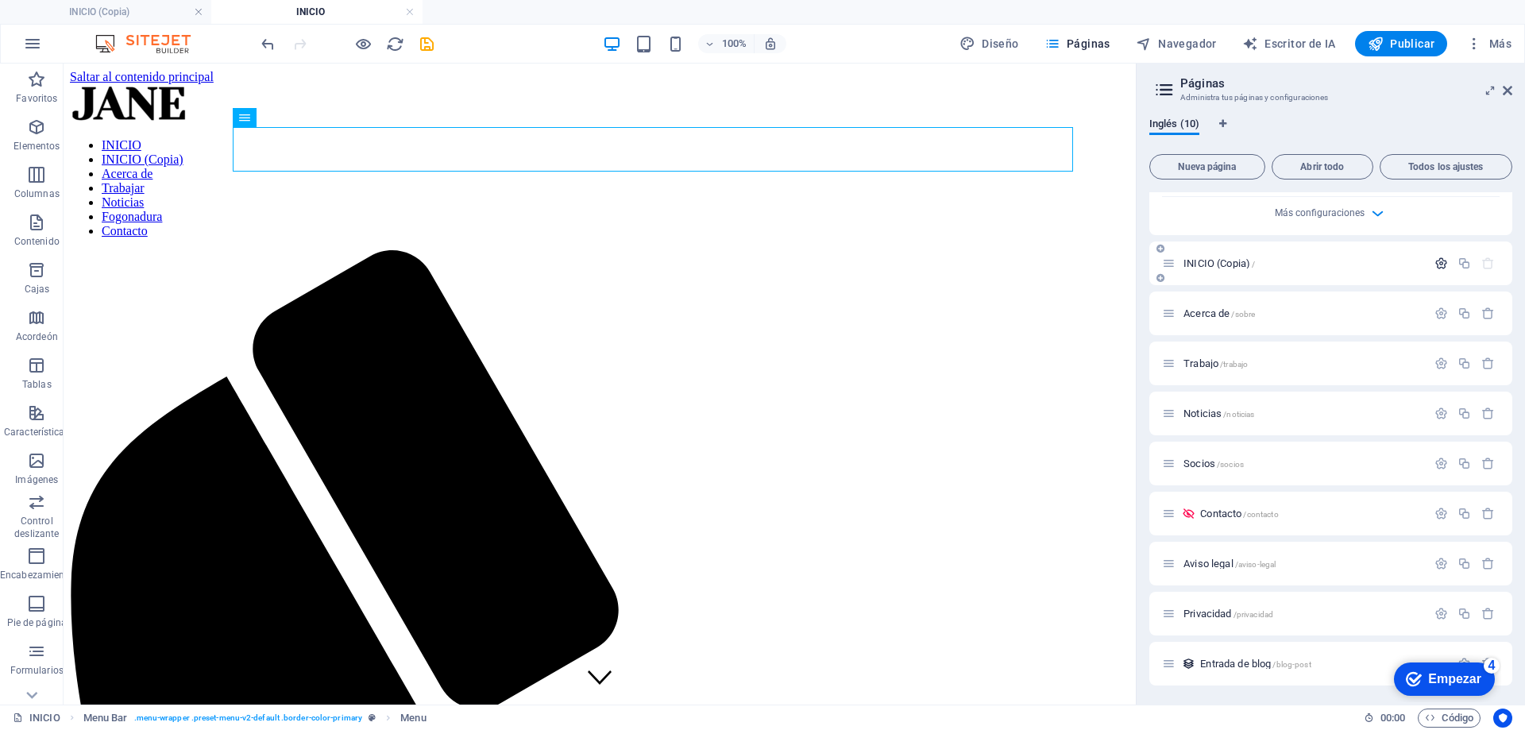
click at [1437, 264] on icon "button" at bounding box center [1442, 264] width 14 height 14
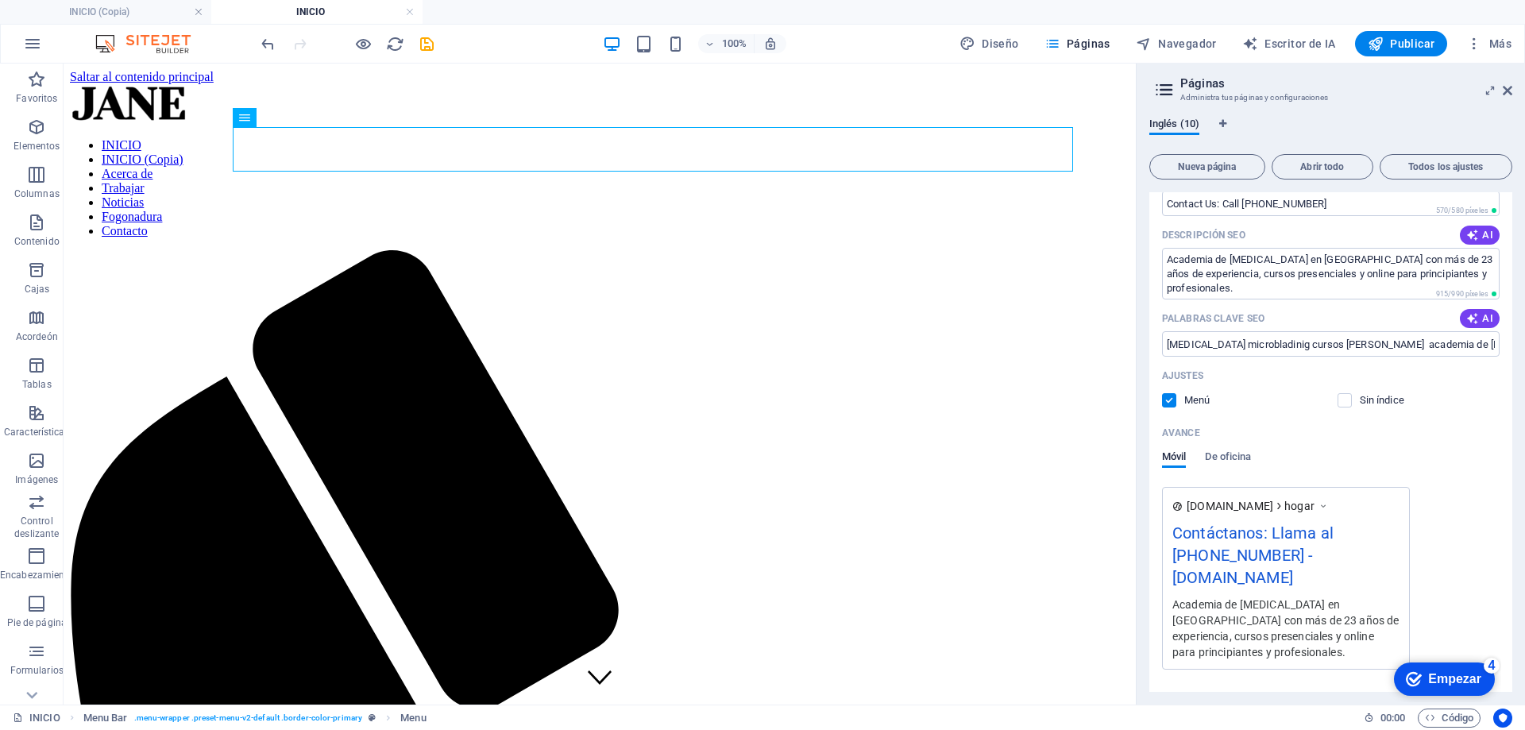
scroll to position [0, 0]
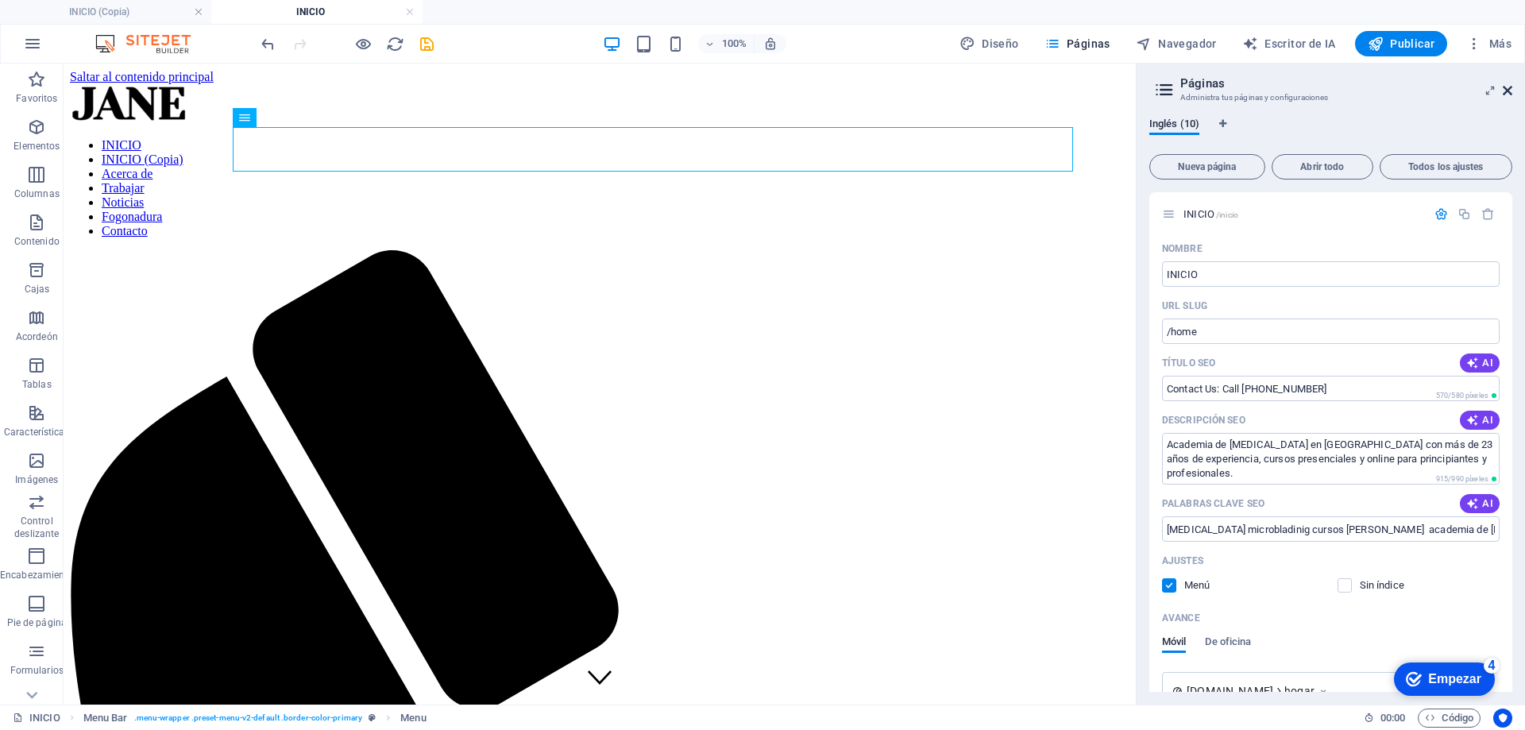
drag, startPoint x: 1506, startPoint y: 91, endPoint x: 1442, endPoint y: 29, distance: 89.3
click at [1506, 91] on icon at bounding box center [1508, 90] width 10 height 13
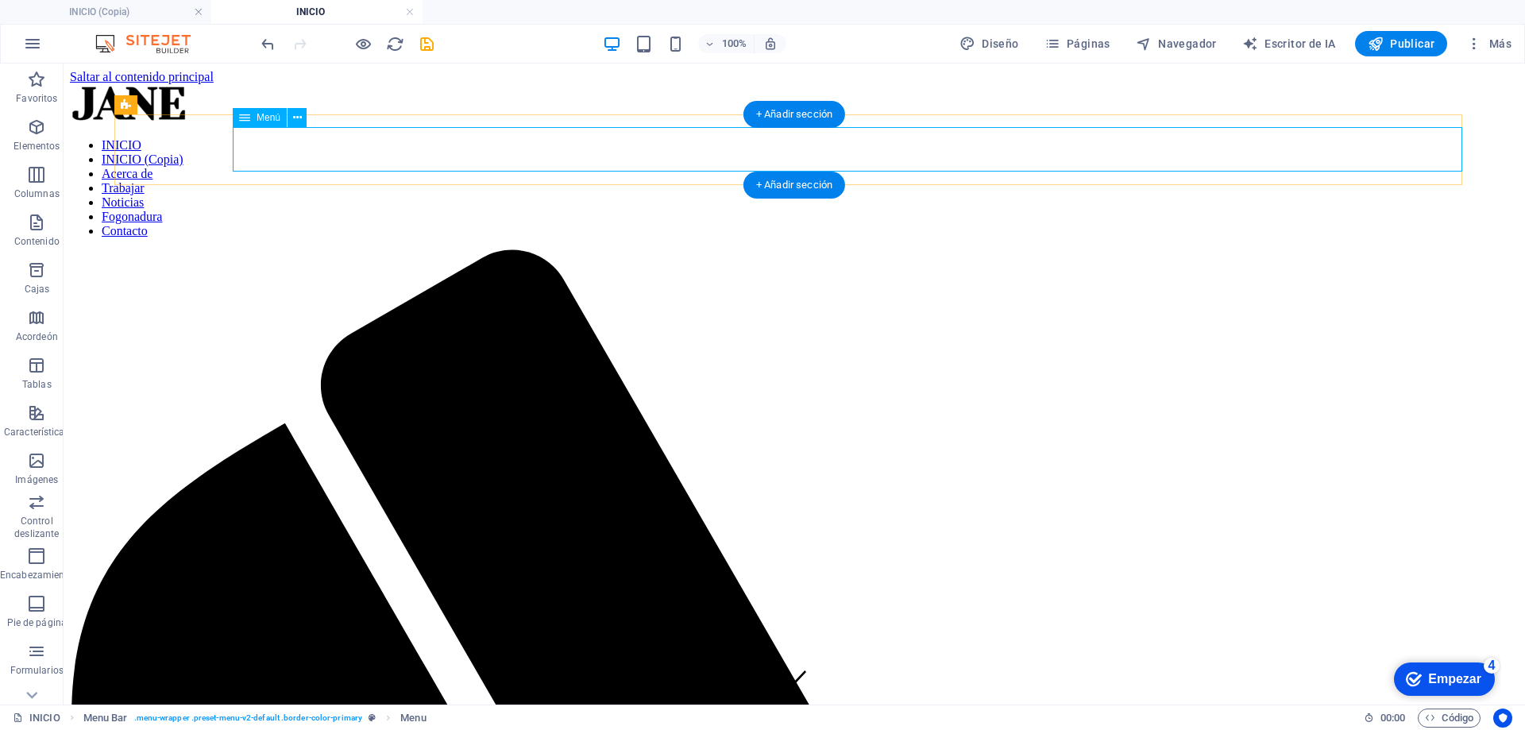
click at [886, 142] on nav "INICIO INICIO (Copia) Acerca de Trabajar Noticias Fogonadura Contacto" at bounding box center [794, 188] width 1449 height 100
click at [1010, 149] on nav "INICIO INICIO (Copia) Acerca de Trabajar Noticias Fogonadura Contacto" at bounding box center [794, 188] width 1449 height 100
click at [249, 115] on icon at bounding box center [244, 117] width 11 height 19
click at [768, 138] on nav "INICIO INICIO (Copia) Acerca de Trabajar Noticias Fogonadura Contacto" at bounding box center [794, 188] width 1449 height 100
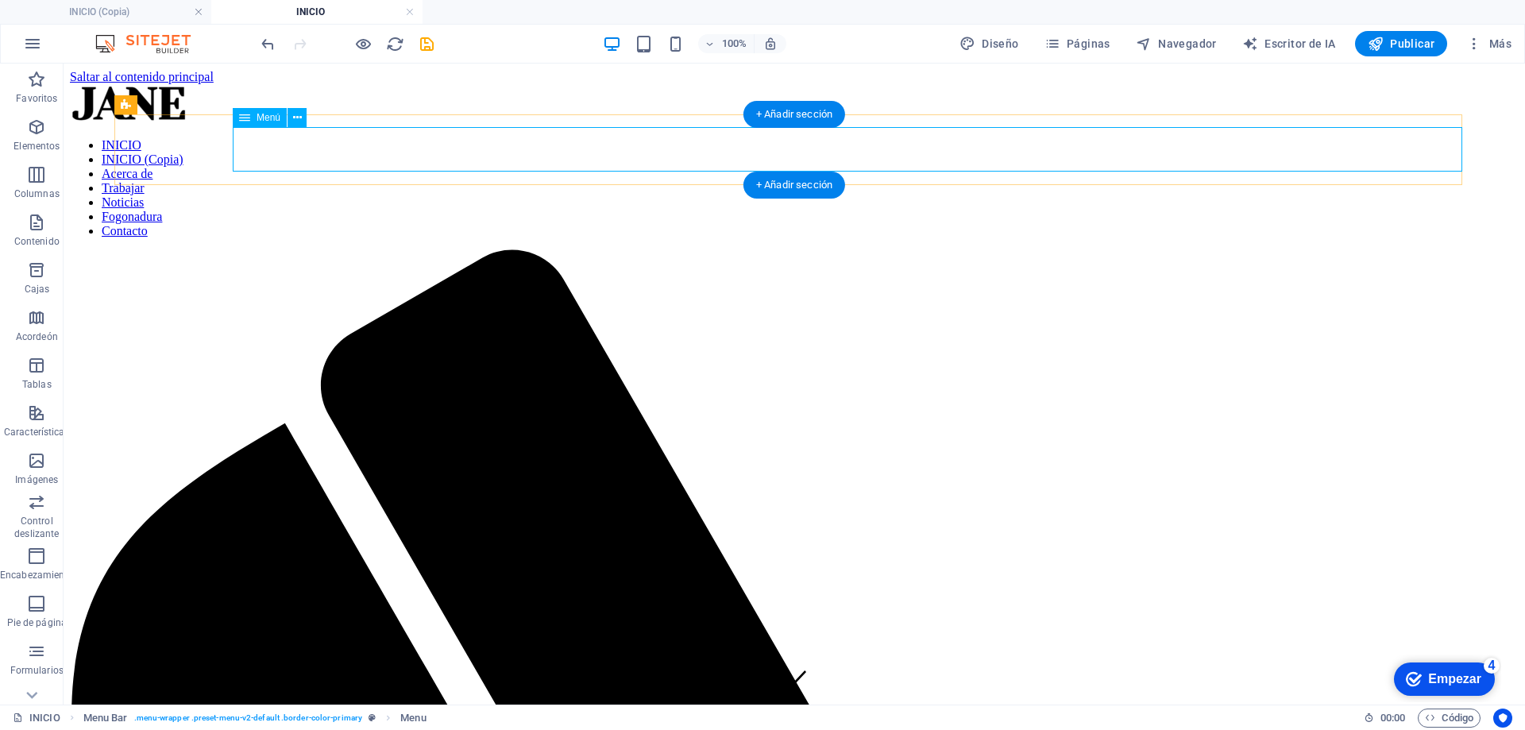
click at [768, 138] on nav "INICIO INICIO (Copia) Acerca de Trabajar Noticias Fogonadura Contacto" at bounding box center [794, 188] width 1449 height 100
click at [490, 139] on nav "INICIO INICIO (Copia) Acerca de Trabajar Noticias Fogonadura Contacto" at bounding box center [794, 188] width 1449 height 100
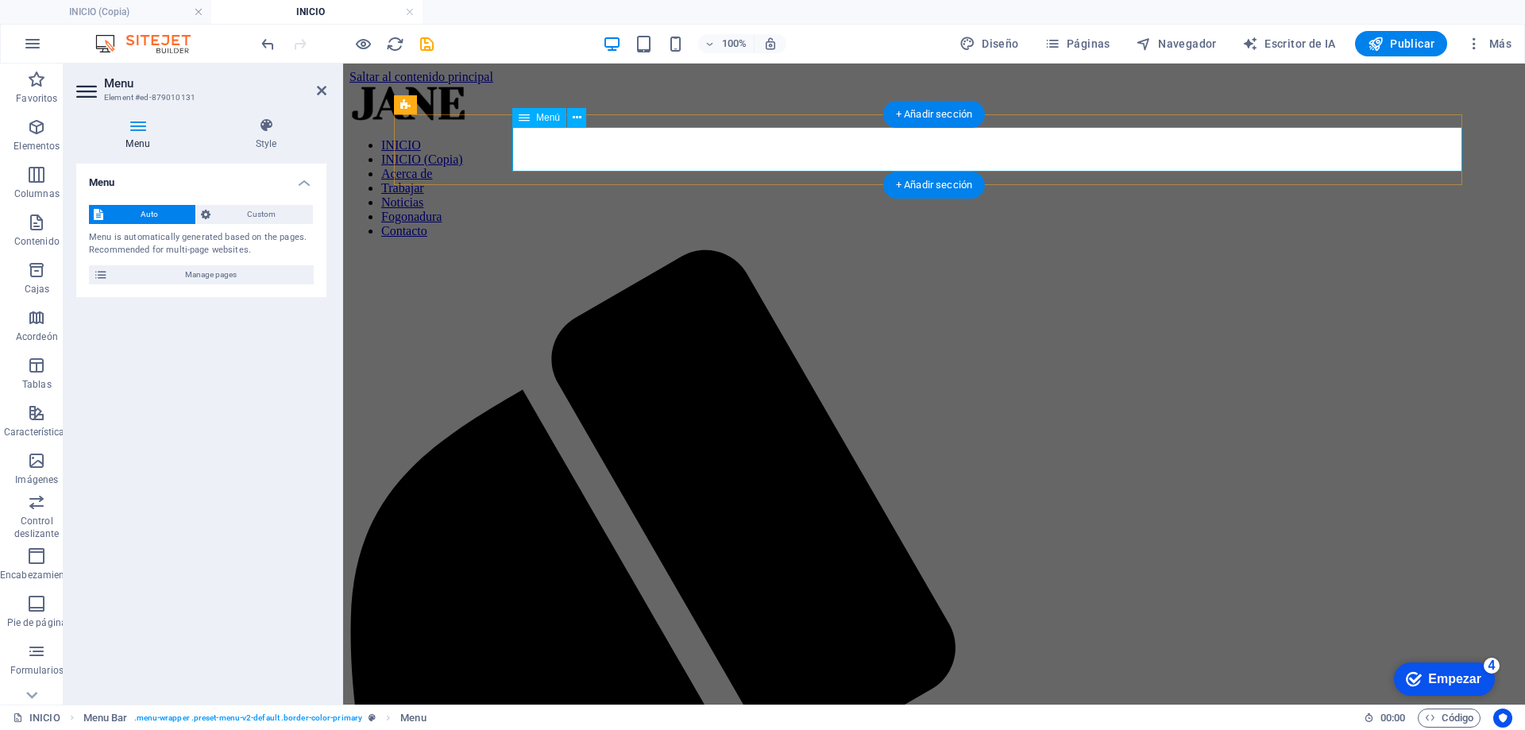
click at [770, 139] on nav "INICIO INICIO (Copia) Acerca de Trabajar Noticias Fogonadura Contacto" at bounding box center [934, 188] width 1169 height 100
click at [785, 151] on nav "INICIO INICIO (Copia) Acerca de Trabajar Noticias Fogonadura Contacto" at bounding box center [934, 188] width 1169 height 100
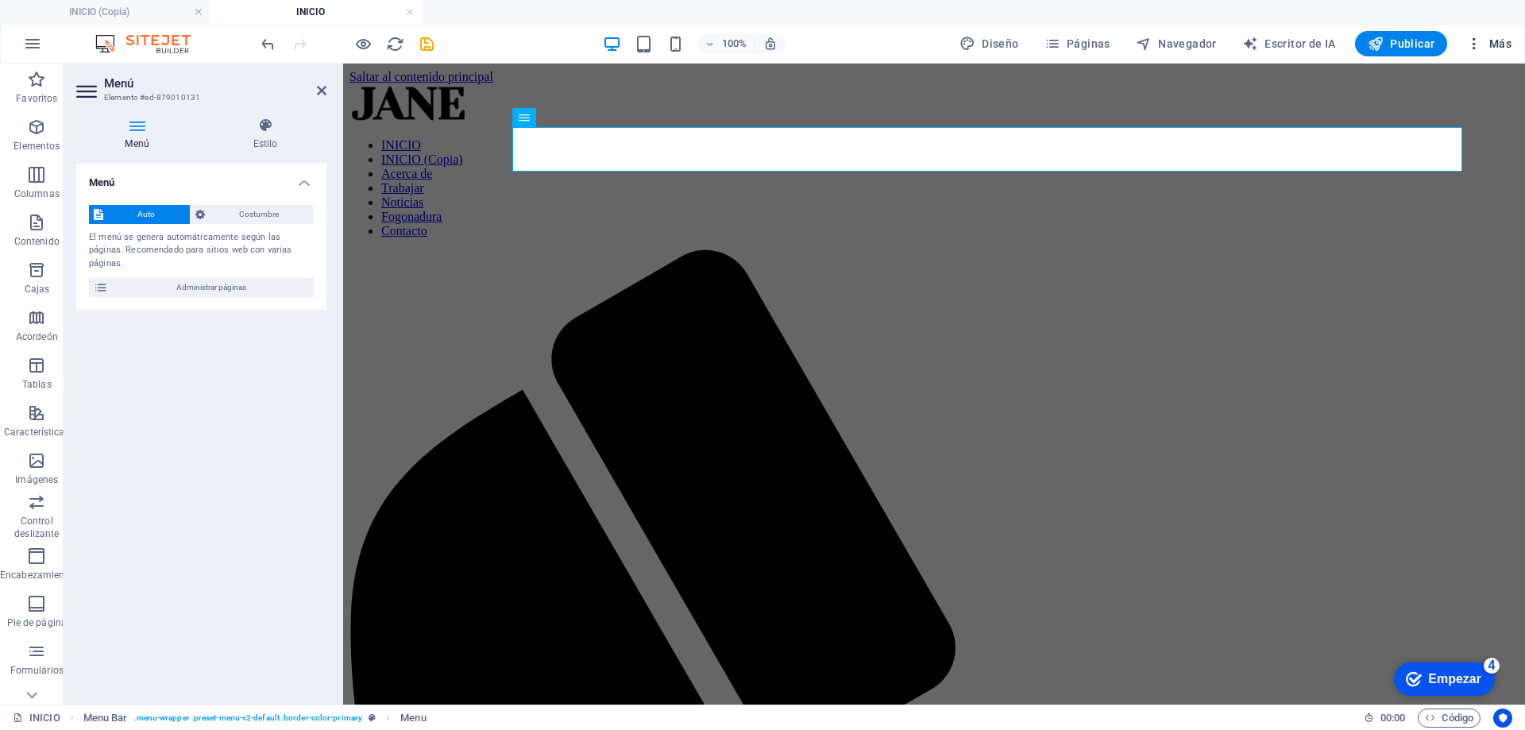
click at [1475, 45] on icon "button" at bounding box center [1475, 44] width 16 height 16
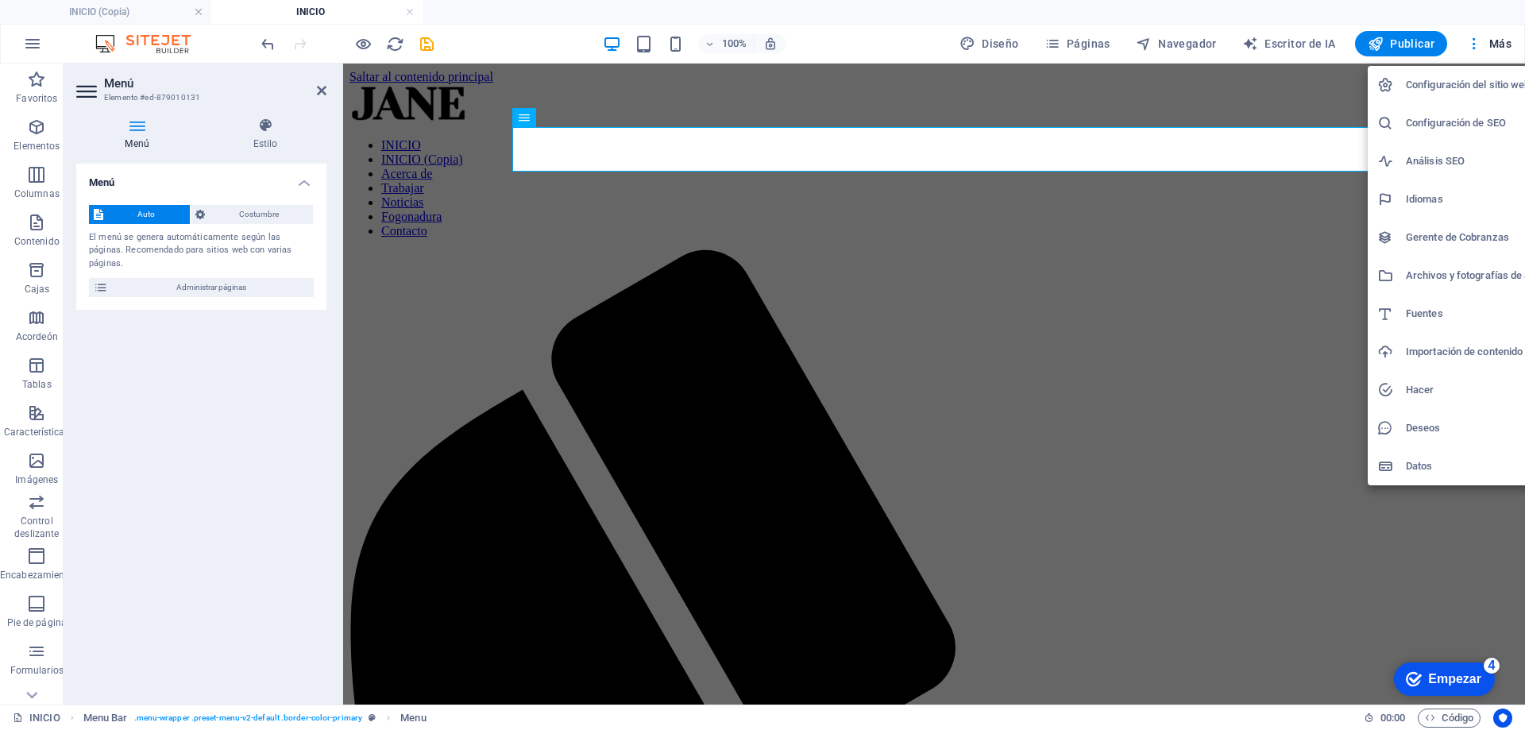
drag, startPoint x: 776, startPoint y: 156, endPoint x: 694, endPoint y: 124, distance: 88.5
click at [777, 156] on div at bounding box center [762, 365] width 1525 height 730
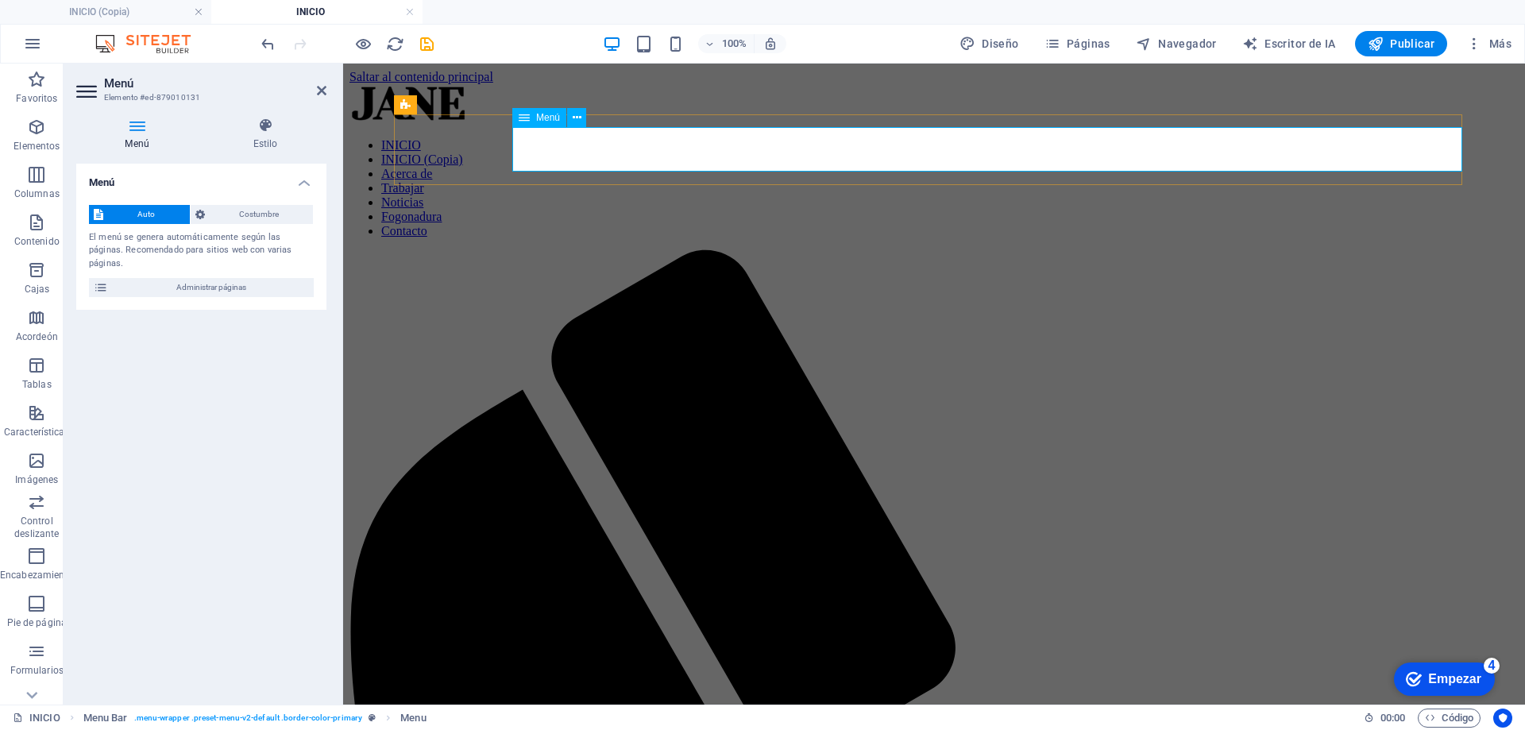
click at [806, 138] on nav "INICIO INICIO (Copia) Acerca de Trabajar Noticias Fogonadura Contacto" at bounding box center [934, 188] width 1169 height 100
click at [805, 153] on nav "INICIO INICIO (Copia) Acerca de Trabajar Noticias Fogonadura Contacto" at bounding box center [934, 188] width 1169 height 100
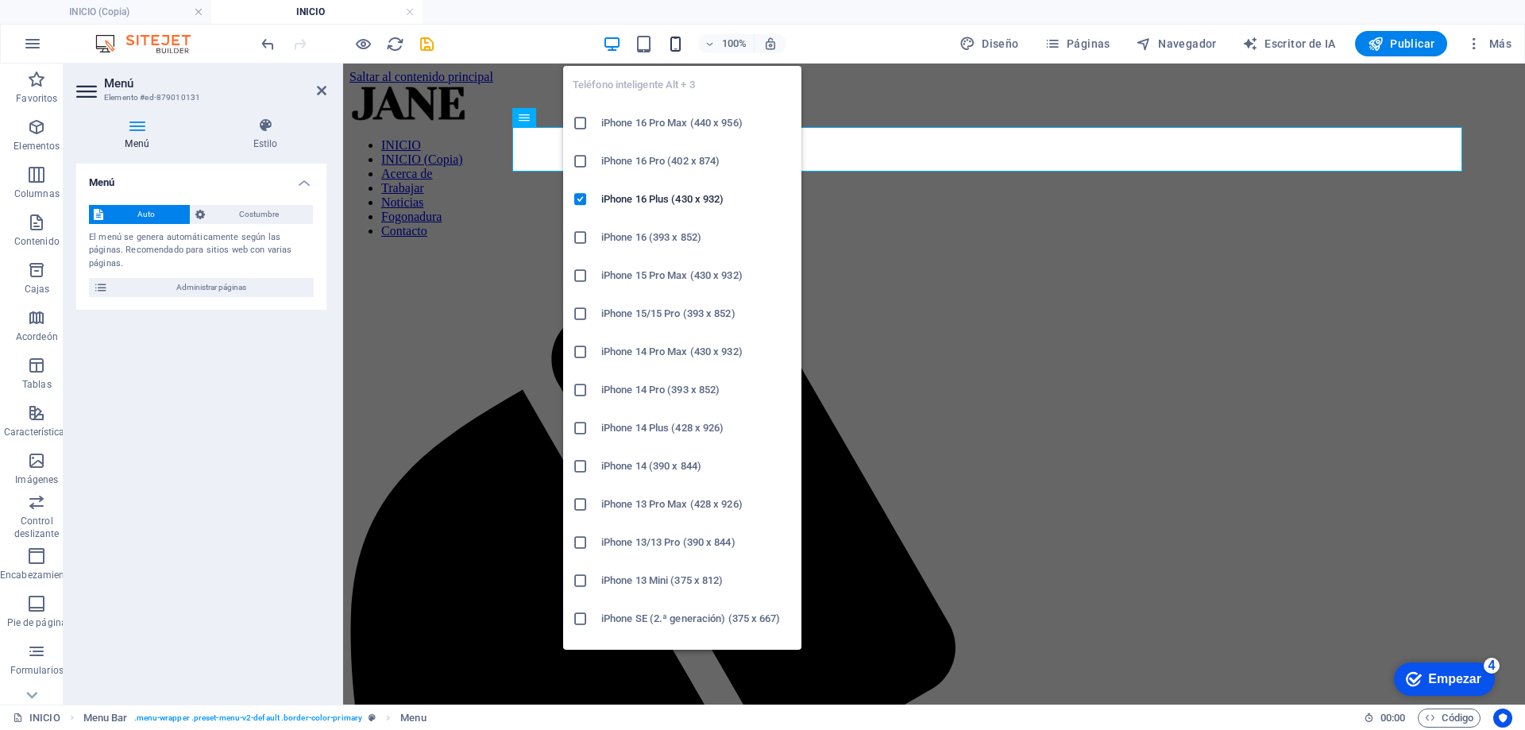
click at [673, 44] on icon "button" at bounding box center [676, 44] width 18 height 18
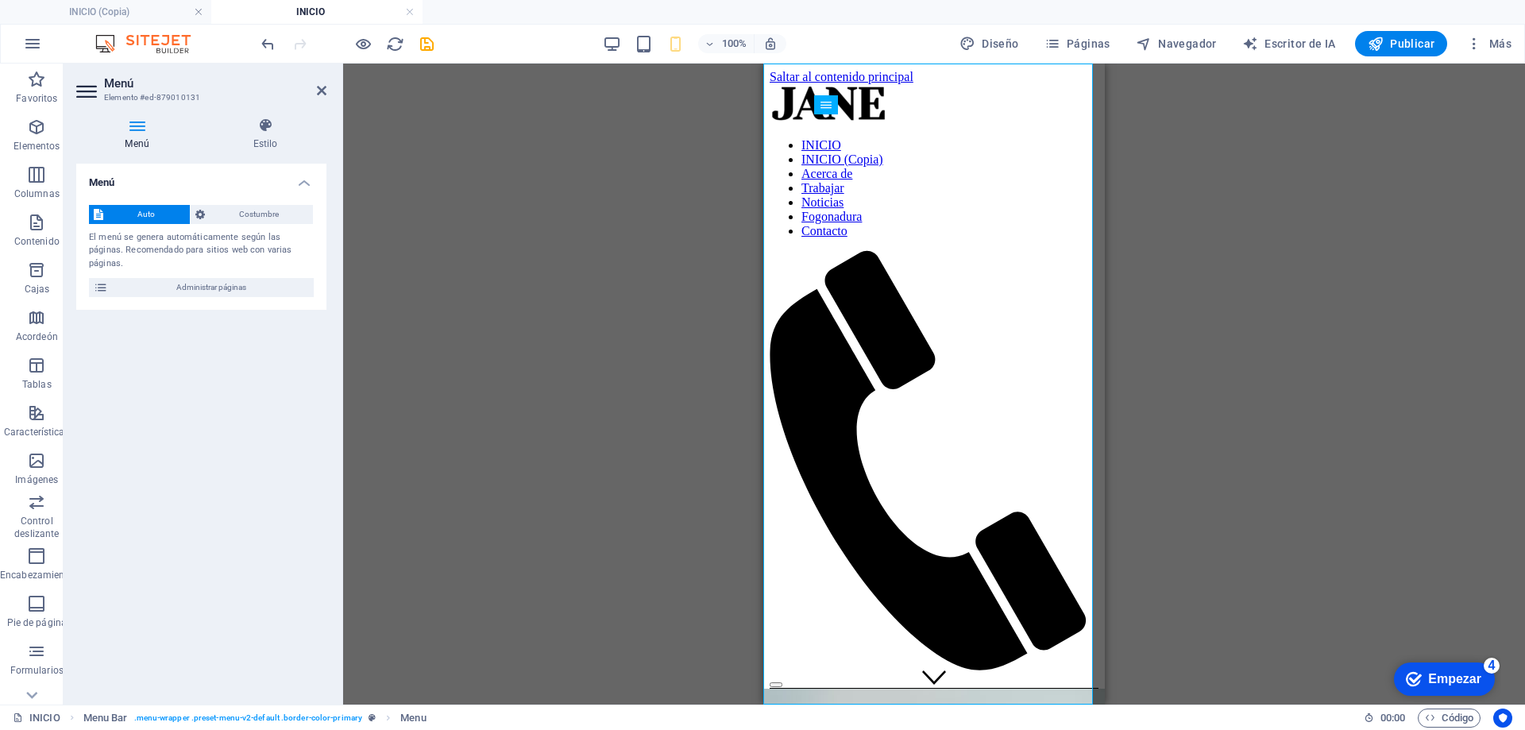
click at [1410, 223] on div "H3 Programar Recipiente Recipiente Banner Recipiente Bandera Control deslizante…" at bounding box center [934, 384] width 1182 height 641
click at [1069, 674] on div at bounding box center [934, 681] width 329 height 14
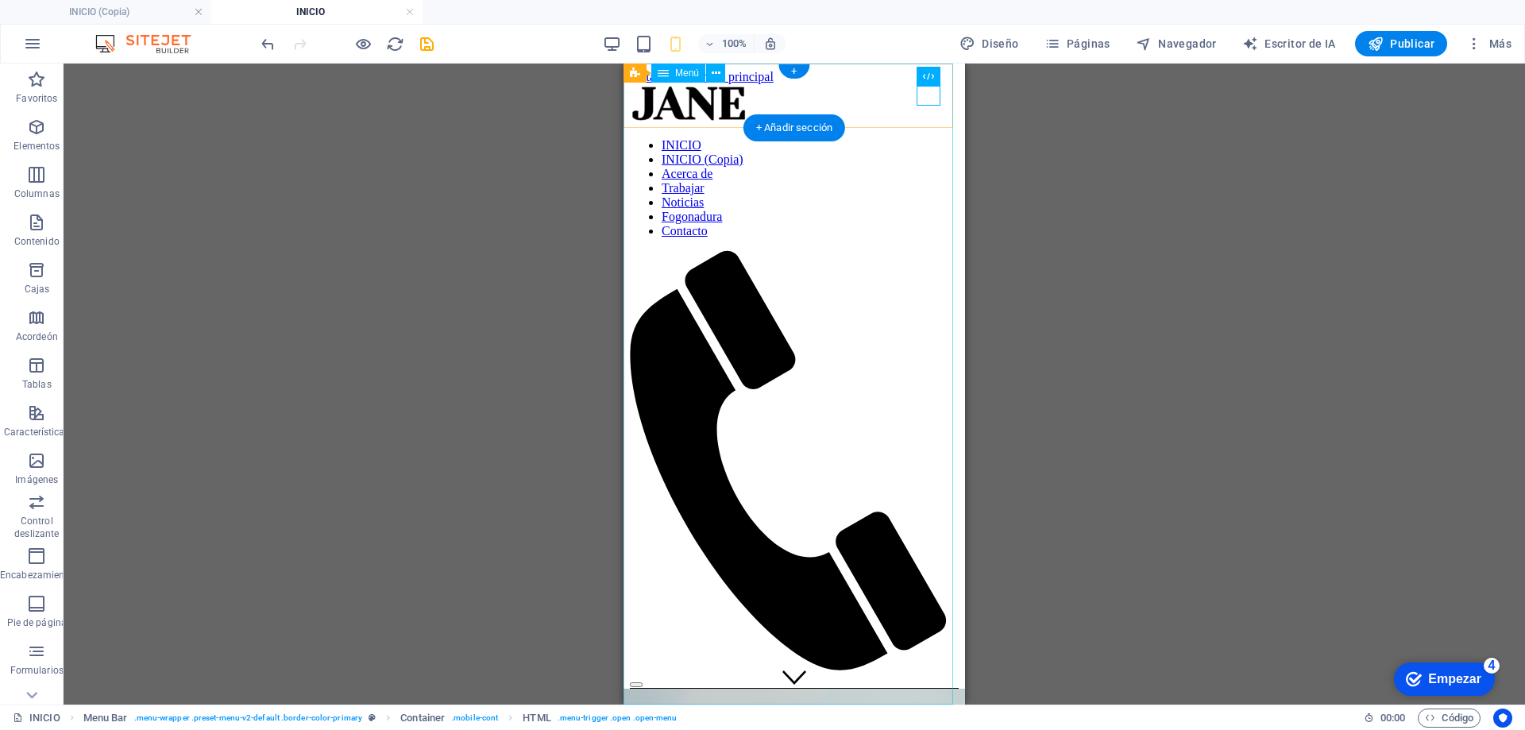
click at [783, 218] on nav "INICIO INICIO (Copia) Acerca de Trabajar Noticias Fogonadura Contacto" at bounding box center [794, 188] width 329 height 100
click at [795, 238] on nav "INICIO INICIO (Copia) Acerca de Trabajar Noticias Fogonadura Contacto" at bounding box center [794, 188] width 329 height 100
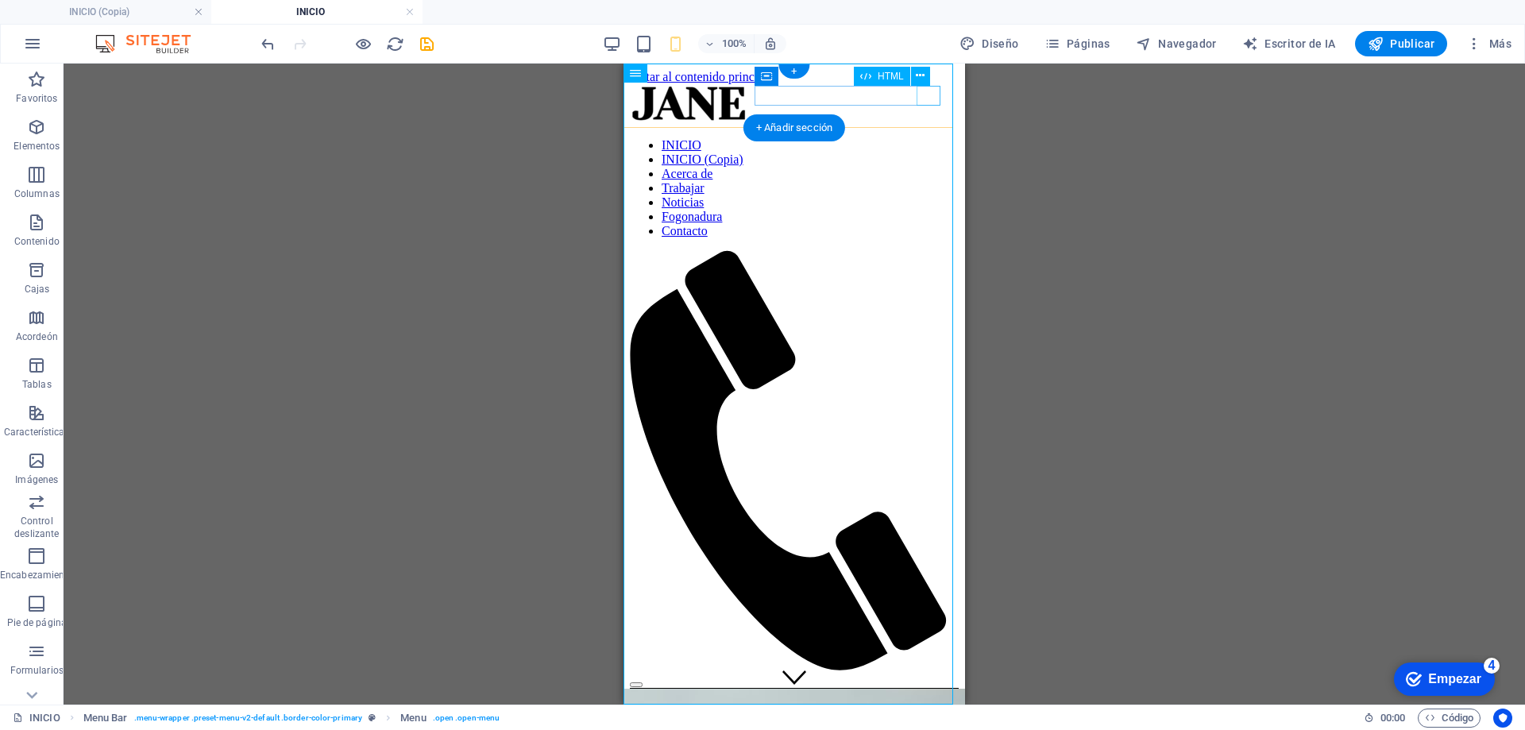
click at [930, 674] on div at bounding box center [794, 681] width 329 height 14
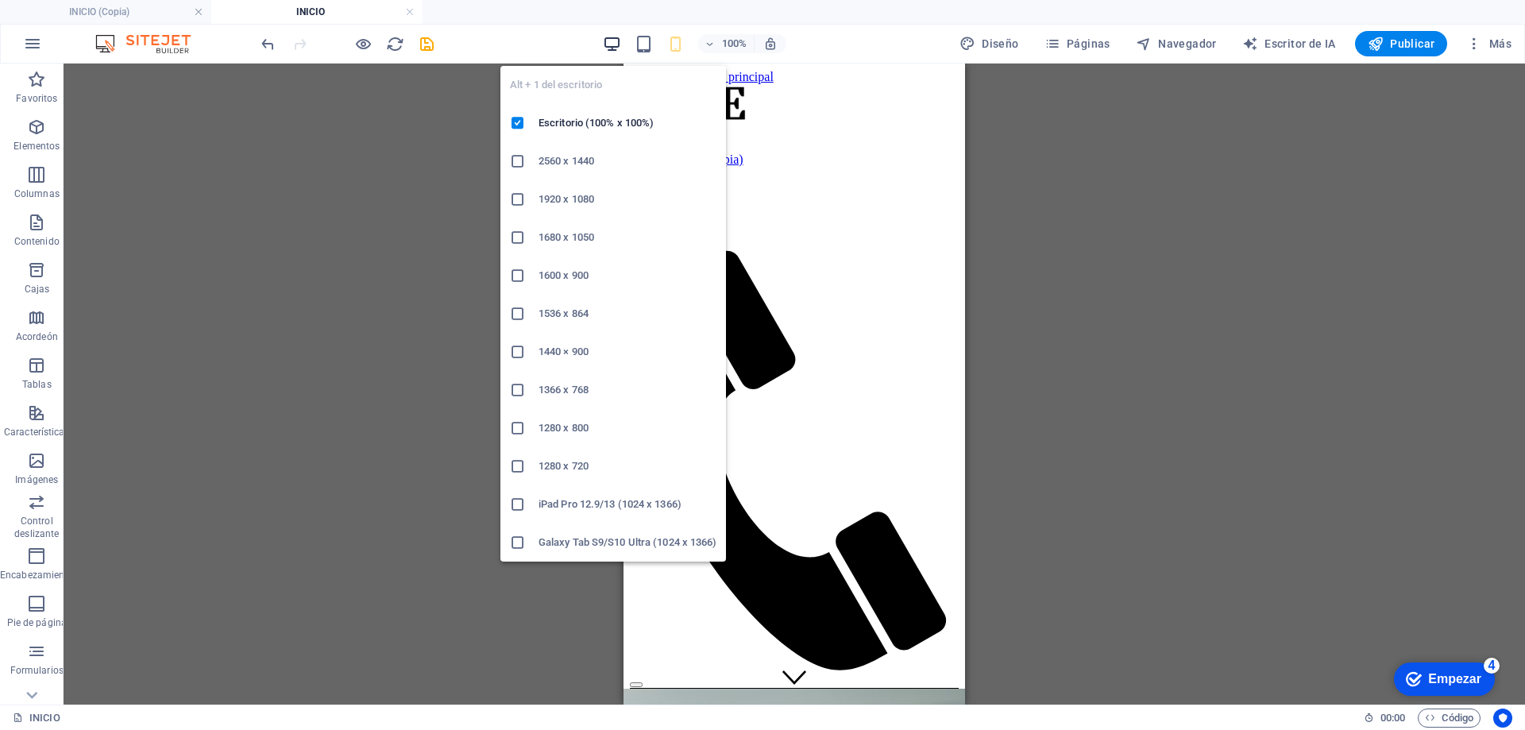
click at [611, 46] on icon "button" at bounding box center [612, 44] width 18 height 18
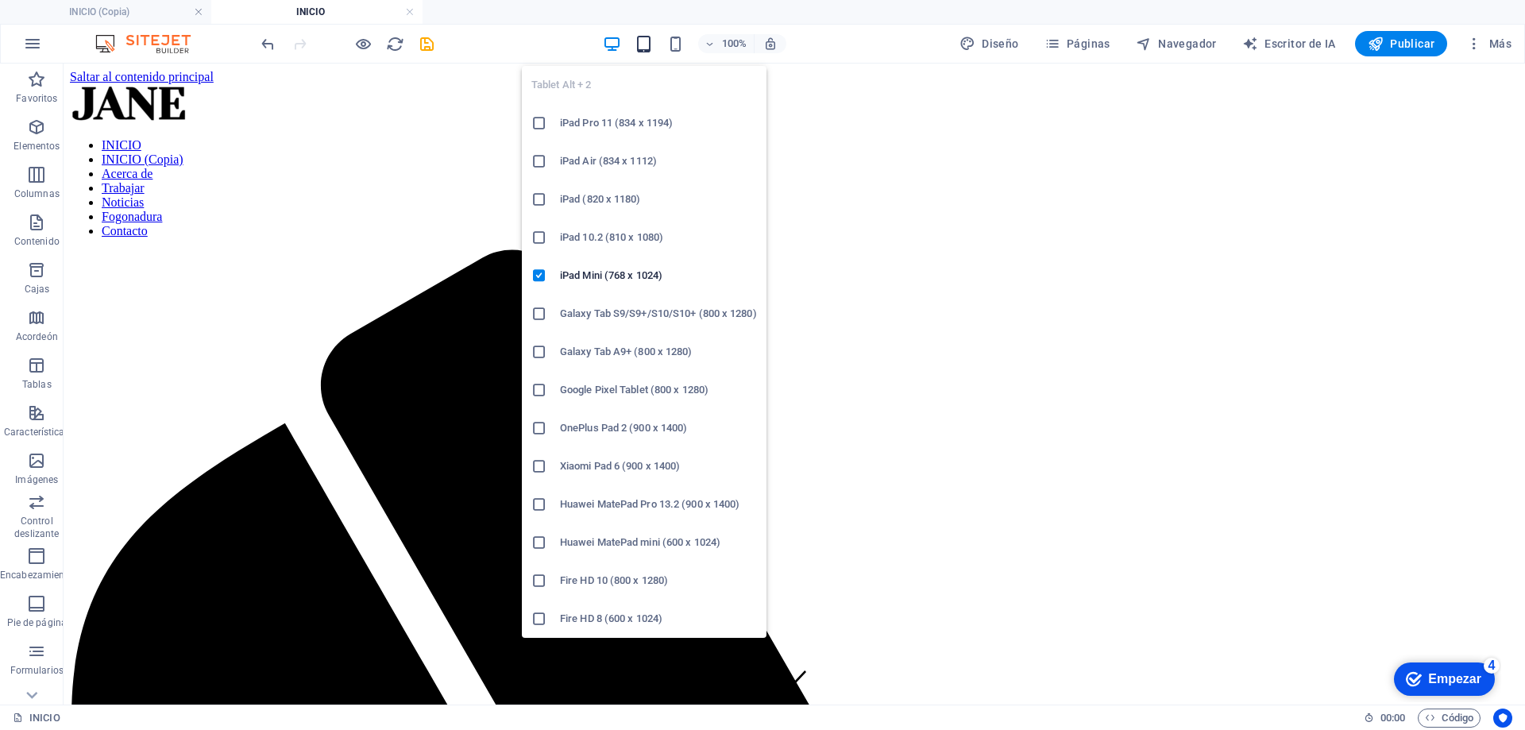
click at [650, 44] on icon "button" at bounding box center [644, 44] width 18 height 18
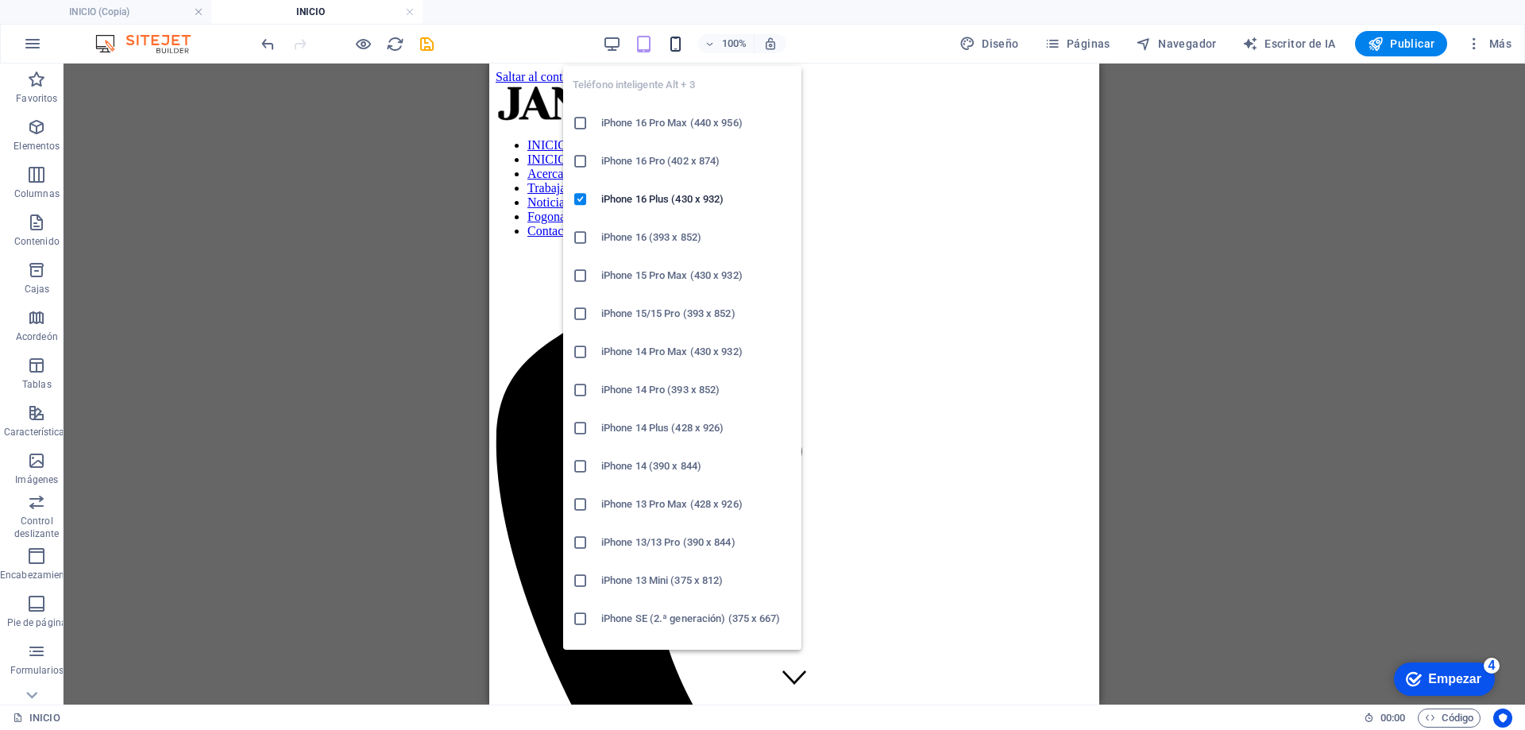
click at [685, 45] on icon "button" at bounding box center [676, 44] width 18 height 18
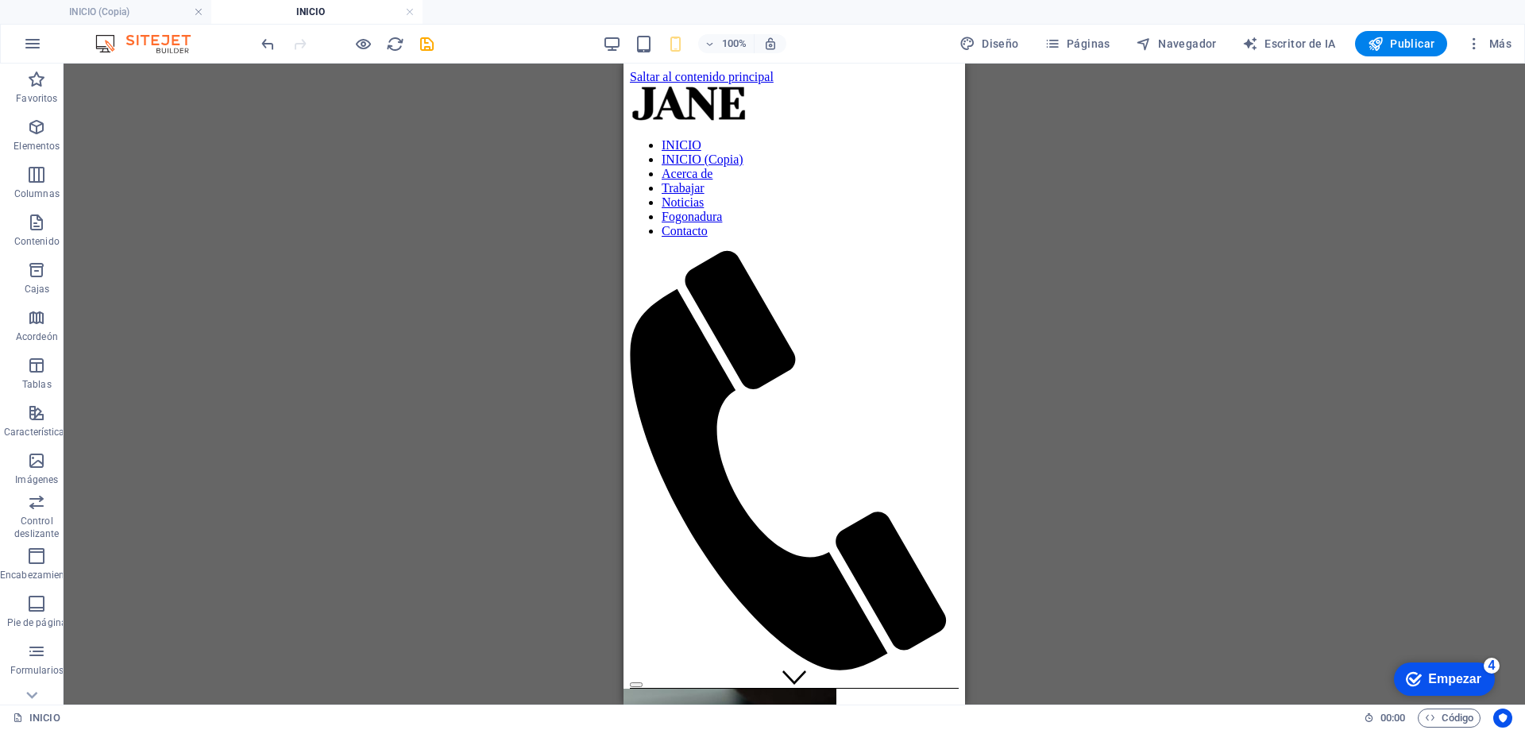
click at [1173, 296] on div "H3 Programar Recipiente Recipiente Banner Recipiente Bandera Control deslizante…" at bounding box center [795, 384] width 1462 height 641
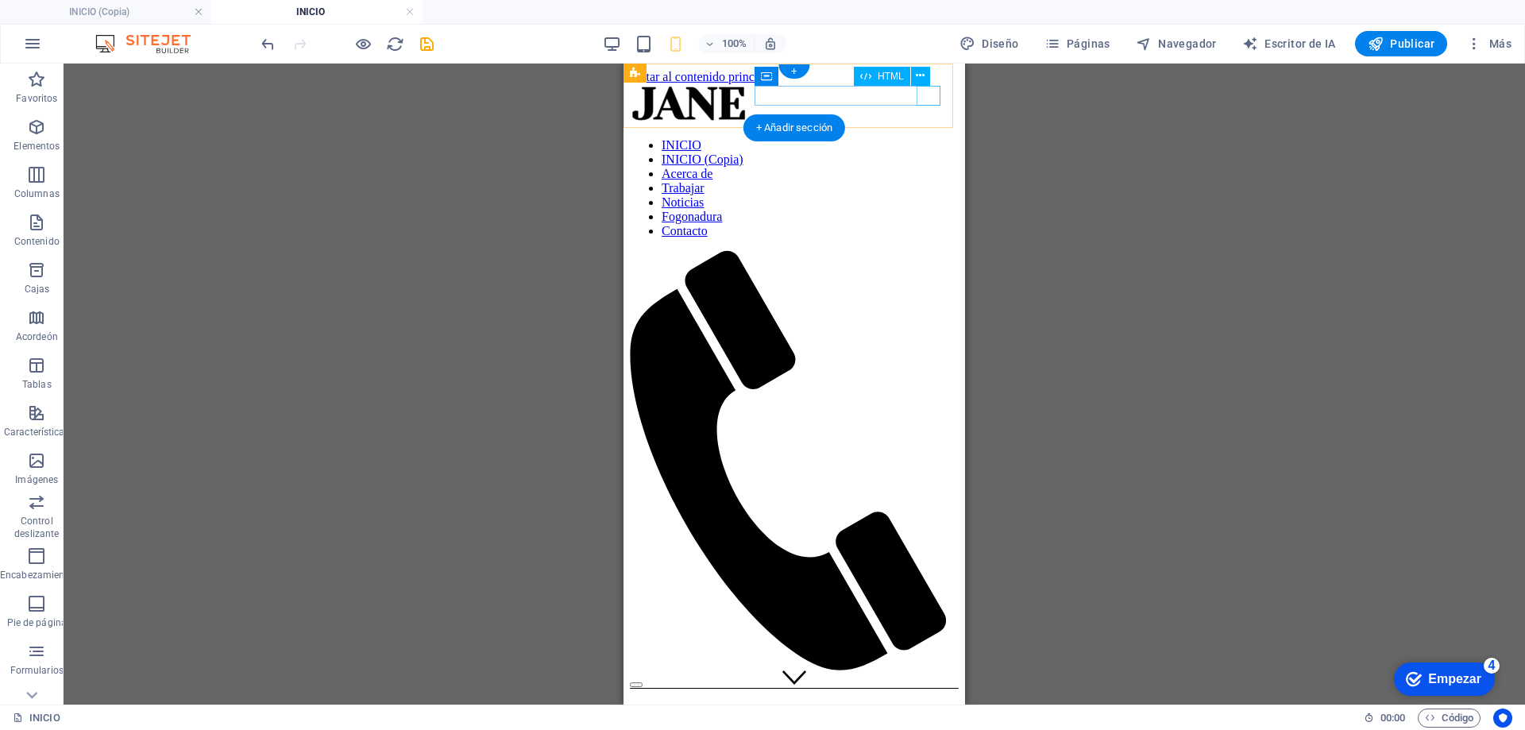
click at [928, 674] on div at bounding box center [794, 681] width 329 height 14
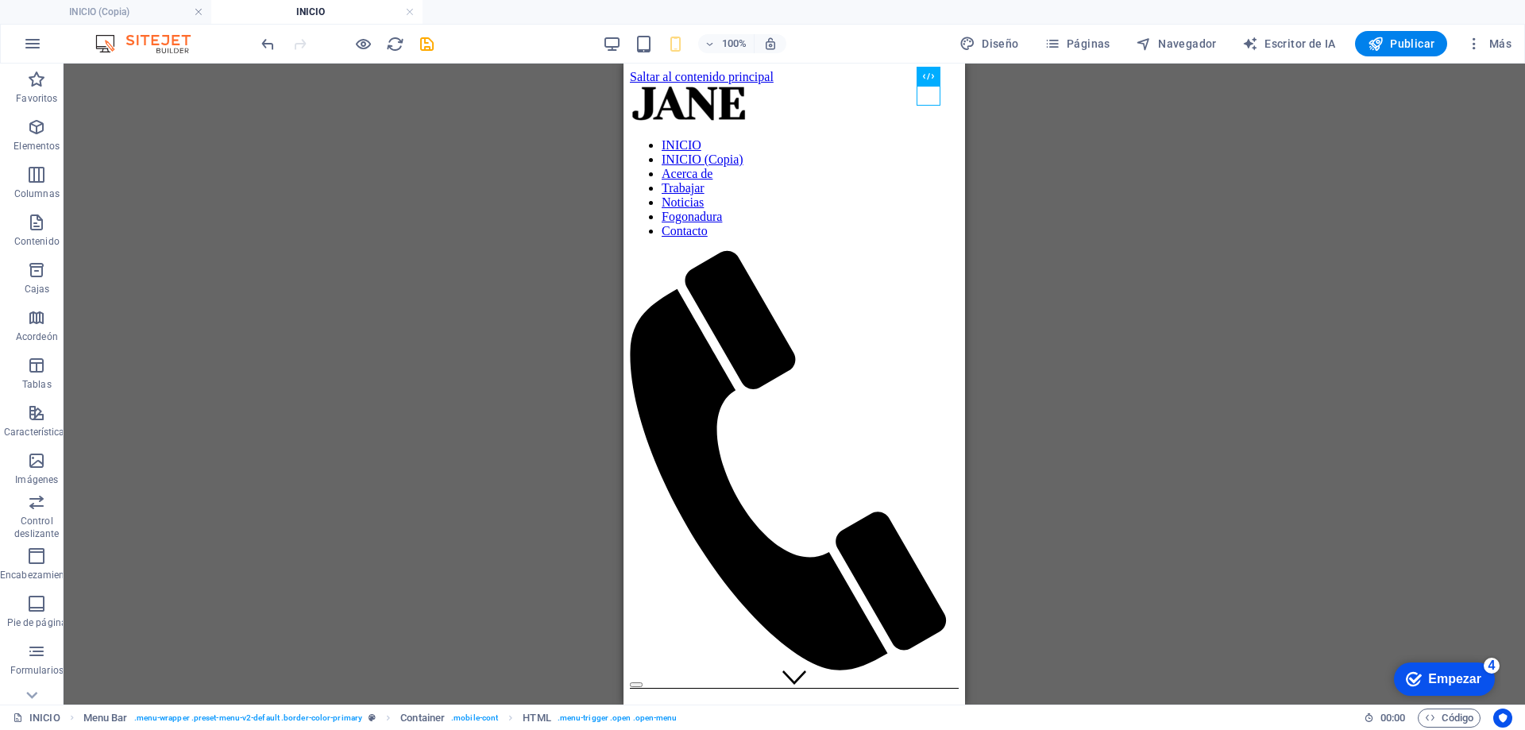
click at [625, 34] on div "100%" at bounding box center [695, 43] width 184 height 25
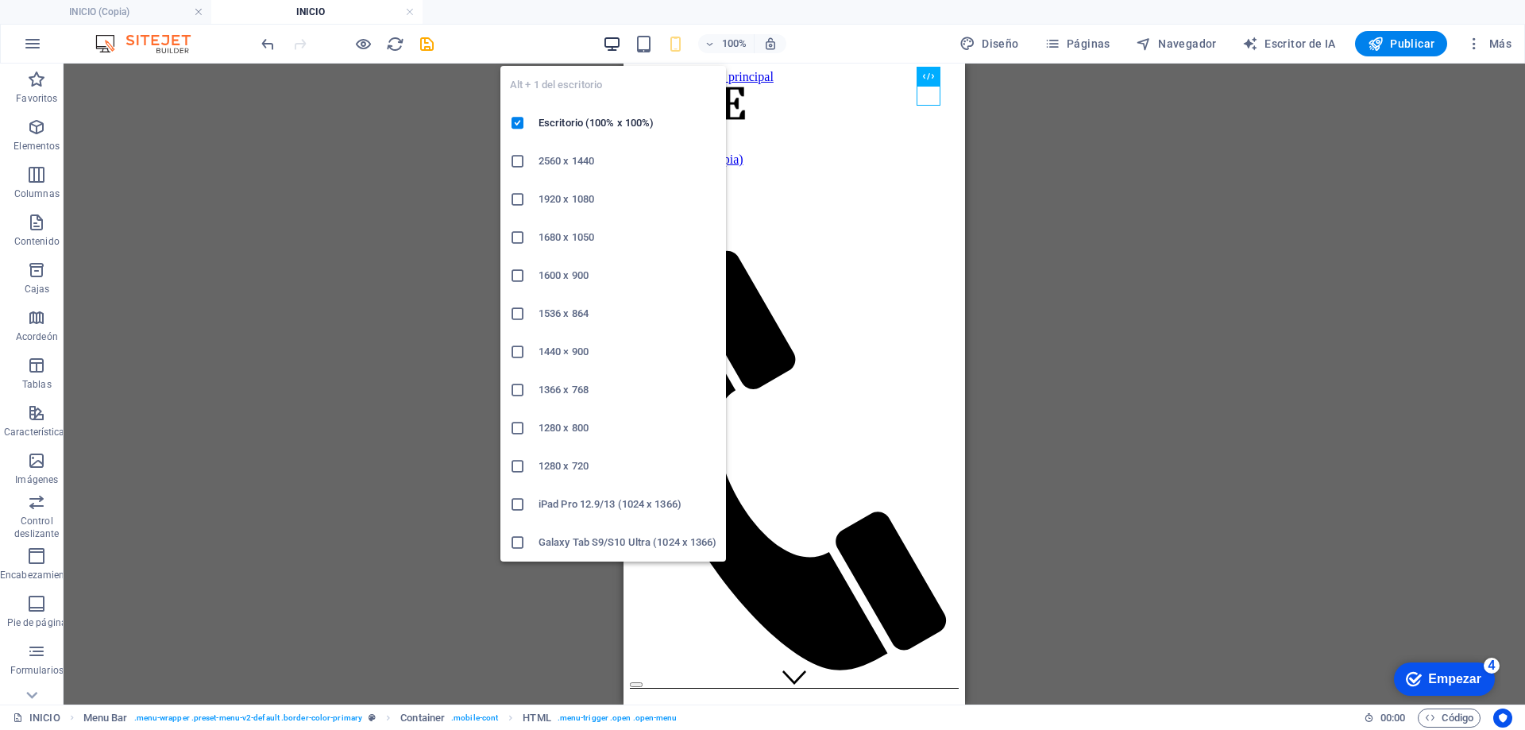
click at [618, 40] on icon "button" at bounding box center [612, 44] width 18 height 18
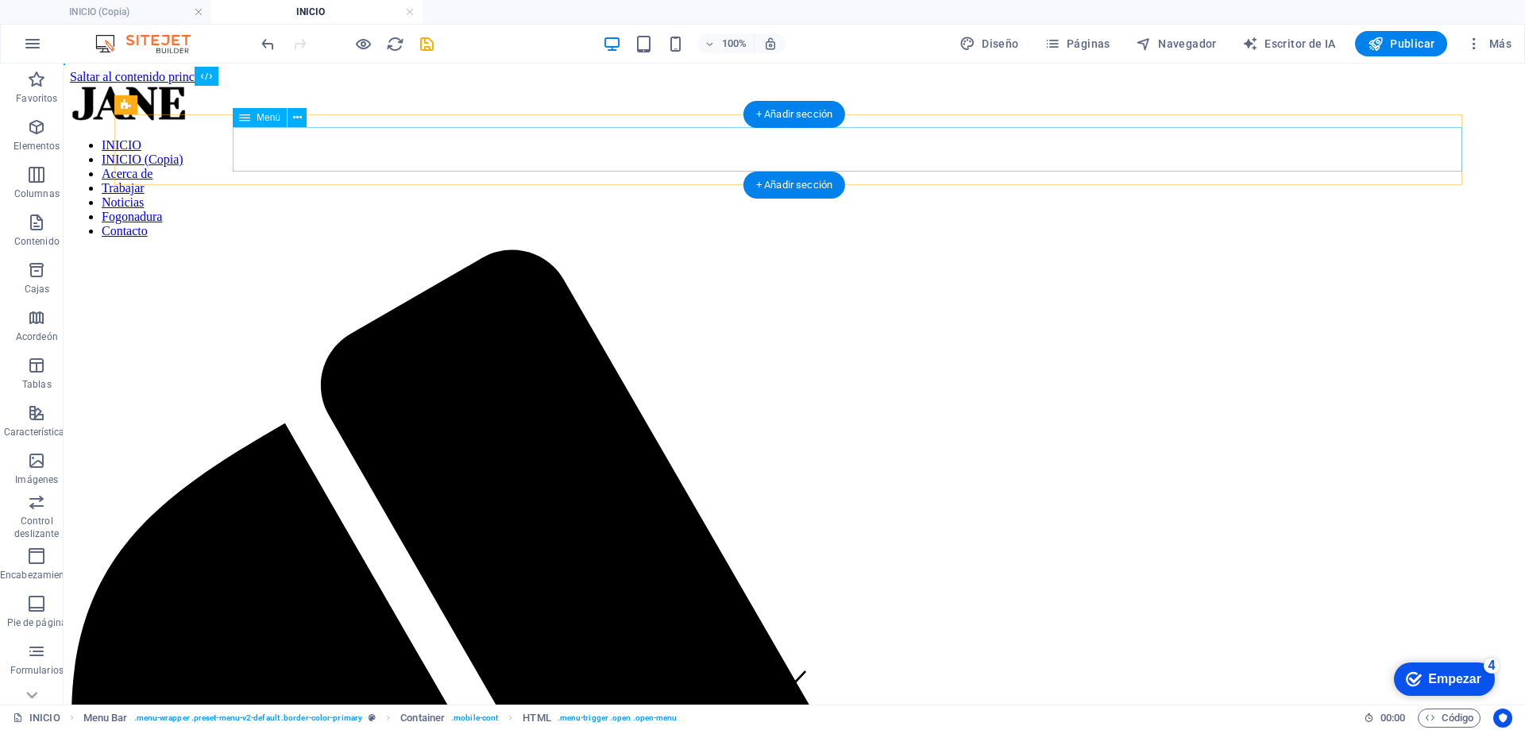
click at [717, 152] on nav "INICIO INICIO (Copia) Acerca de Trabajar Noticias Fogonadura Contacto" at bounding box center [794, 188] width 1449 height 100
click at [324, 141] on nav "INICIO INICIO (Copia) Acerca de Trabajar Noticias Fogonadura Contacto" at bounding box center [794, 188] width 1449 height 100
click at [297, 118] on icon at bounding box center [297, 118] width 9 height 17
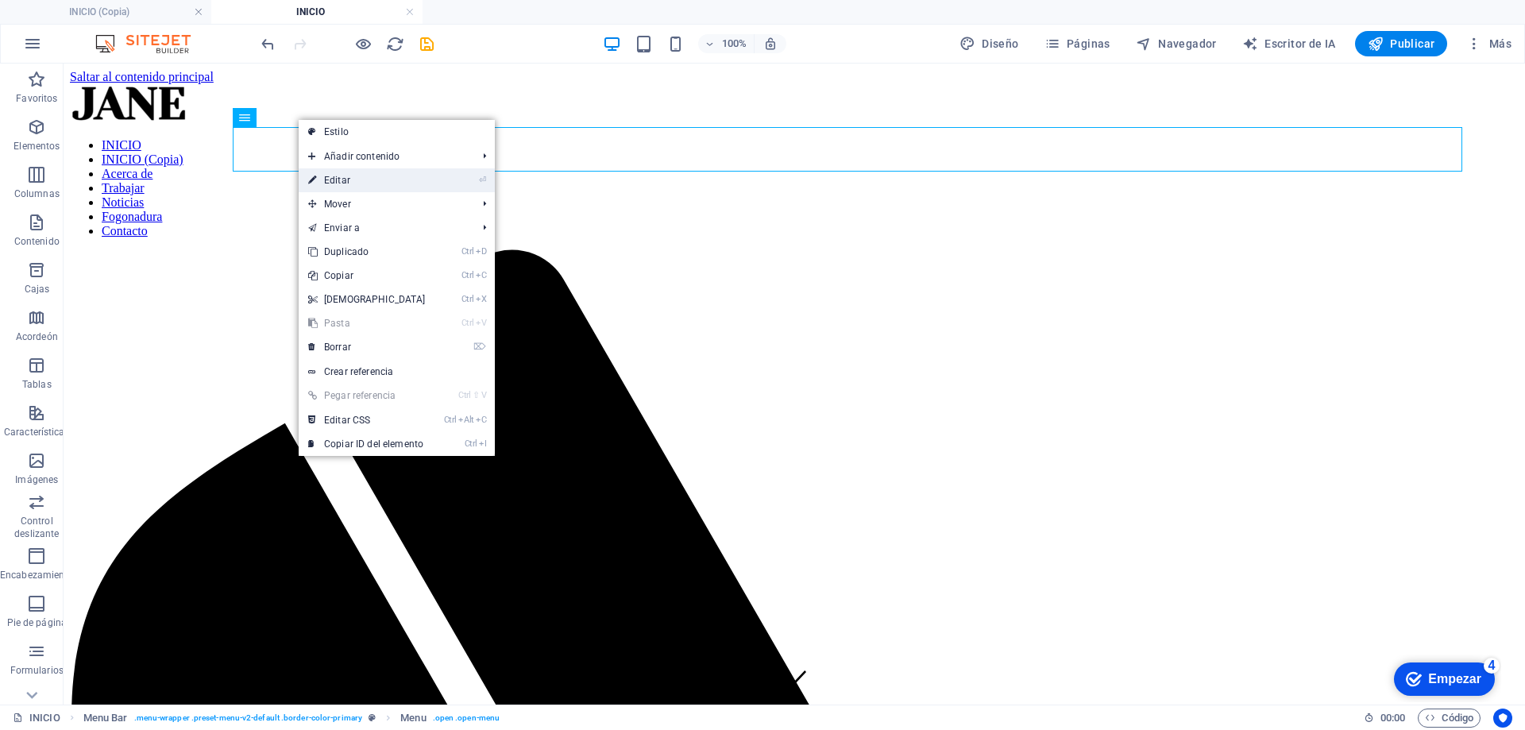
drag, startPoint x: 352, startPoint y: 178, endPoint x: 8, endPoint y: 114, distance: 350.0
click at [352, 178] on link "⏎ Editar" at bounding box center [367, 180] width 137 height 24
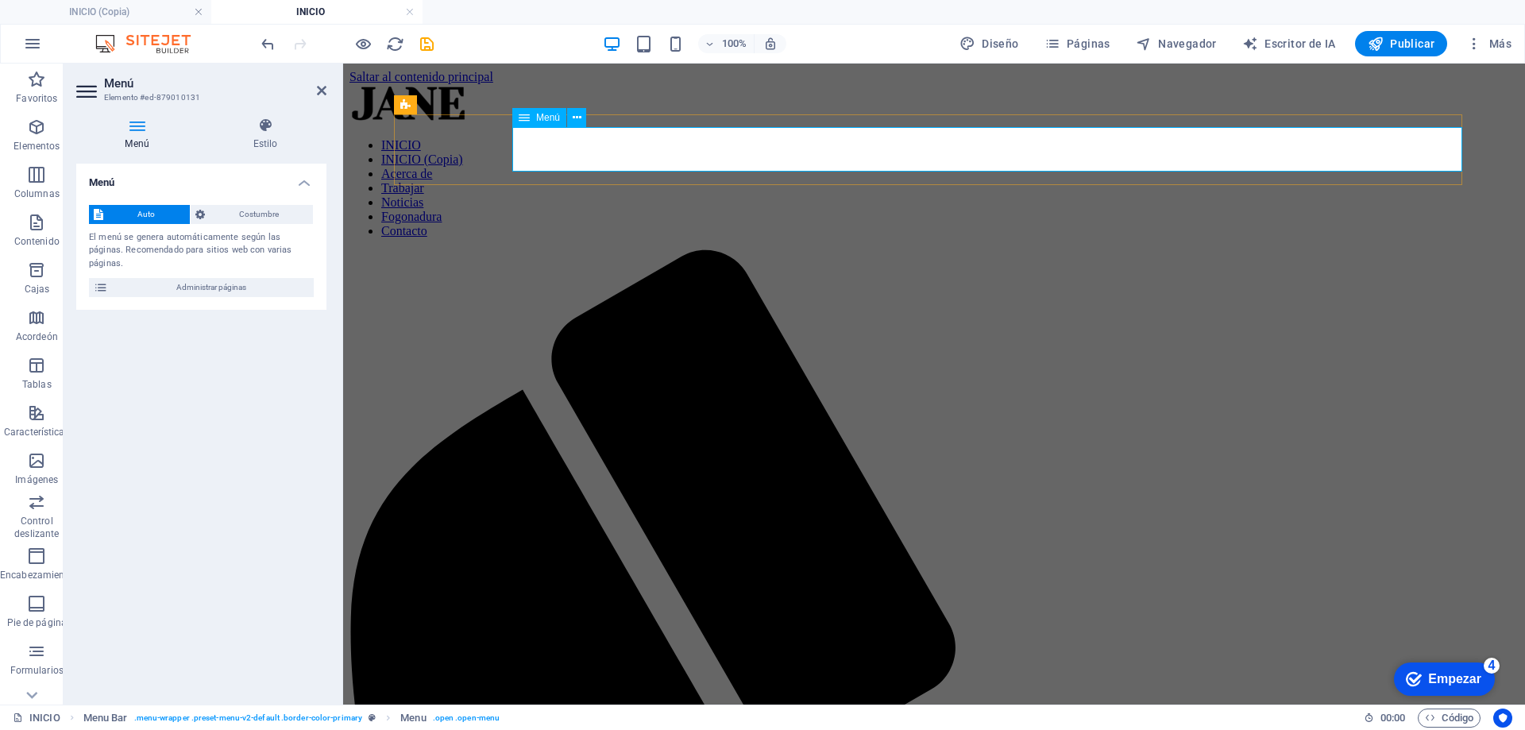
click at [581, 145] on nav "INICIO INICIO (Copia) Acerca de Trabajar Noticias Fogonadura Contacto" at bounding box center [934, 188] width 1169 height 100
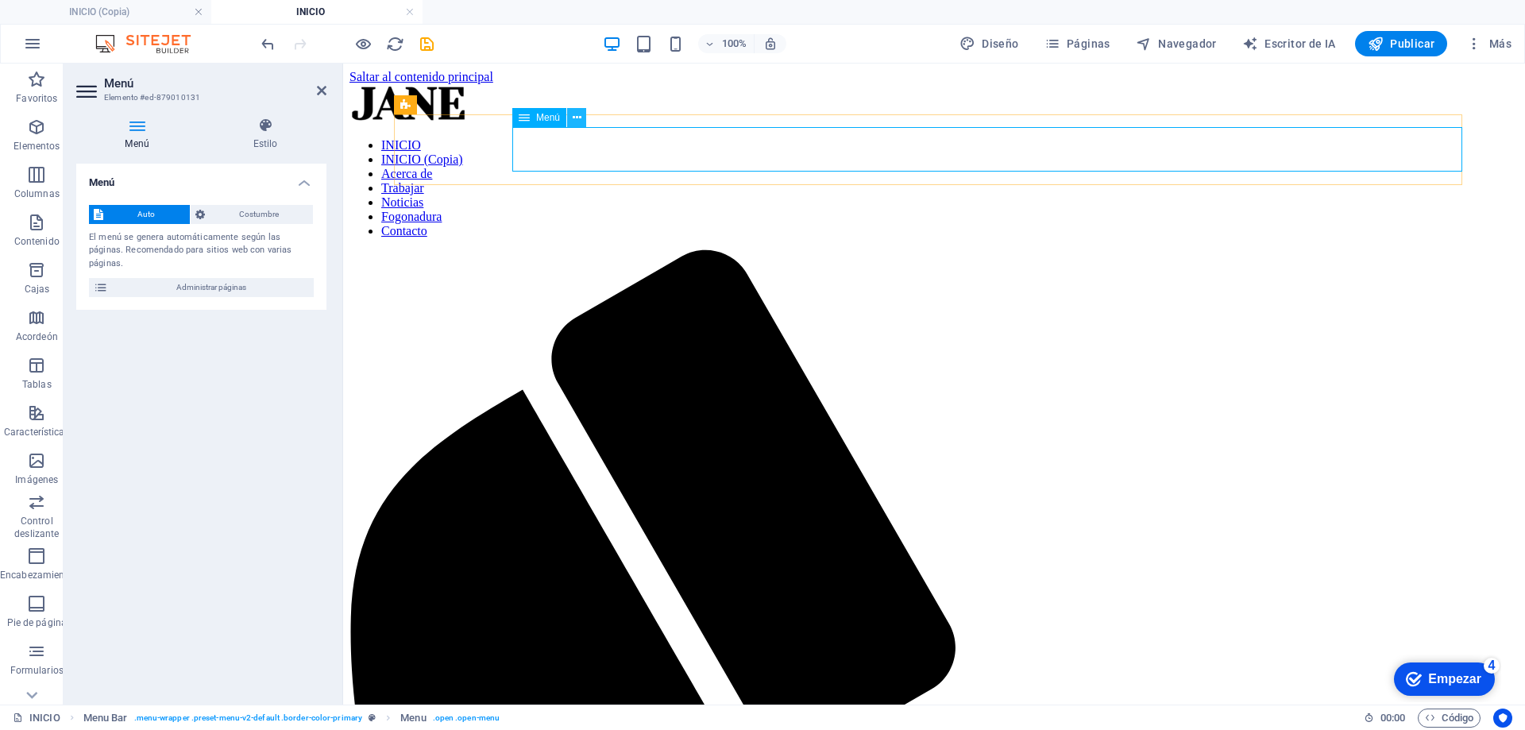
click at [574, 121] on icon at bounding box center [577, 118] width 9 height 17
click at [578, 118] on icon at bounding box center [577, 118] width 9 height 17
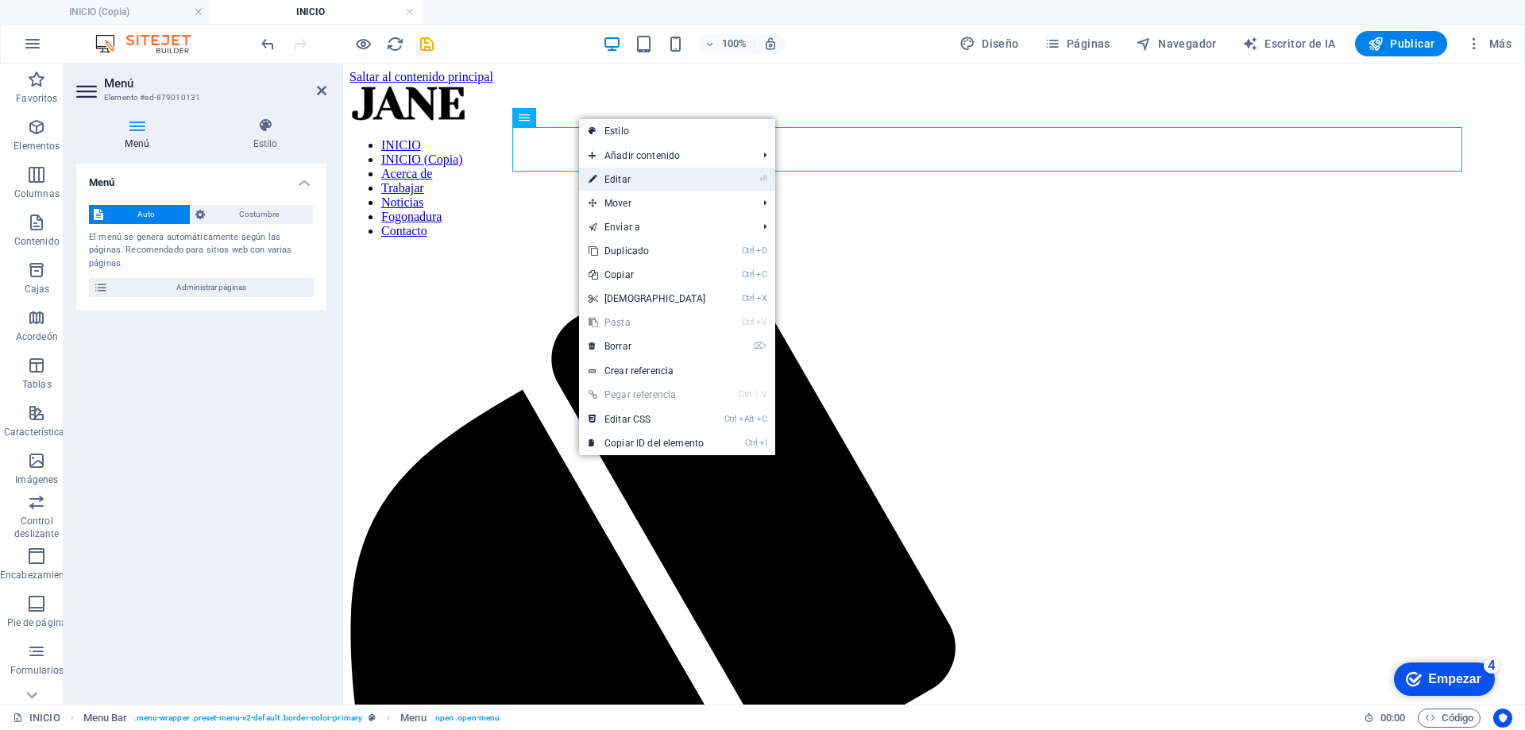
click at [623, 176] on font "Editar" at bounding box center [618, 179] width 26 height 11
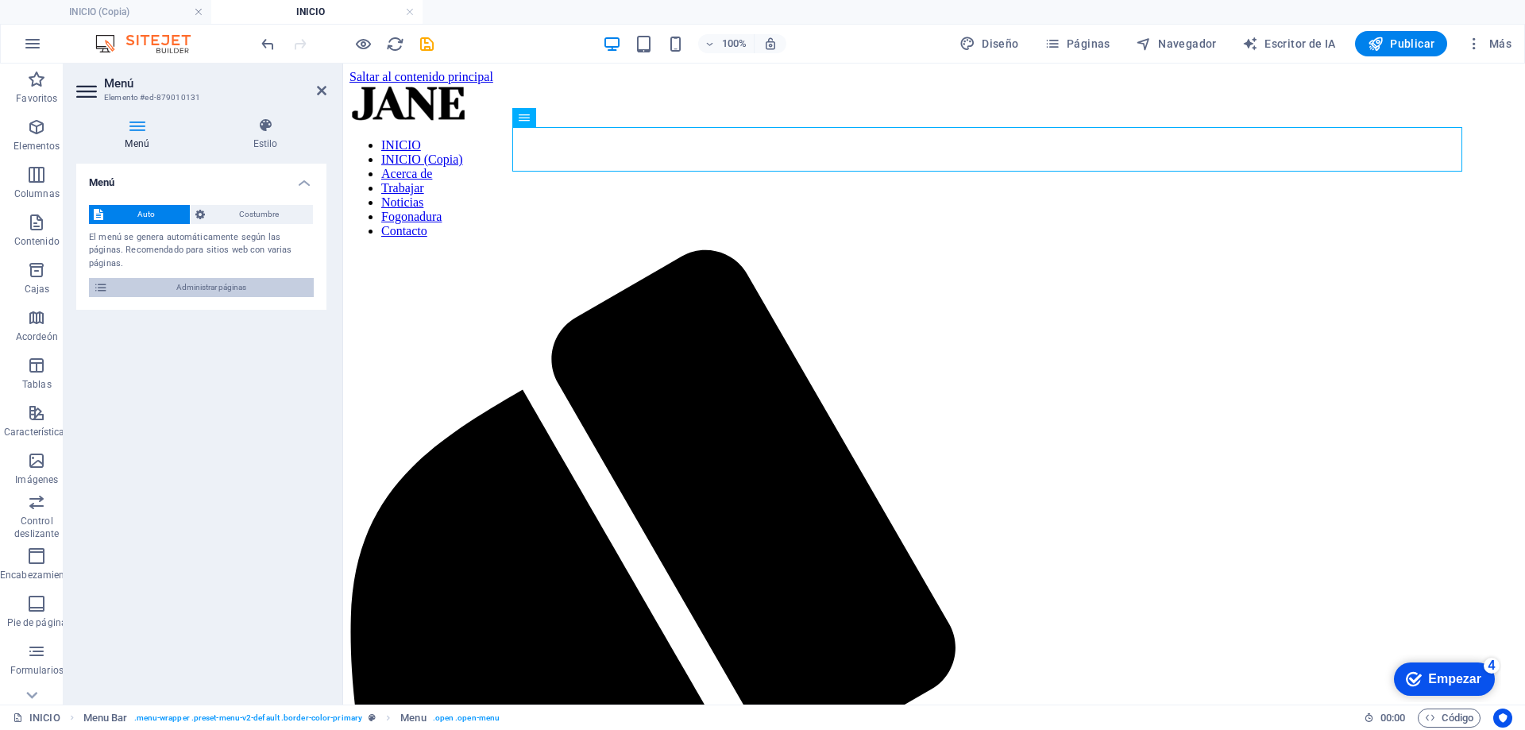
click at [110, 278] on button "Administrar páginas" at bounding box center [201, 287] width 225 height 19
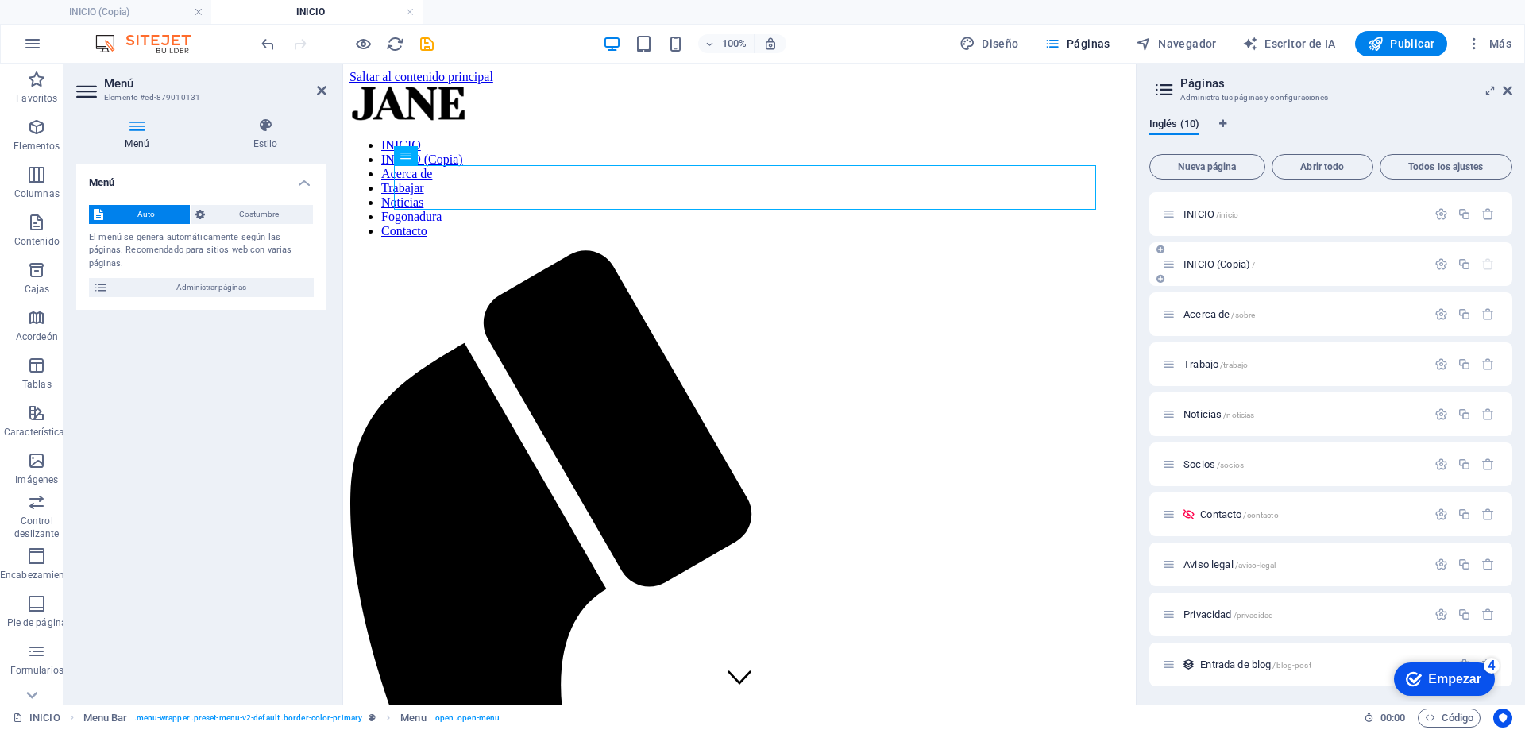
click at [1486, 265] on icon "button" at bounding box center [1489, 264] width 14 height 14
click at [1173, 265] on icon at bounding box center [1169, 264] width 14 height 14
click at [1176, 261] on icon at bounding box center [1169, 264] width 14 height 14
click at [1254, 218] on p "INICIO /inicio" at bounding box center [1303, 214] width 238 height 10
click at [1285, 221] on div "INICIO /inicio" at bounding box center [1294, 214] width 265 height 18
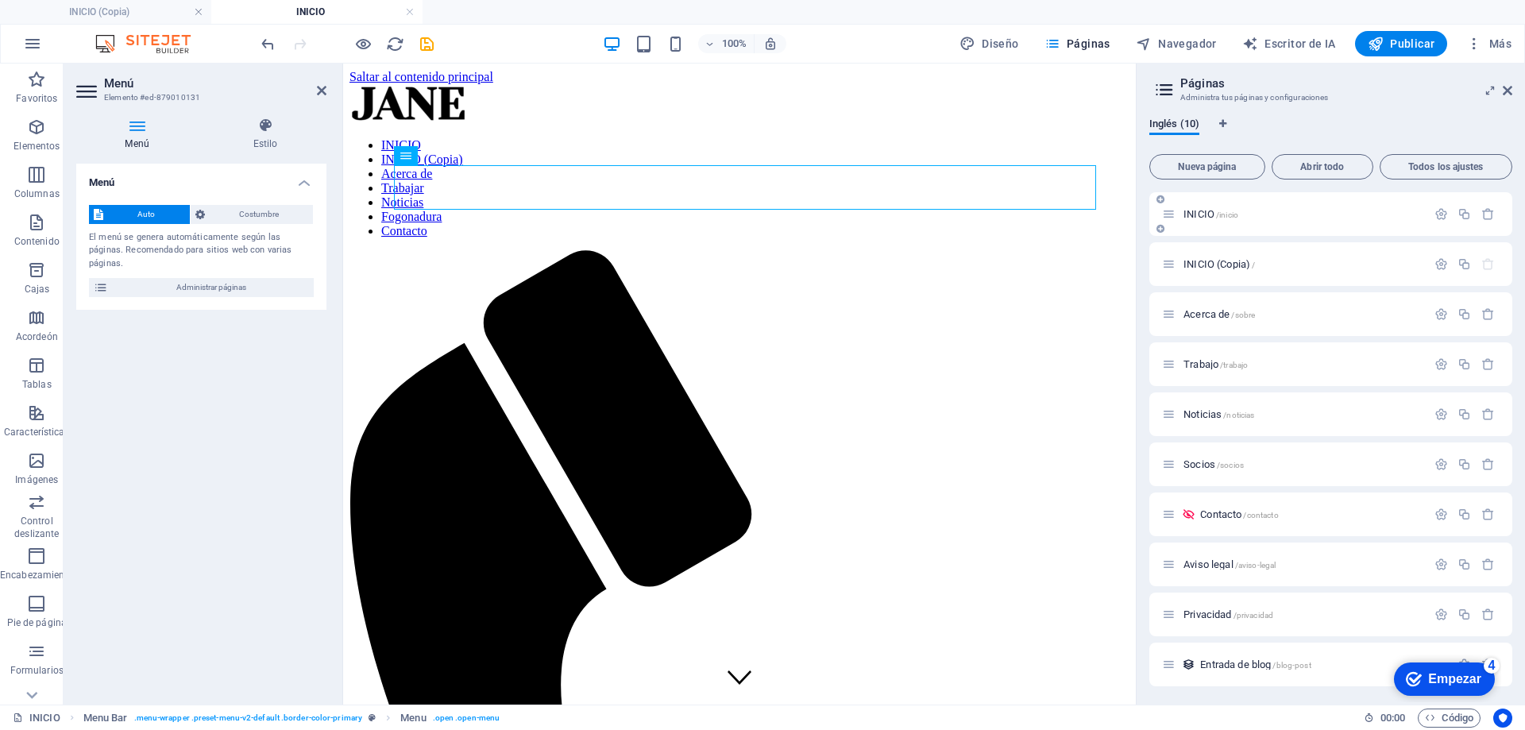
click at [1170, 211] on icon at bounding box center [1169, 214] width 14 height 14
click at [1172, 218] on icon at bounding box center [1169, 214] width 14 height 14
click at [1439, 215] on icon "button" at bounding box center [1442, 214] width 14 height 14
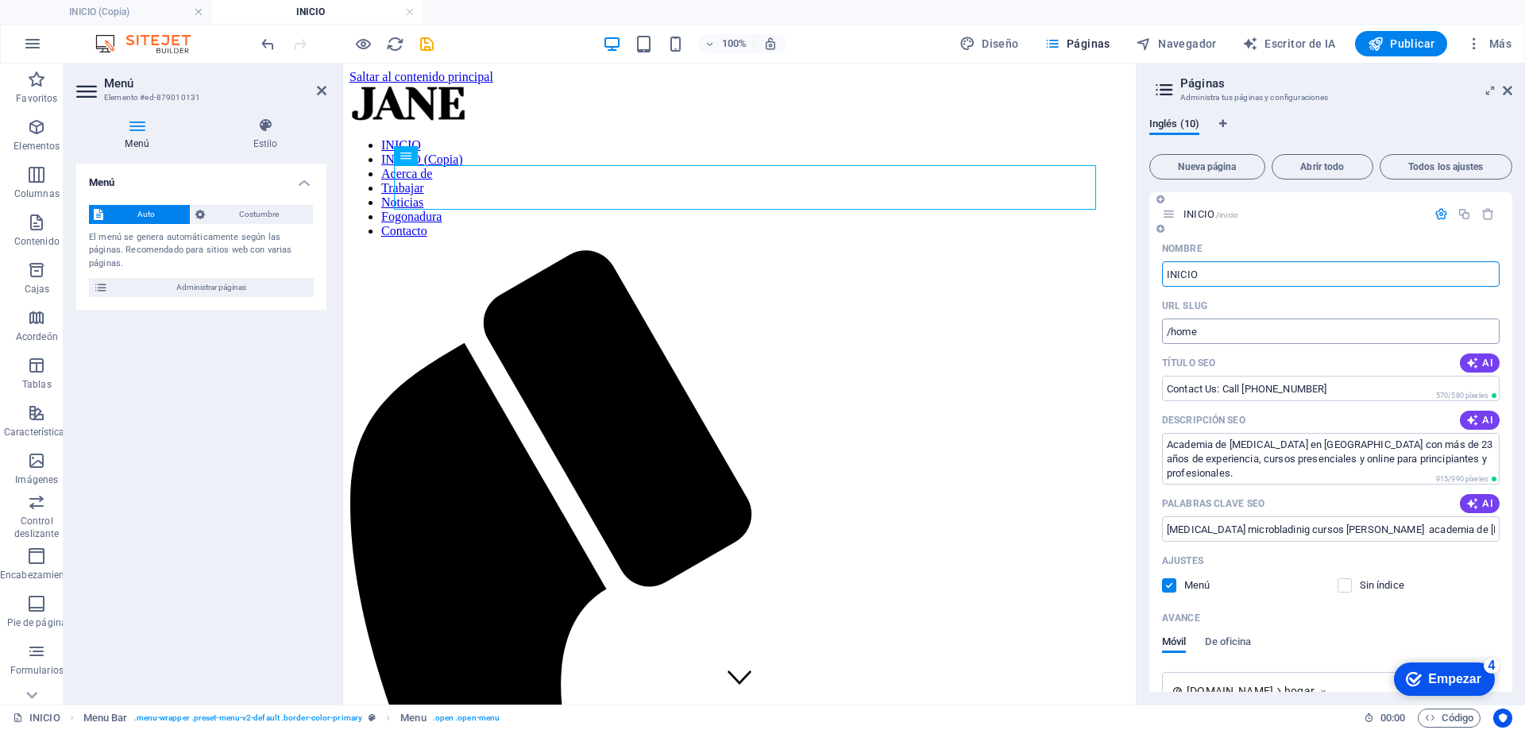
click at [1258, 319] on input "/home" at bounding box center [1331, 331] width 338 height 25
type input "/inicio"
click at [1507, 87] on icon at bounding box center [1508, 90] width 10 height 13
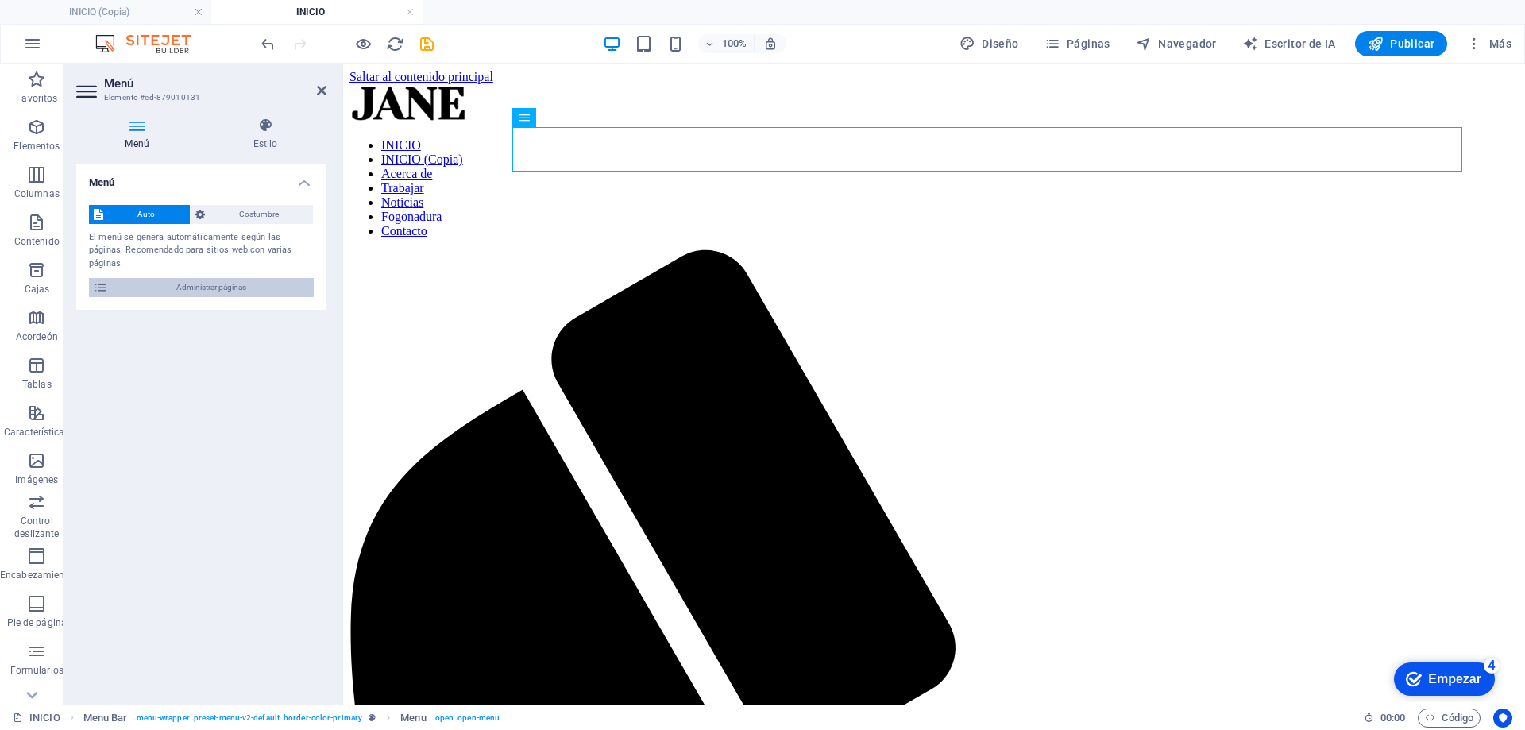
click at [165, 278] on span "Administrar páginas" at bounding box center [211, 287] width 196 height 19
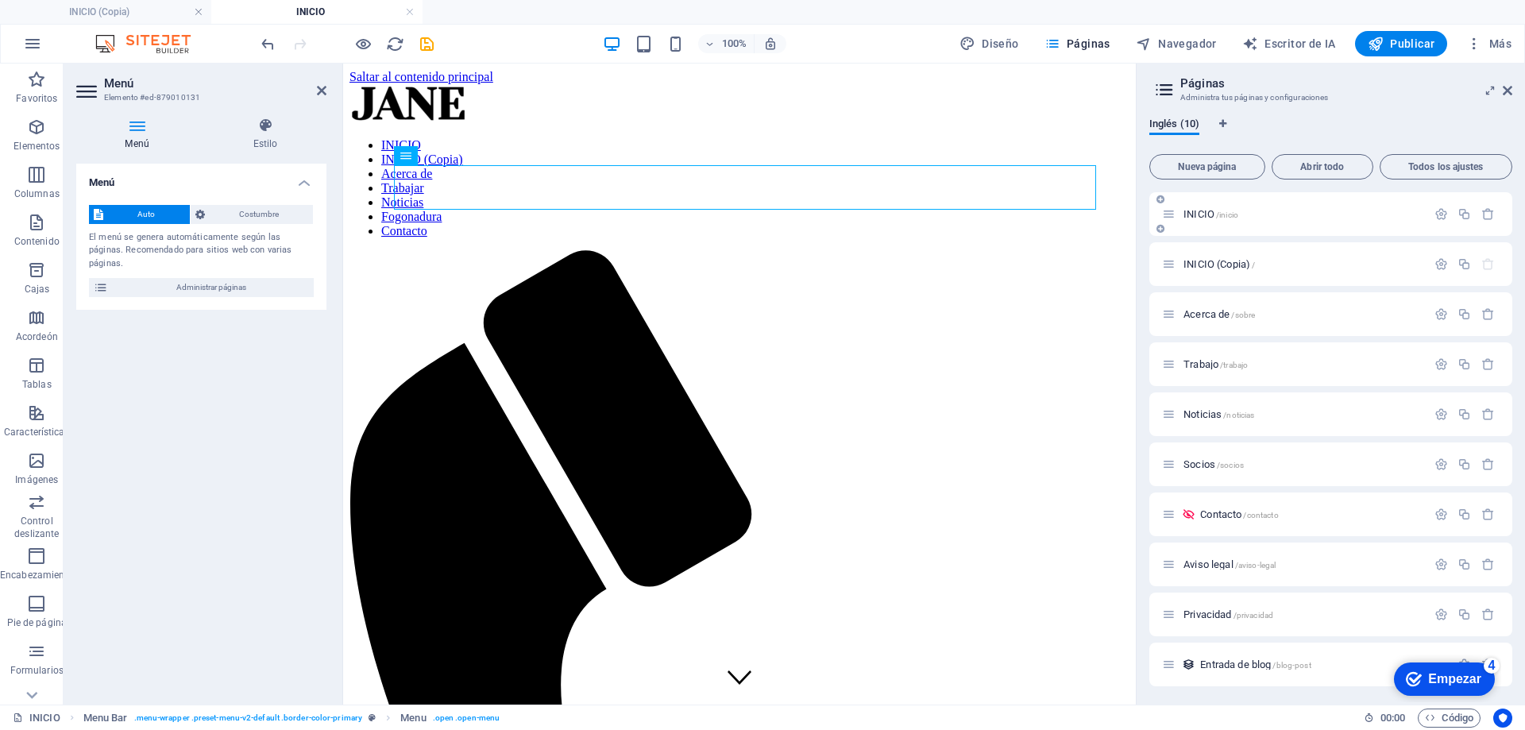
click at [1367, 218] on p "INICIO /inicio" at bounding box center [1303, 214] width 238 height 10
click at [1441, 211] on icon "button" at bounding box center [1442, 214] width 14 height 14
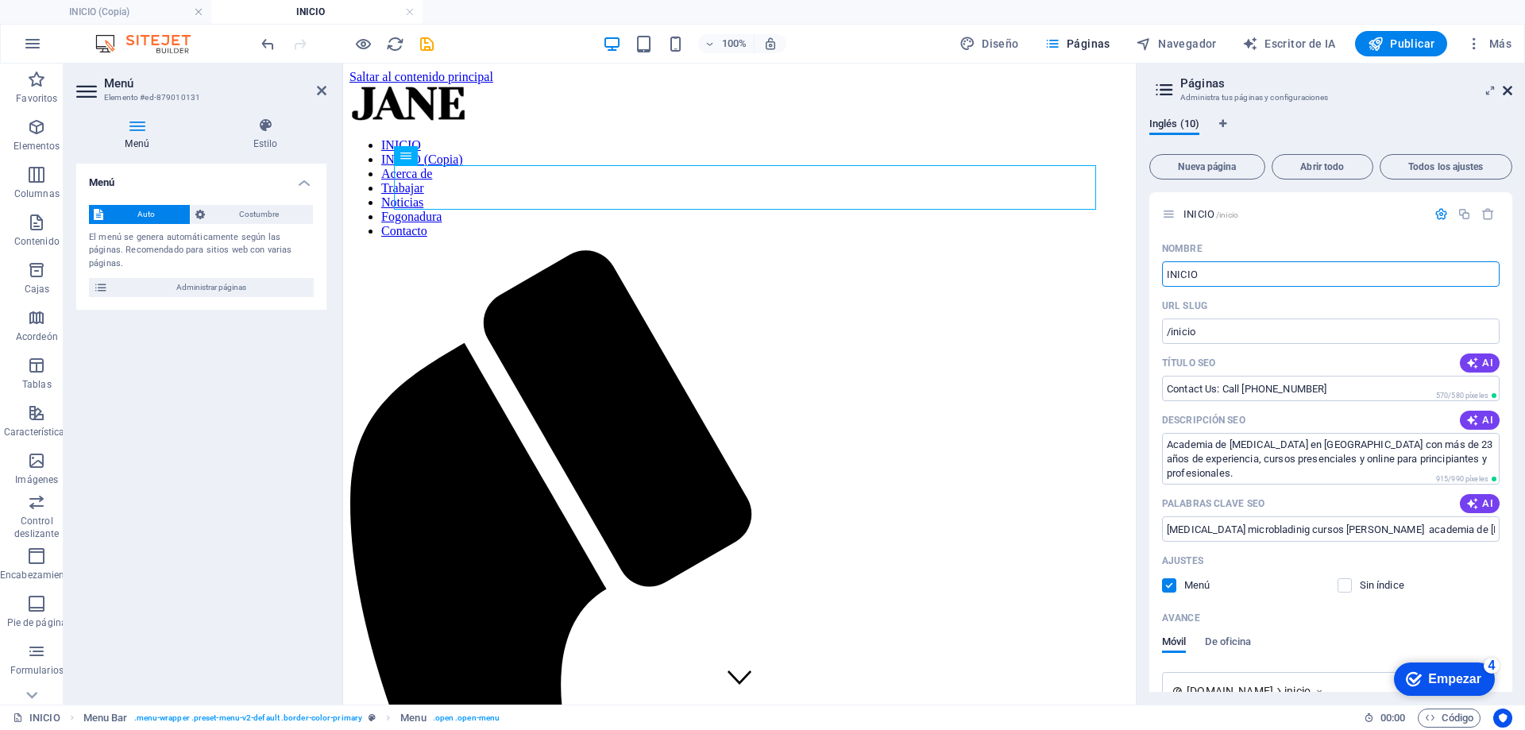
click at [1507, 91] on icon at bounding box center [1508, 90] width 10 height 13
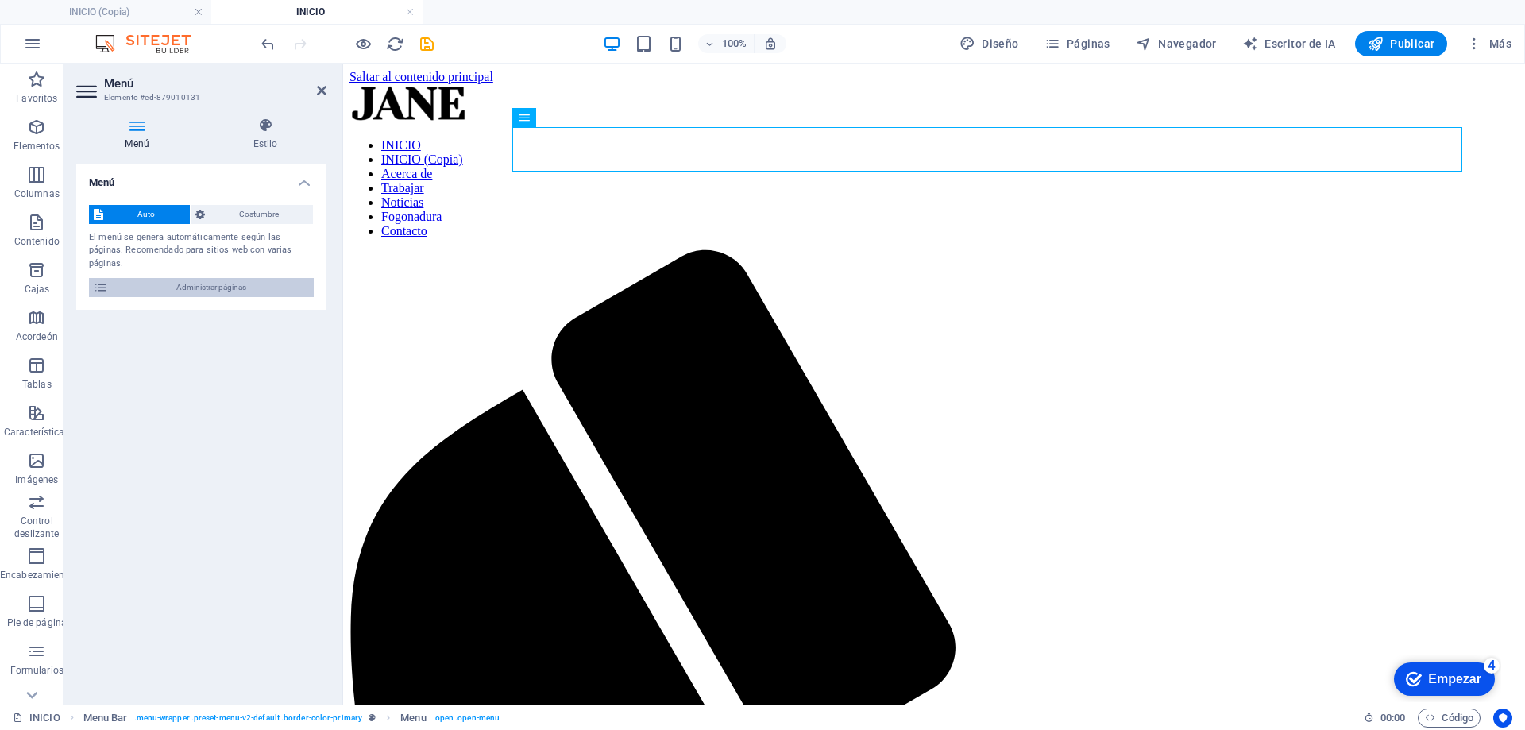
click at [180, 278] on span "Administrar páginas" at bounding box center [211, 287] width 196 height 19
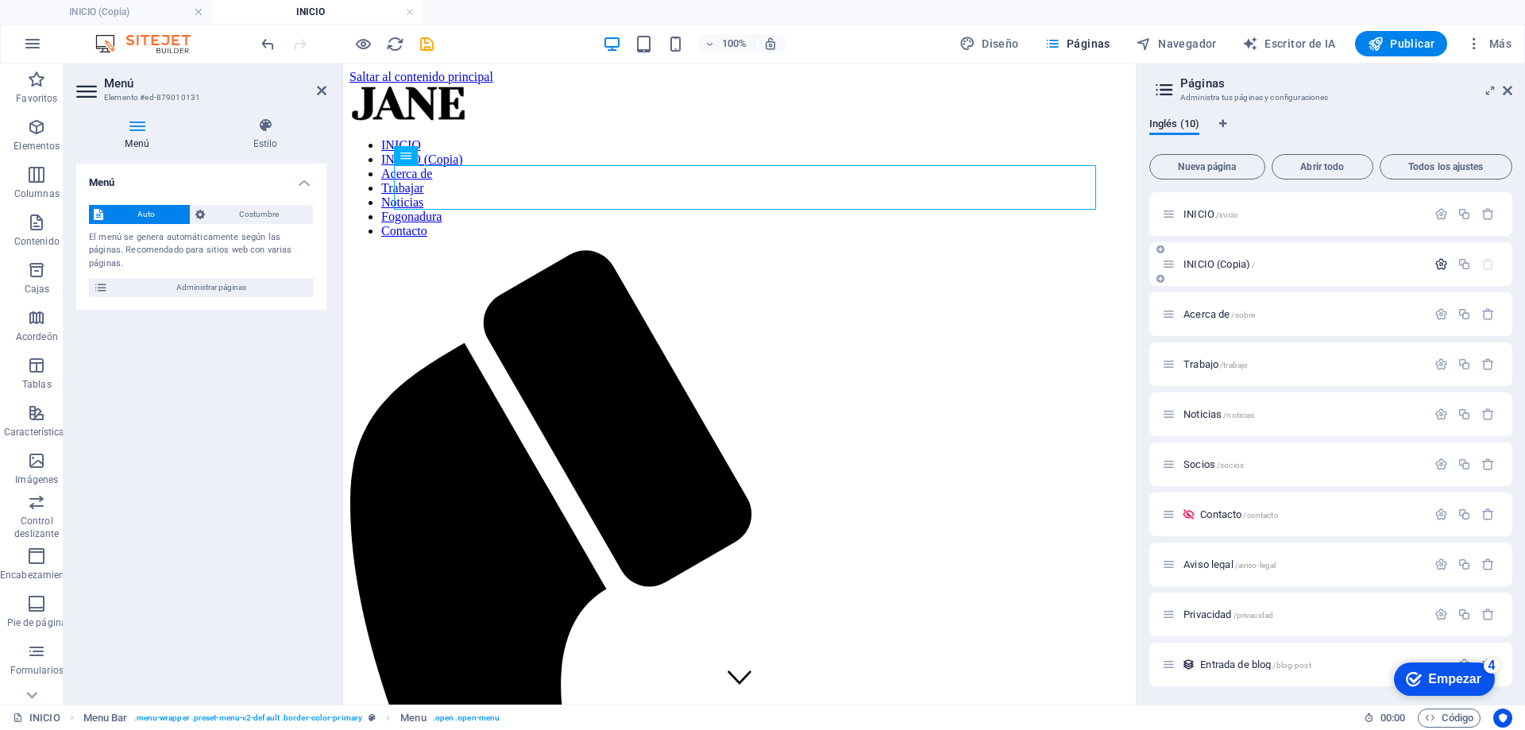
click at [1440, 261] on icon "button" at bounding box center [1442, 264] width 14 height 14
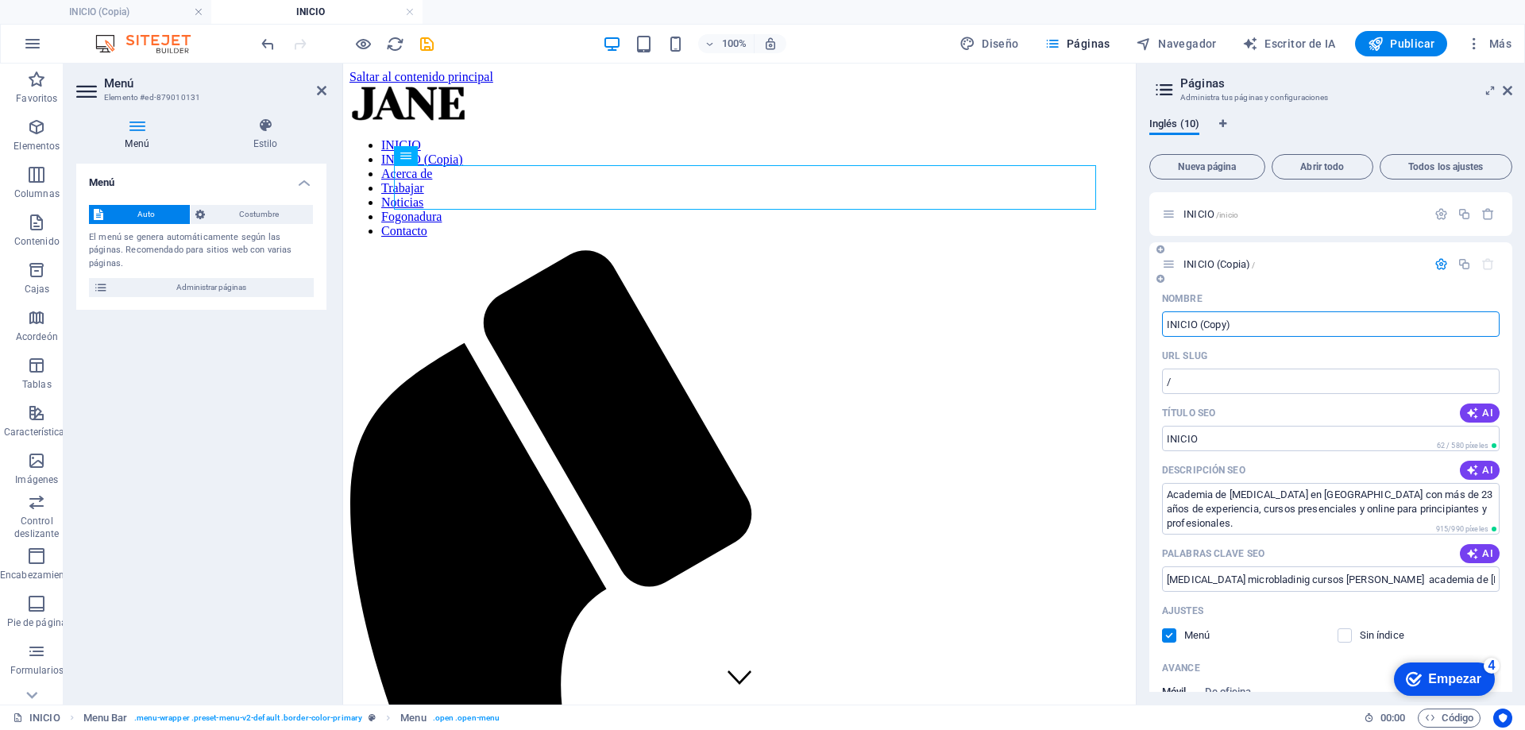
click at [1314, 328] on input "INICIO (Copy)" at bounding box center [1331, 323] width 338 height 25
type input "INICIO"
click at [1204, 439] on input "INICIO" at bounding box center [1331, 438] width 338 height 25
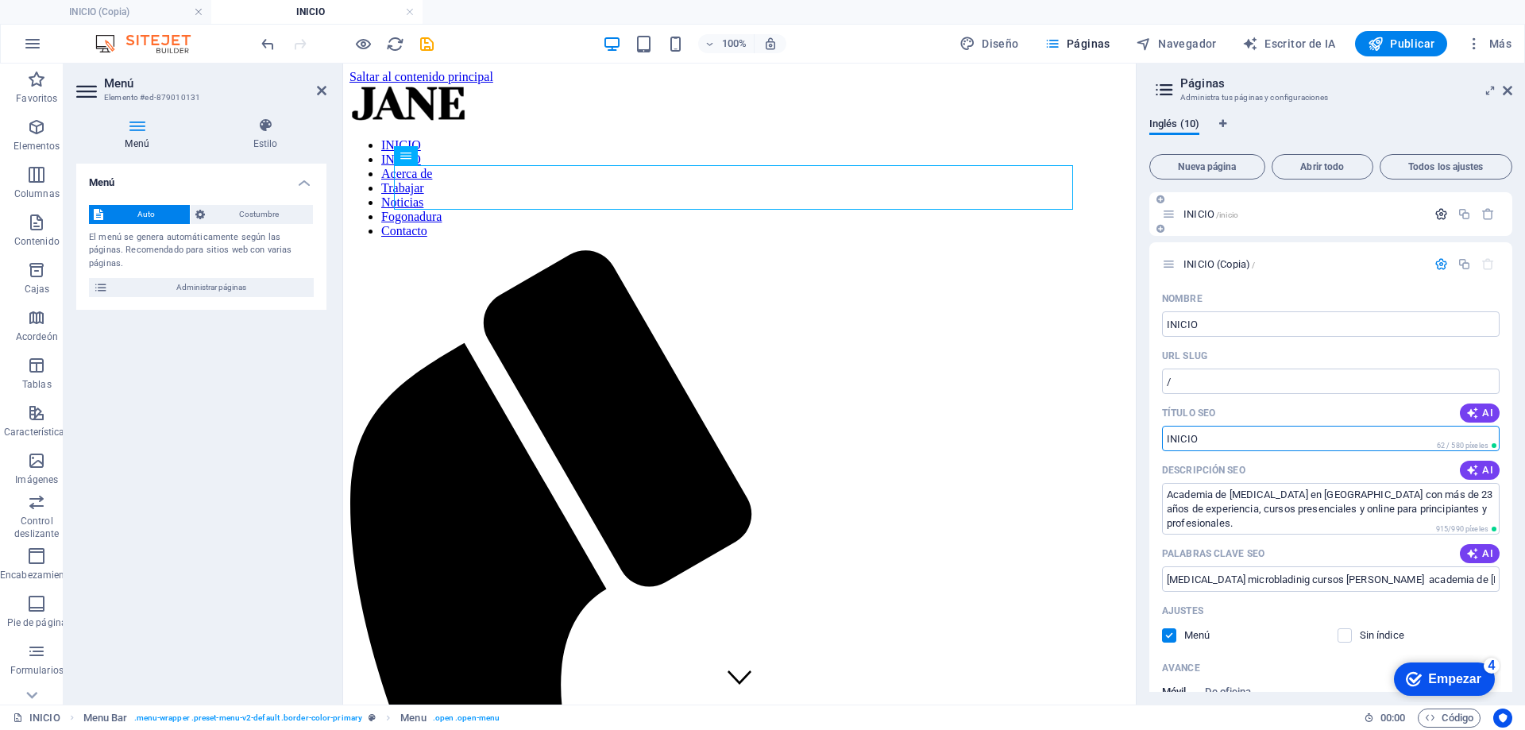
click at [1436, 215] on icon "button" at bounding box center [1442, 214] width 14 height 14
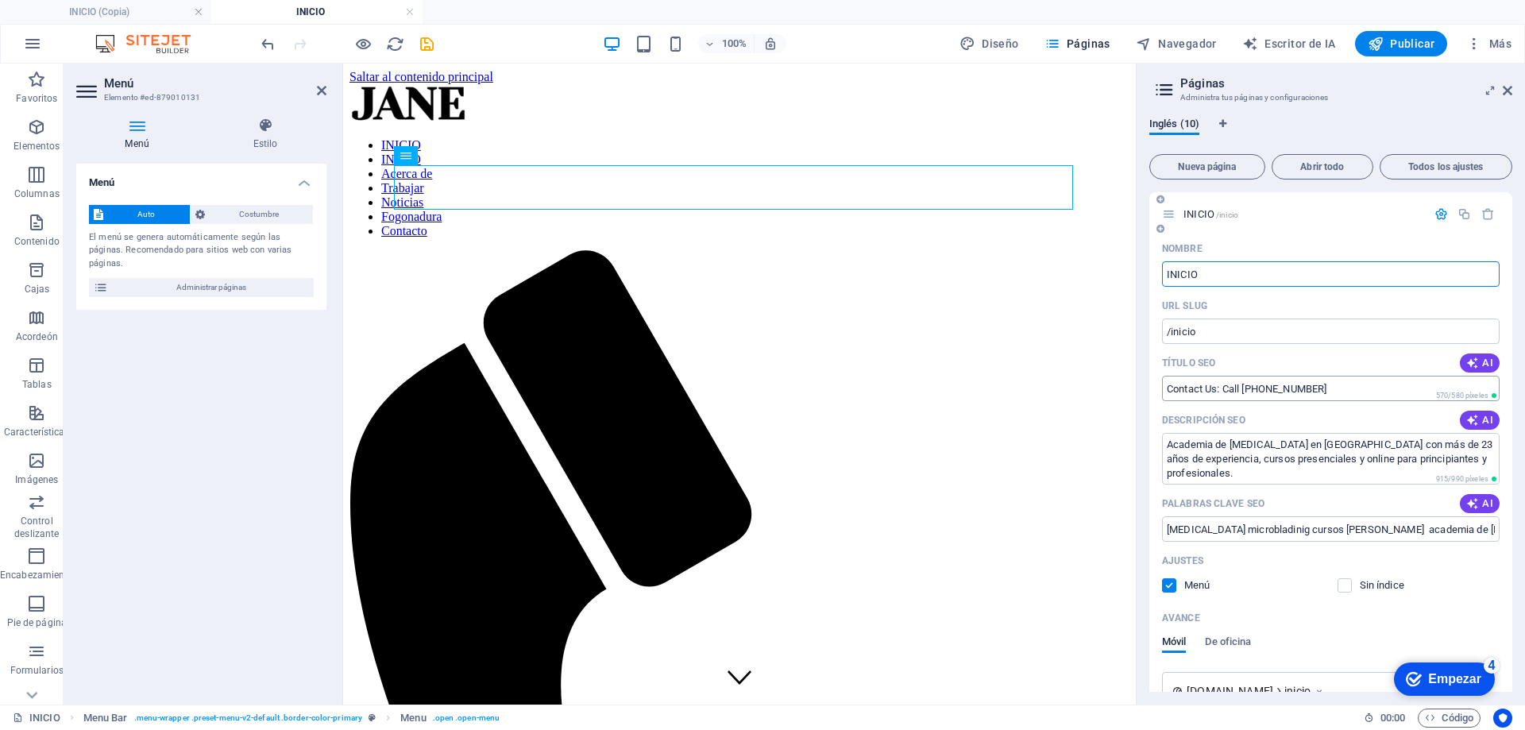
click at [1339, 391] on input "Contact Us: Call [PHONE_NUMBER]" at bounding box center [1331, 388] width 338 height 25
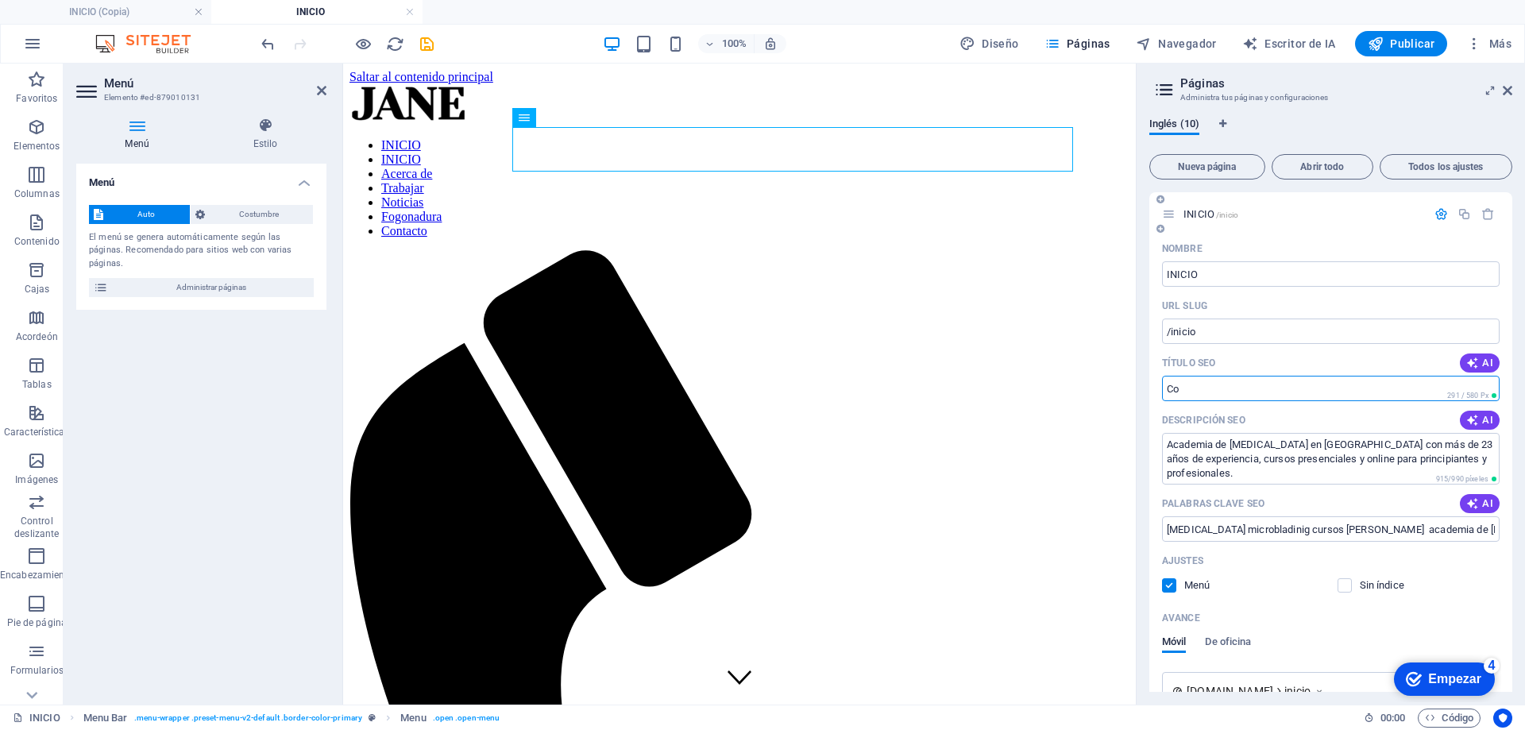
type input "C"
paste input "Academia de [MEDICAL_DATA] | Cursos de Microblading y Cejas"
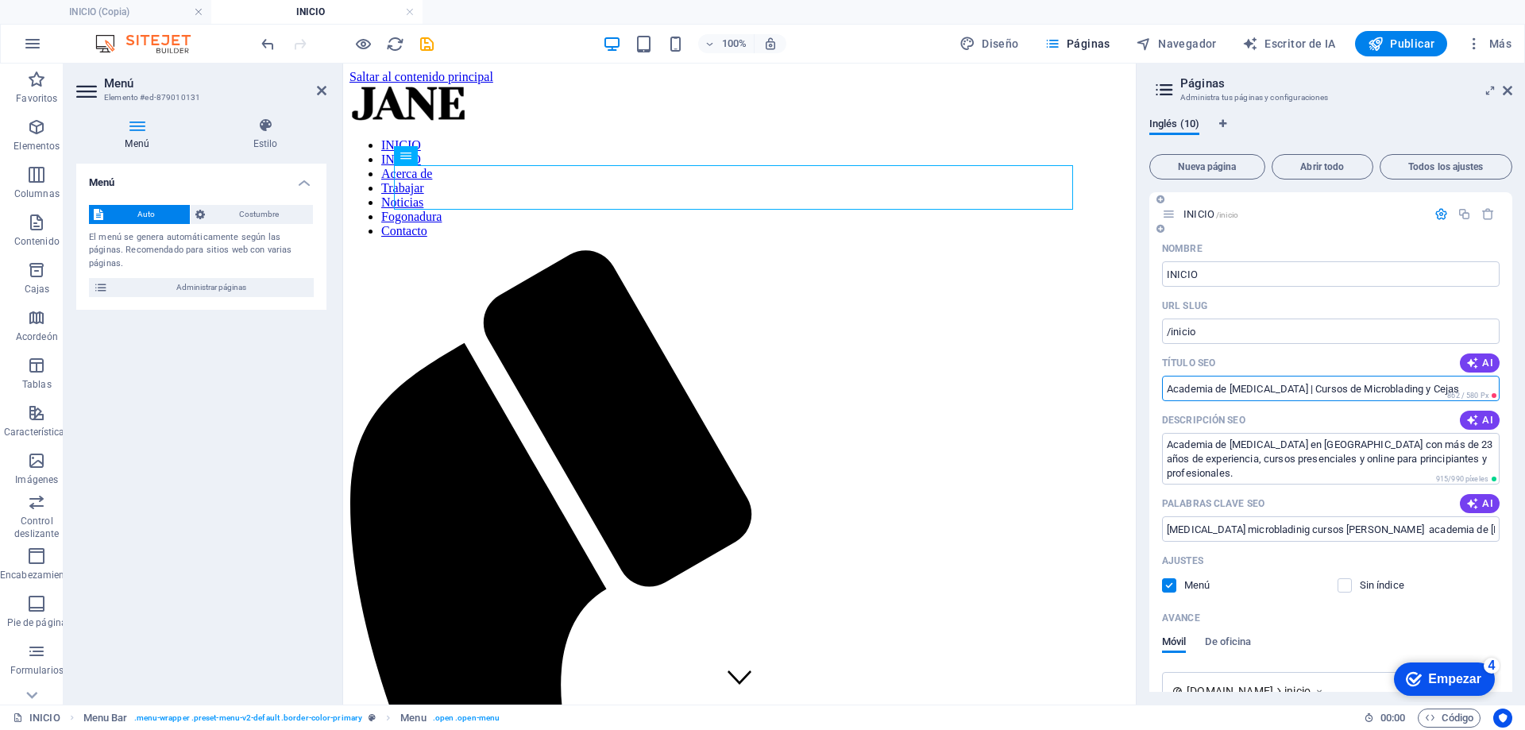
click at [1331, 385] on input "Academia de [MEDICAL_DATA] | Cursos de Microblading y Cejas" at bounding box center [1331, 388] width 338 height 25
click at [1482, 381] on input "Academia de [MEDICAL_DATA] Cursos de Microblading y Cejas" at bounding box center [1331, 388] width 338 height 25
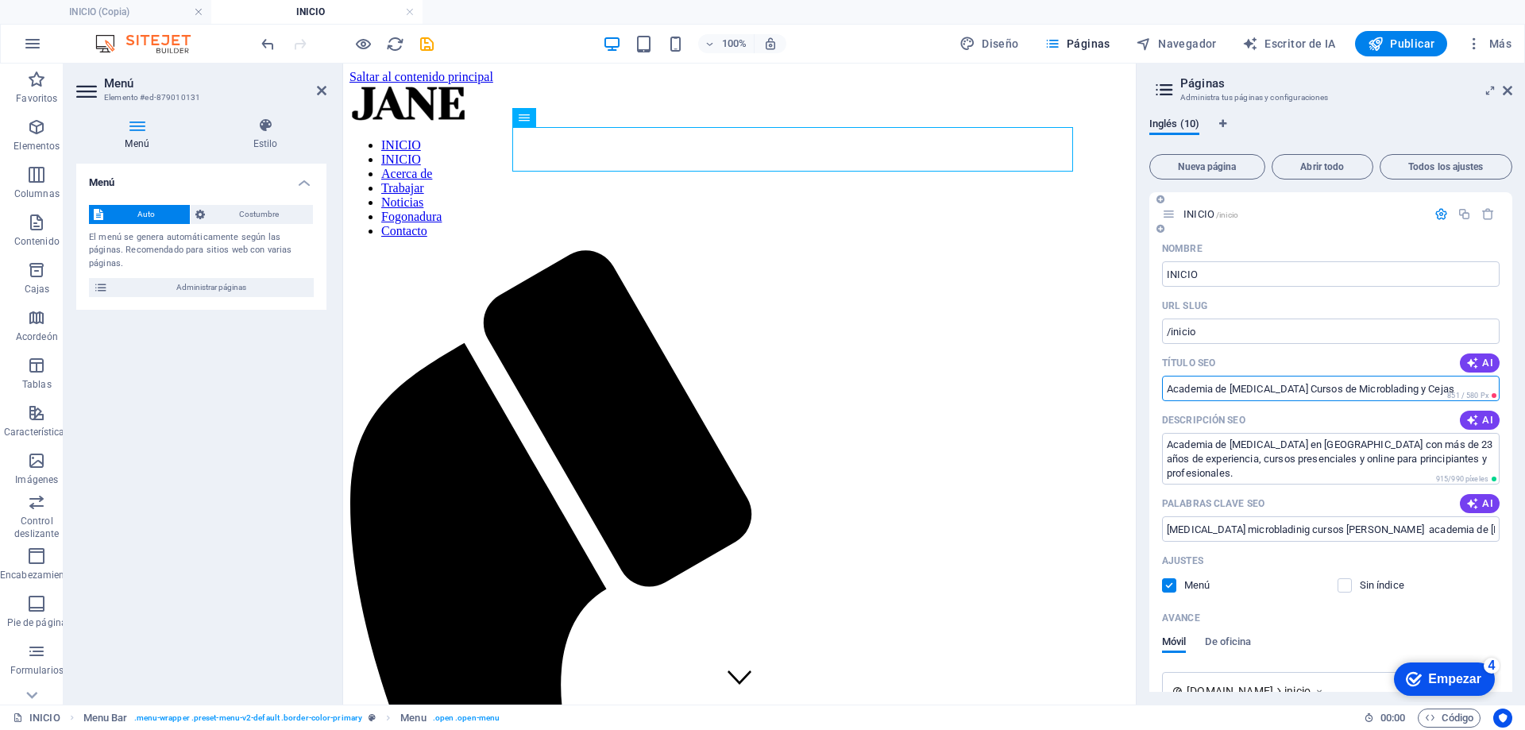
click at [1478, 385] on input "Academia de [MEDICAL_DATA] Cursos de Microblading y Cejas" at bounding box center [1331, 388] width 338 height 25
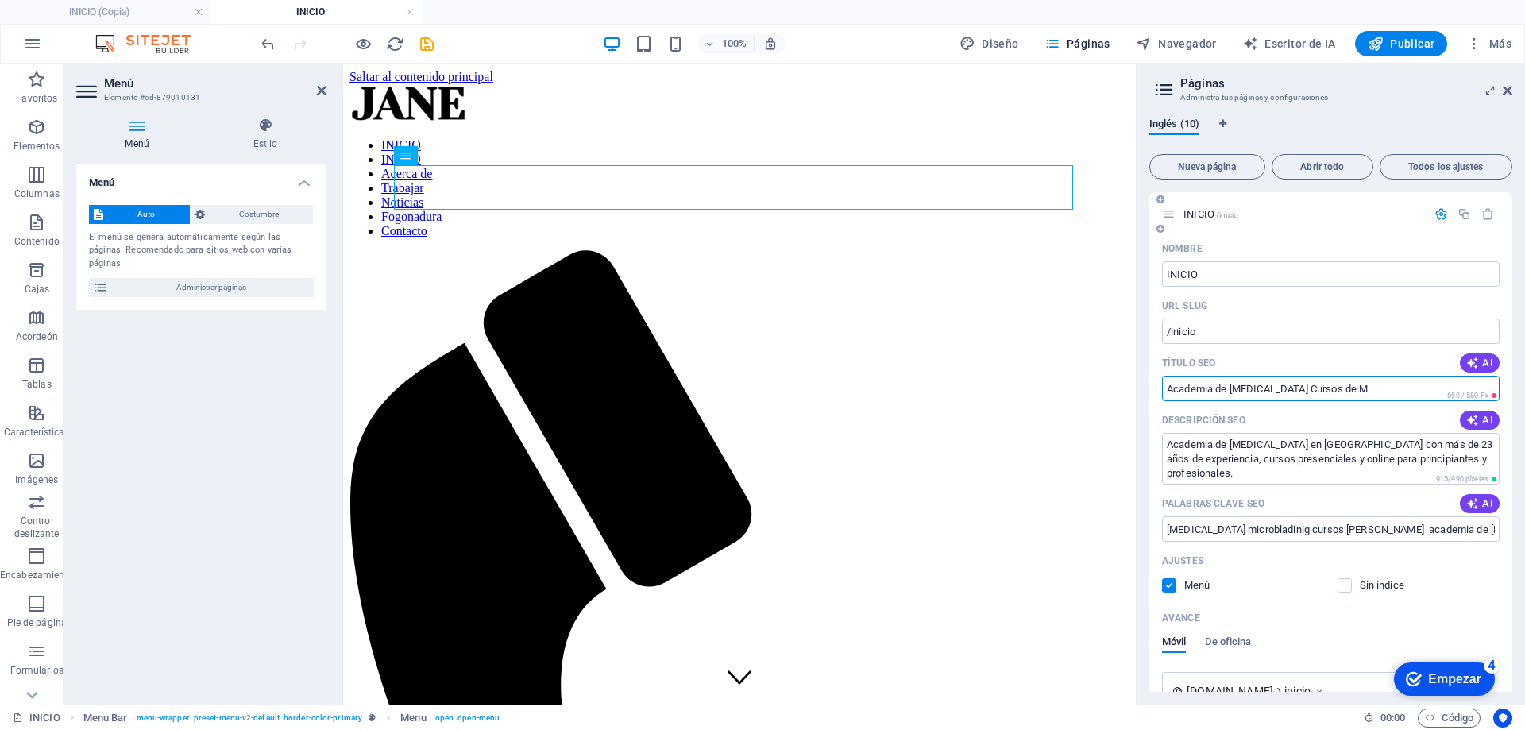
click at [1324, 383] on input "Academia de [MEDICAL_DATA] Cursos de M" at bounding box center [1331, 388] width 338 height 25
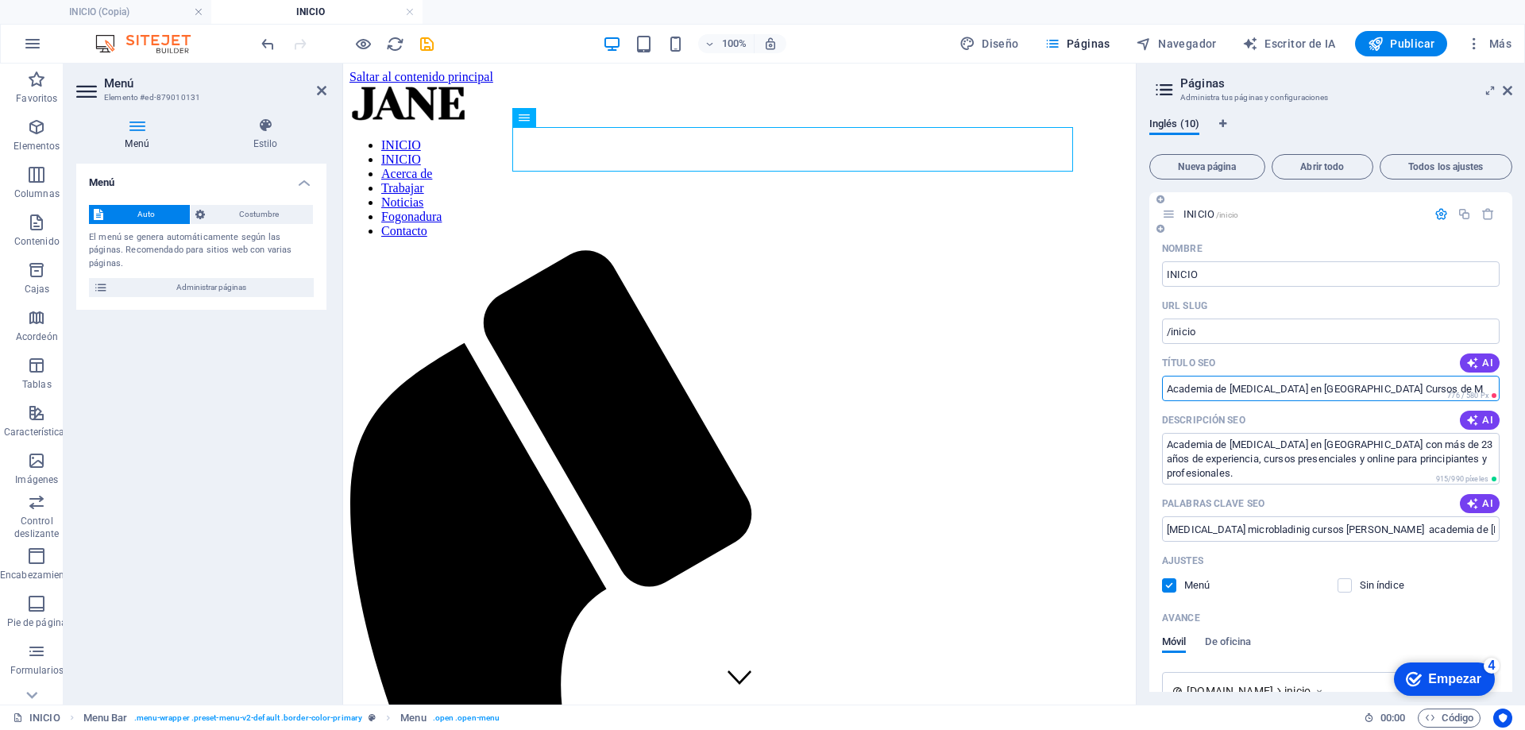
click at [1438, 384] on input "Academia de [MEDICAL_DATA] en [GEOGRAPHIC_DATA] Cursos de M" at bounding box center [1331, 388] width 338 height 25
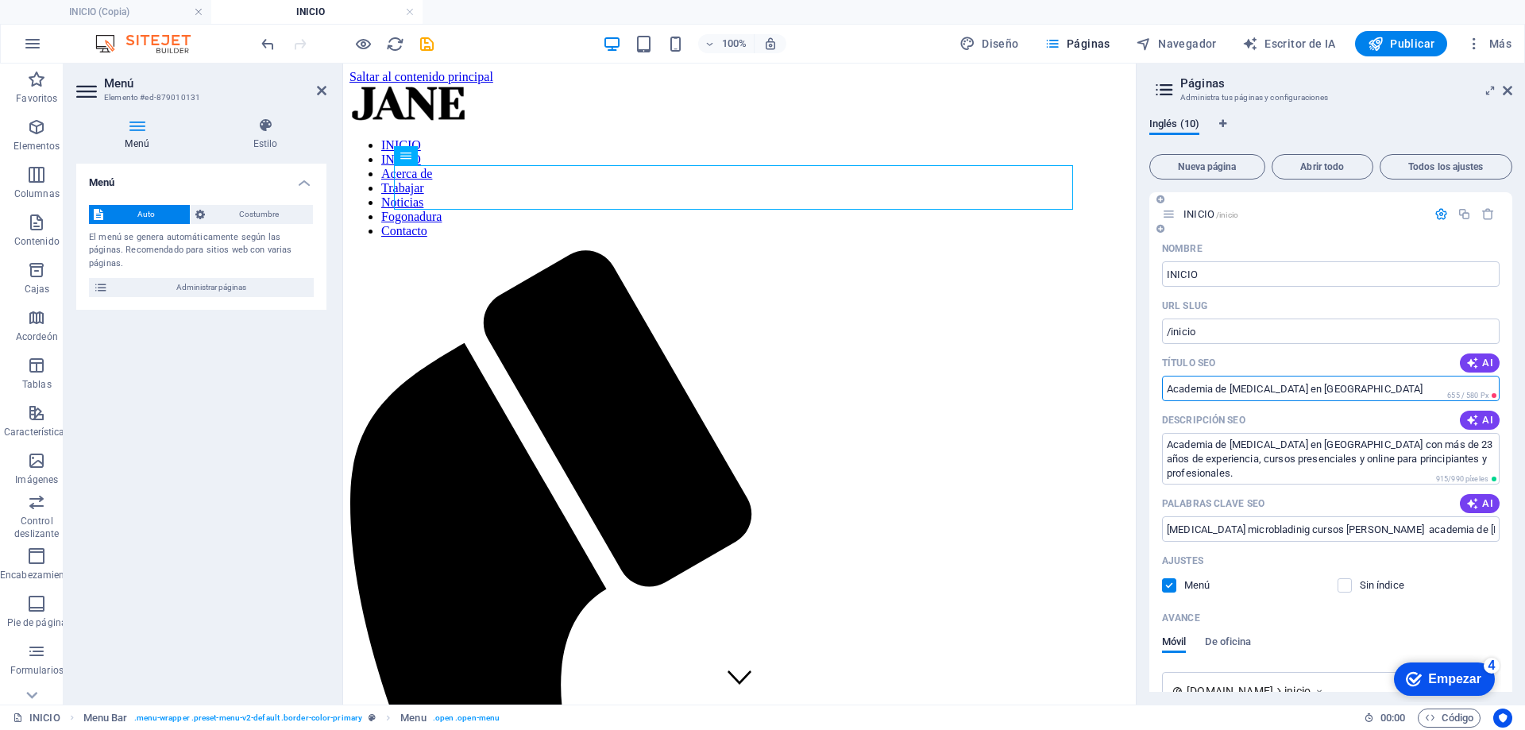
click at [1226, 383] on input "Academia de [MEDICAL_DATA] en [GEOGRAPHIC_DATA]" at bounding box center [1331, 388] width 338 height 25
click at [1389, 391] on input "Academia de [MEDICAL_DATA] en [GEOGRAPHIC_DATA]" at bounding box center [1331, 388] width 338 height 25
type input "Academia de [MEDICAL_DATA]"
click at [1227, 329] on input "/inicio" at bounding box center [1331, 331] width 338 height 25
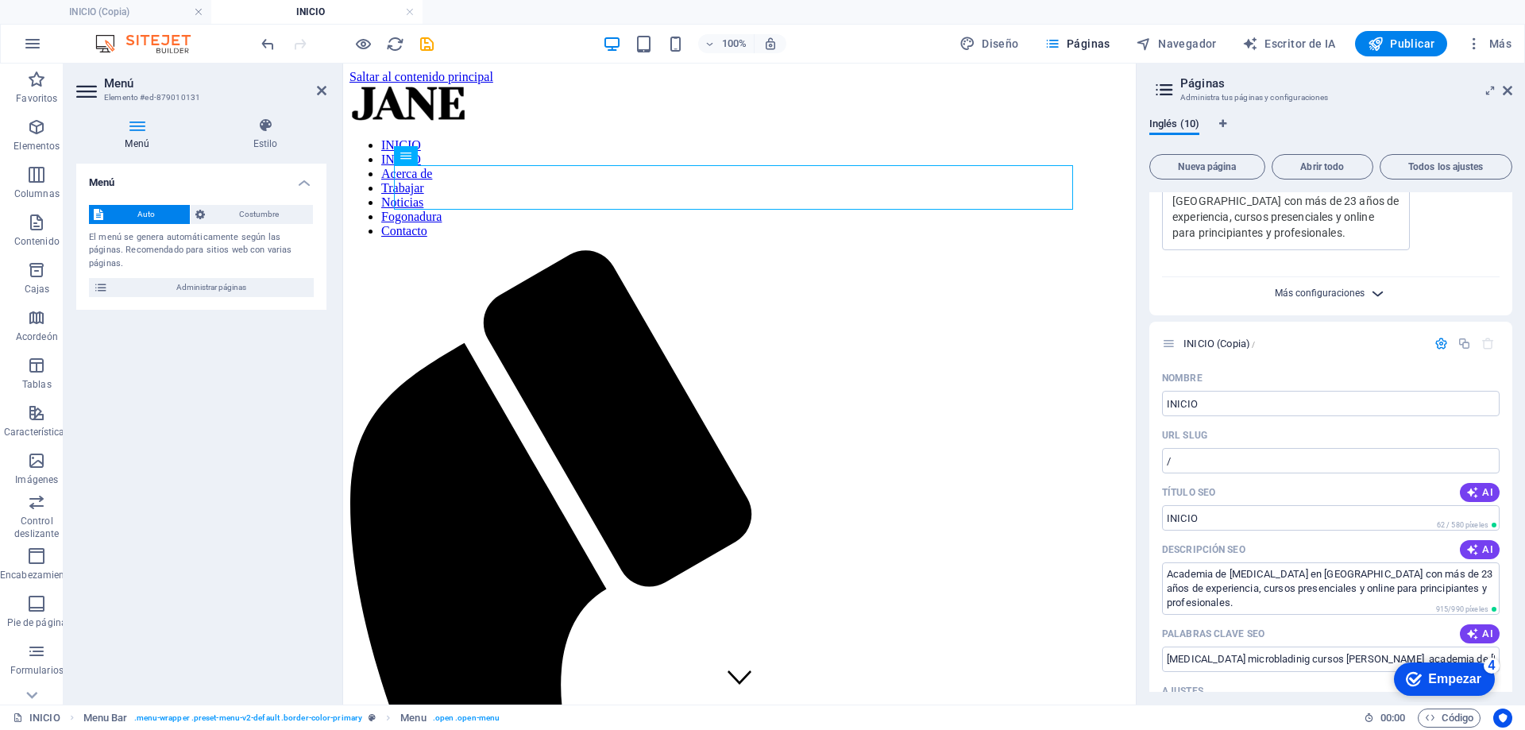
scroll to position [636, 0]
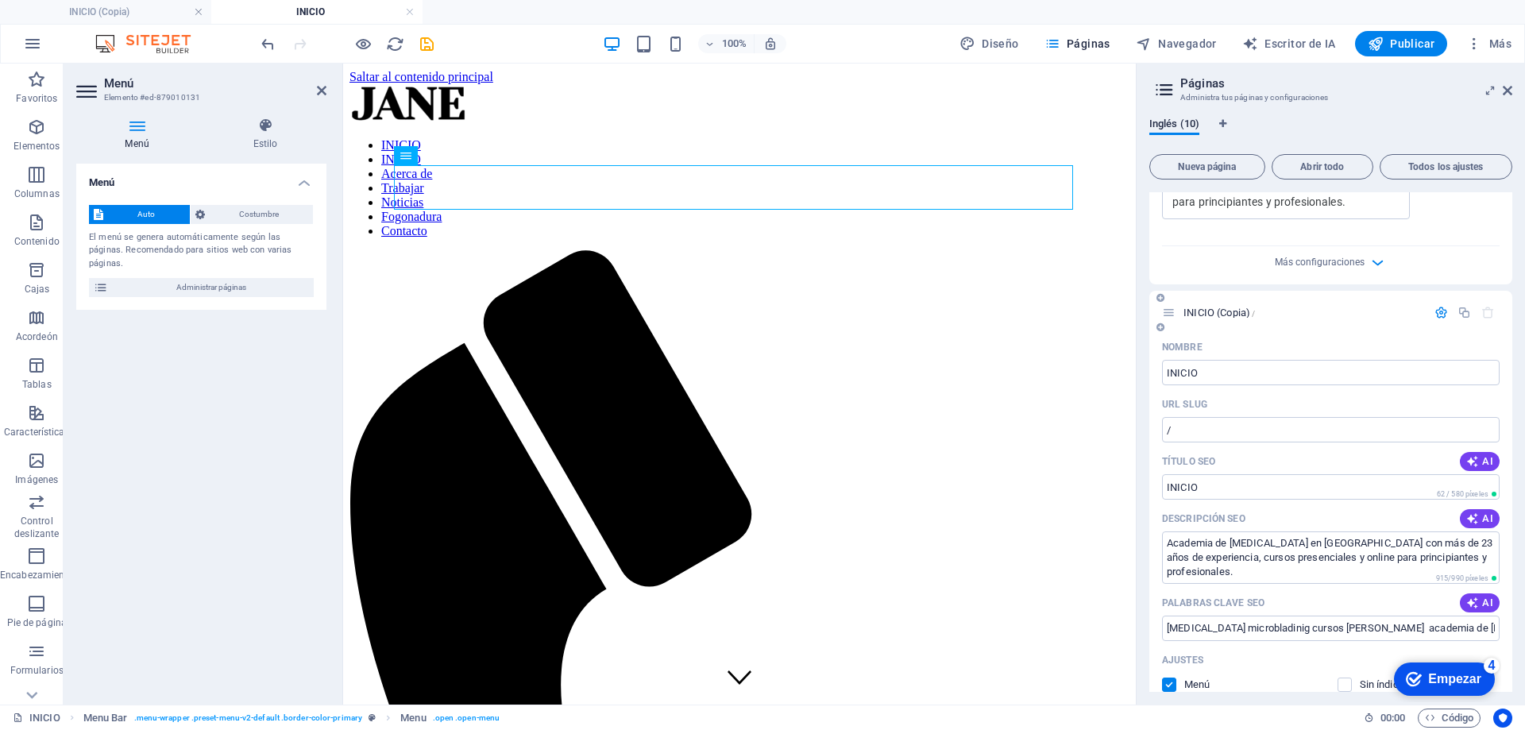
click at [1482, 307] on icon "button" at bounding box center [1489, 313] width 14 height 14
click at [1172, 312] on icon at bounding box center [1169, 313] width 14 height 14
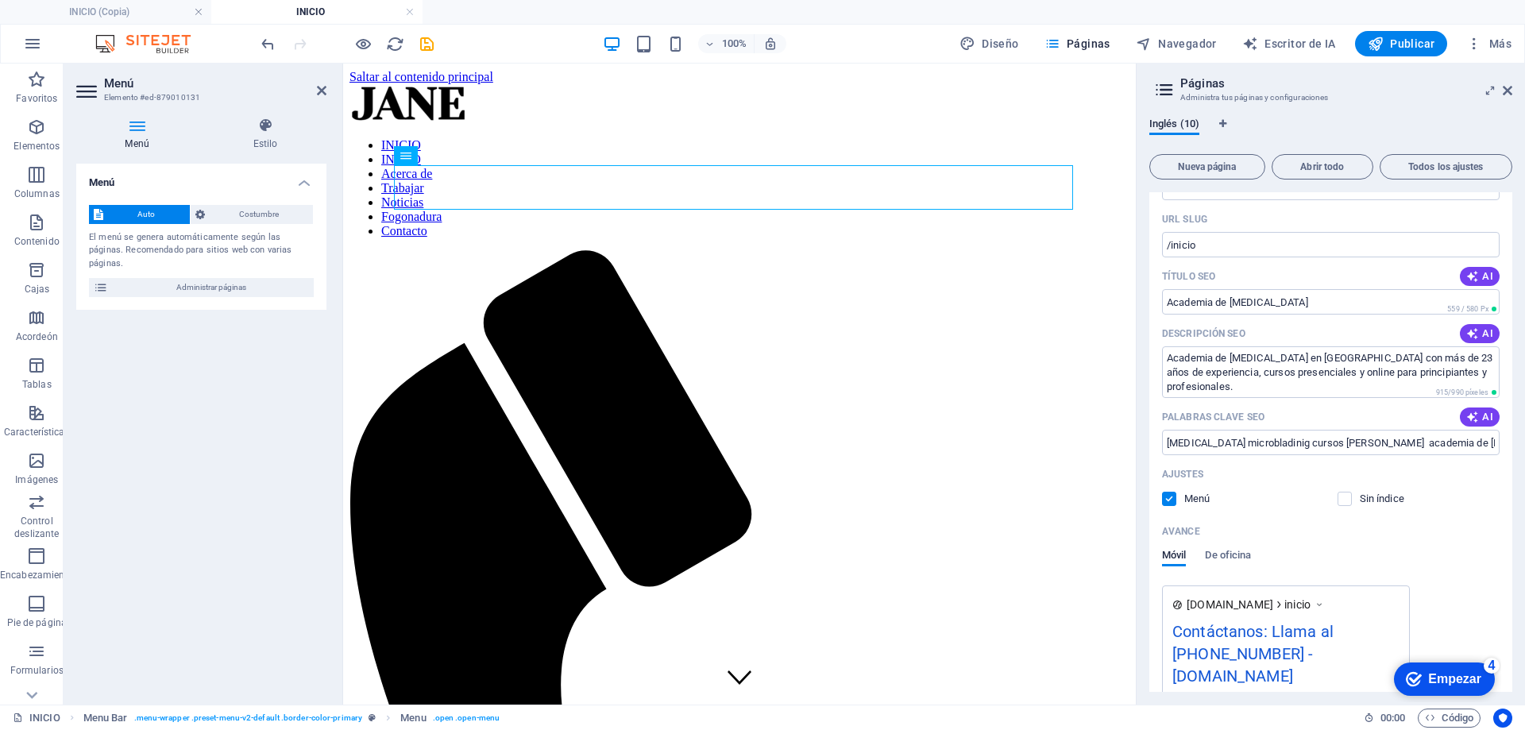
scroll to position [0, 0]
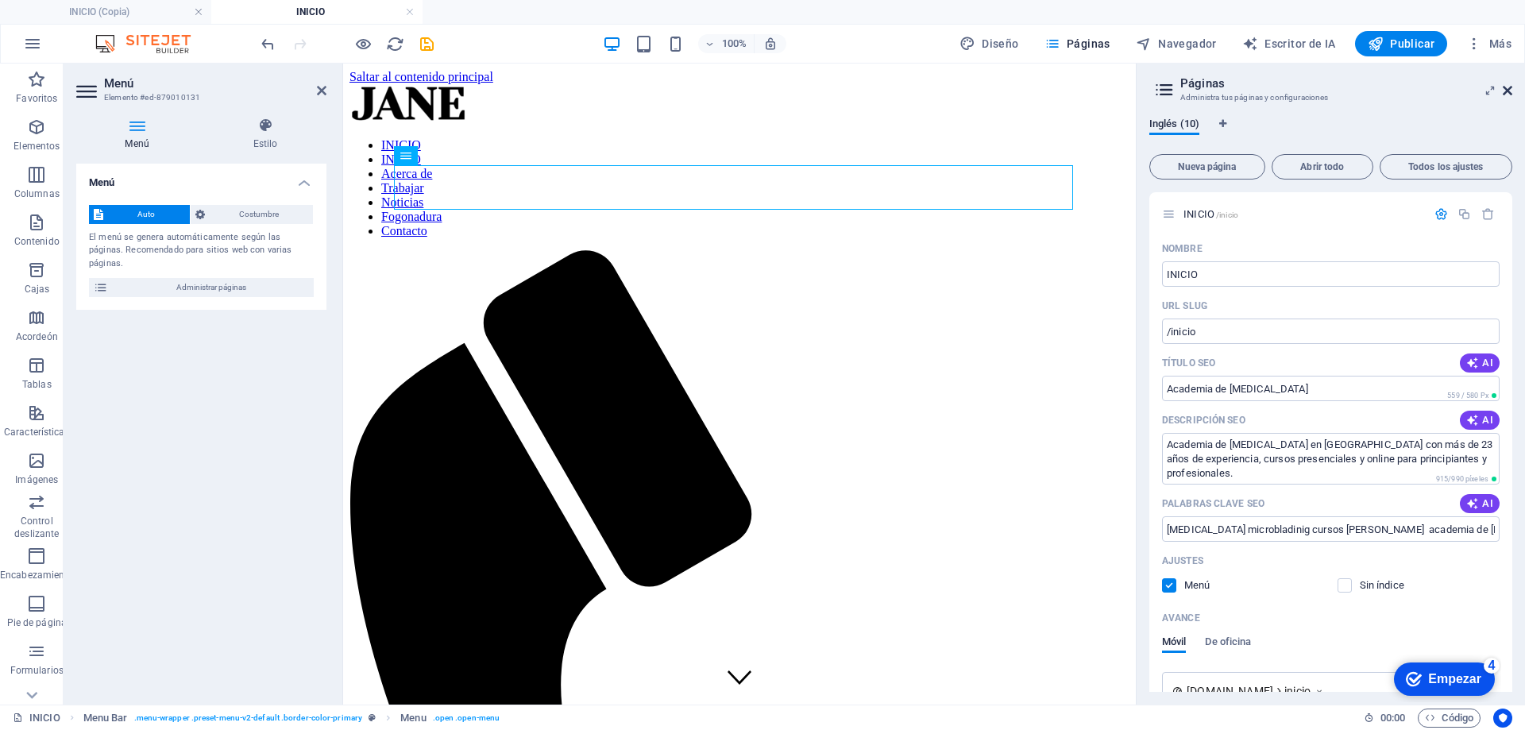
click at [1508, 88] on icon at bounding box center [1508, 90] width 10 height 13
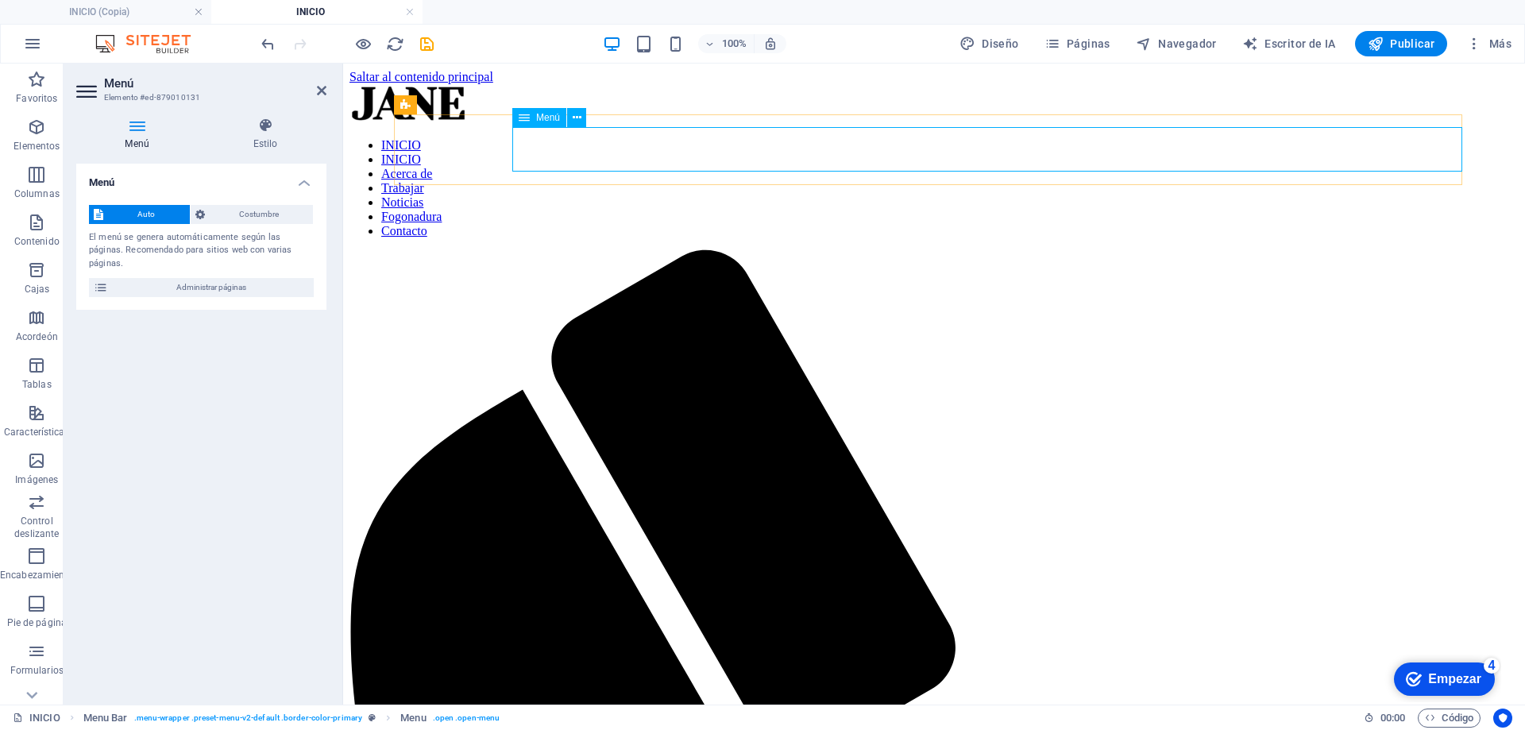
click at [841, 150] on nav "INICIO INICIO Acerca de Trabajar Noticias Fogonadura Contacto" at bounding box center [934, 188] width 1169 height 100
click at [241, 283] on font "Administrar páginas" at bounding box center [211, 287] width 70 height 9
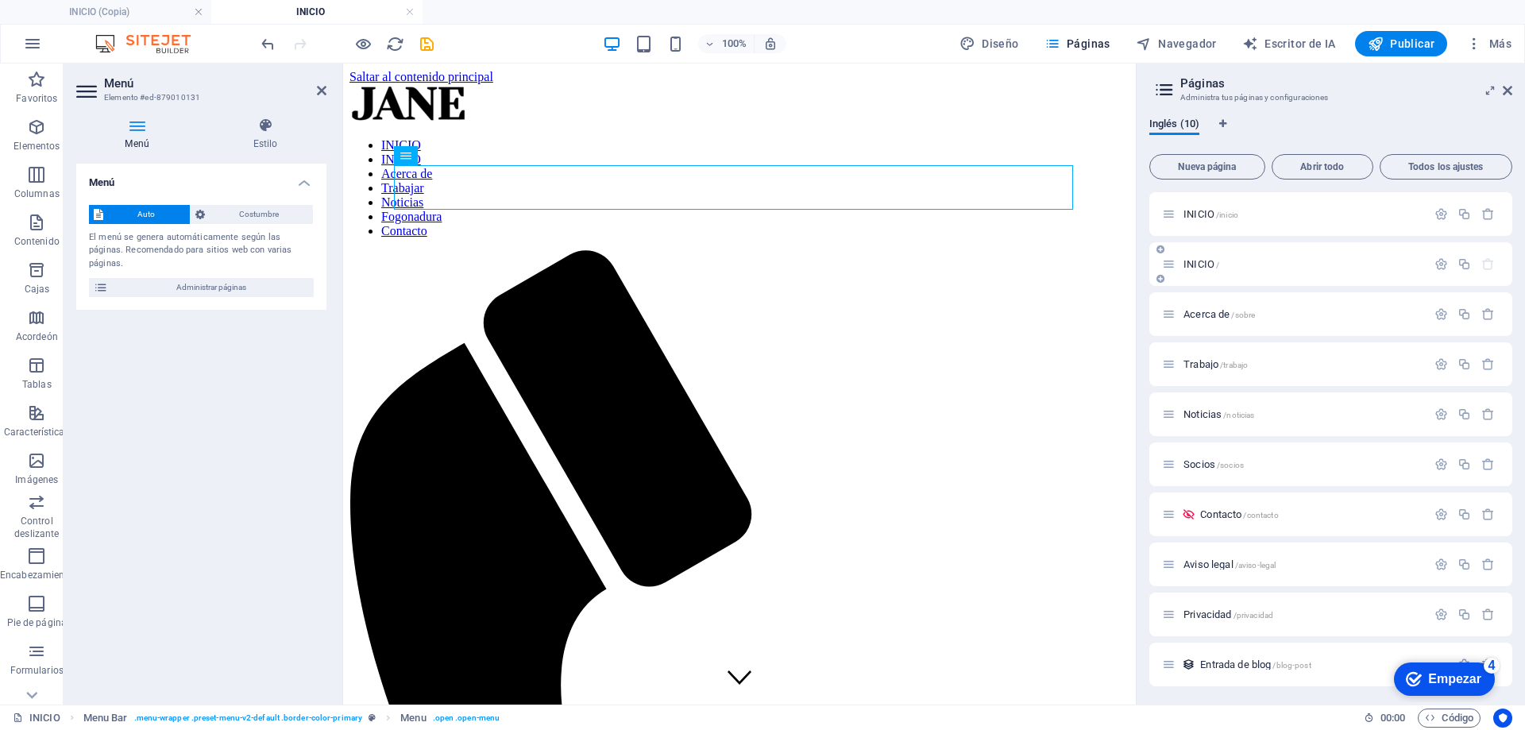
click at [1377, 268] on p "INICIO /" at bounding box center [1303, 264] width 238 height 10
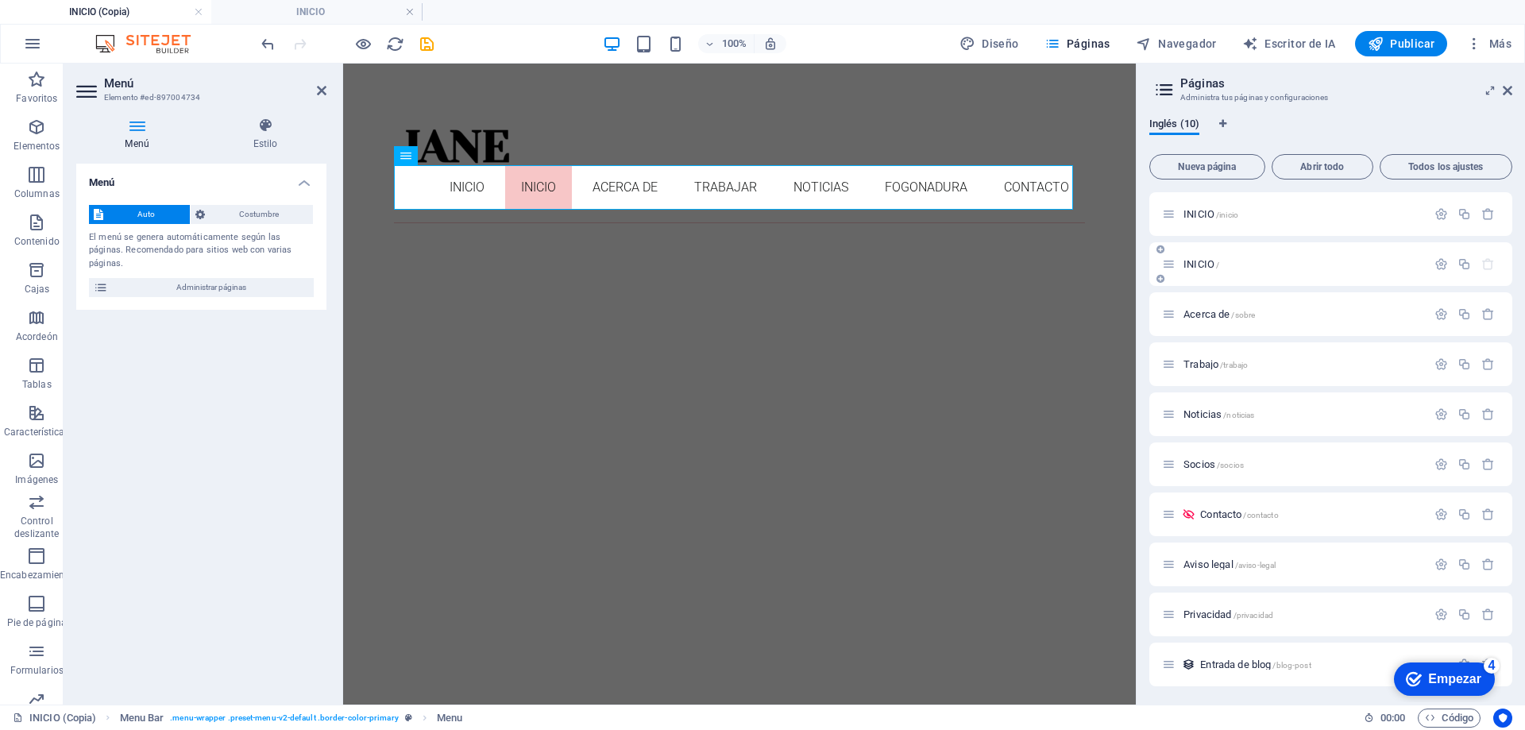
click at [1436, 271] on div at bounding box center [1465, 264] width 70 height 17
click at [1436, 264] on icon "button" at bounding box center [1442, 264] width 14 height 14
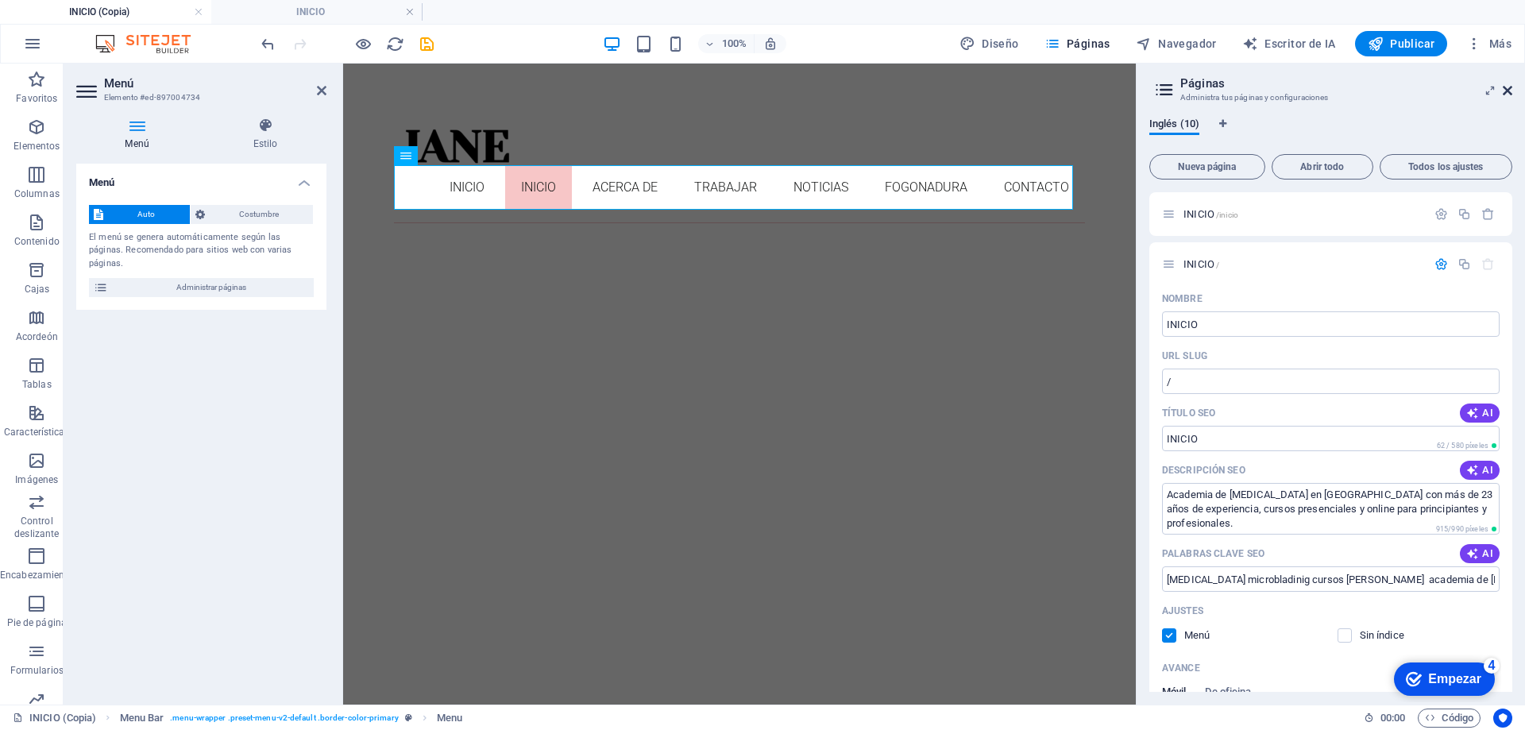
click at [1512, 87] on icon at bounding box center [1508, 90] width 10 height 13
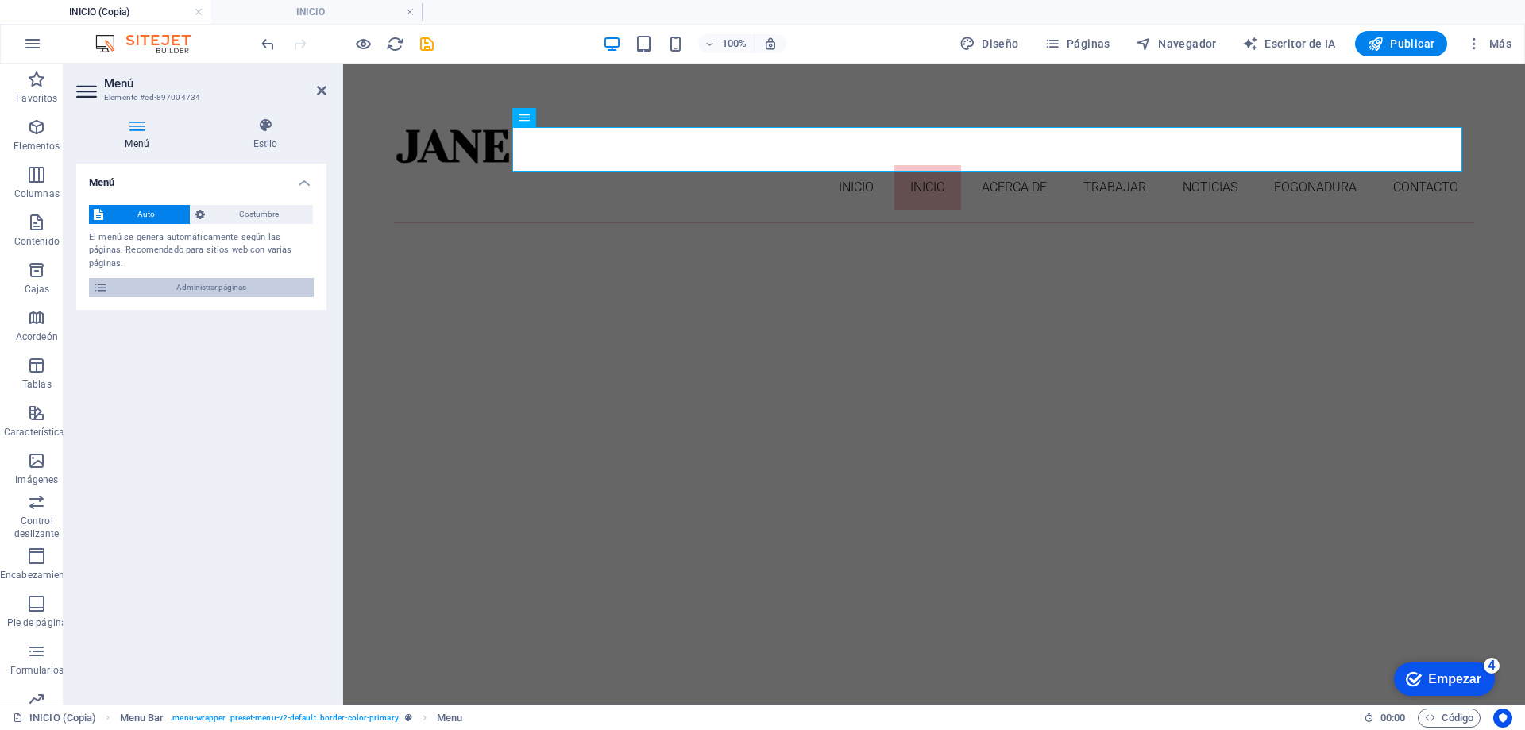
click at [199, 283] on font "Administrar páginas" at bounding box center [211, 287] width 70 height 9
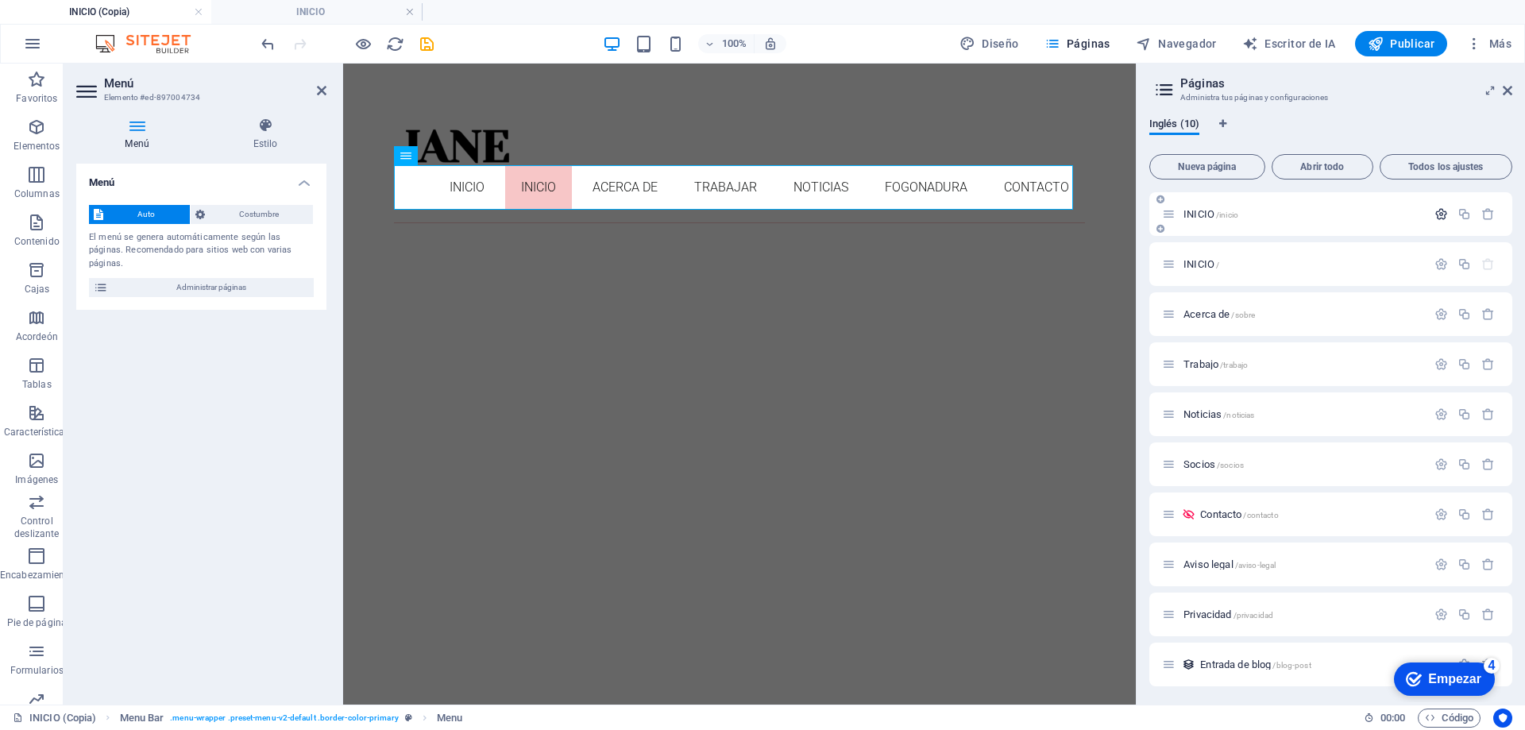
click at [1440, 215] on icon "button" at bounding box center [1442, 214] width 14 height 14
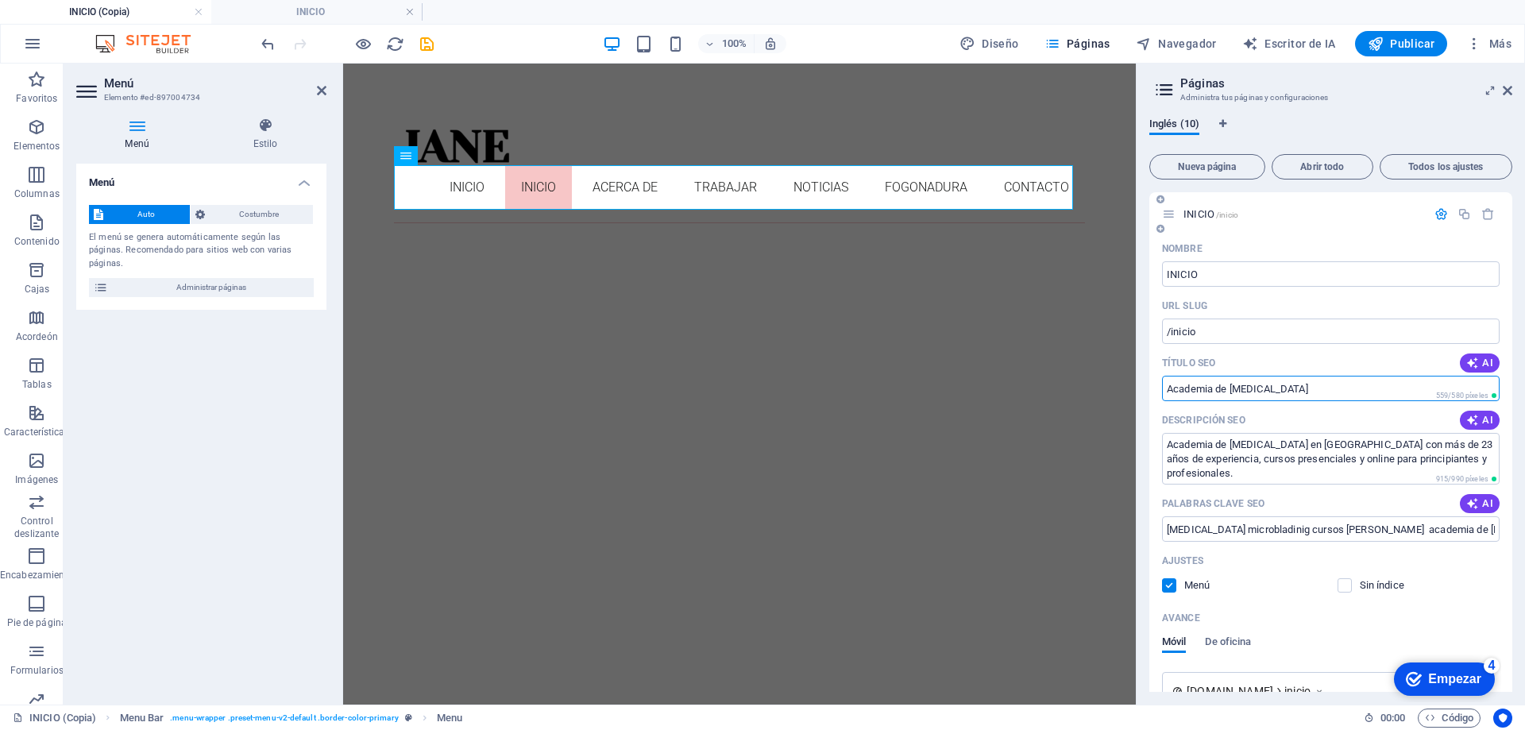
drag, startPoint x: 1320, startPoint y: 389, endPoint x: 1158, endPoint y: 388, distance: 161.3
click at [1158, 388] on div "Nombre INICIO ​ URL SLUG /inicio ​ Título SEO AI Academia de [MEDICAL_DATA] ​ 5…" at bounding box center [1331, 567] width 363 height 662
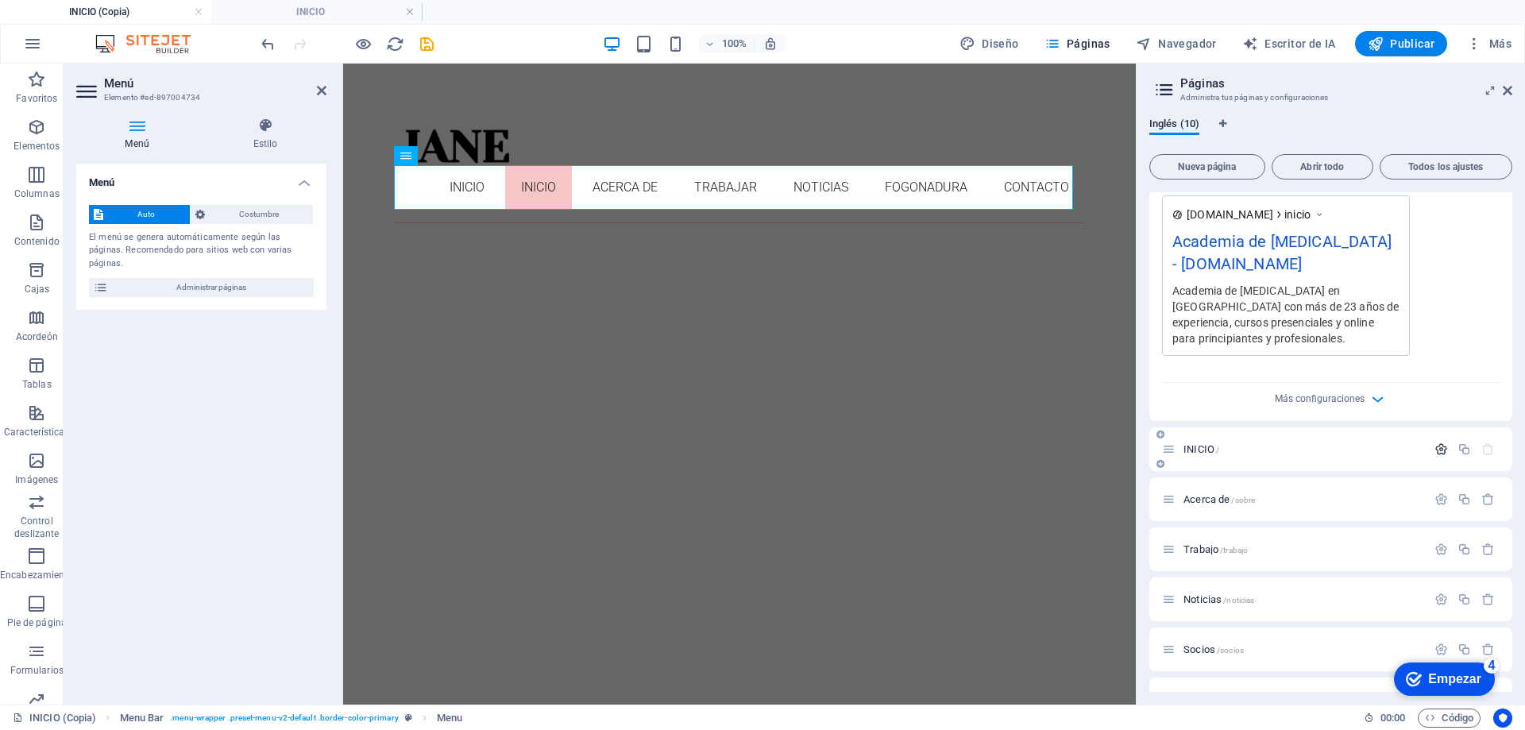
click at [1436, 456] on icon "button" at bounding box center [1442, 450] width 14 height 14
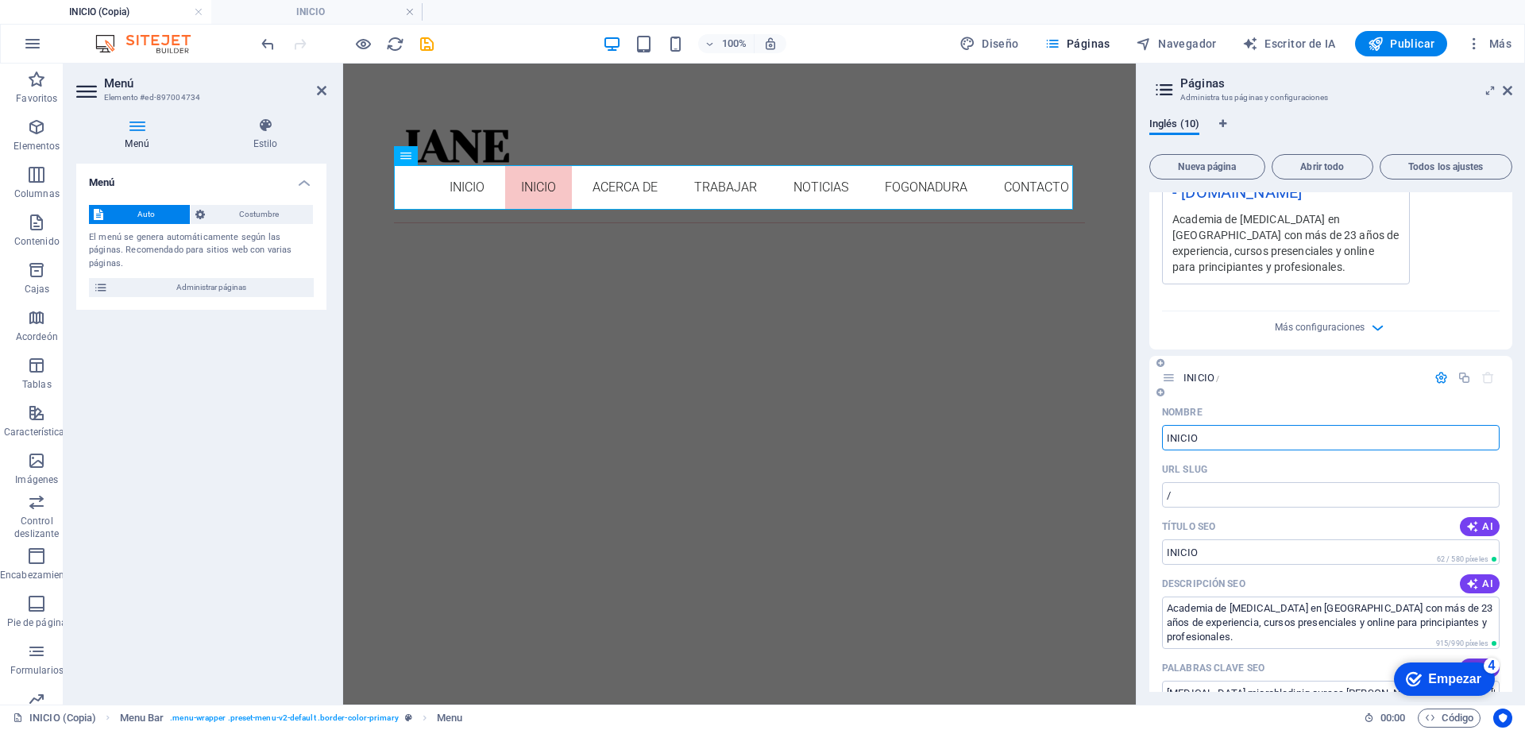
scroll to position [636, 0]
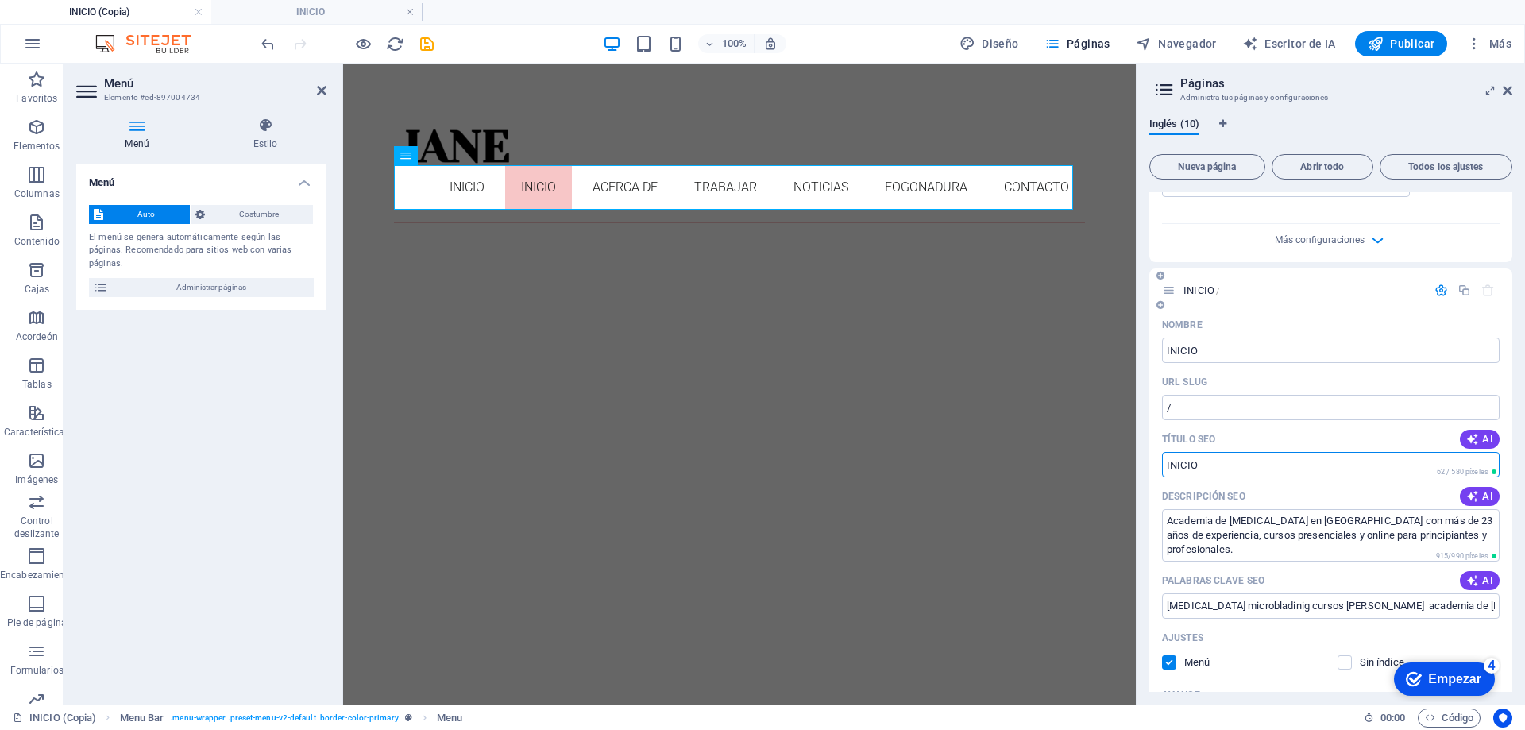
click at [1258, 477] on input "INICIO" at bounding box center [1331, 464] width 338 height 25
type input "I"
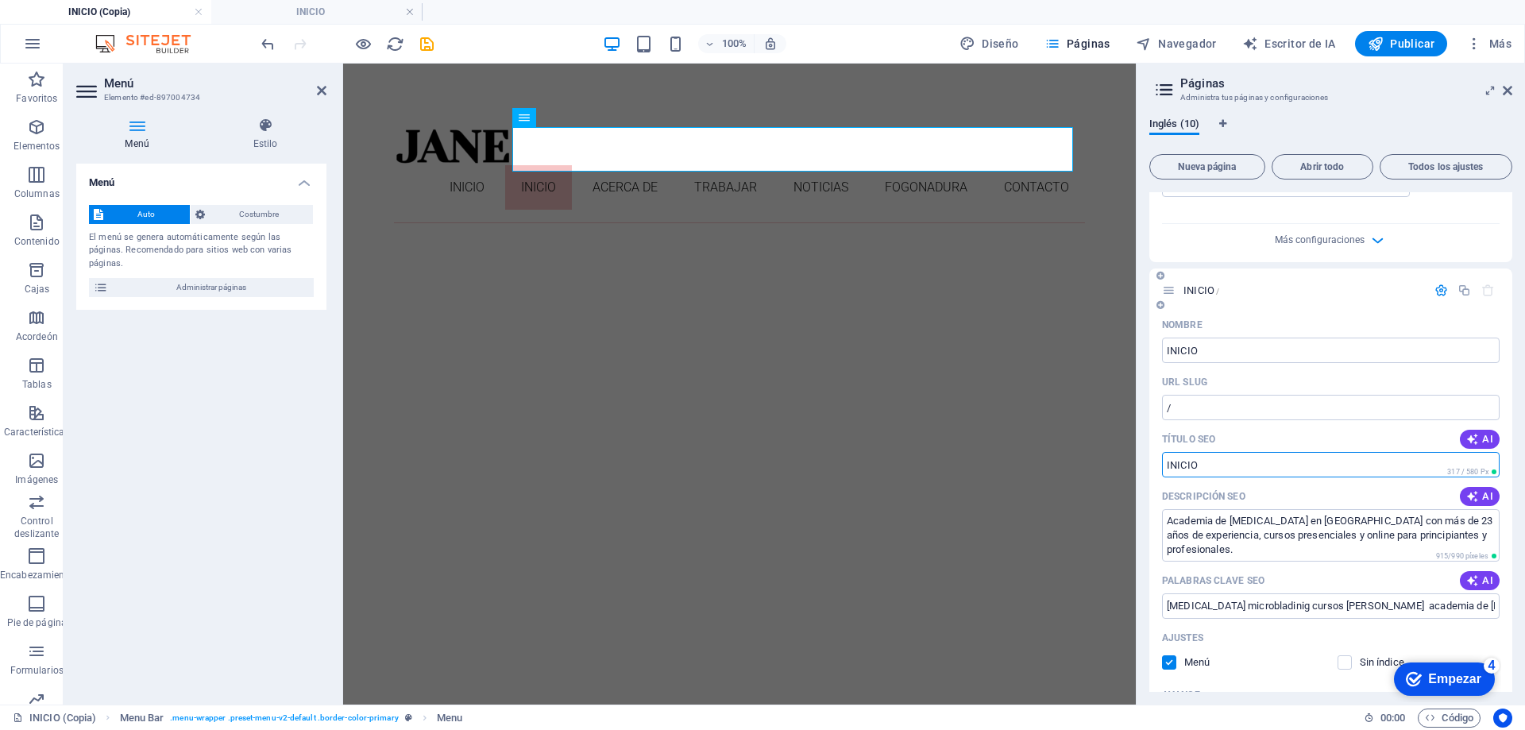
click at [1248, 477] on input "Título SEO" at bounding box center [1331, 464] width 338 height 25
drag, startPoint x: 1227, startPoint y: 482, endPoint x: 1183, endPoint y: 490, distance: 45.2
click at [1183, 477] on input "Título SEO" at bounding box center [1331, 464] width 338 height 25
paste input "Academia de [MEDICAL_DATA]"
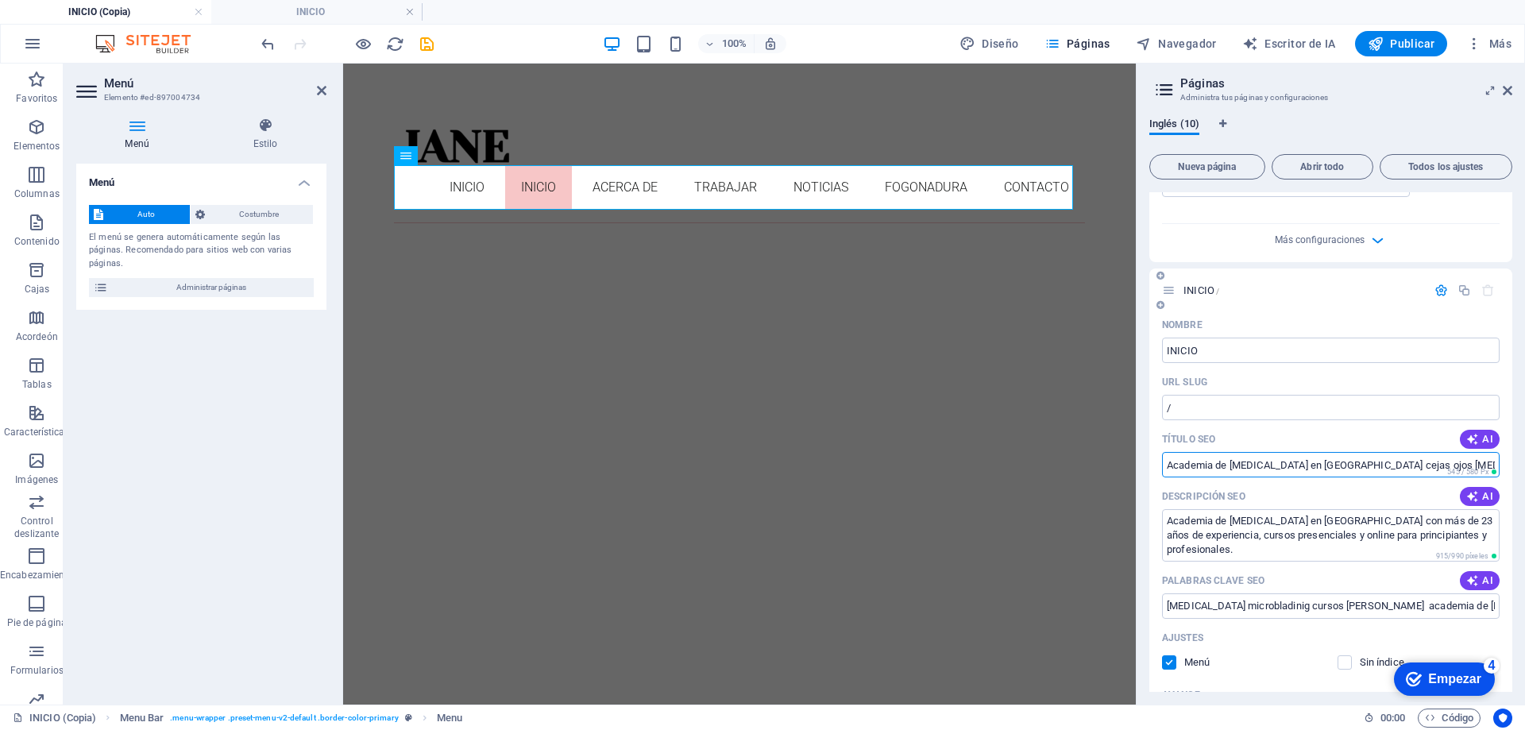
drag, startPoint x: 1425, startPoint y: 486, endPoint x: 1151, endPoint y: 457, distance: 275.7
click at [1151, 457] on div "Nombre INICIO ​ URL SLUG / ​ Título SEO AI Academia de [MEDICAL_DATA] en [GEOGR…" at bounding box center [1331, 632] width 363 height 640
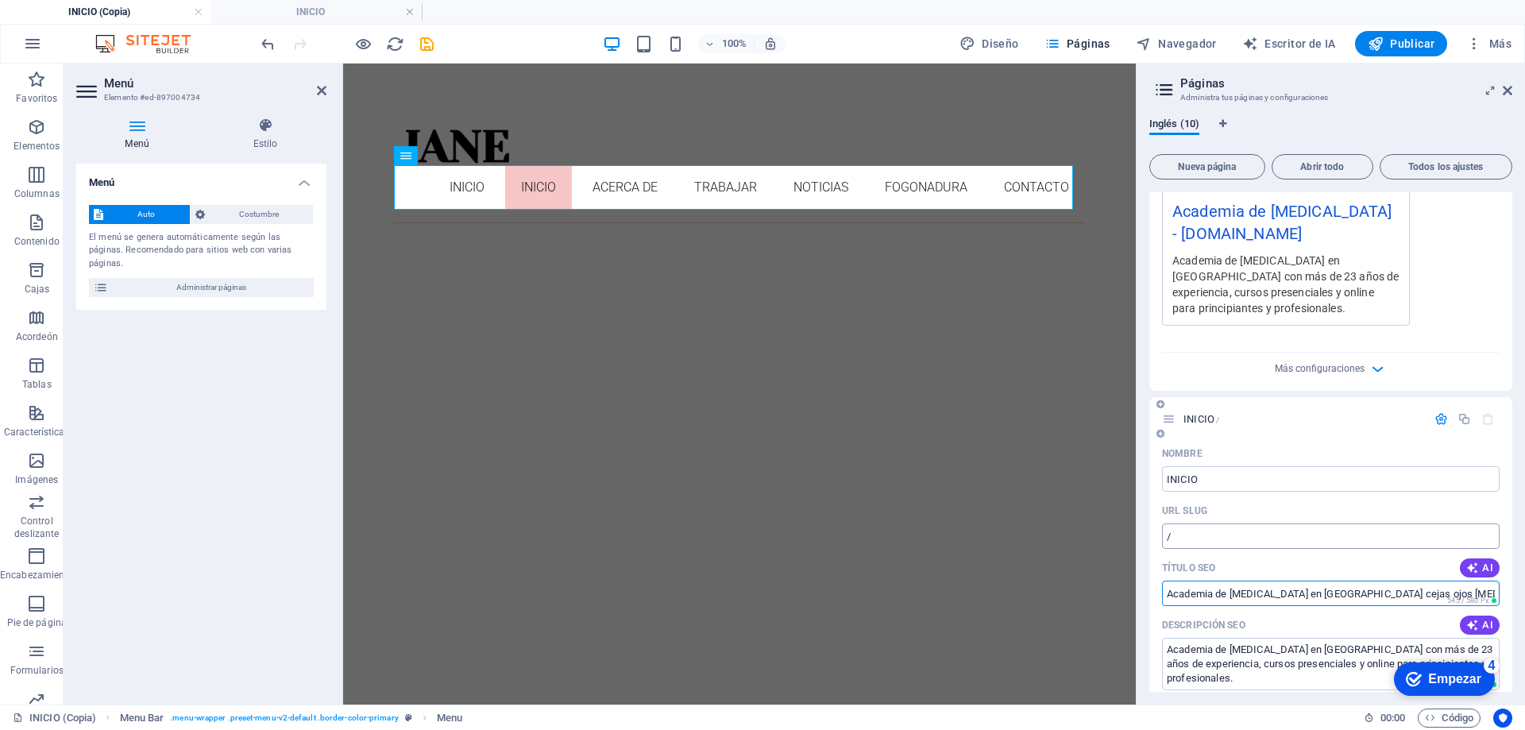
scroll to position [556, 0]
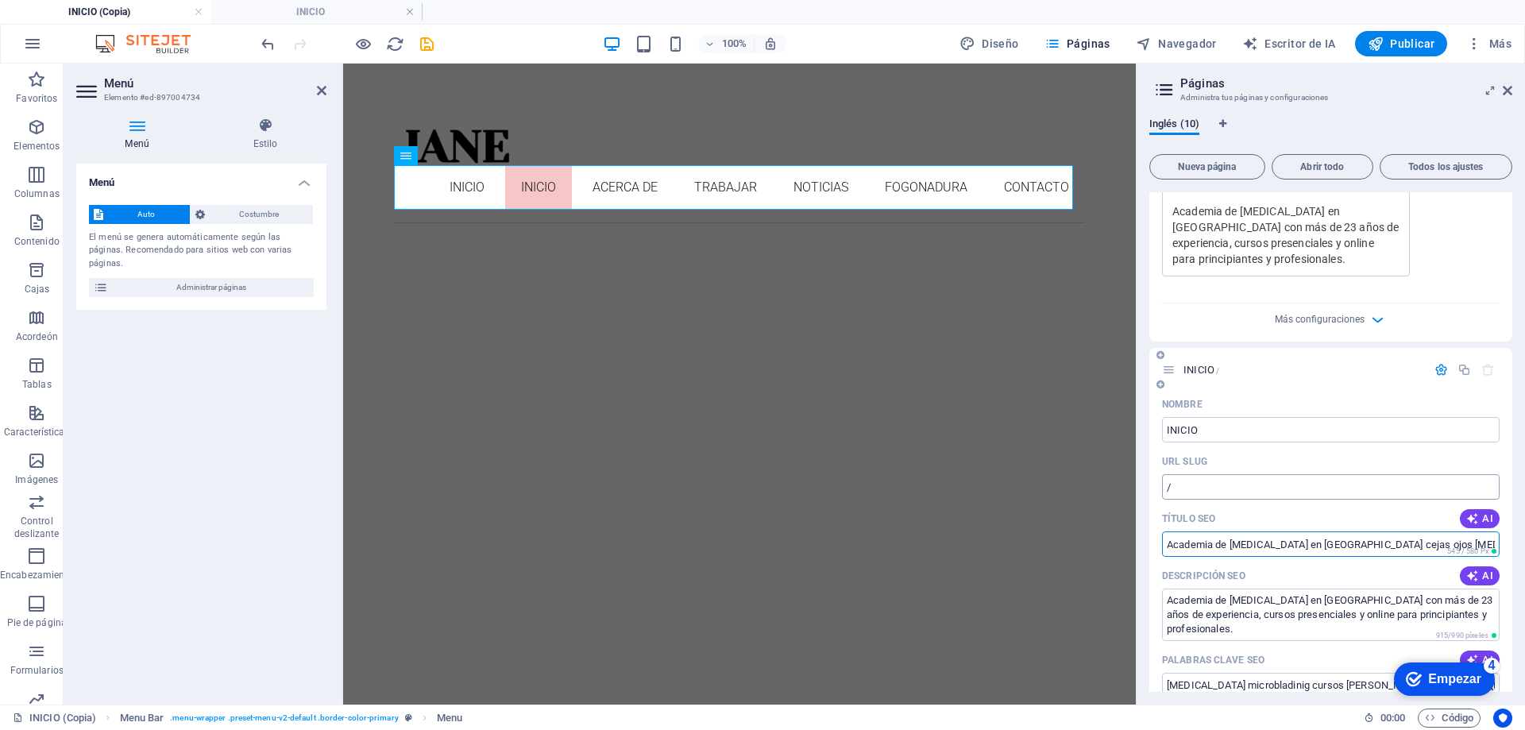
type input "Academia de [MEDICAL_DATA] en [GEOGRAPHIC_DATA] cejas ojos [MEDICAL_DATA]"
click at [1208, 500] on input "/" at bounding box center [1331, 486] width 338 height 25
type input "/"
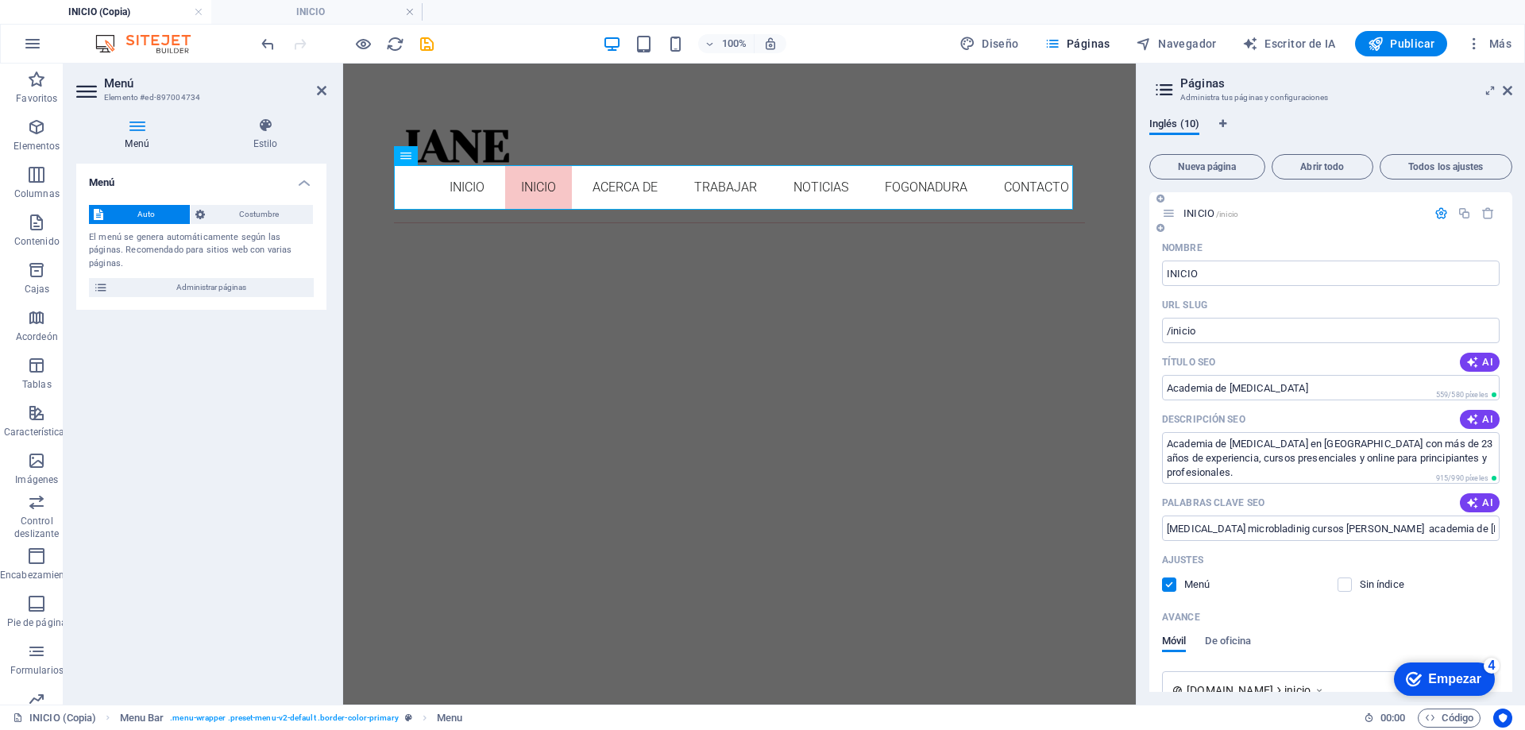
scroll to position [0, 0]
click at [1486, 213] on icon "button" at bounding box center [1489, 214] width 14 height 14
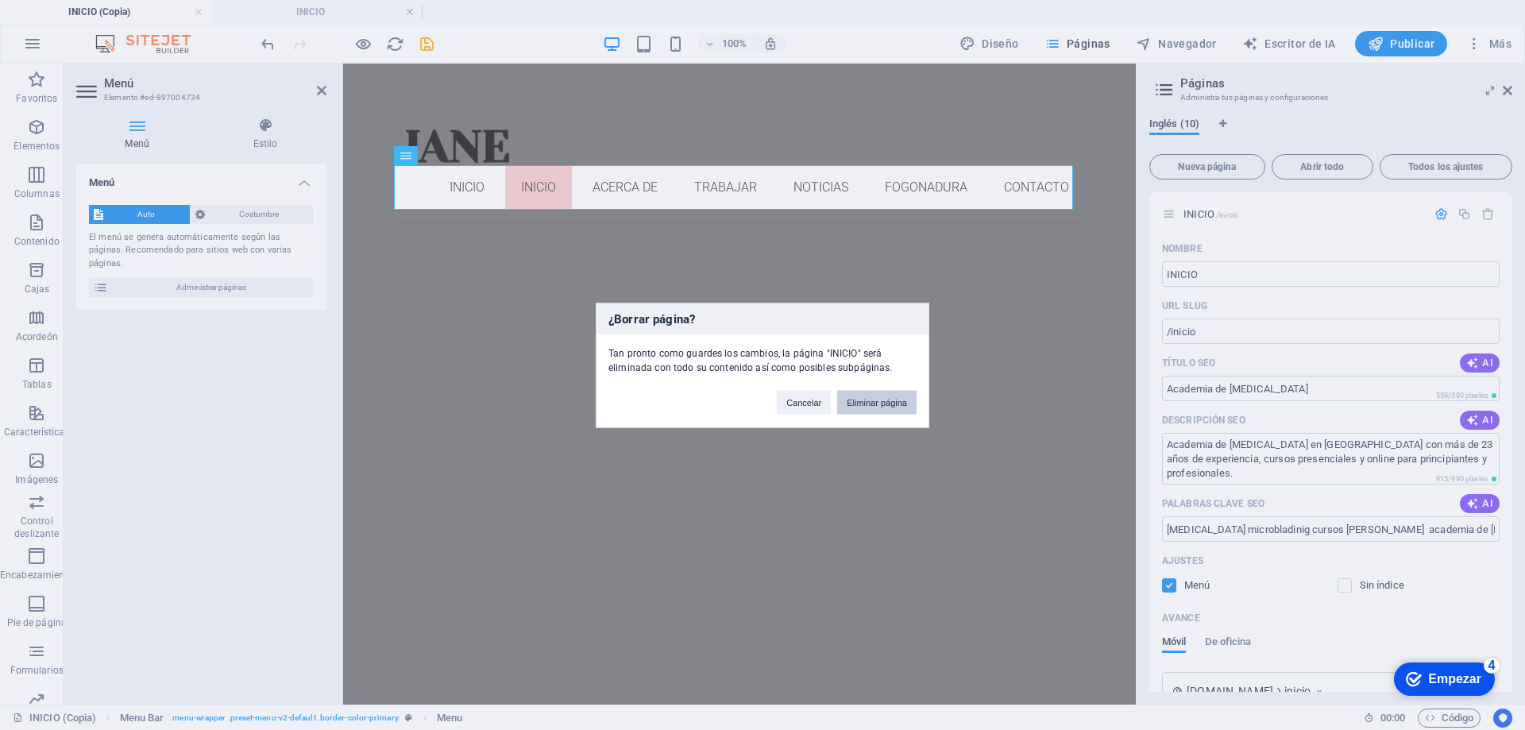
click at [887, 400] on font "Eliminar página" at bounding box center [877, 402] width 60 height 10
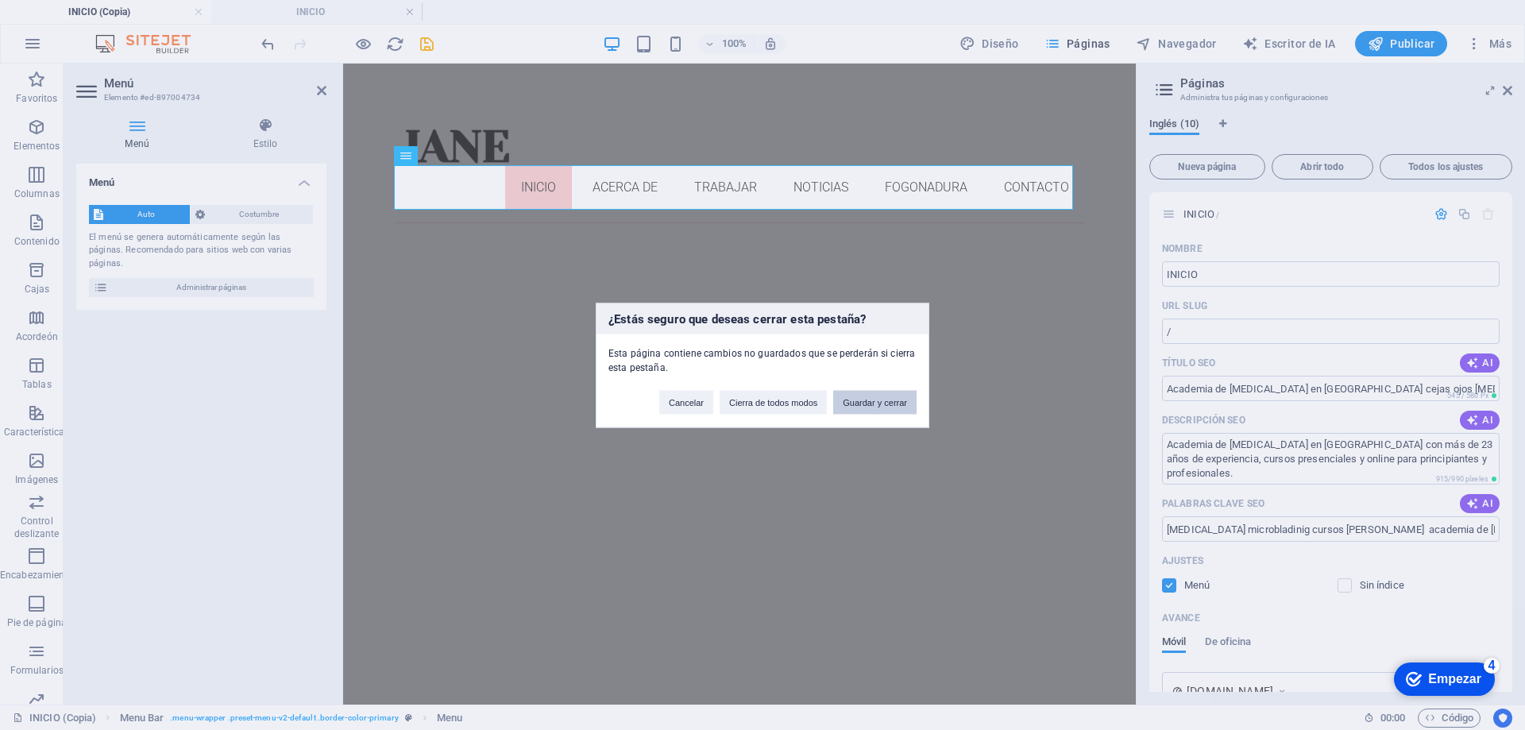
click at [860, 406] on font "Guardar y cerrar" at bounding box center [875, 402] width 64 height 10
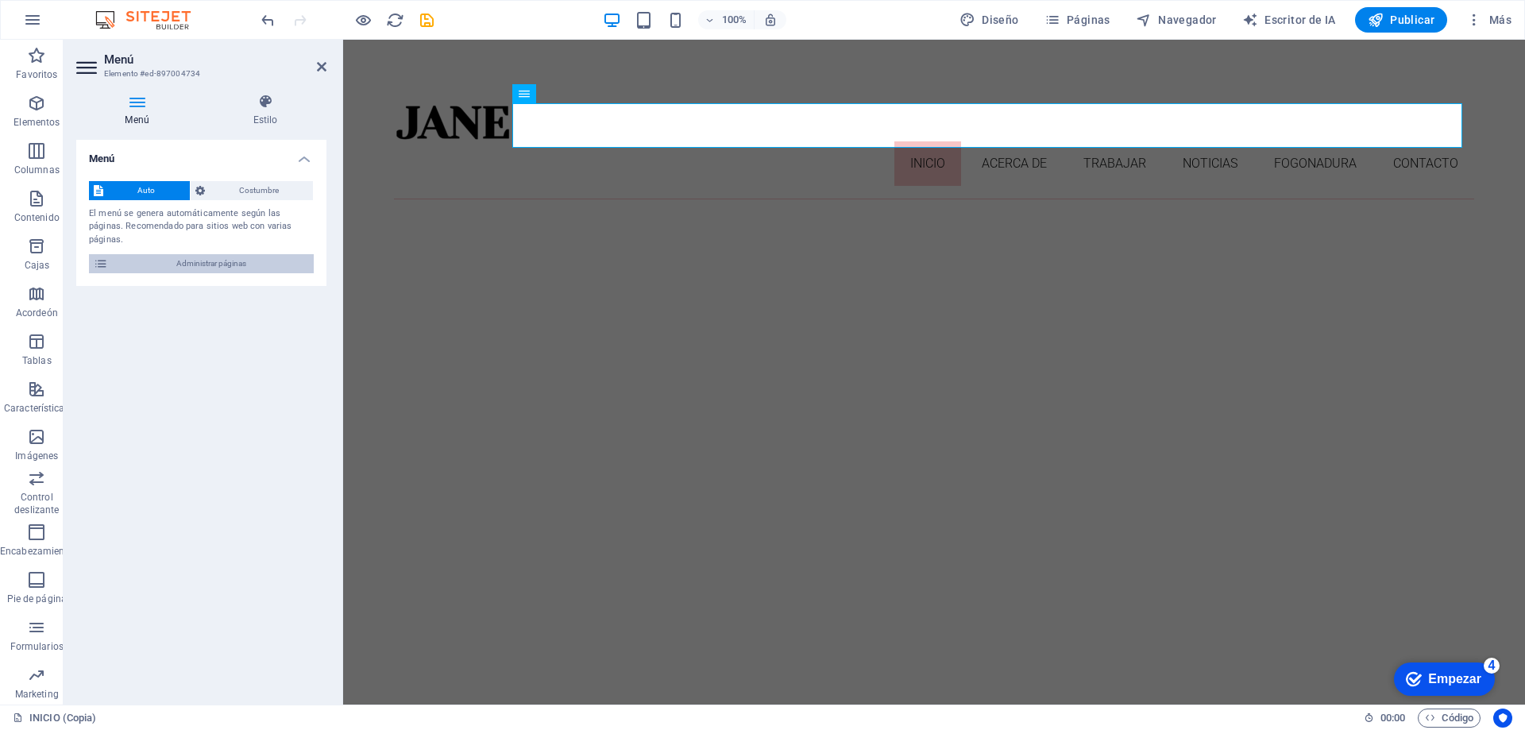
click at [122, 254] on span "Administrar páginas" at bounding box center [211, 263] width 196 height 19
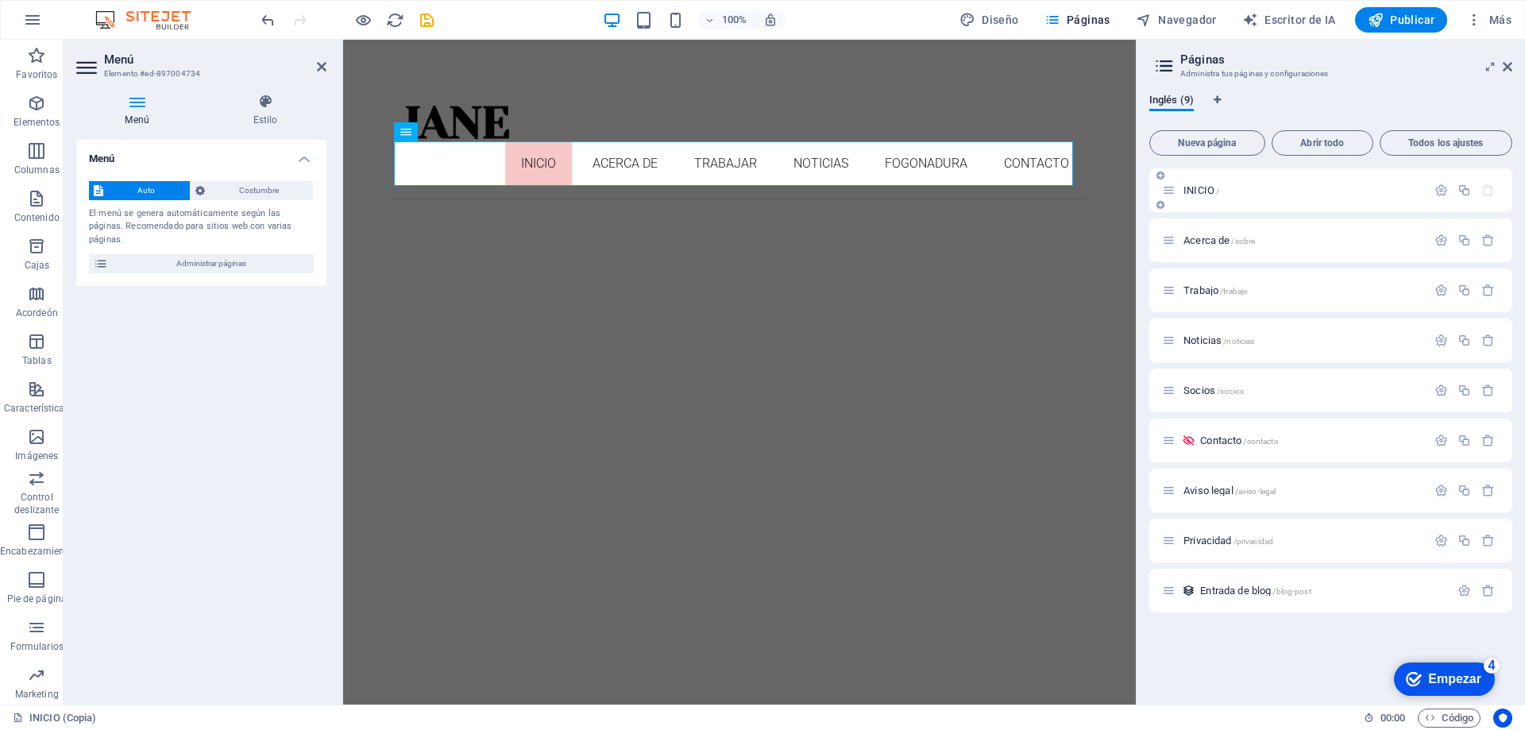
click at [1325, 195] on p "INICIO /" at bounding box center [1303, 190] width 238 height 10
click at [1443, 193] on icon "button" at bounding box center [1442, 191] width 14 height 14
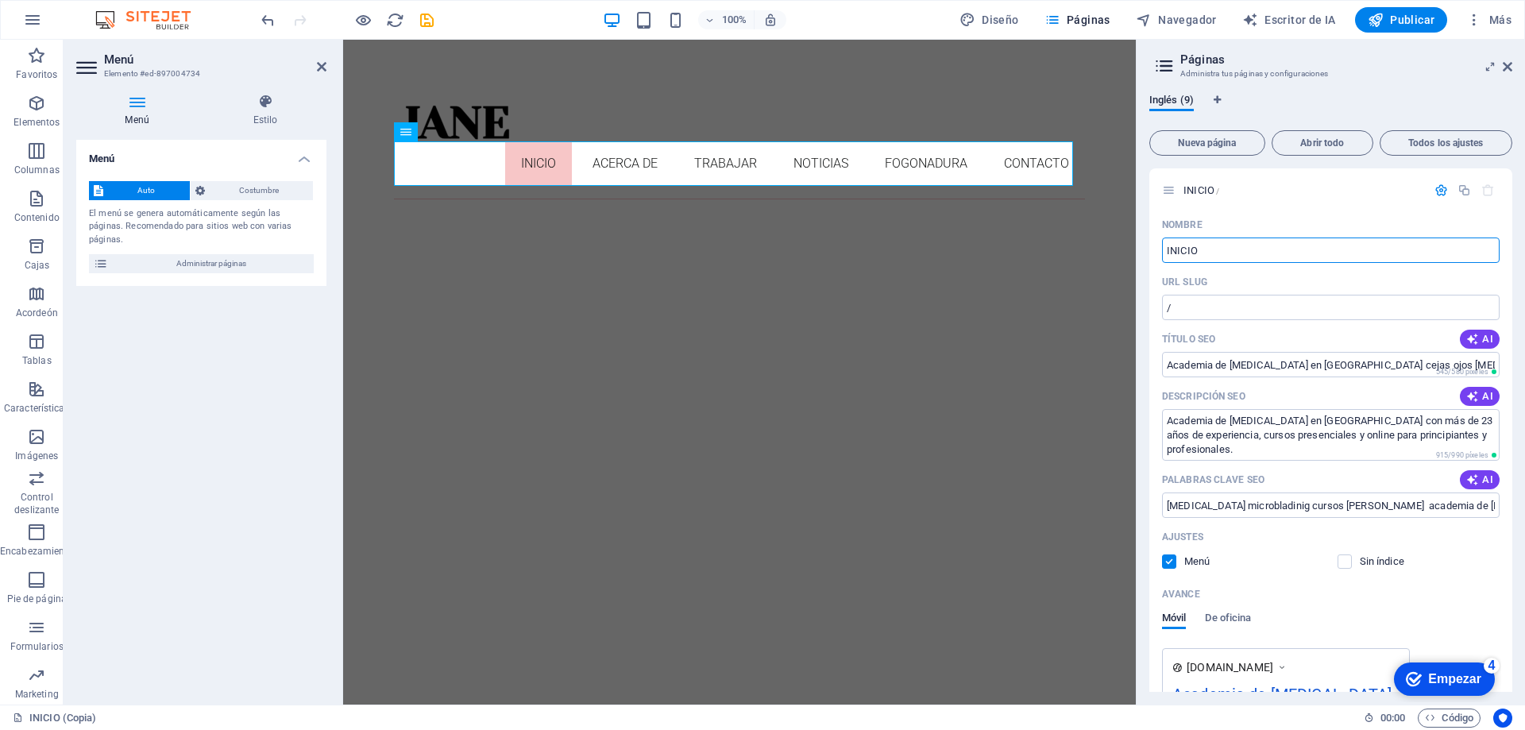
click at [1509, 69] on icon at bounding box center [1508, 66] width 10 height 13
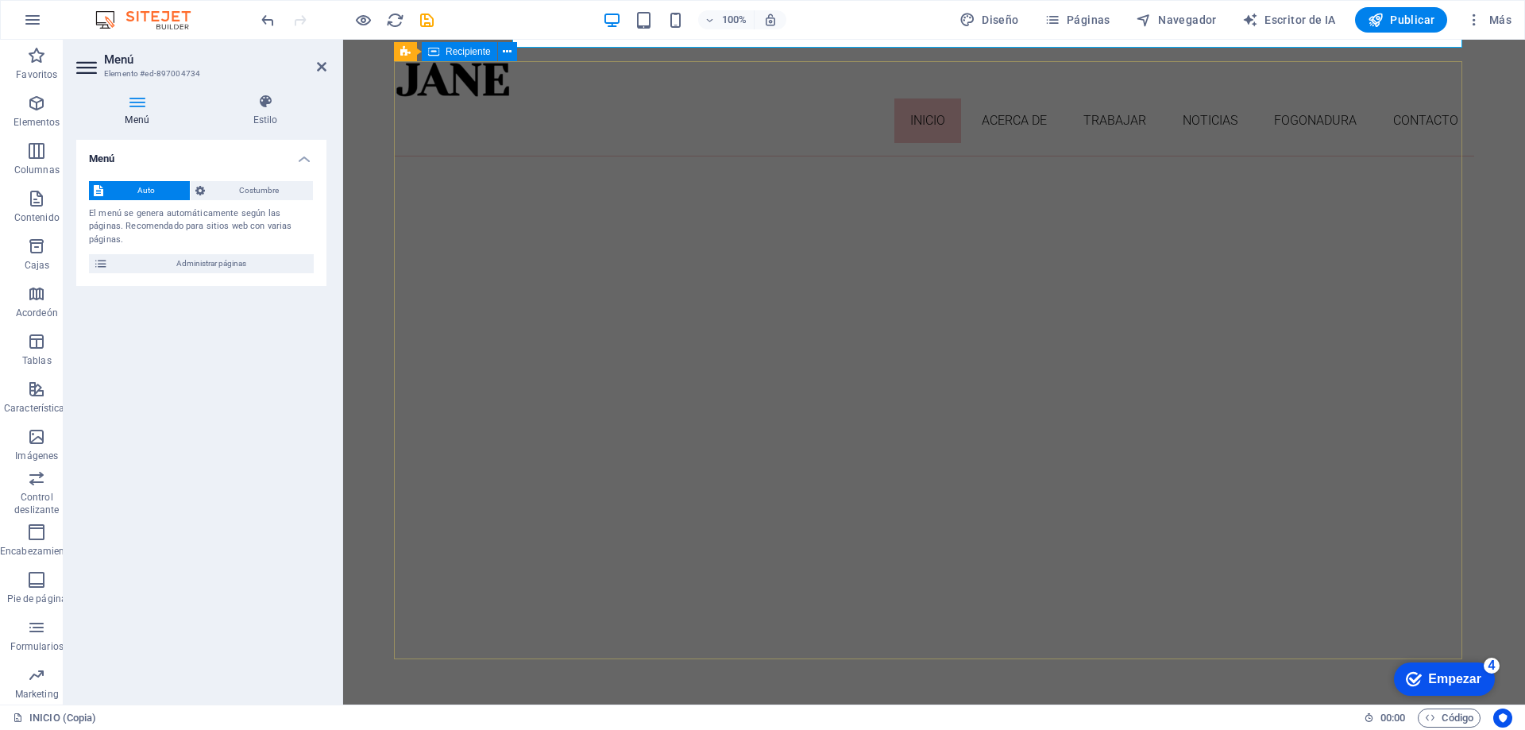
scroll to position [39, 0]
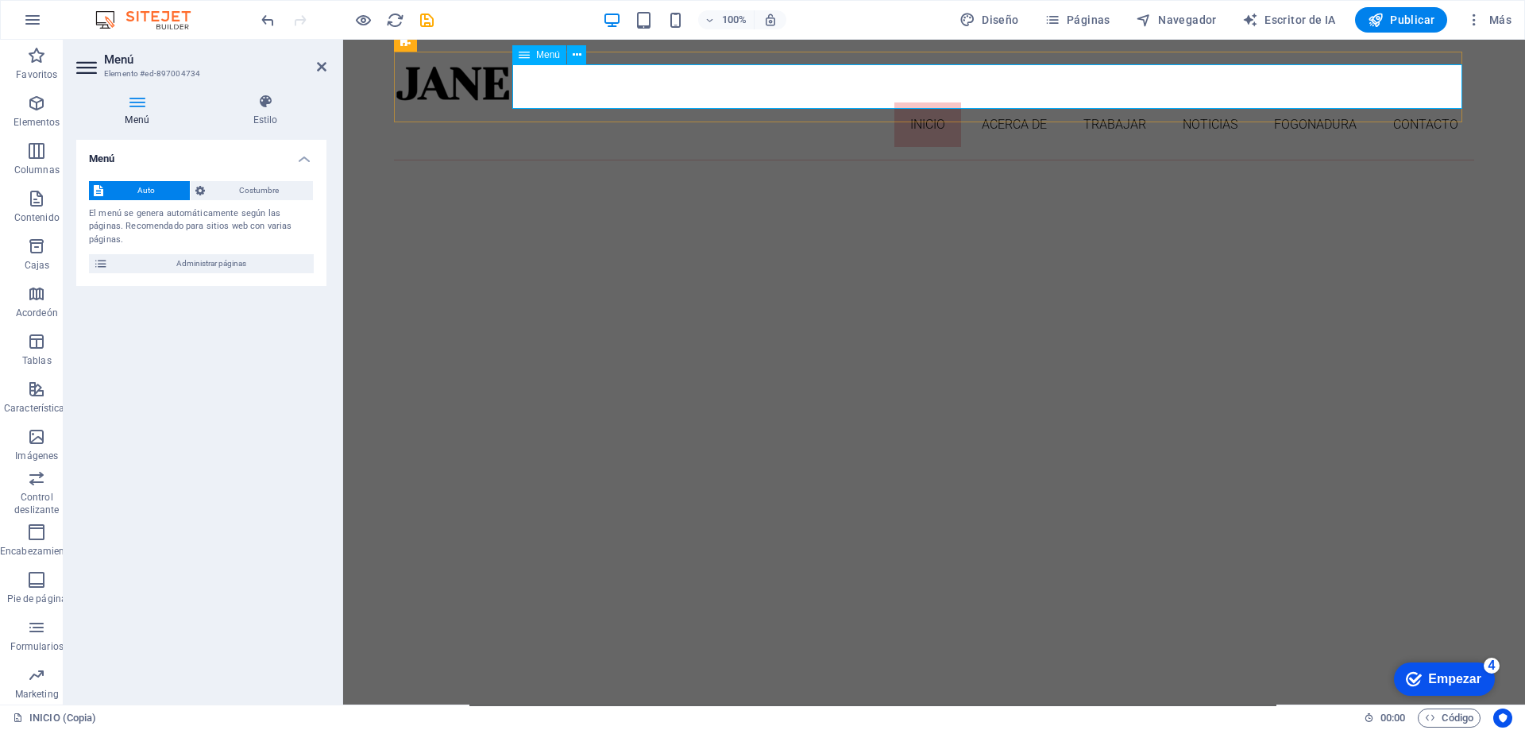
click at [915, 102] on nav "INICIO Acerca de Trabajar Noticias Fogonadura Contacto" at bounding box center [934, 124] width 1080 height 44
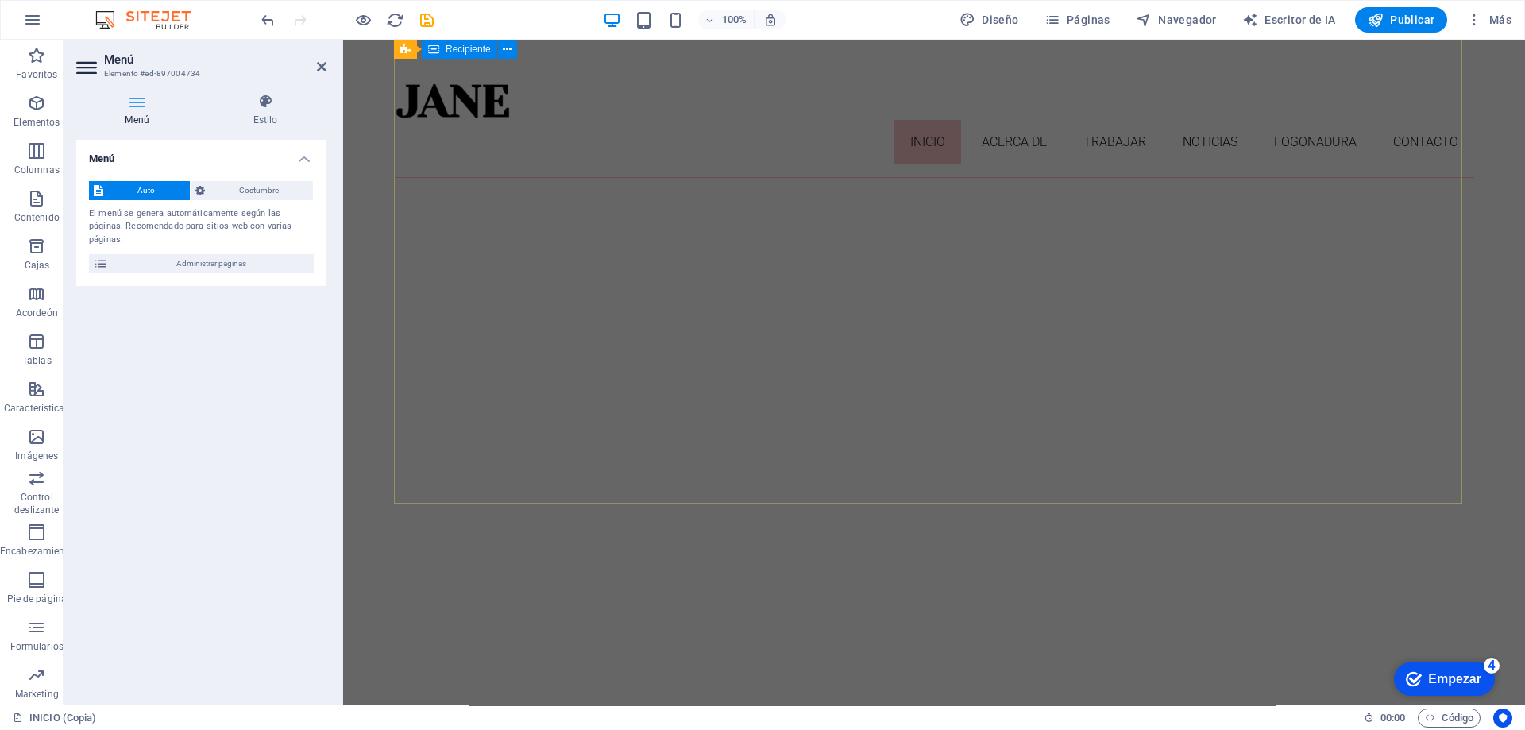
scroll to position [0, 0]
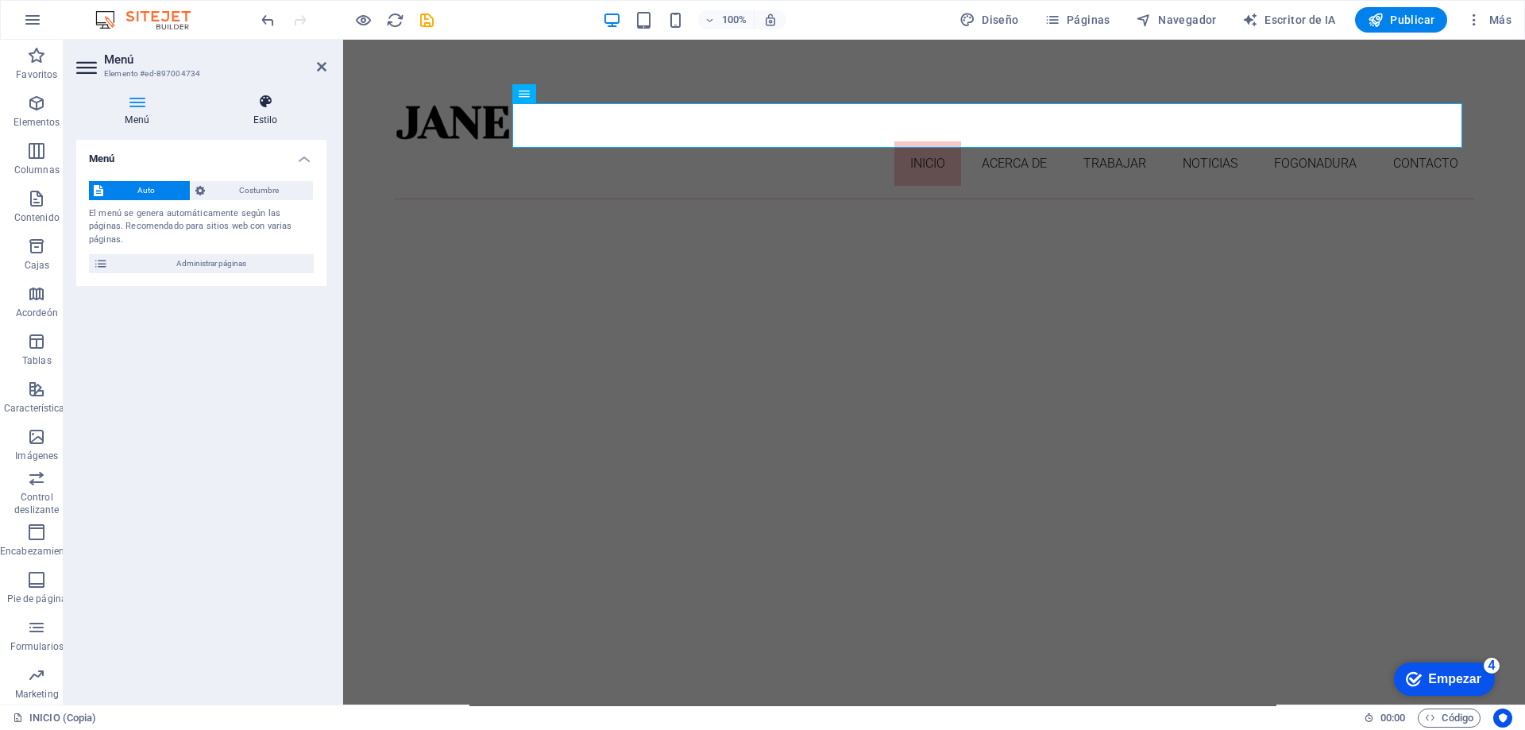
click at [272, 102] on icon at bounding box center [265, 102] width 122 height 16
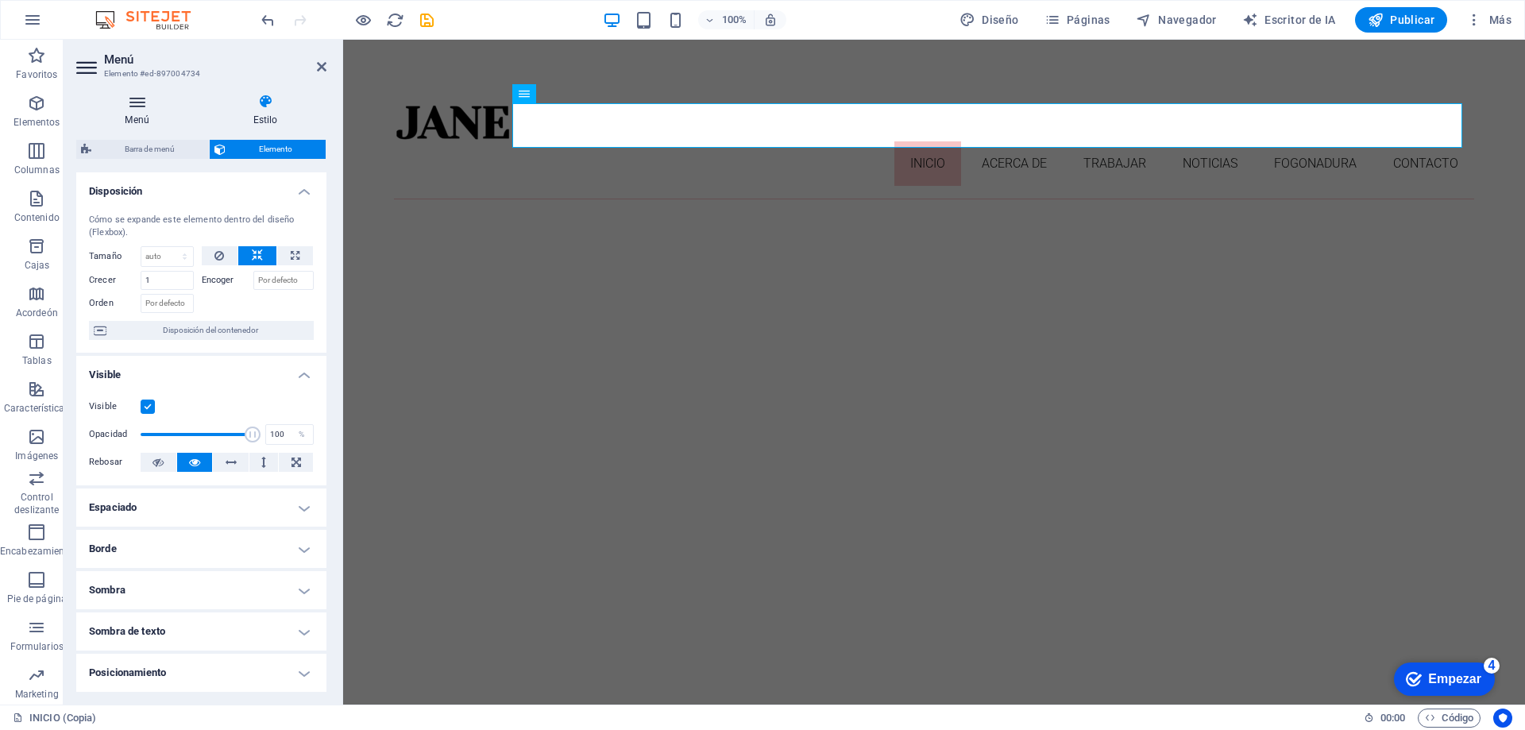
click at [140, 103] on icon at bounding box center [137, 102] width 122 height 16
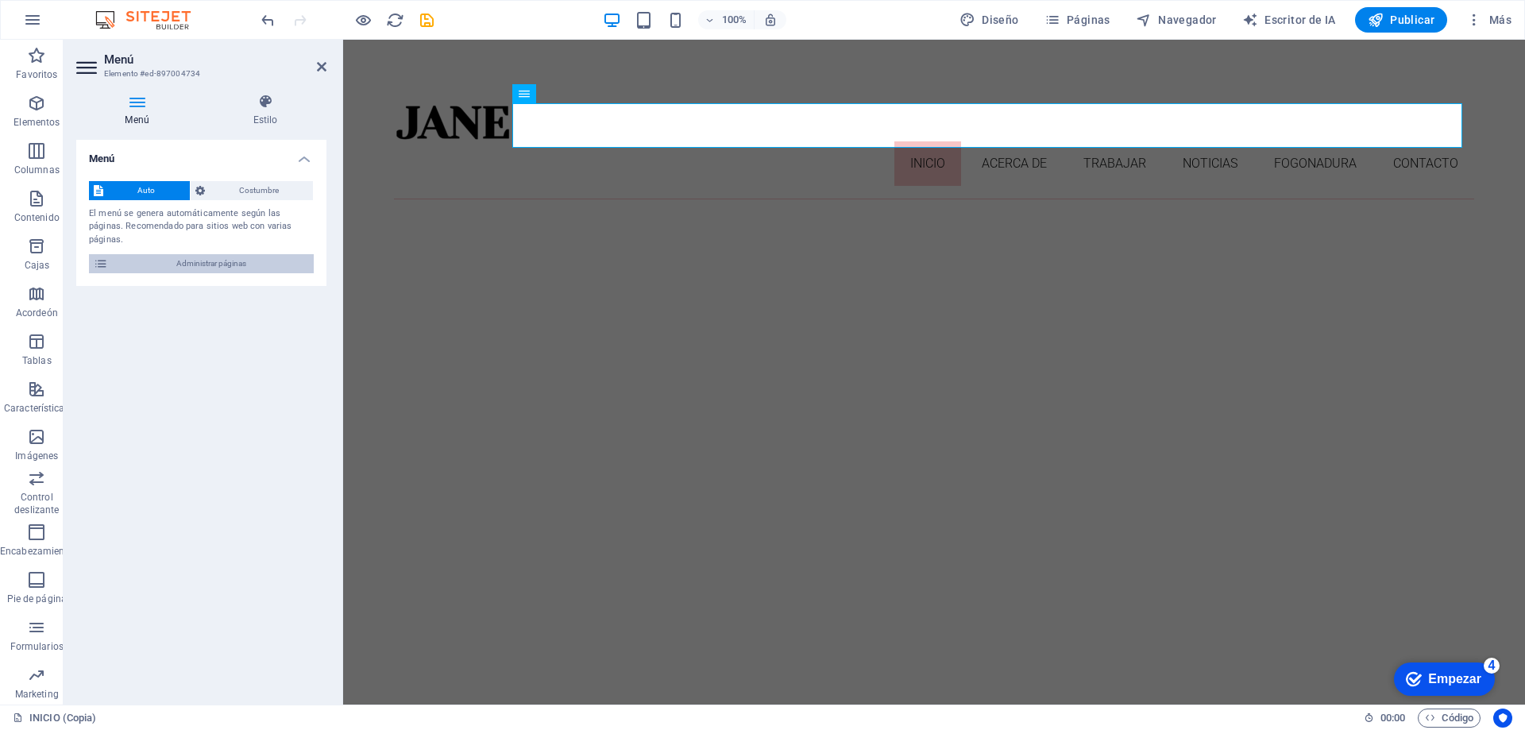
click at [218, 259] on font "Administrar páginas" at bounding box center [211, 263] width 70 height 9
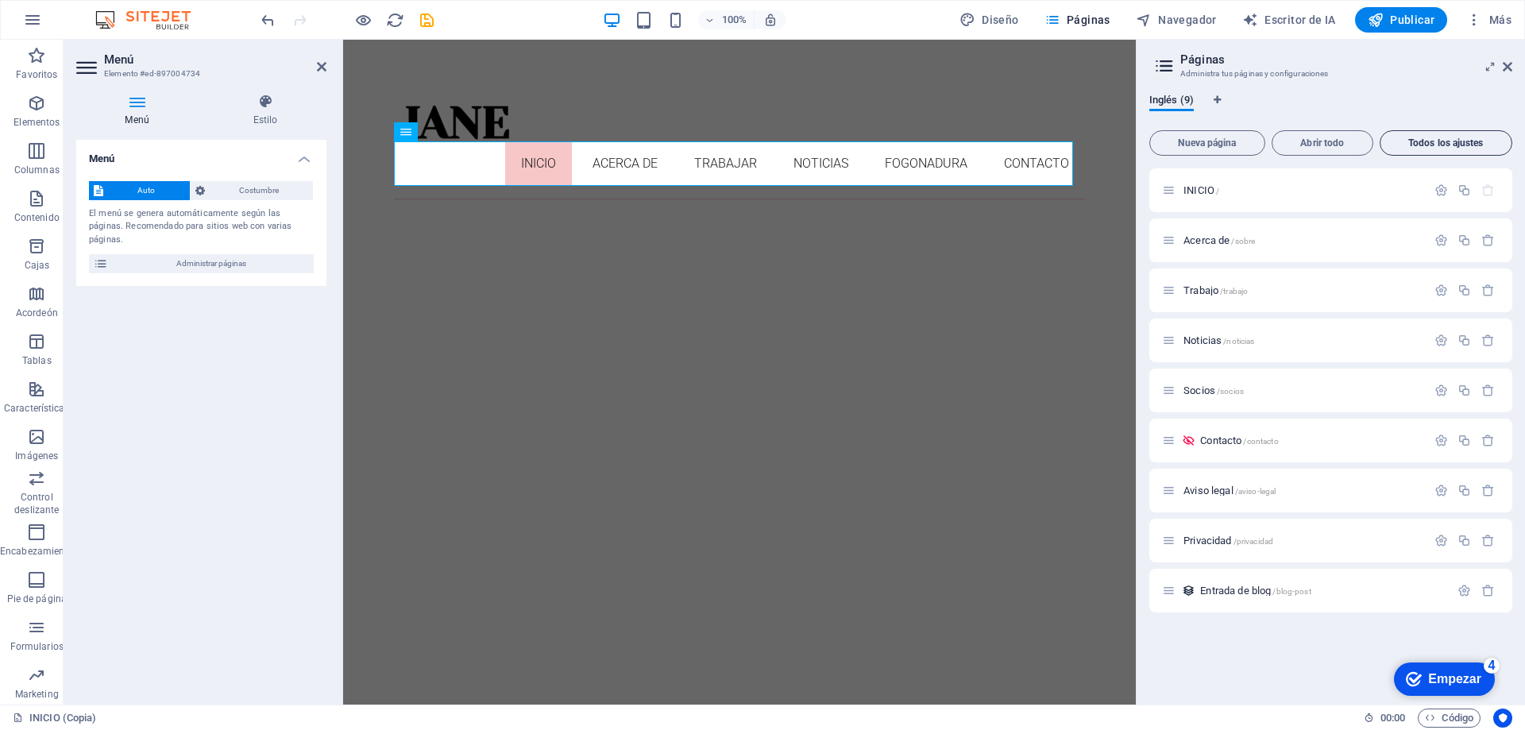
click at [1427, 148] on font "Todos los ajustes" at bounding box center [1446, 142] width 75 height 11
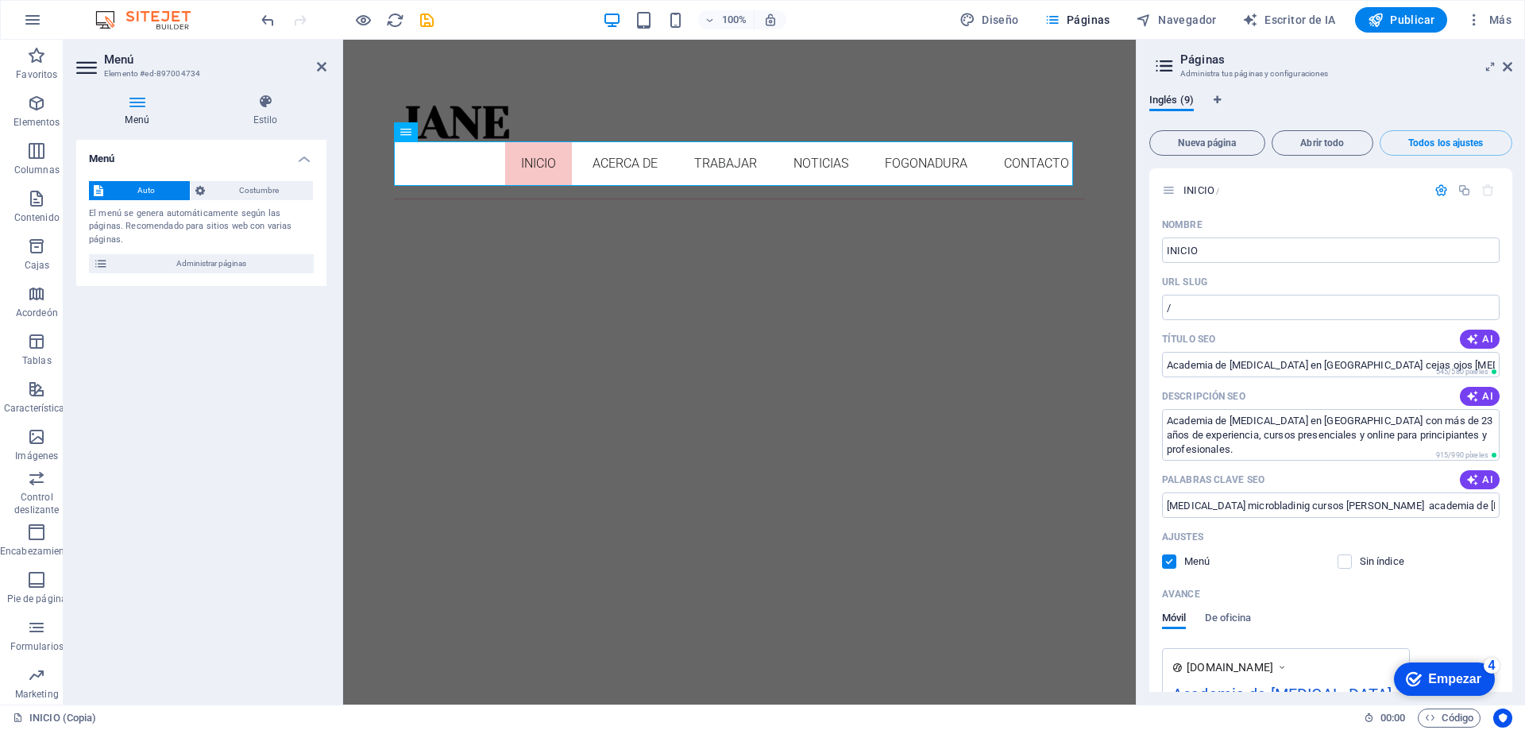
click at [1157, 62] on icon at bounding box center [1165, 66] width 24 height 22
click at [1161, 64] on icon at bounding box center [1165, 66] width 24 height 22
click at [1245, 72] on font "Administra tus páginas y configuraciones" at bounding box center [1255, 73] width 149 height 9
click at [1506, 61] on icon at bounding box center [1508, 66] width 10 height 13
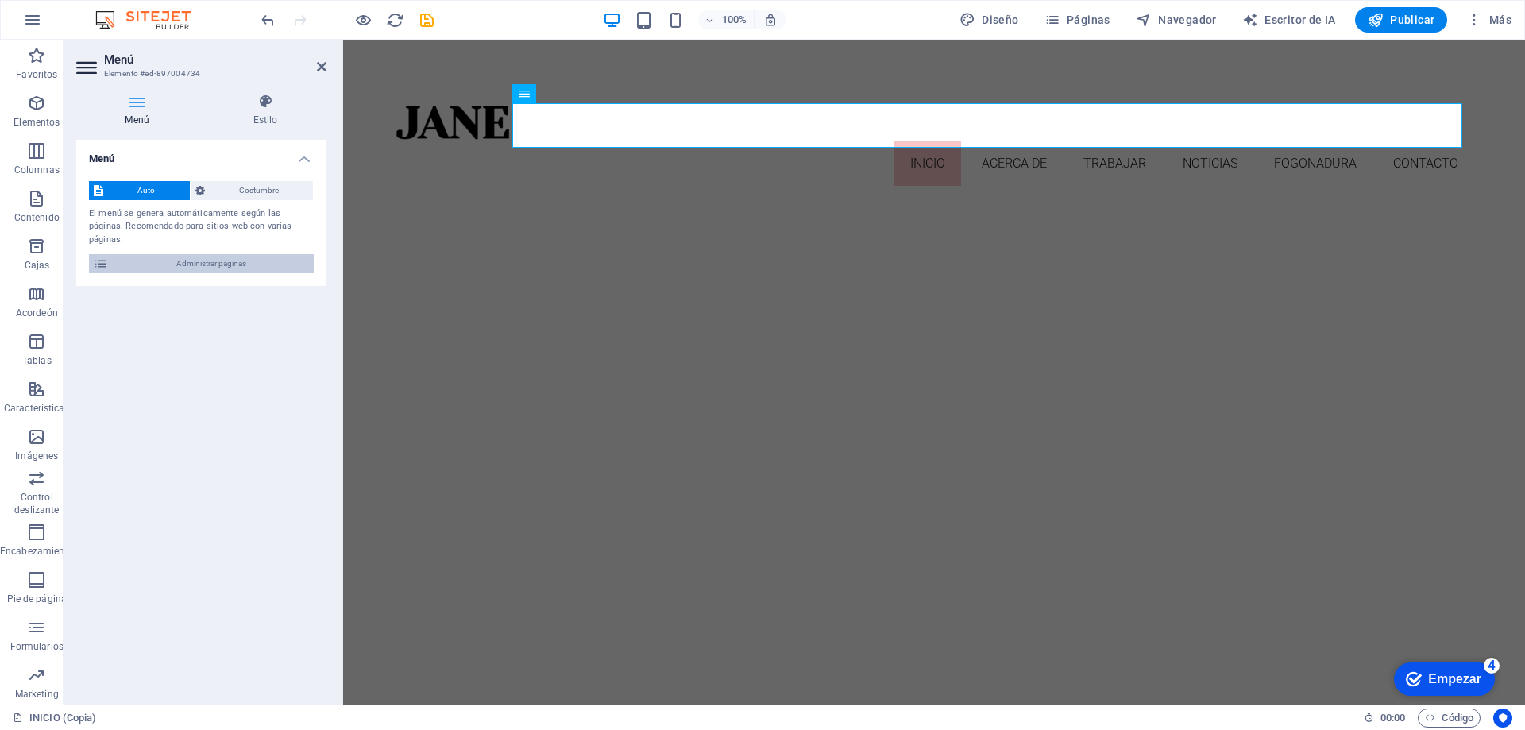
click at [195, 256] on span "Administrar páginas" at bounding box center [211, 263] width 196 height 19
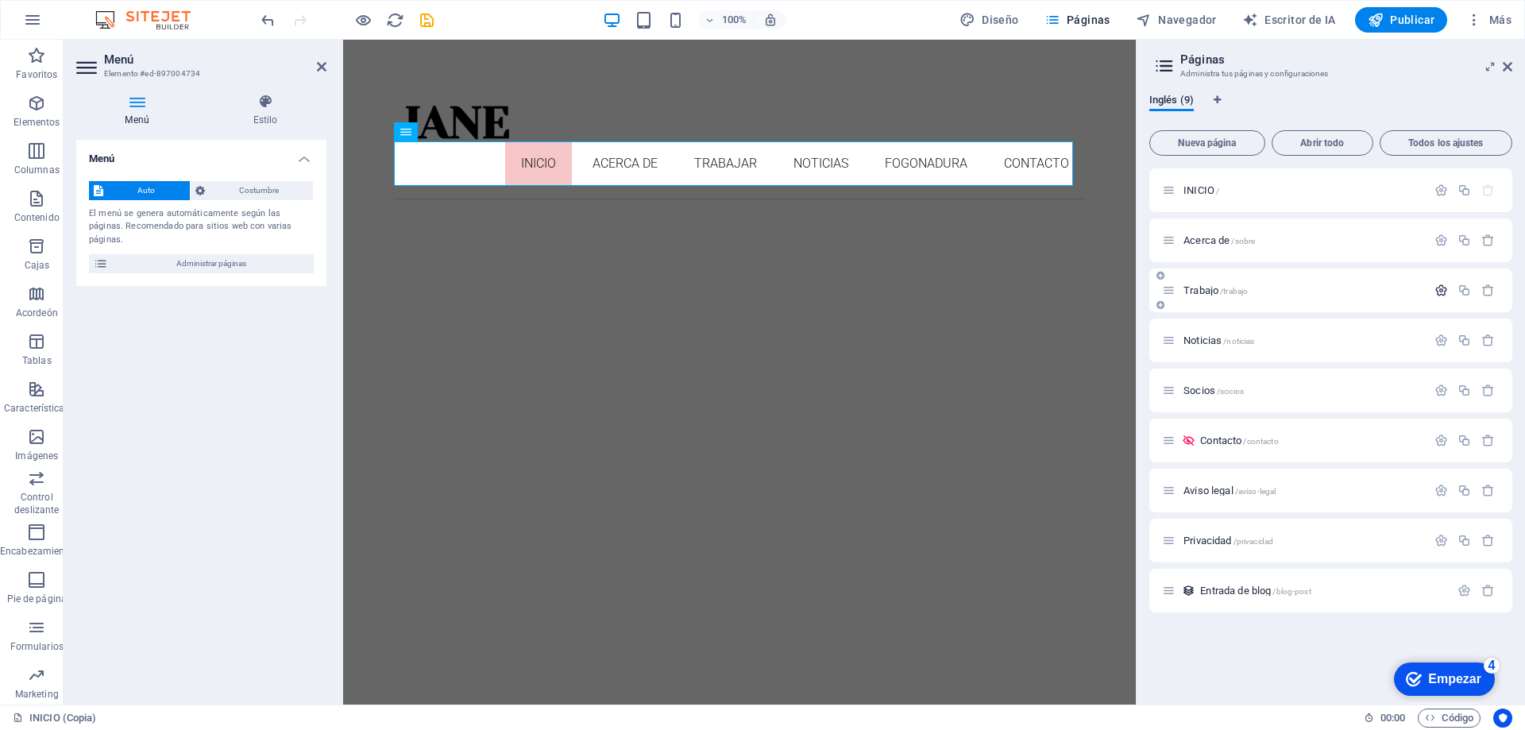
click at [1441, 289] on icon "button" at bounding box center [1442, 291] width 14 height 14
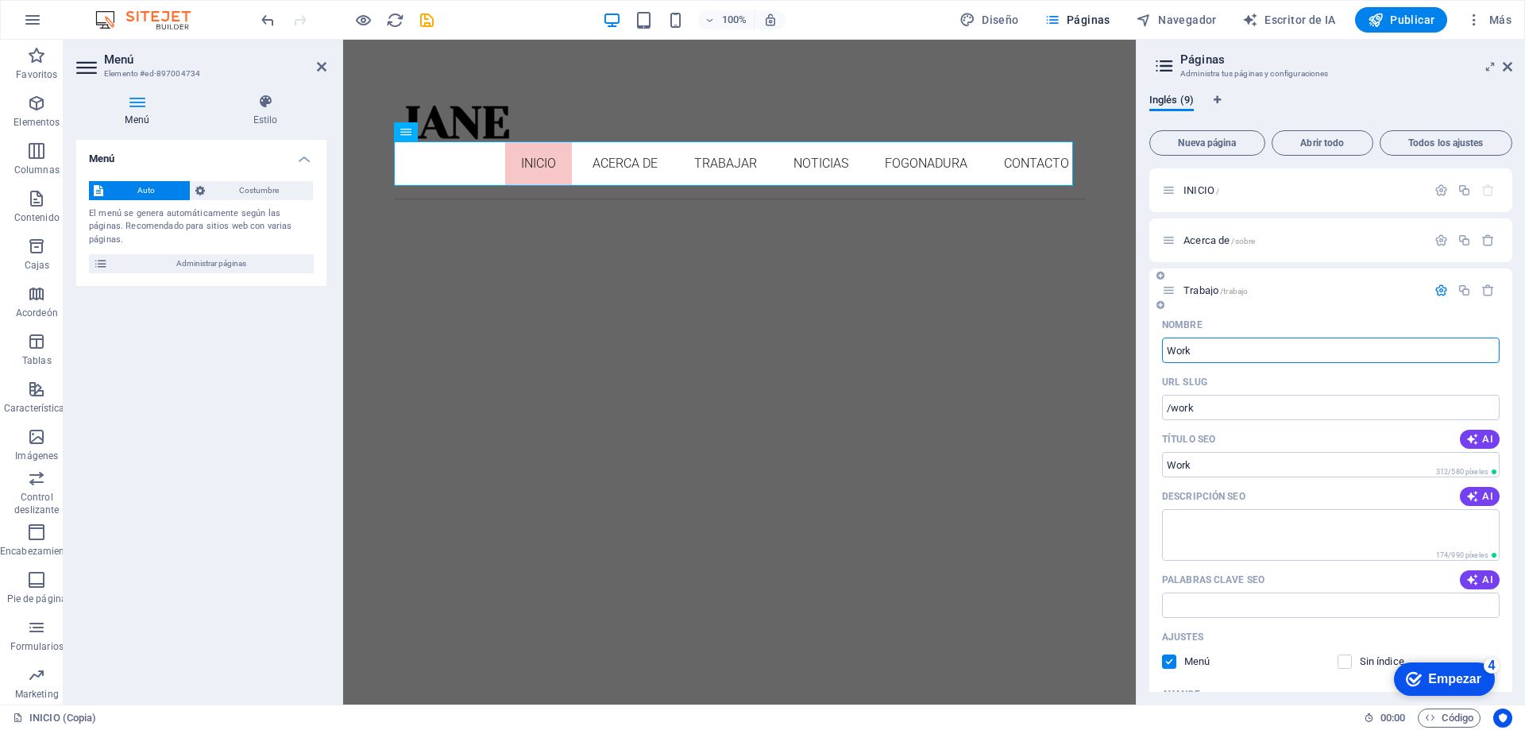
click at [1256, 352] on input "Work" at bounding box center [1331, 350] width 338 height 25
type input "Wo"
type input "/wor"
type input "Wor"
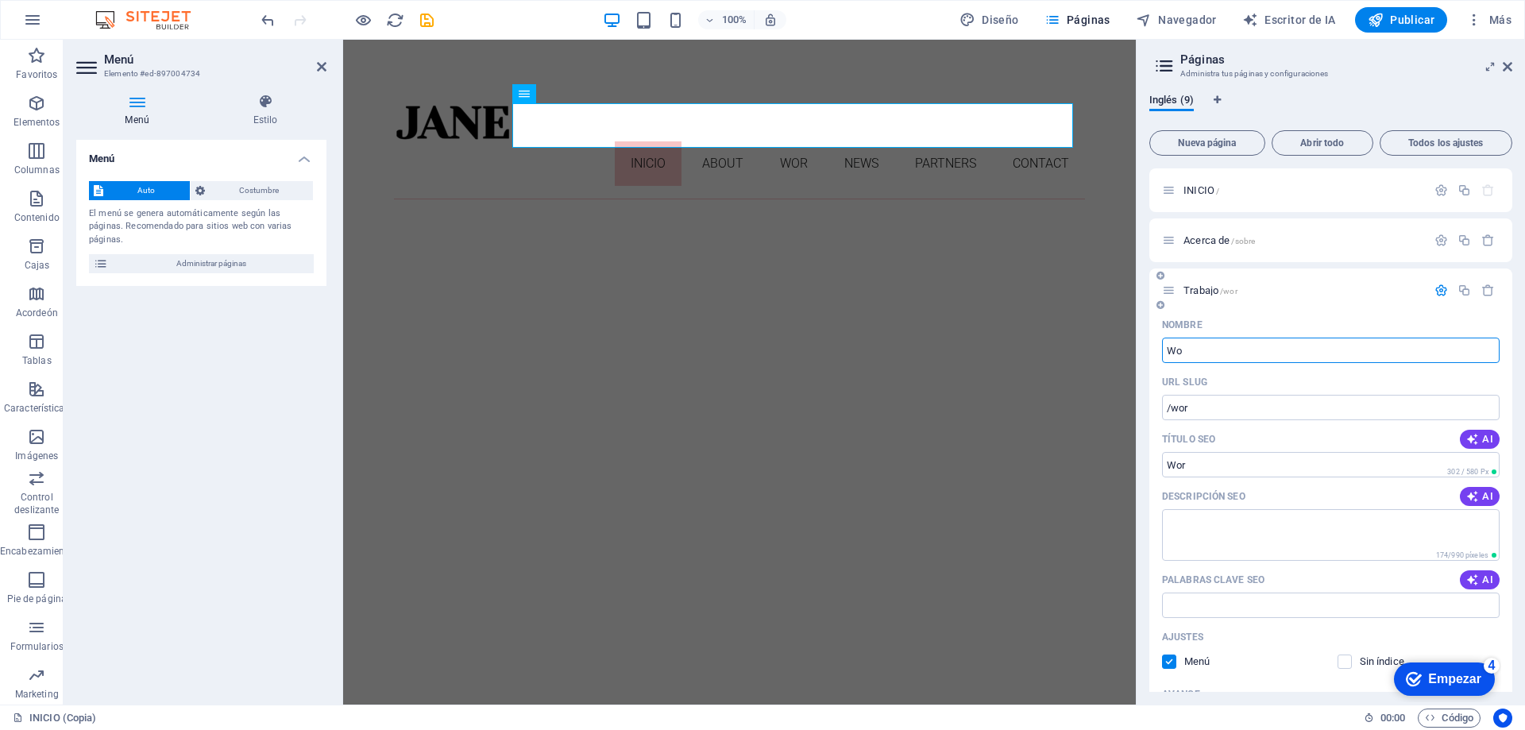
type input "W"
type input "/w"
type input "W"
type input "/"
click at [1231, 342] on input "Nombre" at bounding box center [1331, 350] width 338 height 25
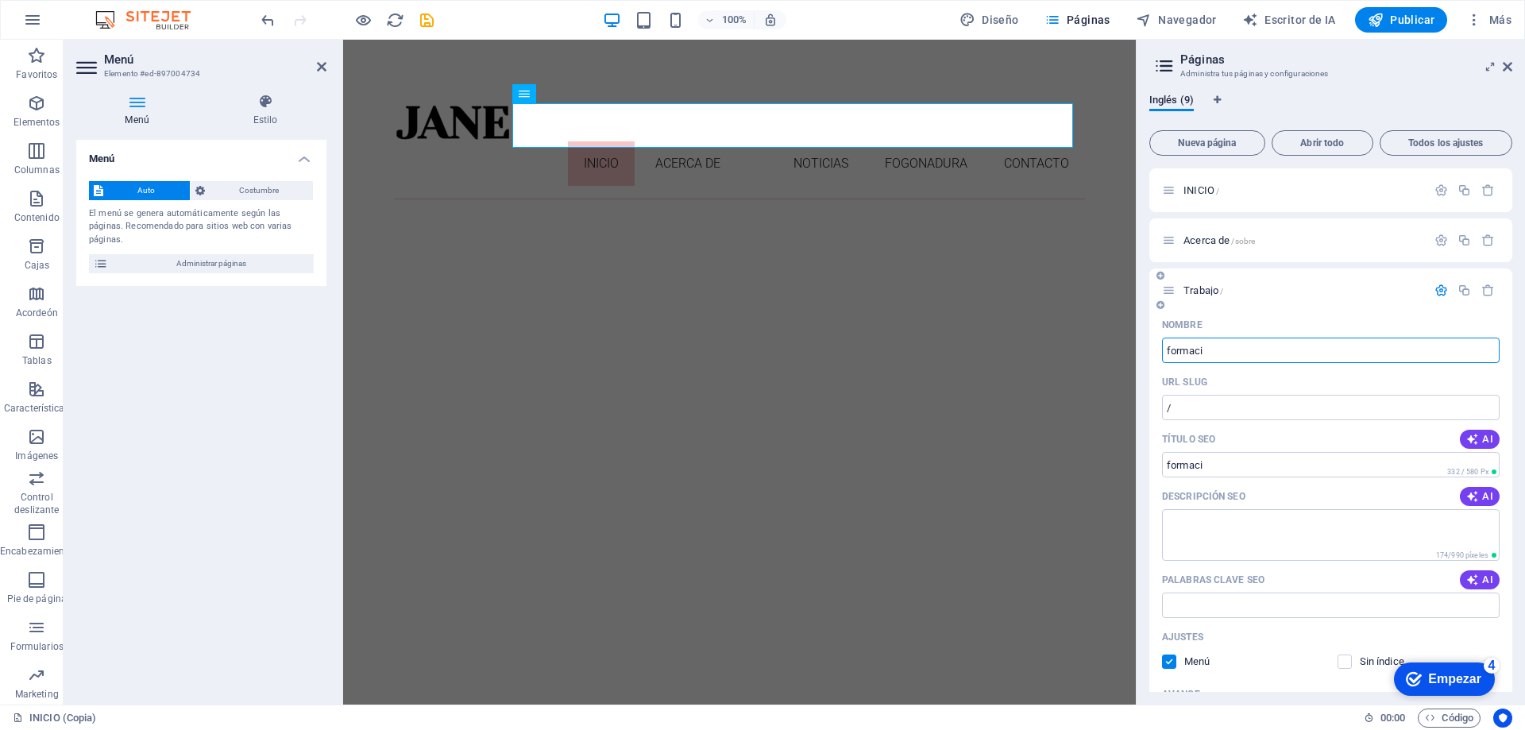
type input "formaci"
type input "/formaci"
type input "formaci"
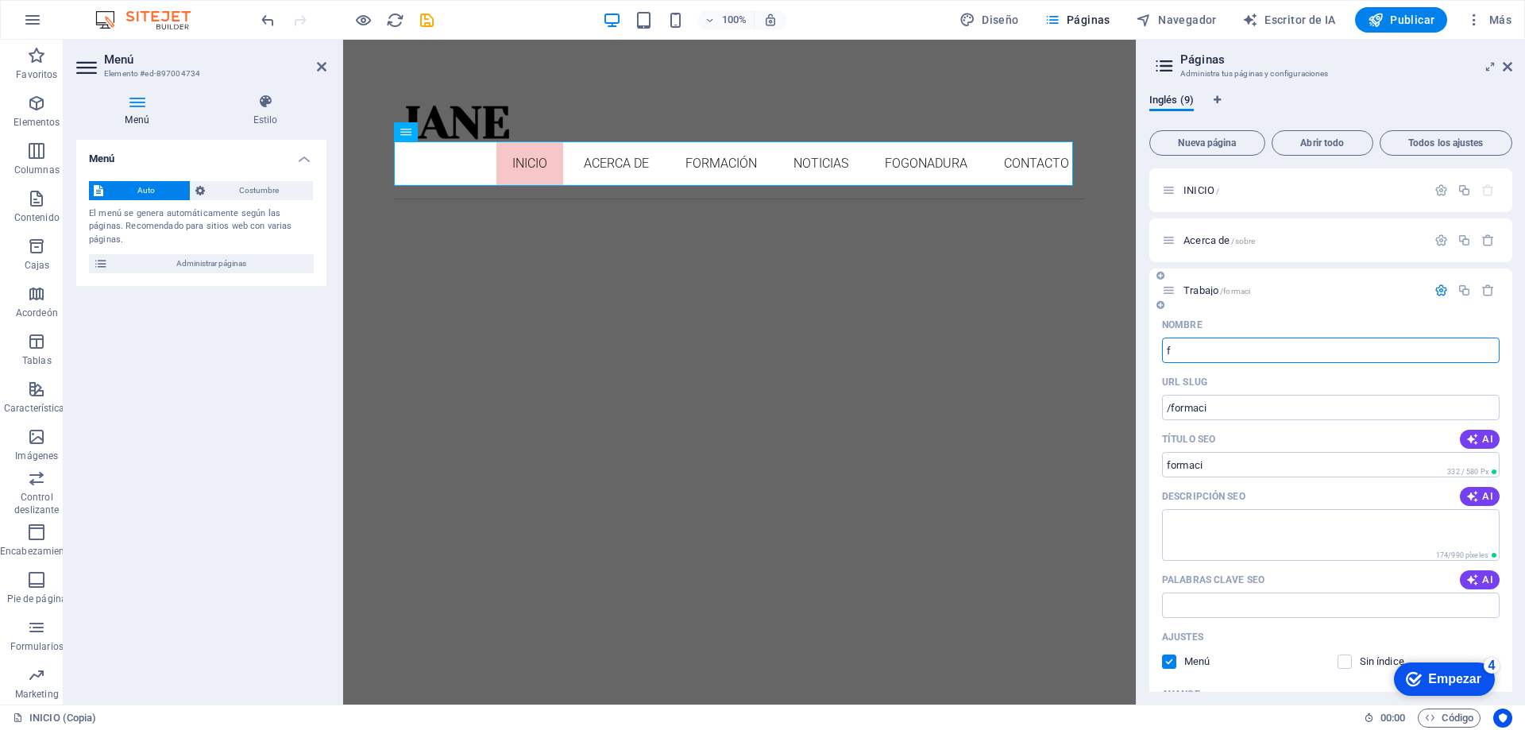
type input "f"
type input "/f"
type input "f"
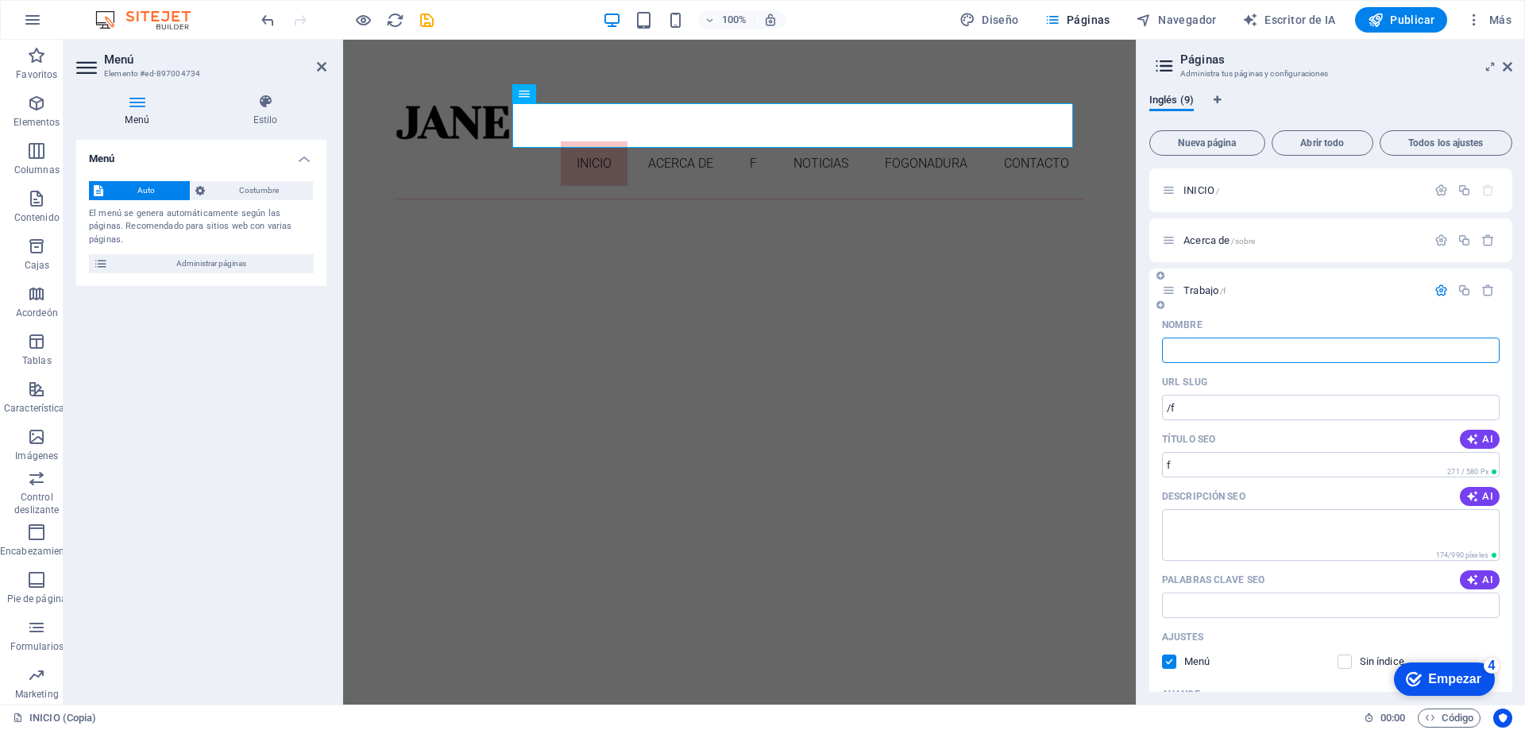
type input "/"
type input "FORMACI"
type input "/formaci"
type input "FORMACI"
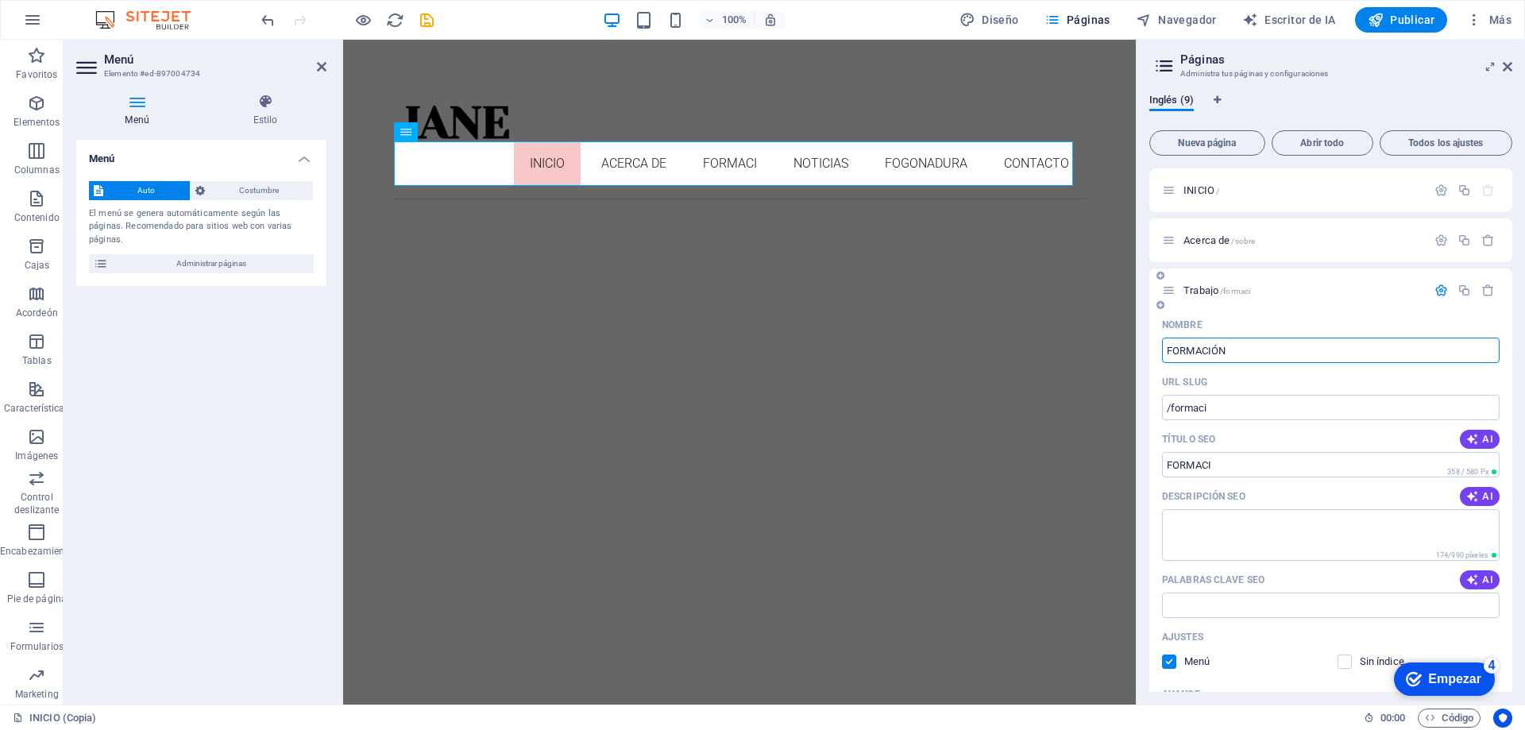
type input "FORMACIÓN"
type input "/formacion"
type input "FORMACIÓN"
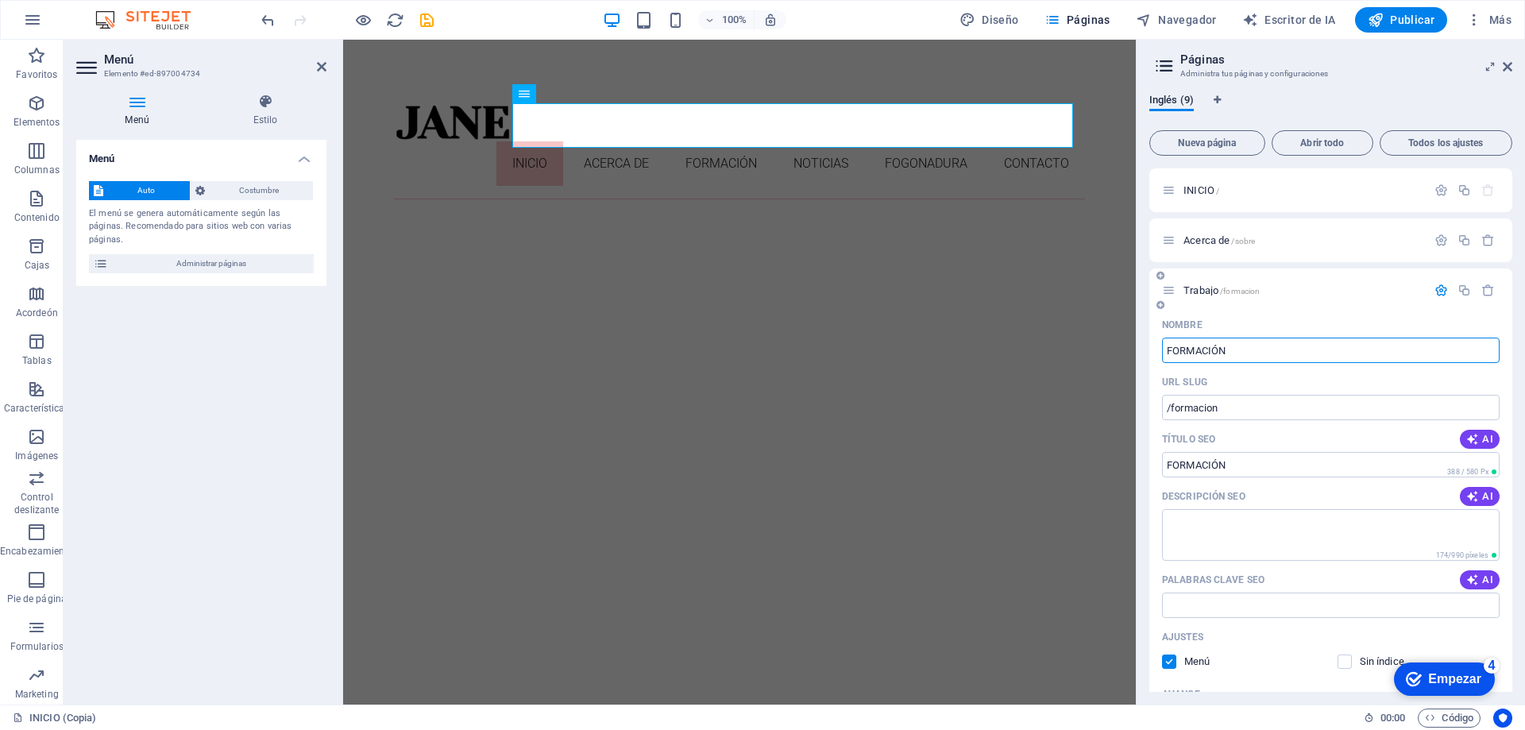
scroll to position [79, 0]
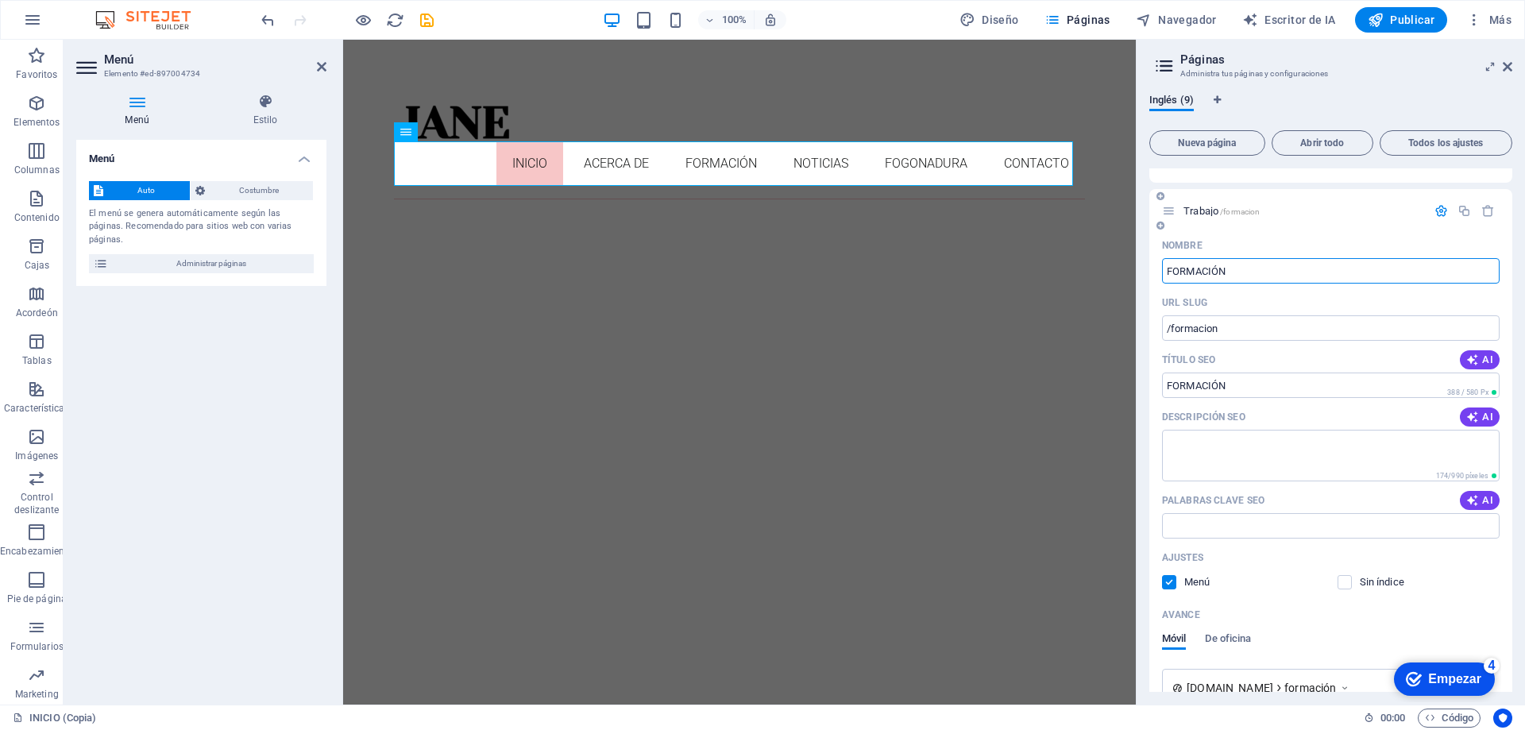
type input "FORMACIÓN"
click at [1324, 288] on div "Nombre FORMACIÓN ​ URL SLUG /formacion ​ Título SEO AI FORMACIÓN ​ 388 / 580 Px…" at bounding box center [1331, 529] width 363 height 592
click at [1262, 382] on input "FORMACIÓN" at bounding box center [1331, 385] width 338 height 25
type input "F"
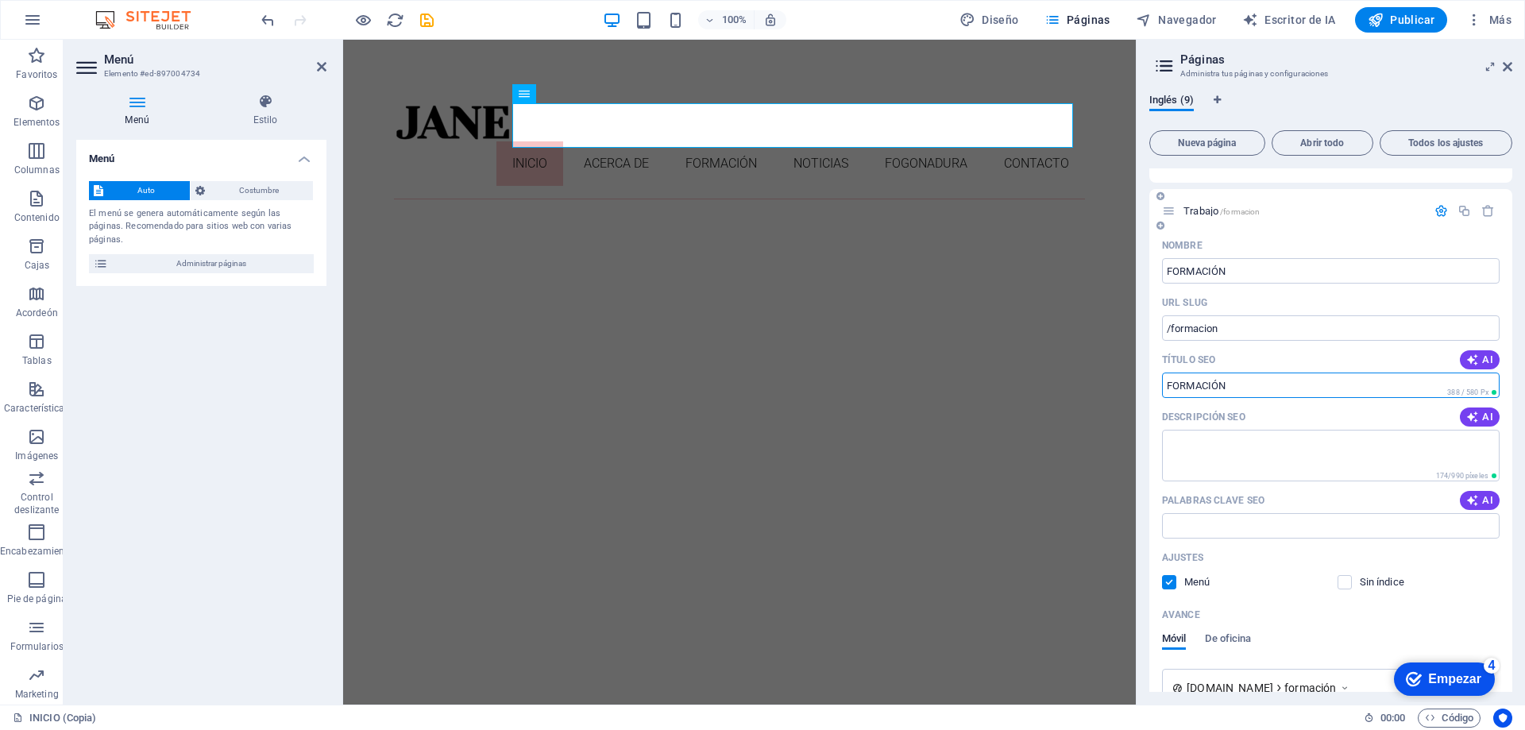
paste input "Cursos de [MEDICAL_DATA] | Aprende Microblading y Diseño [PERSON_NAME]"
click at [1252, 388] on input "Cursos de [MEDICAL_DATA] | Aprende Microblading y Diseño [PERSON_NAME]" at bounding box center [1331, 385] width 338 height 25
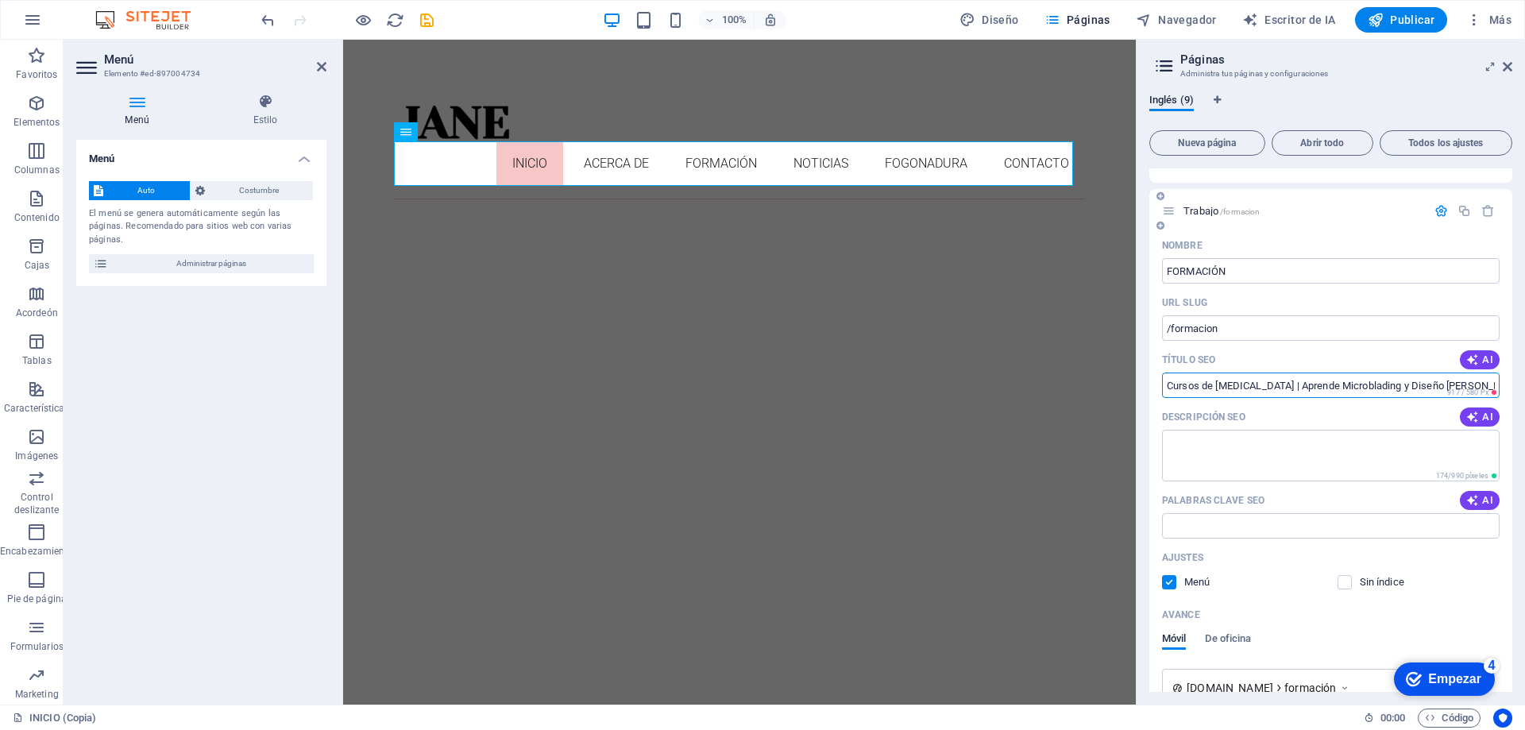
click at [1421, 383] on input "Cursos de [MEDICAL_DATA] | Aprende Microblading y Diseño [PERSON_NAME]" at bounding box center [1331, 385] width 338 height 25
click at [1487, 378] on input "Cursos de [MEDICAL_DATA] | Aprende Microblading y Diseño [PERSON_NAME]" at bounding box center [1331, 385] width 338 height 25
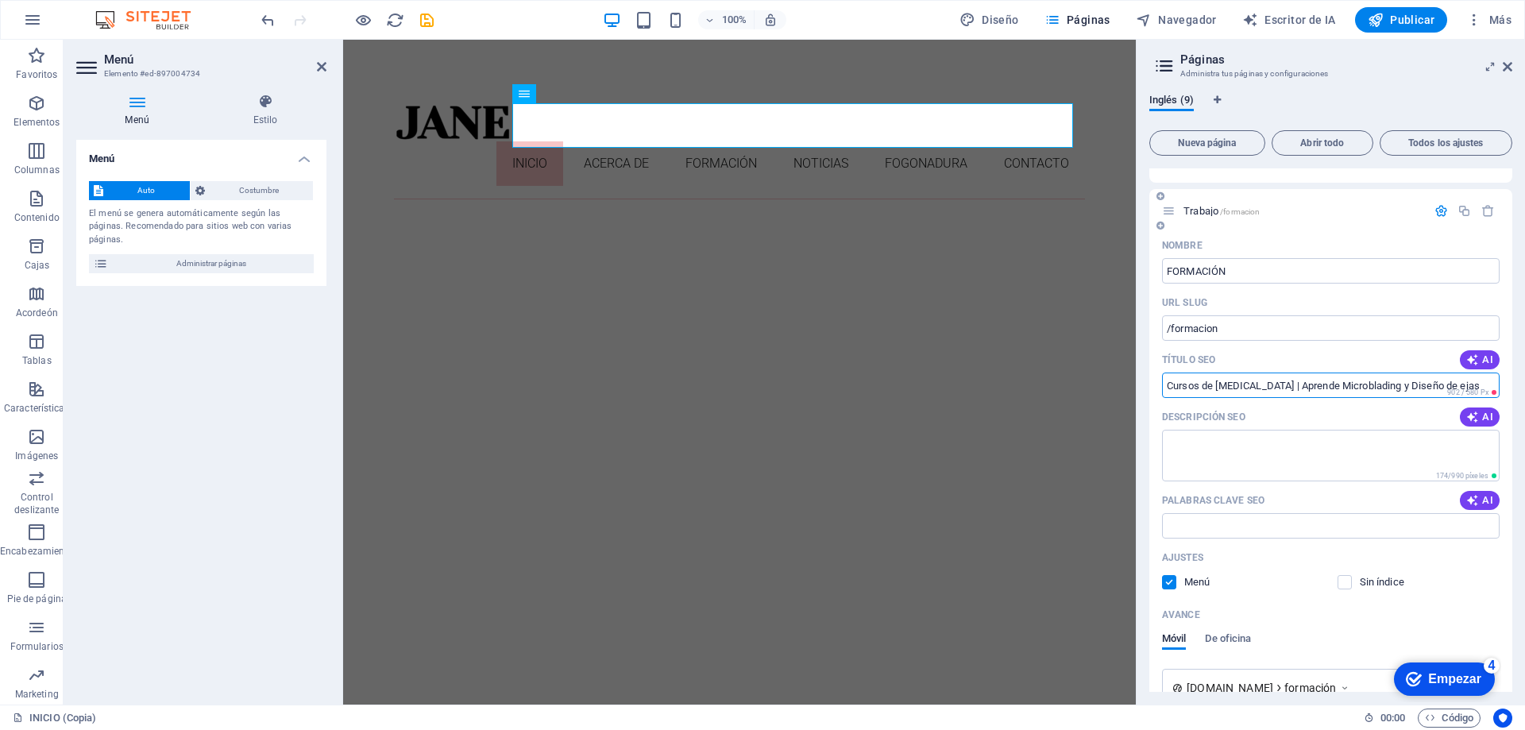
click at [1490, 378] on input "Cursos de [MEDICAL_DATA] | Aprende Microblading y Diseño de ejas" at bounding box center [1331, 385] width 338 height 25
click at [1493, 380] on input "Cursos de [MEDICAL_DATA] | Aprende Microblading y Diseño de ejas" at bounding box center [1331, 385] width 338 height 25
click at [1425, 378] on input "Cursos de [MEDICAL_DATA] | Aprende Microbladis" at bounding box center [1331, 385] width 338 height 25
click at [1425, 380] on input "Cursos de [MEDICAL_DATA] | Aprende Microbls" at bounding box center [1331, 385] width 338 height 25
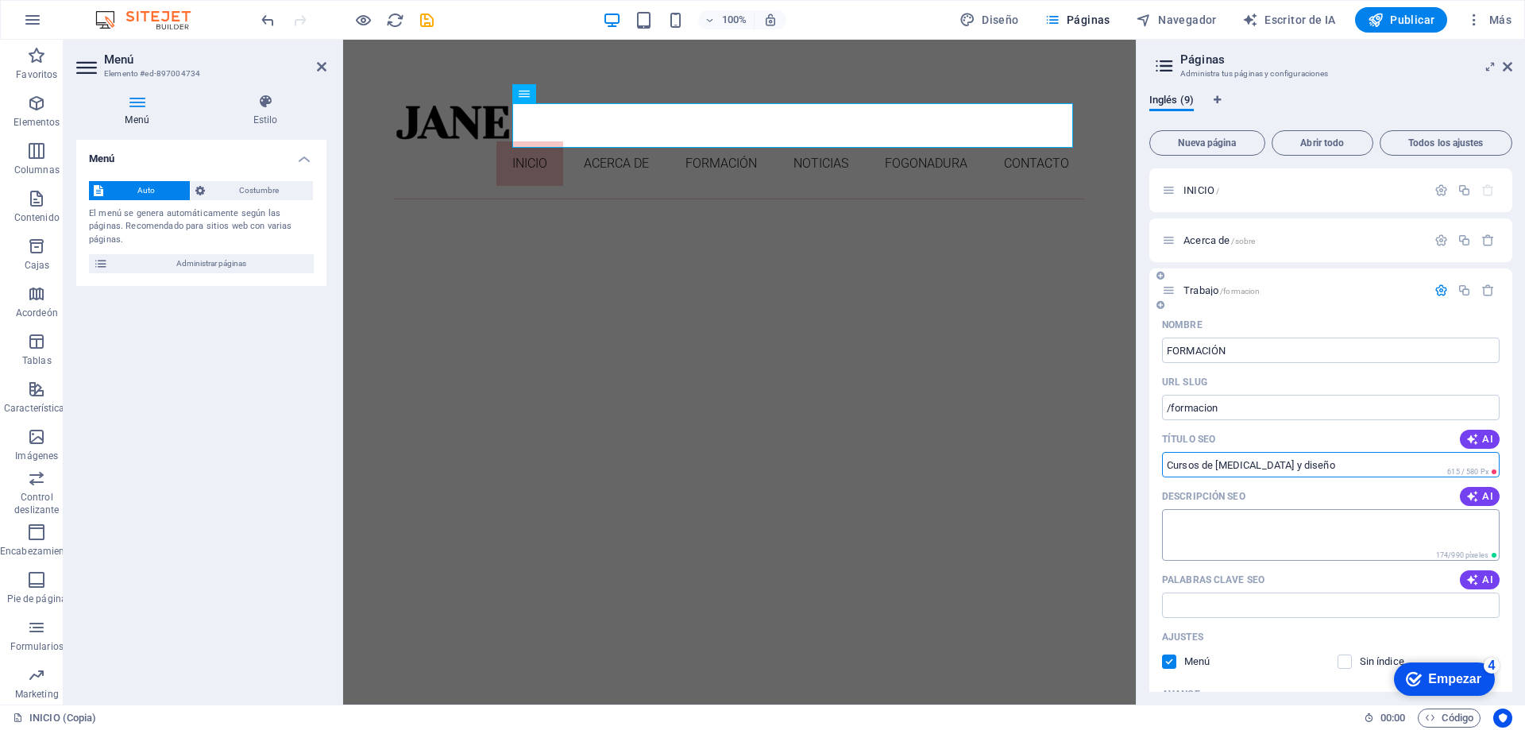
type input "Cursos de [MEDICAL_DATA] y diseño"
click at [1301, 527] on textarea "Descripción SEO" at bounding box center [1331, 535] width 338 height 52
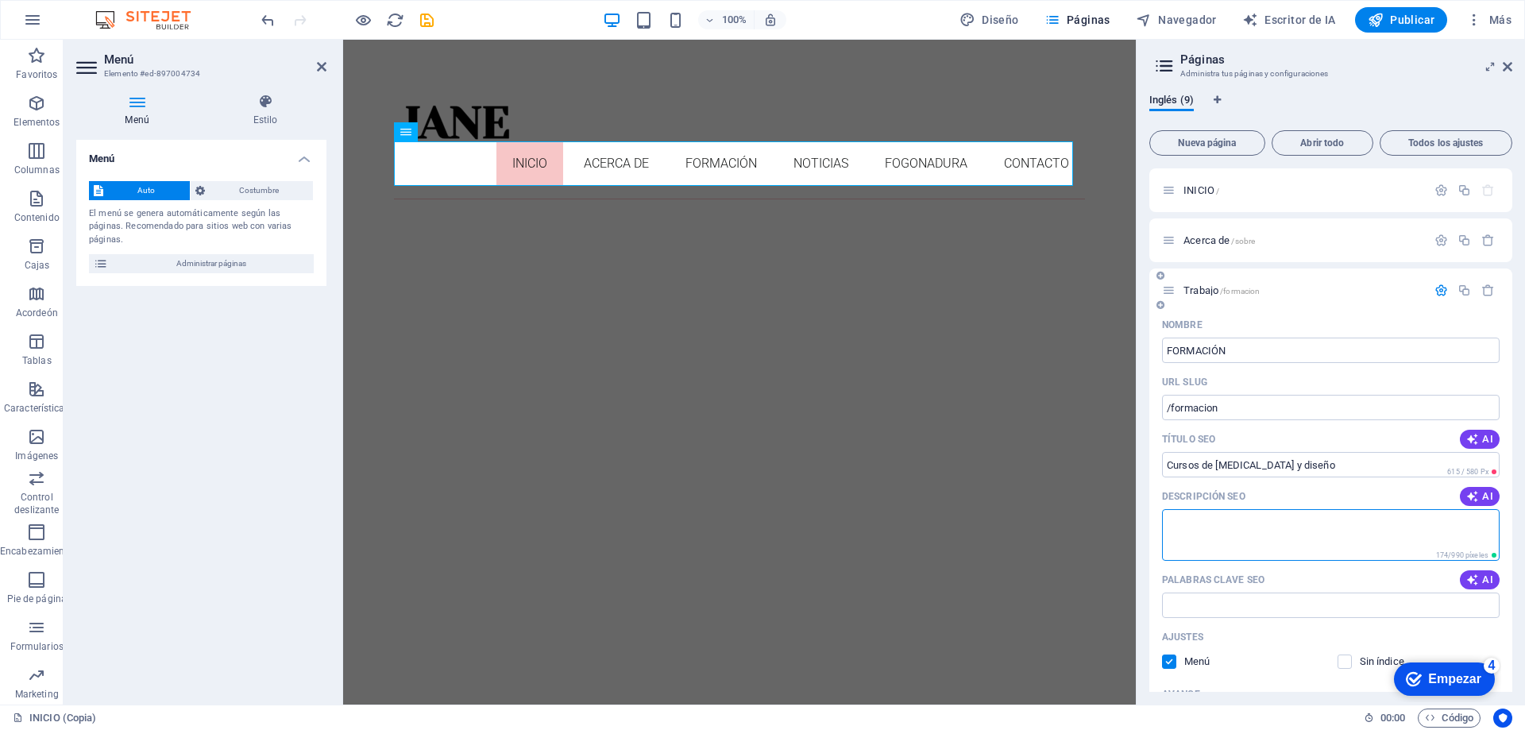
click at [1212, 525] on textarea "Descripción SEO" at bounding box center [1331, 535] width 338 height 52
paste textarea "Cursos intensivos de [MEDICAL_DATA] con práctica en modelos reales. Aprende mic…"
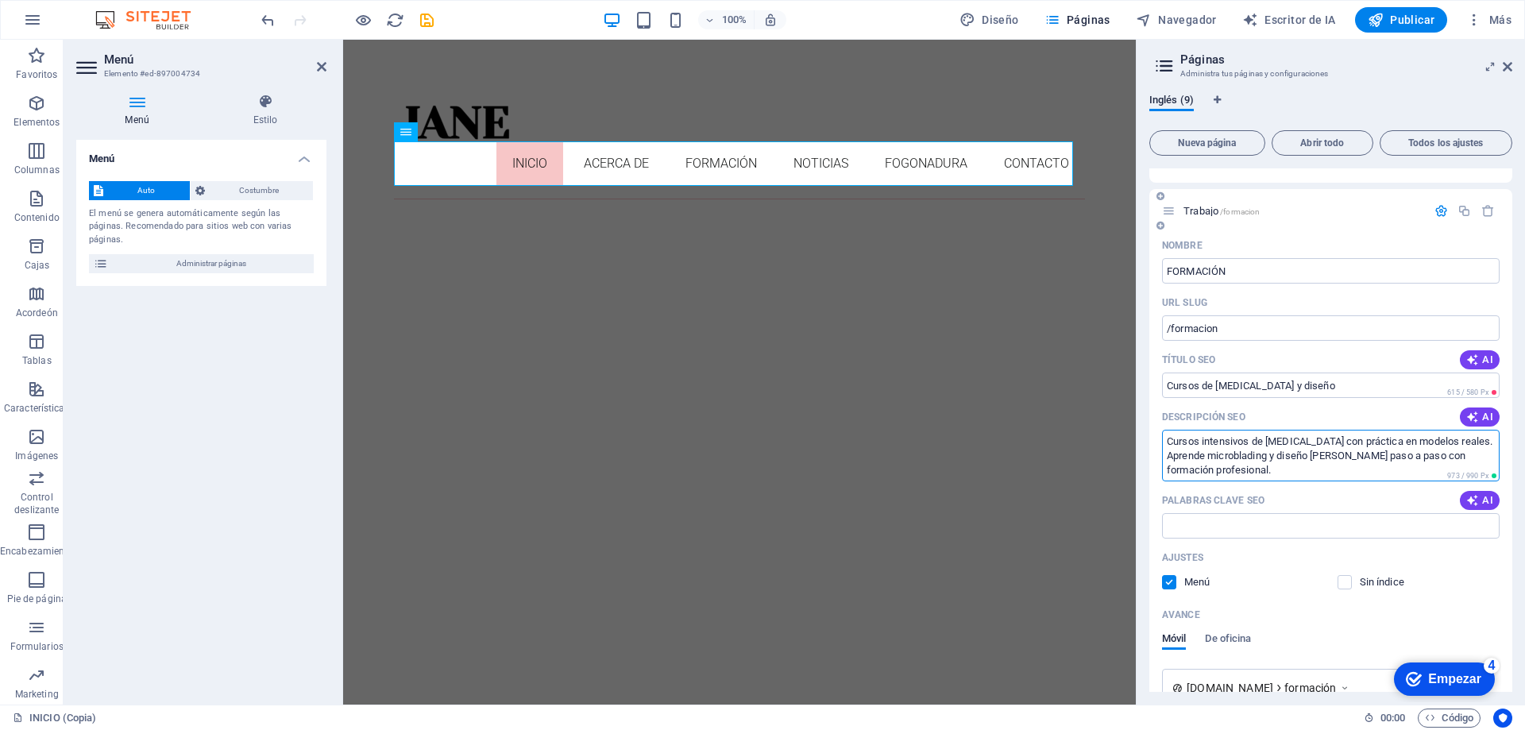
click at [1283, 473] on textarea "Cursos intensivos de [MEDICAL_DATA] con práctica en modelos reales. Aprende mic…" at bounding box center [1331, 456] width 338 height 52
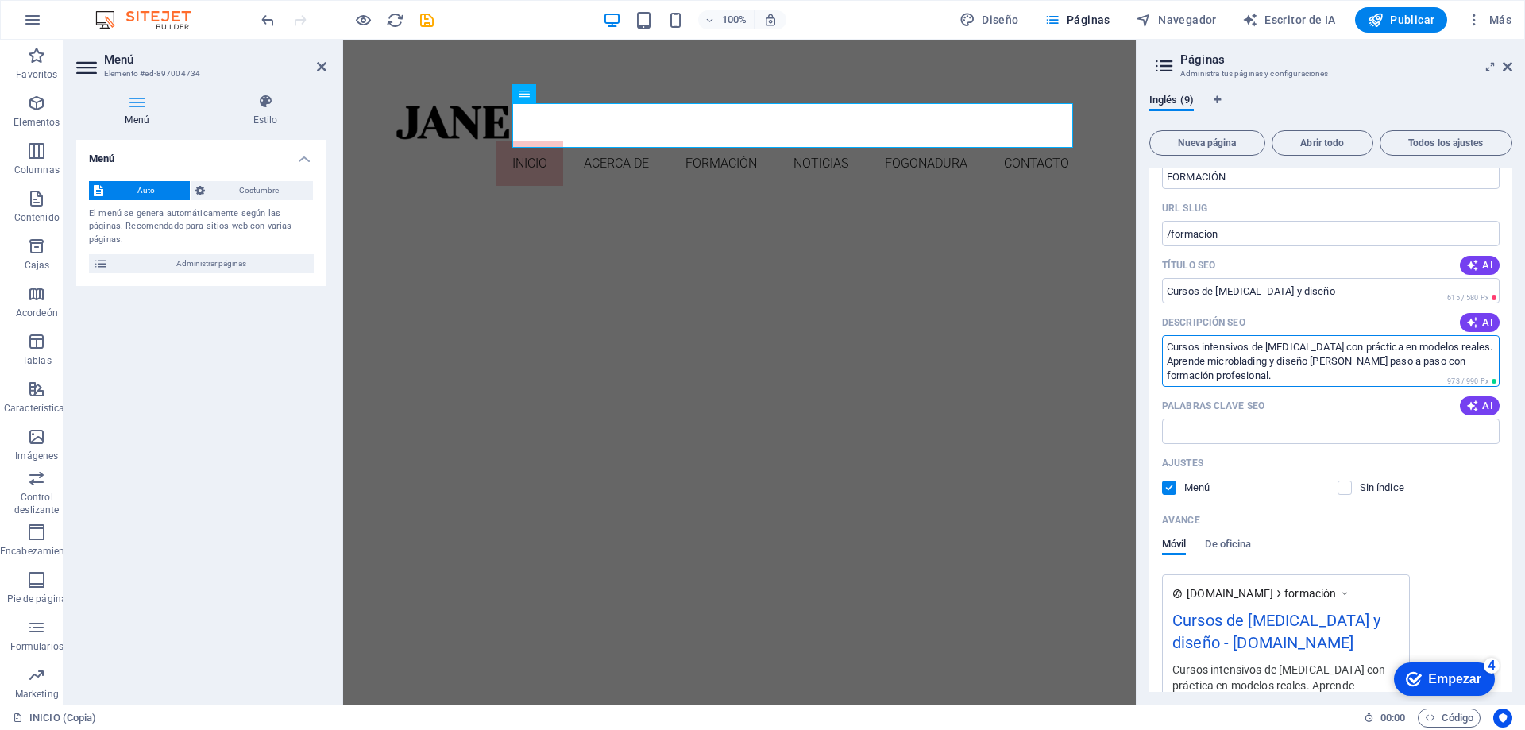
scroll to position [238, 0]
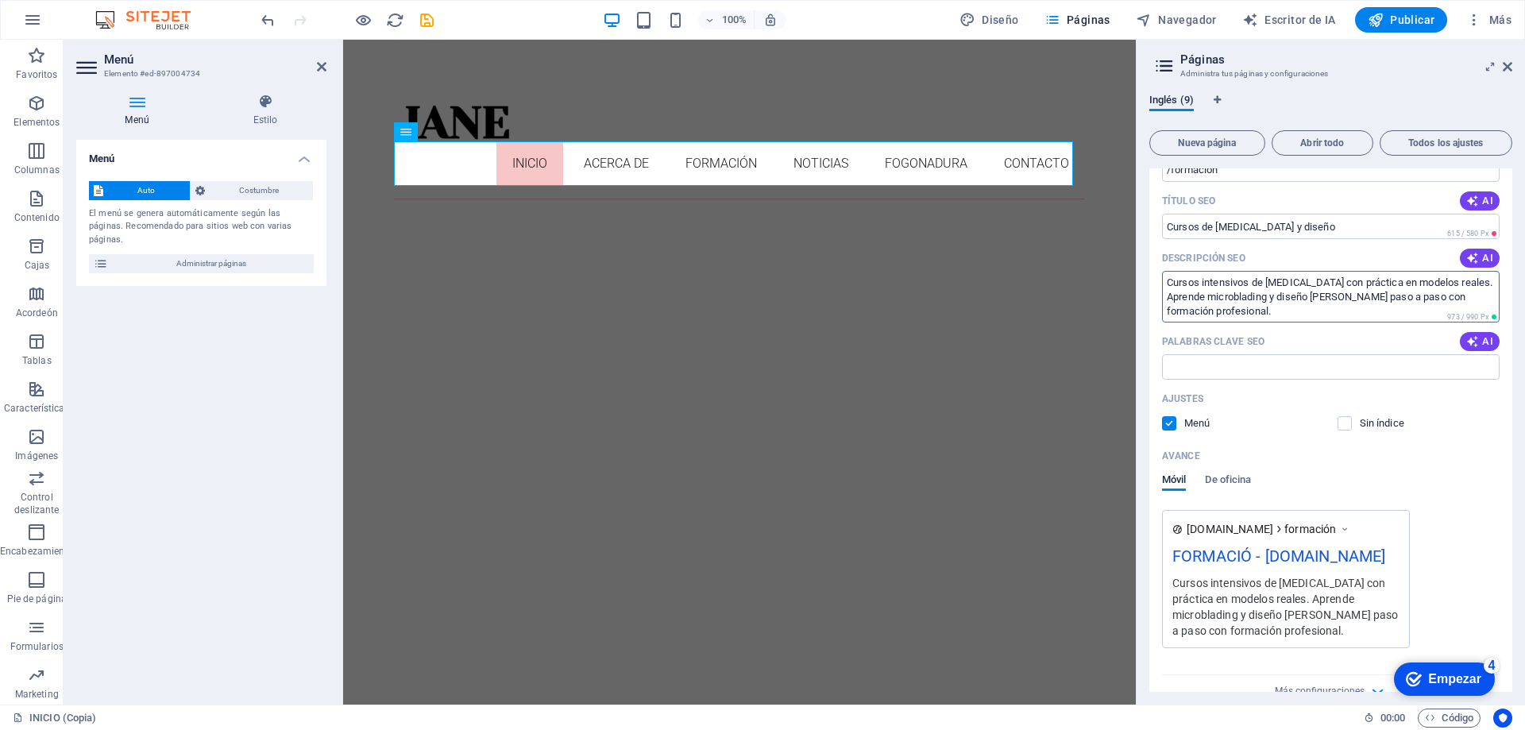
type textarea "Cursos intensivos de [MEDICAL_DATA] con práctica en modelos reales. Aprende mic…"
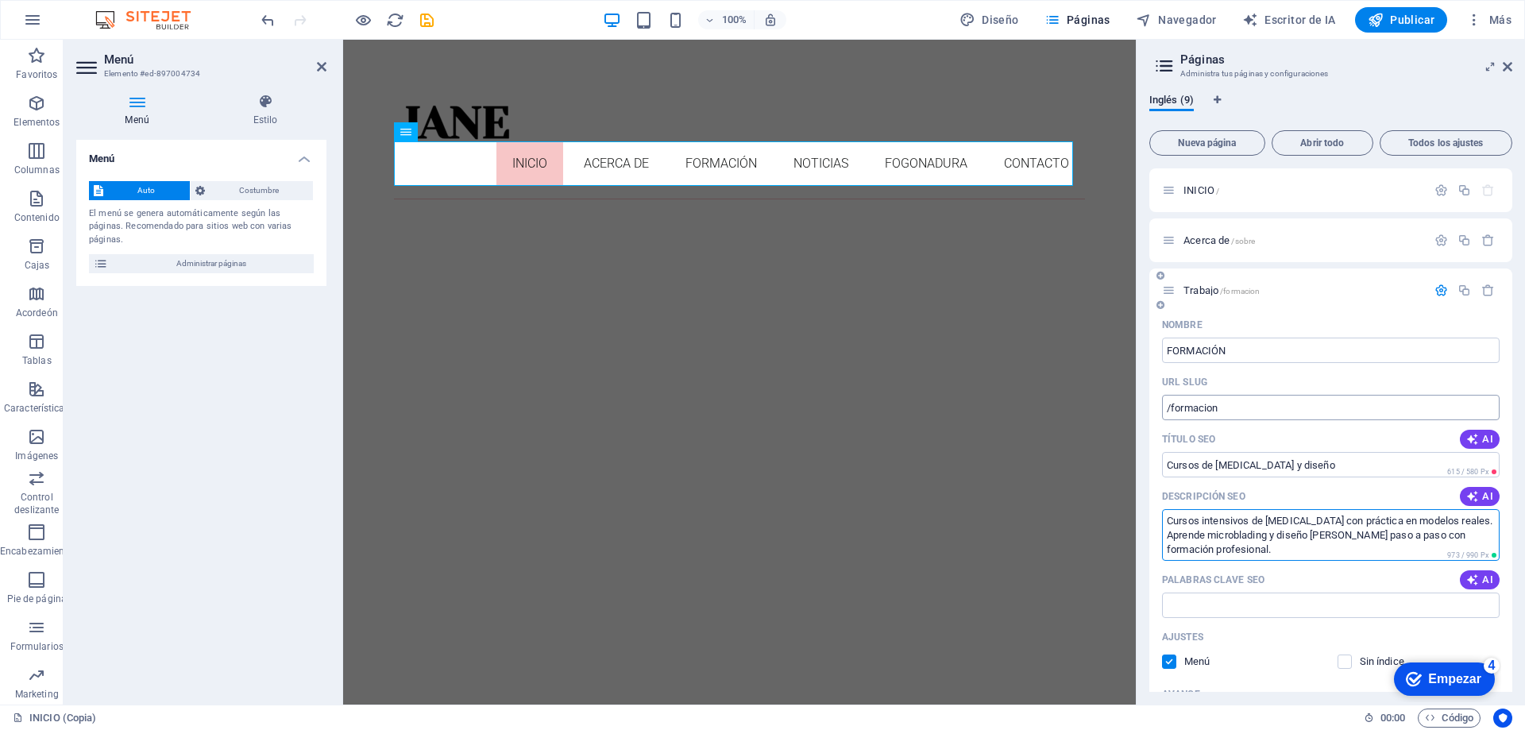
scroll to position [159, 0]
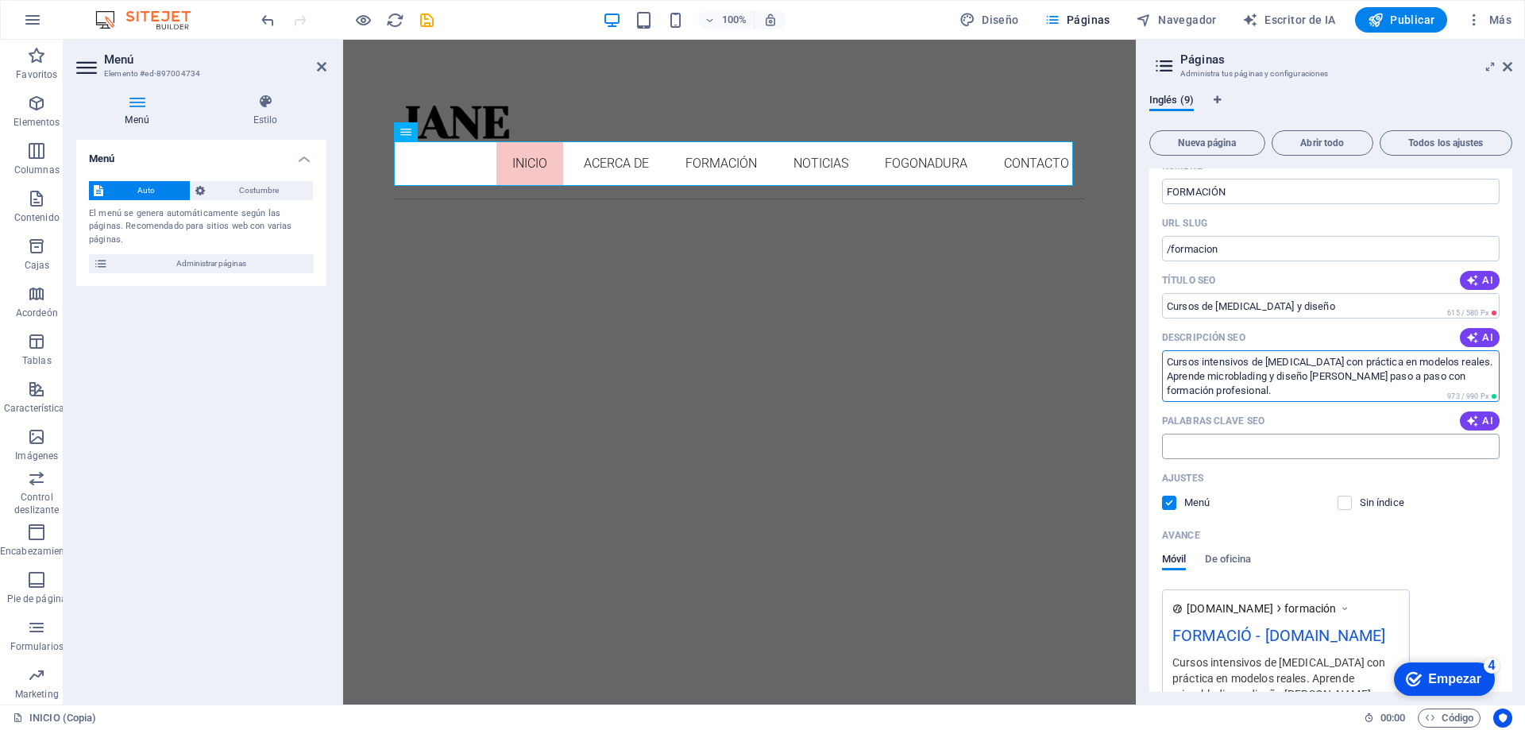
click at [1246, 440] on input "Palabras clave SEO" at bounding box center [1331, 446] width 338 height 25
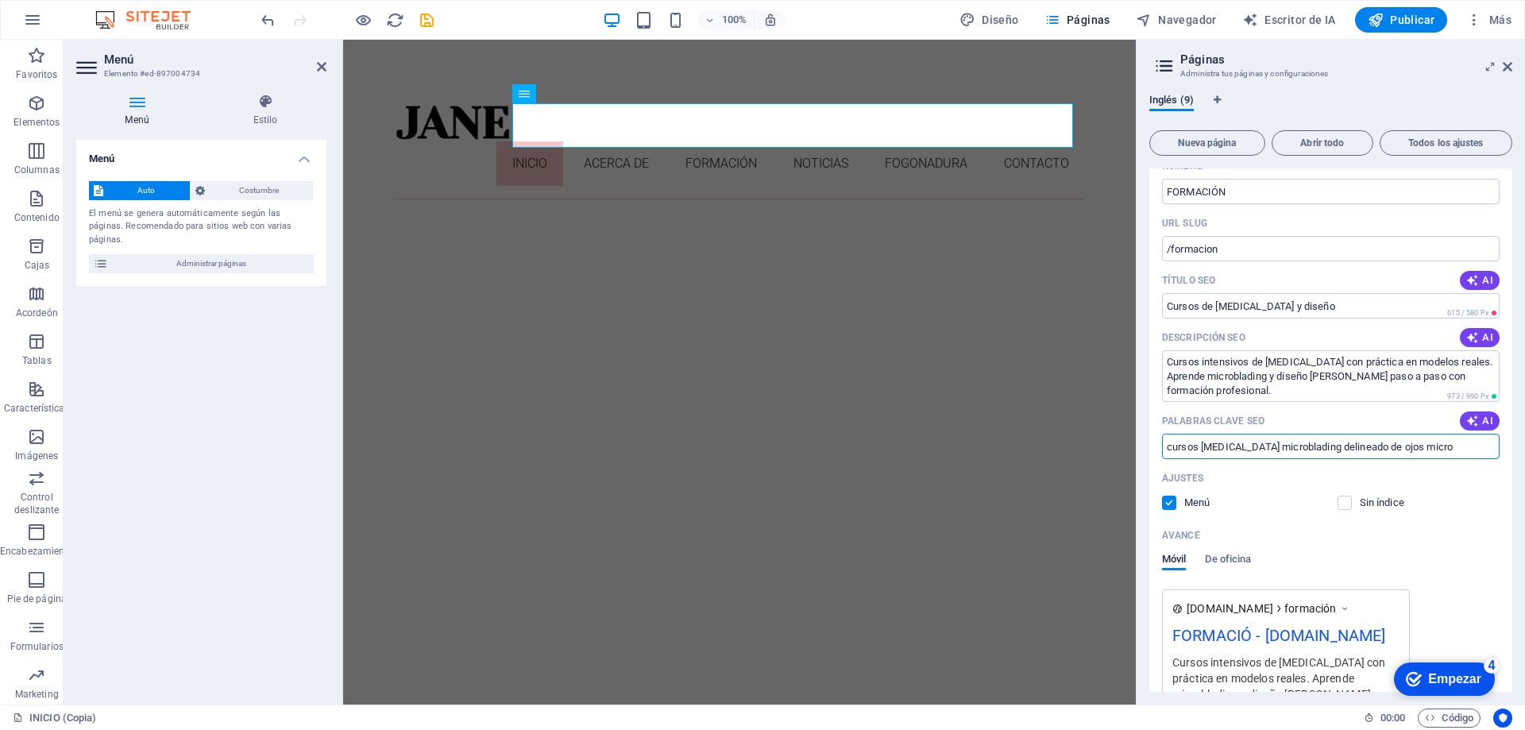
click at [1209, 444] on input "cursos [MEDICAL_DATA] microblading delineado de ojos micro" at bounding box center [1331, 446] width 338 height 25
click at [1307, 447] on input "cursos ,aquillaje permanente microblading delineado de ojos micro" at bounding box center [1331, 446] width 338 height 25
click at [1368, 443] on input "cursos ,aquillaje permanente ,microblading delineado de ojos micro" at bounding box center [1331, 446] width 338 height 25
click at [1457, 443] on input "cursos ,aquillaje permanente ,microblading, delineado de ojos micro" at bounding box center [1331, 446] width 338 height 25
click at [1490, 443] on input "cursos ,aquillaje permanente ,microblading, delineado de ojos, micro" at bounding box center [1331, 446] width 338 height 25
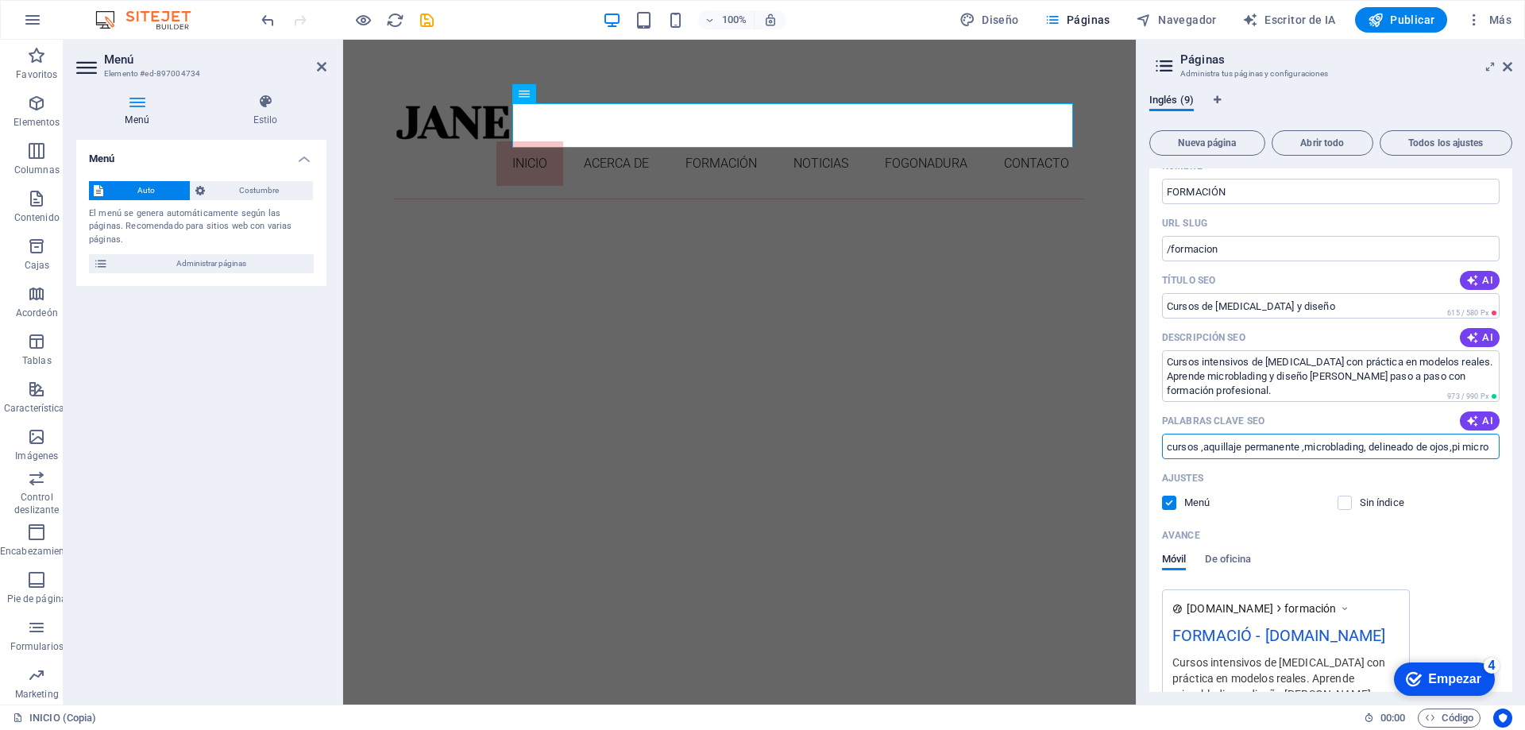
click at [1474, 447] on input "cursos ,aquillaje permanente ,microblading, delineado de ojos,pi micro" at bounding box center [1331, 446] width 338 height 25
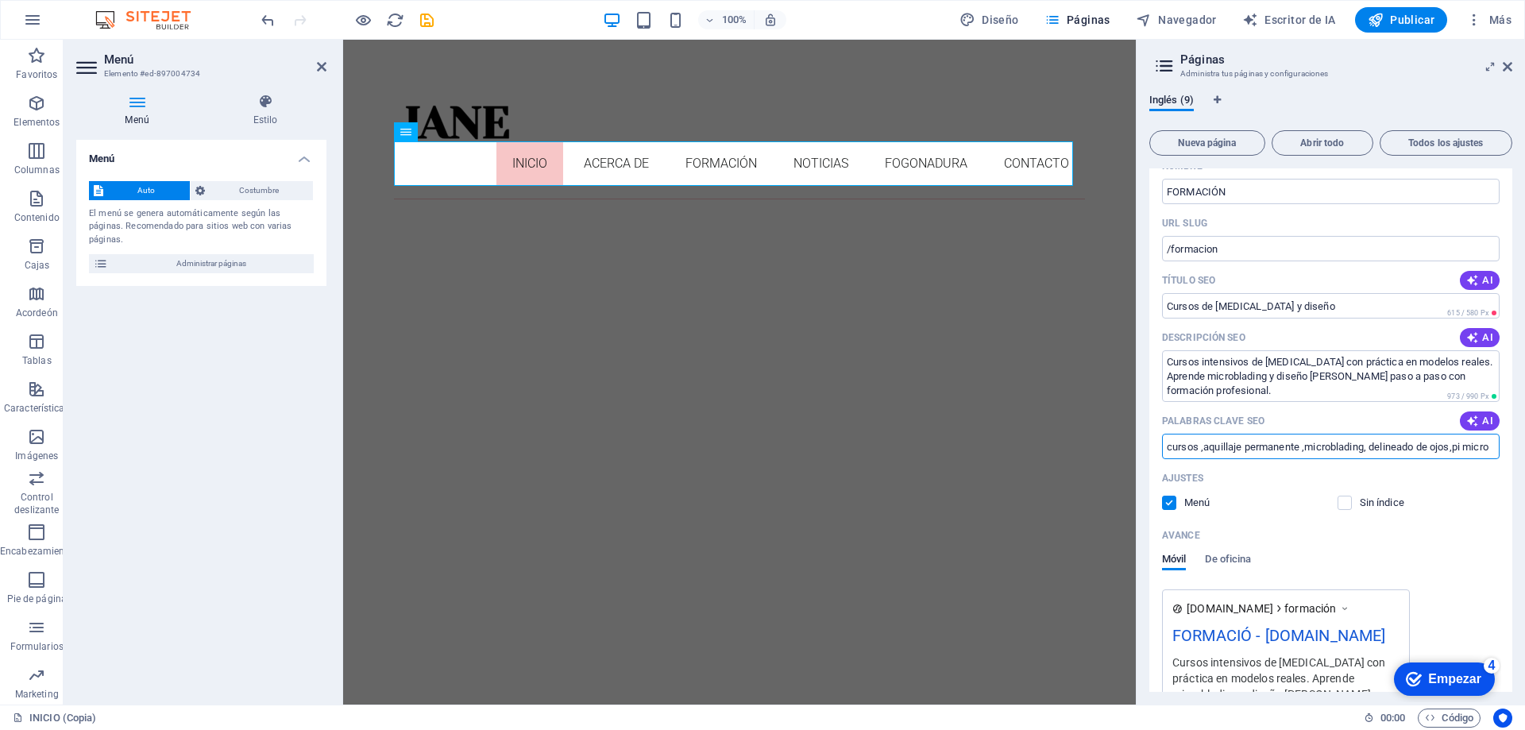
click at [1490, 443] on input "cursos ,aquillaje permanente ,microblading, delineado de ojos,pi micro" at bounding box center [1331, 446] width 338 height 25
click at [1492, 444] on input "cursos ,aquillaje permanente ,microblading, delineado de ojos,pi mio" at bounding box center [1331, 446] width 338 height 25
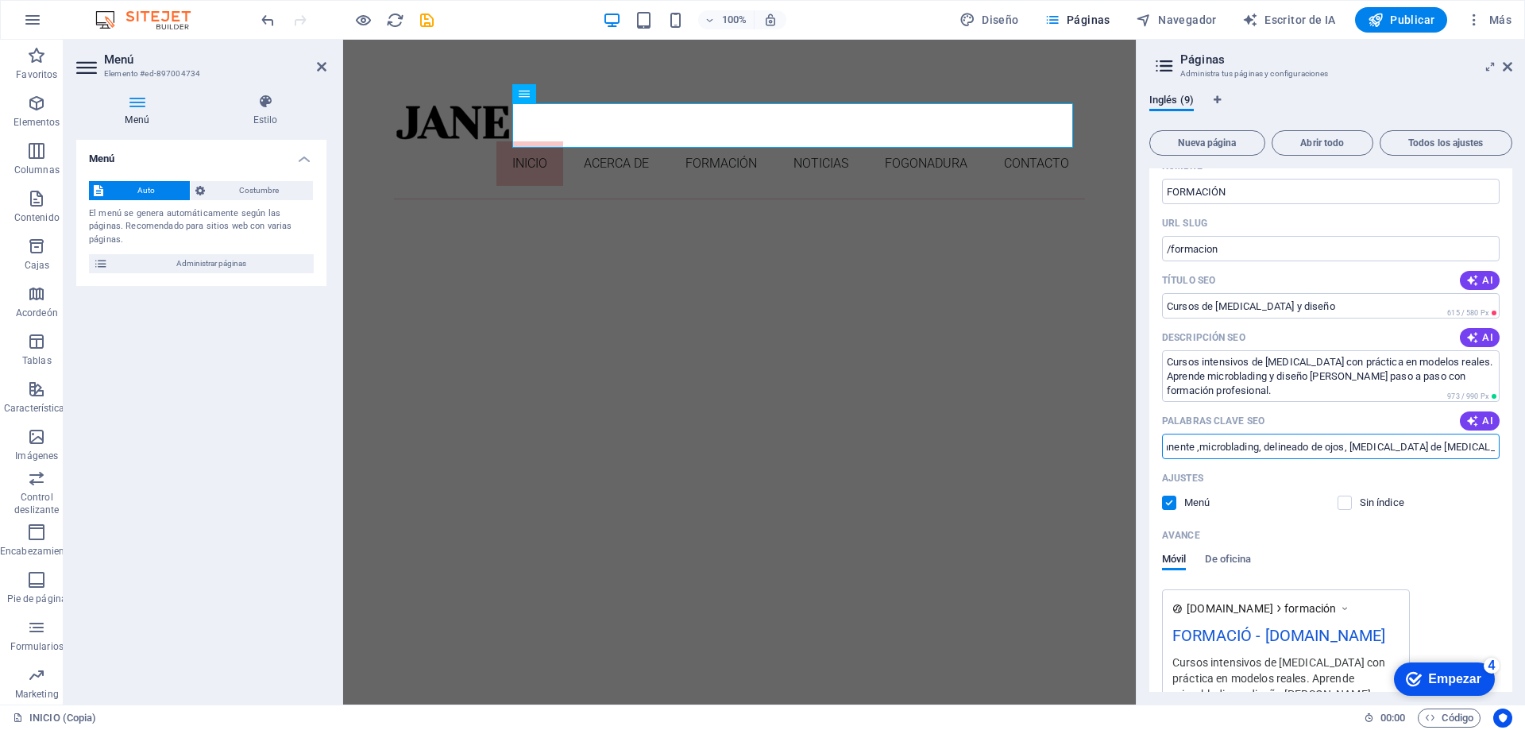
click at [1490, 443] on input "cursos ,aquillaje permanente ,microblading, delineado de ojos, [MEDICAL_DATA] d…" at bounding box center [1331, 446] width 338 height 25
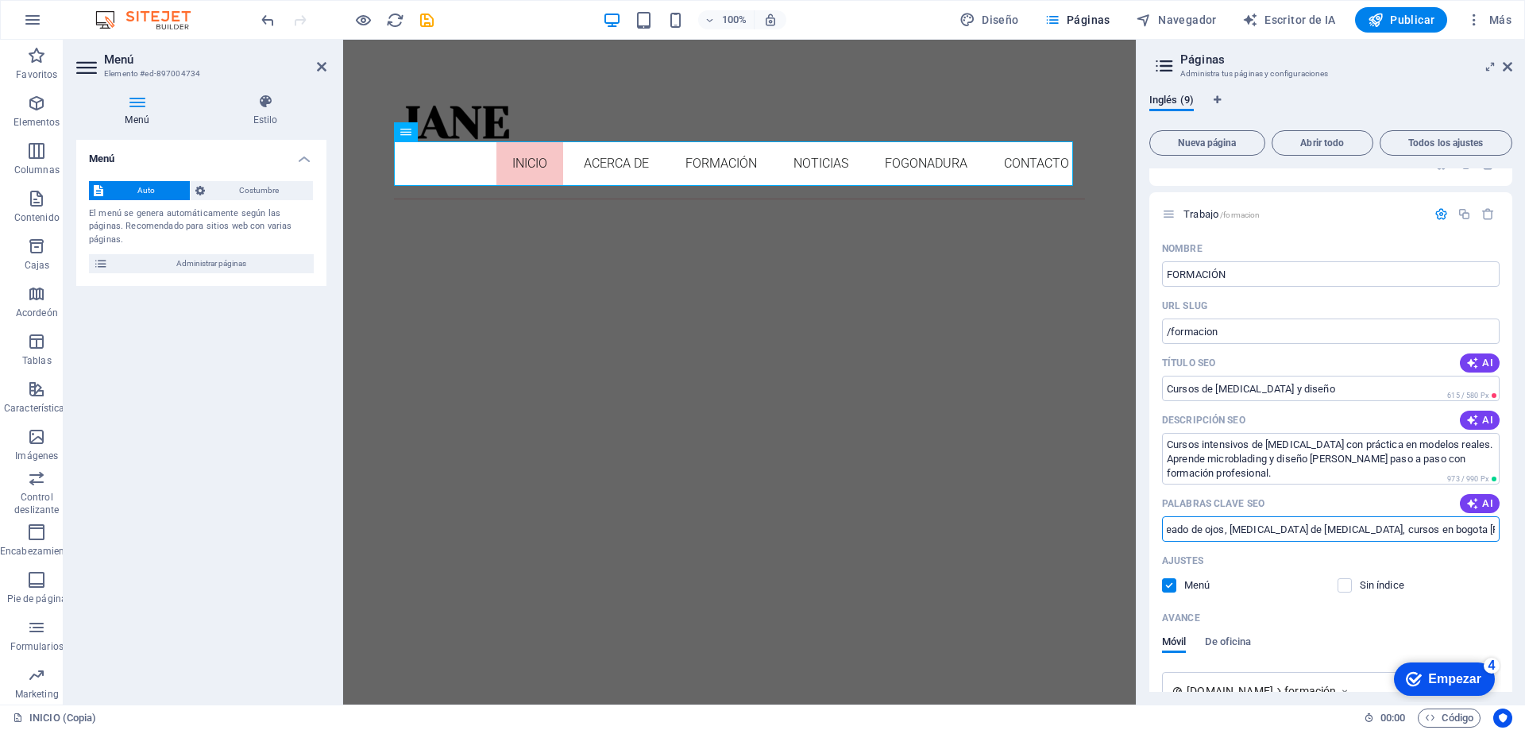
scroll to position [0, 0]
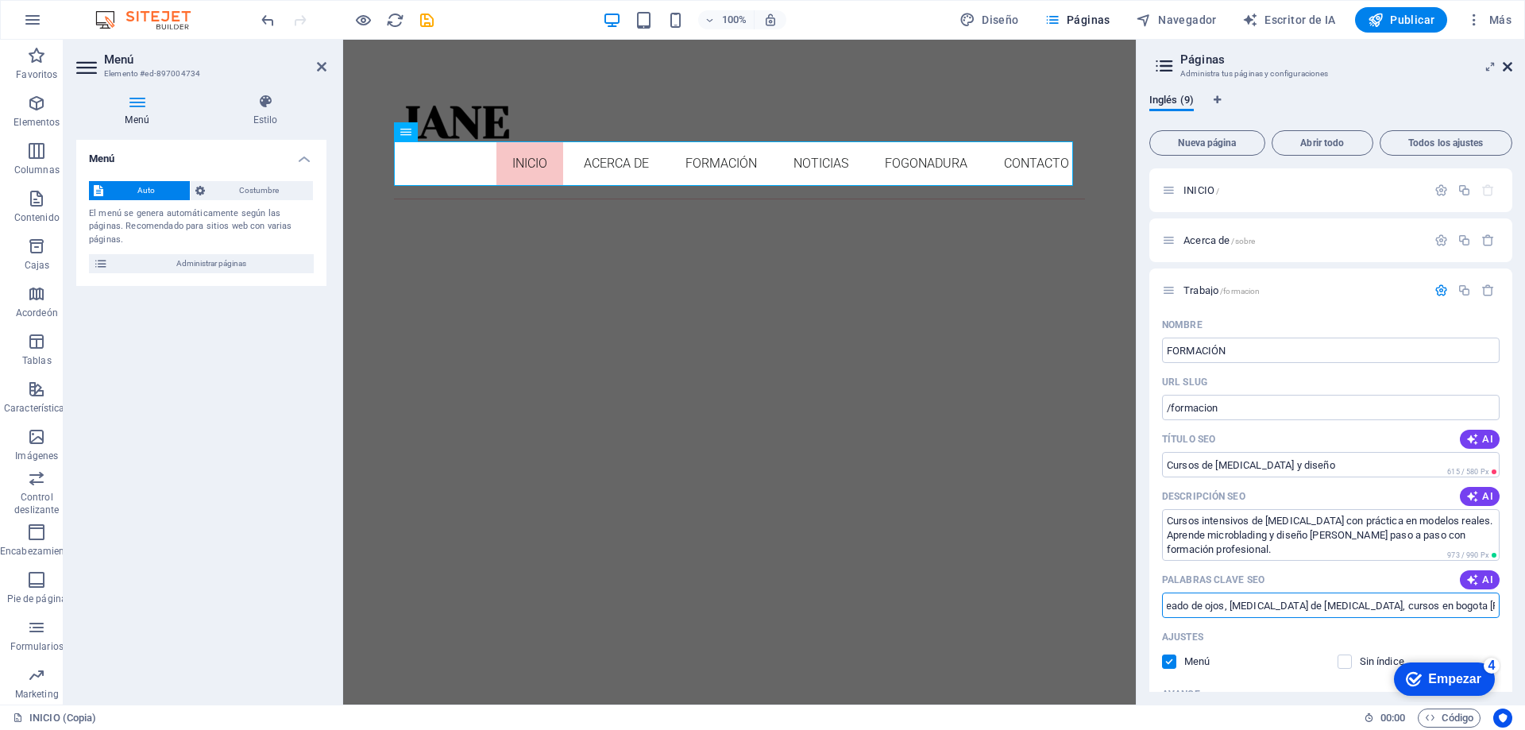
type input "cursos ,aquillaje permanente ,microblading, delineado de ojos, [MEDICAL_DATA] d…"
click at [1508, 64] on icon at bounding box center [1508, 66] width 10 height 13
